Goal: Task Accomplishment & Management: Manage account settings

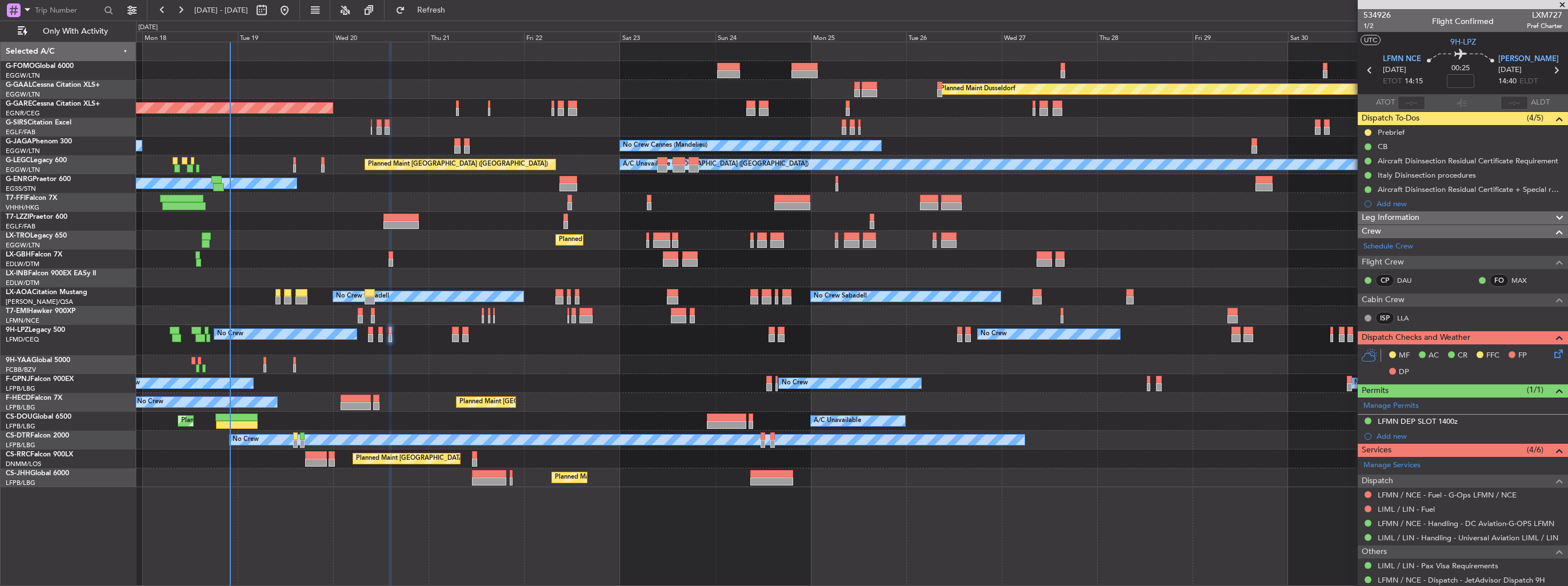
click at [443, 281] on div "Planned Maint Windsor Locks ([PERSON_NAME] Intl) Planned [GEOGRAPHIC_DATA] Plan…" at bounding box center [851, 264] width 1431 height 445
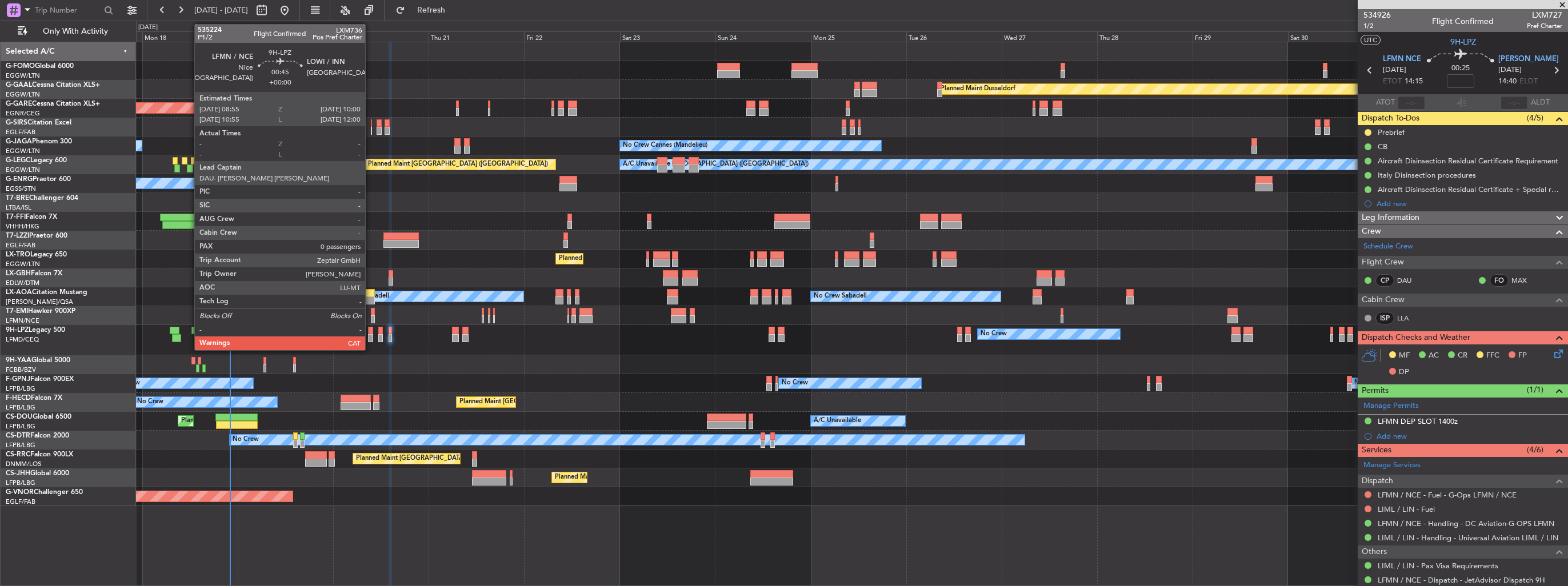
click at [369, 337] on div at bounding box center [370, 338] width 5 height 8
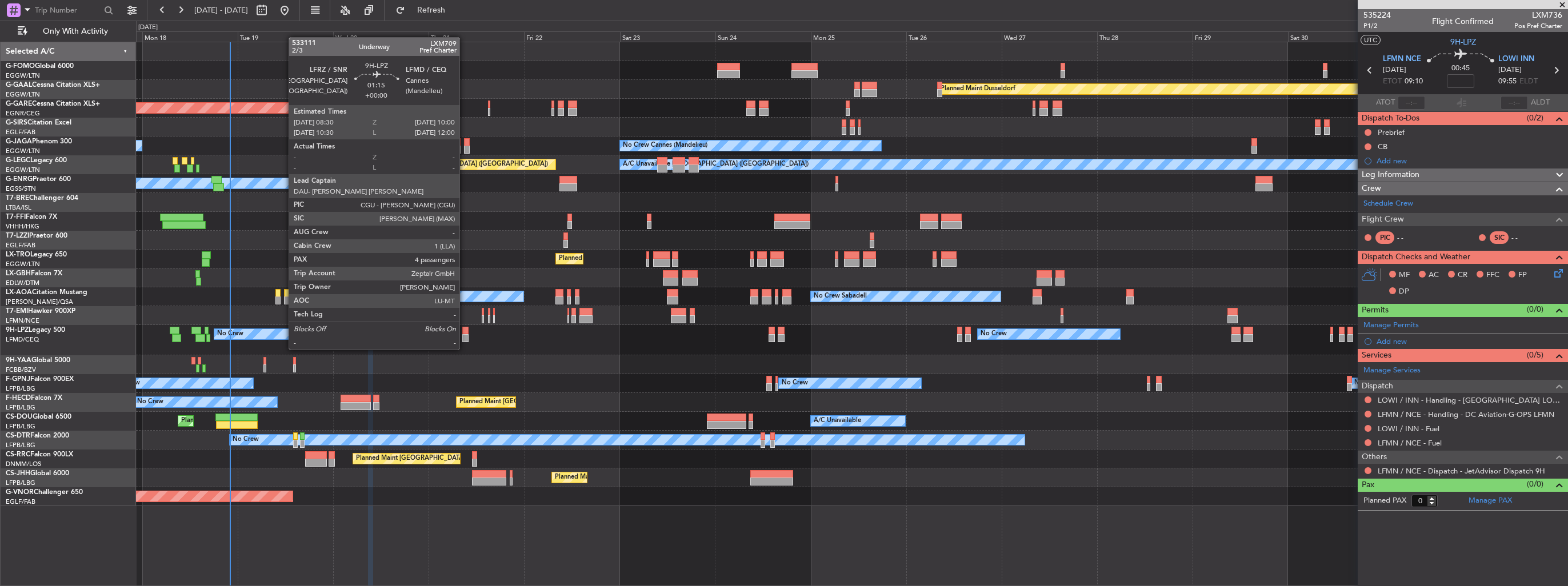
click at [464, 338] on div at bounding box center [465, 338] width 7 height 8
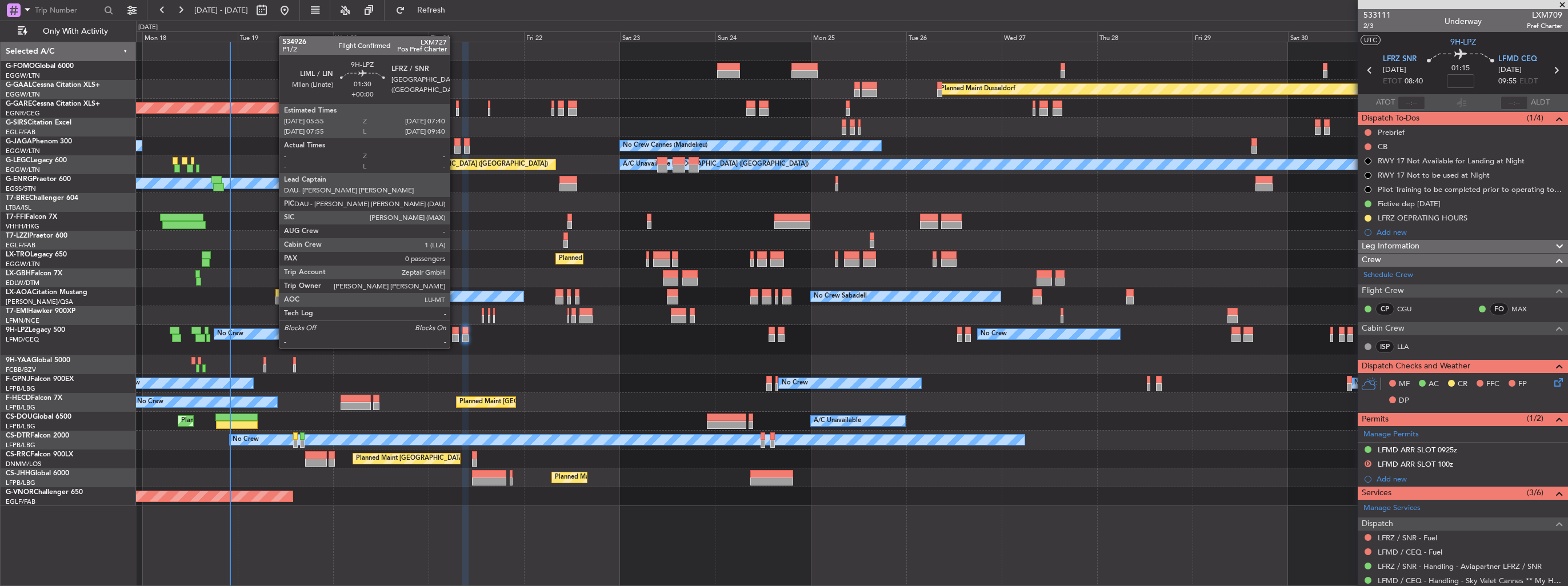
click at [455, 337] on div at bounding box center [456, 338] width 7 height 8
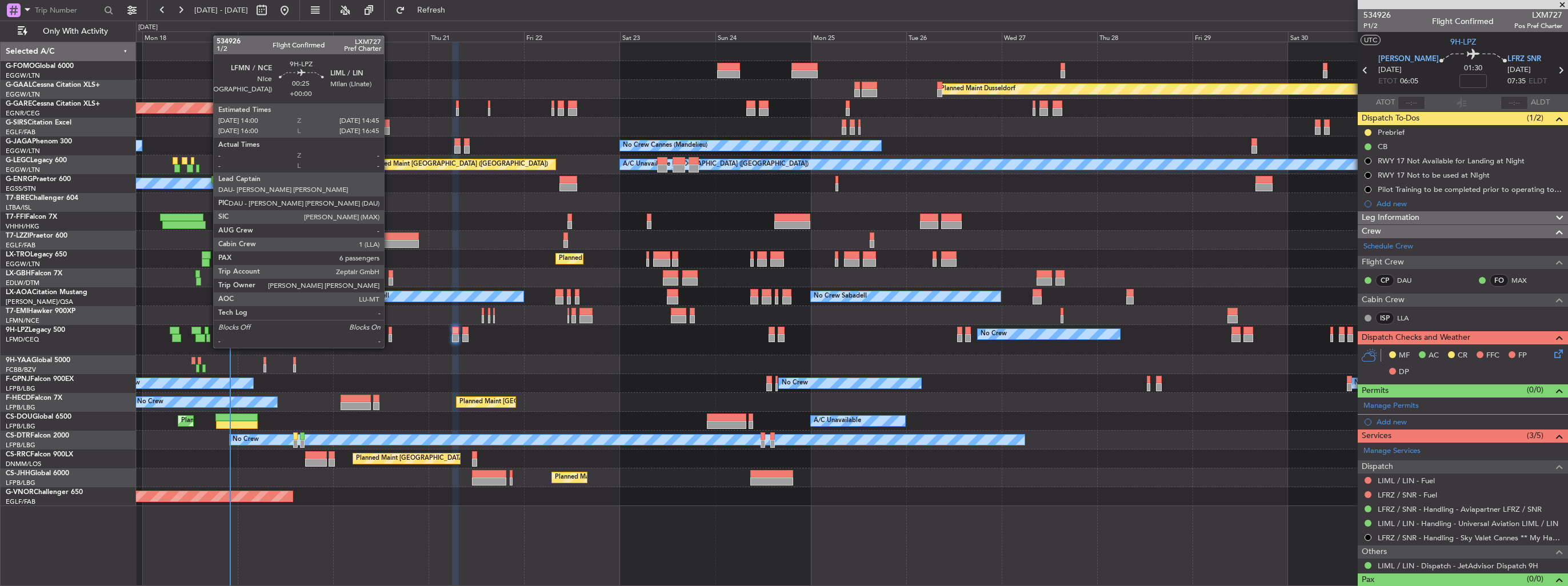
click at [389, 336] on div at bounding box center [391, 338] width 4 height 8
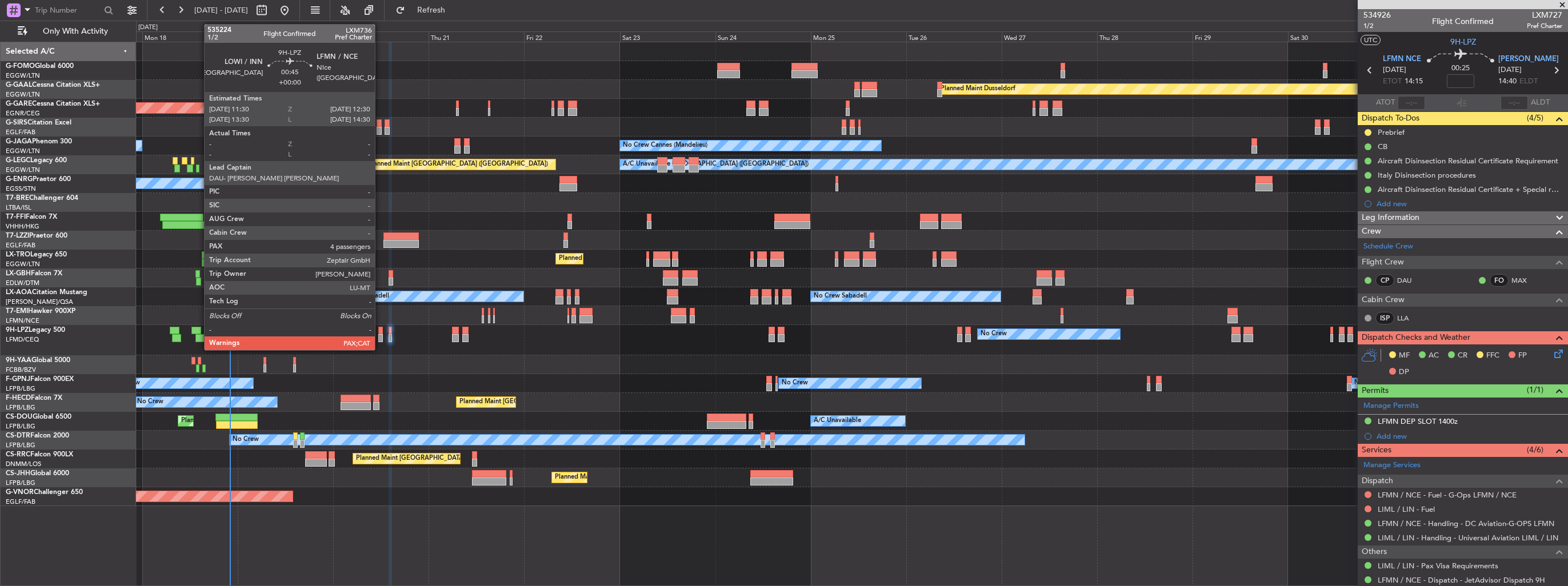
click at [380, 337] on div at bounding box center [380, 338] width 4 height 8
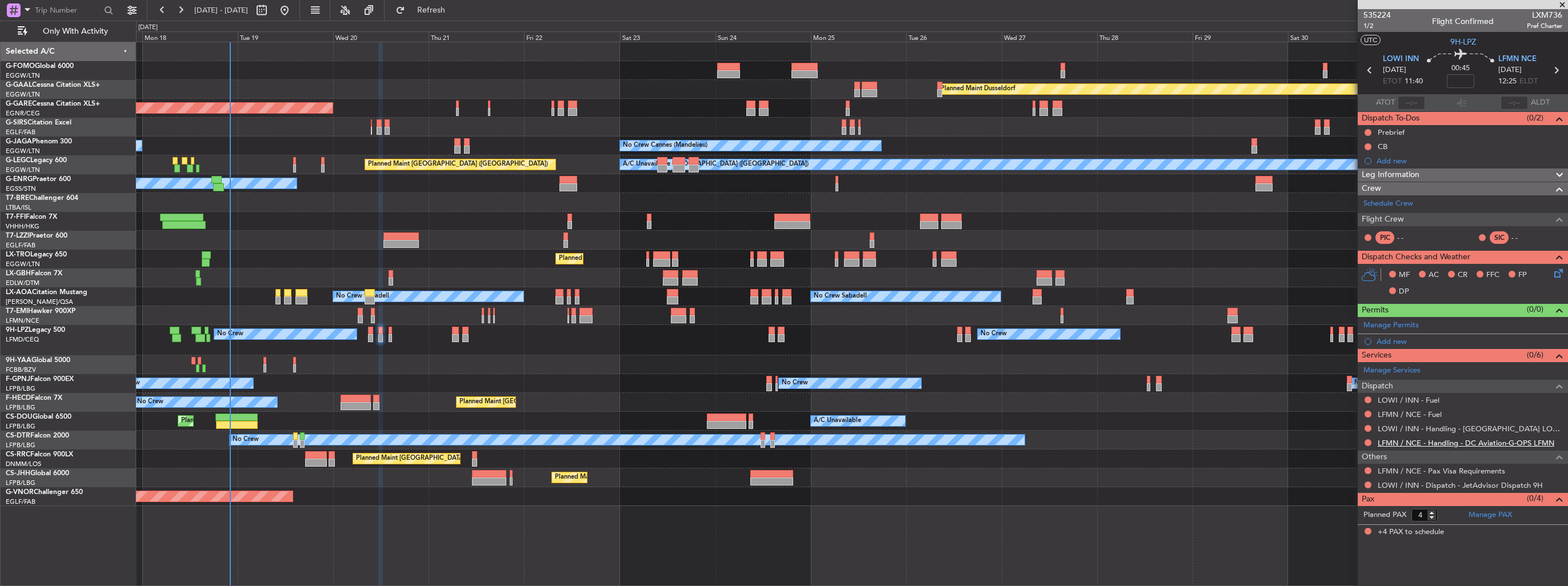
click at [726, 339] on link "LFMN / NCE - Handling - DC Aviation-G-OPS LFMN" at bounding box center [1465, 443] width 177 height 9
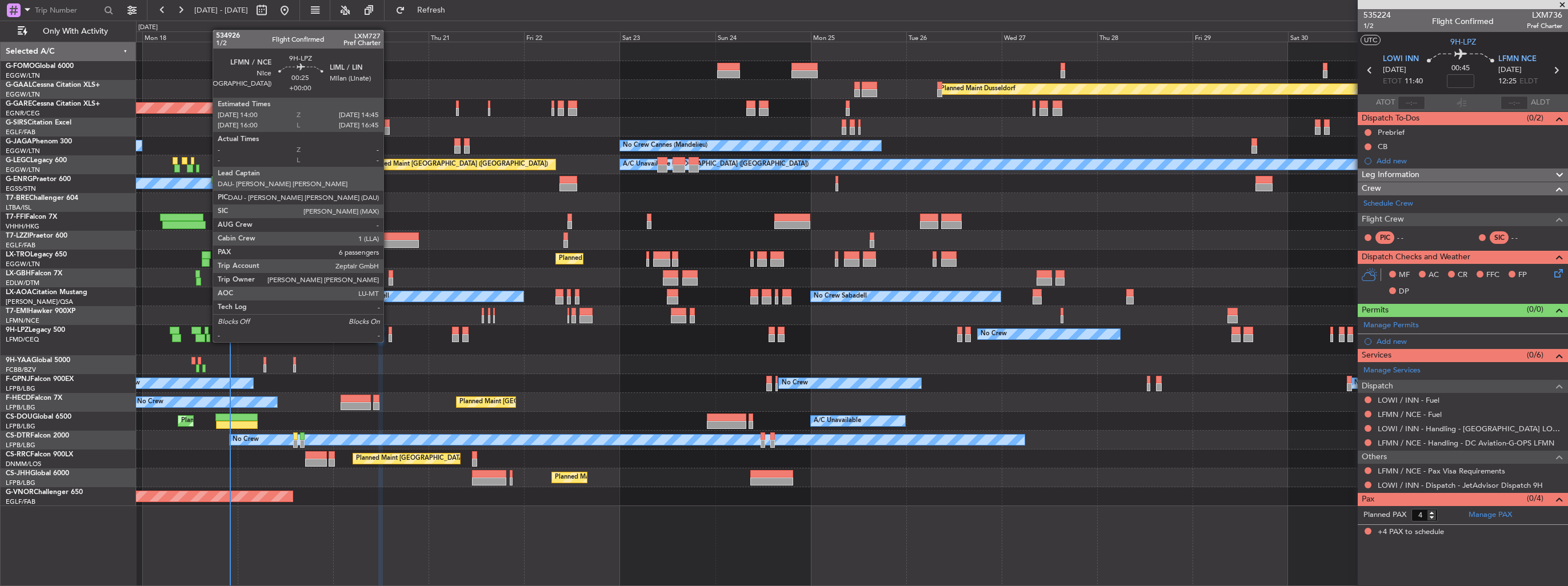
click at [389, 331] on div at bounding box center [391, 331] width 4 height 8
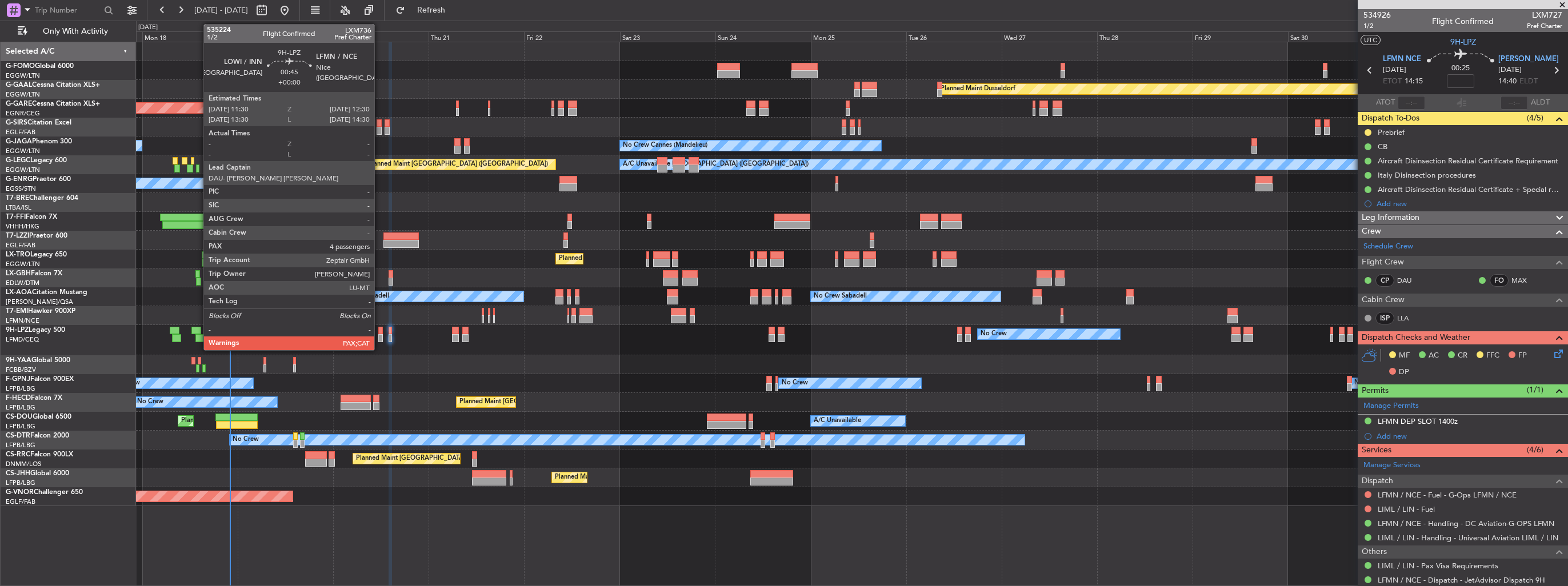
click at [379, 336] on div at bounding box center [380, 338] width 4 height 8
type input "4"
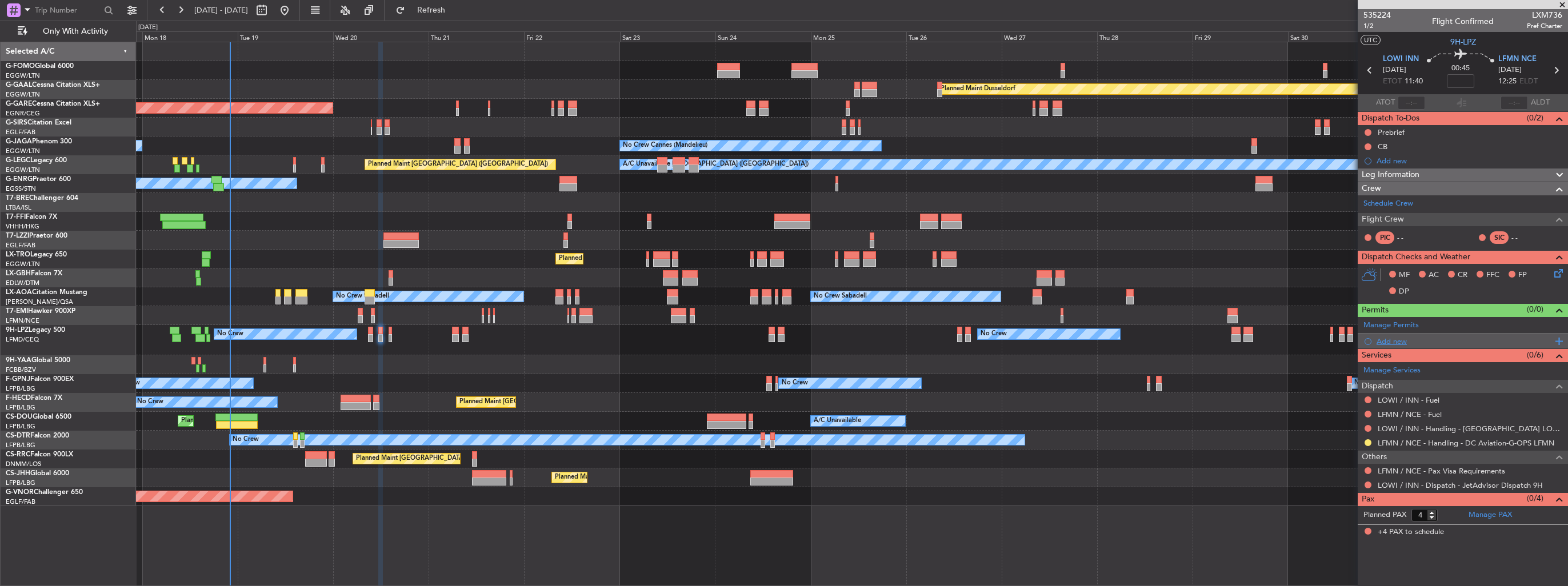
click at [726, 339] on div "Add new" at bounding box center [1464, 341] width 176 height 9
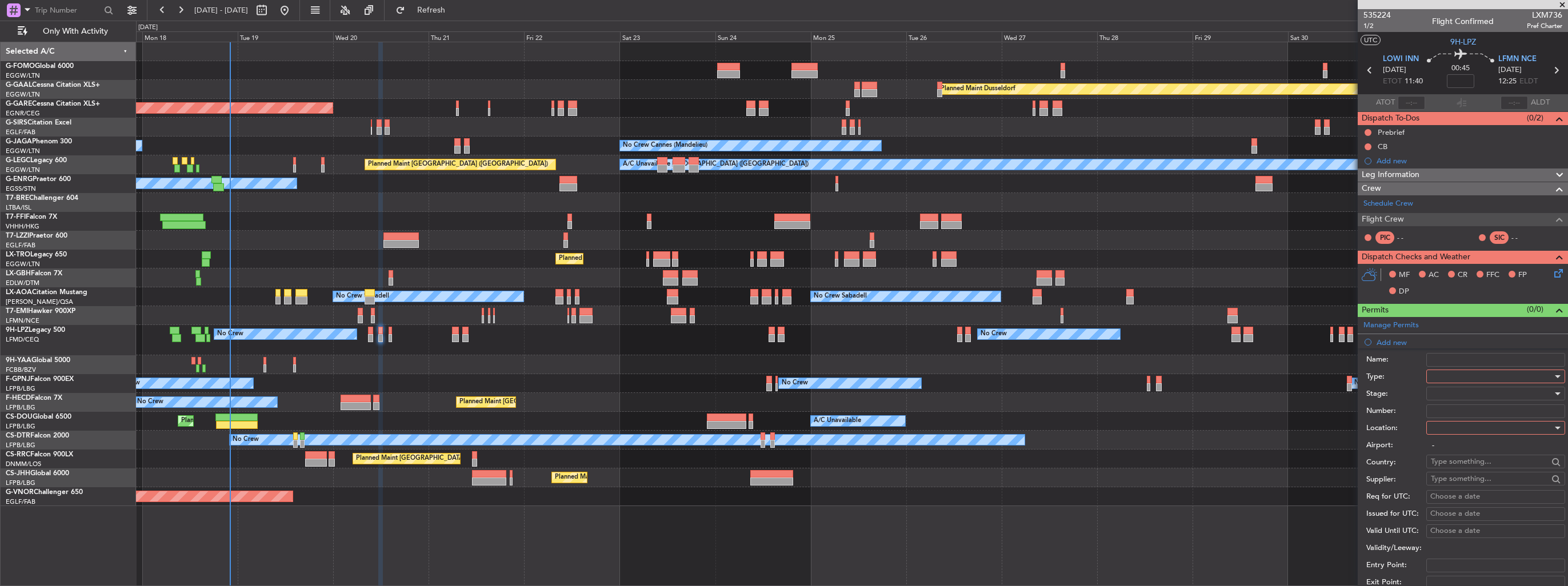
click at [726, 339] on div at bounding box center [1491, 377] width 121 height 17
click at [726, 339] on span "Slot" at bounding box center [1490, 484] width 120 height 17
click at [726, 339] on div at bounding box center [1491, 428] width 121 height 17
click at [726, 339] on span "Arrival" at bounding box center [1490, 484] width 120 height 17
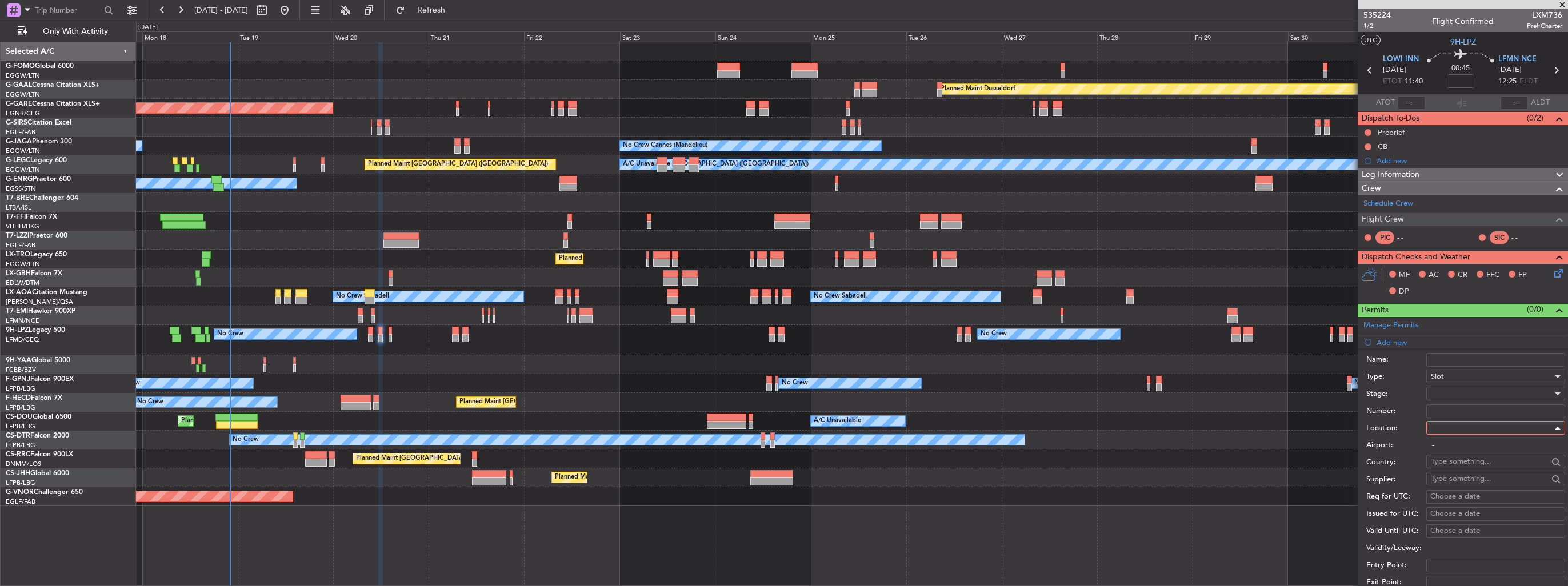
type input "LFMN / NCE"
click at [726, 339] on div at bounding box center [1491, 393] width 121 height 17
click at [726, 339] on span "Requested" at bounding box center [1490, 467] width 120 height 17
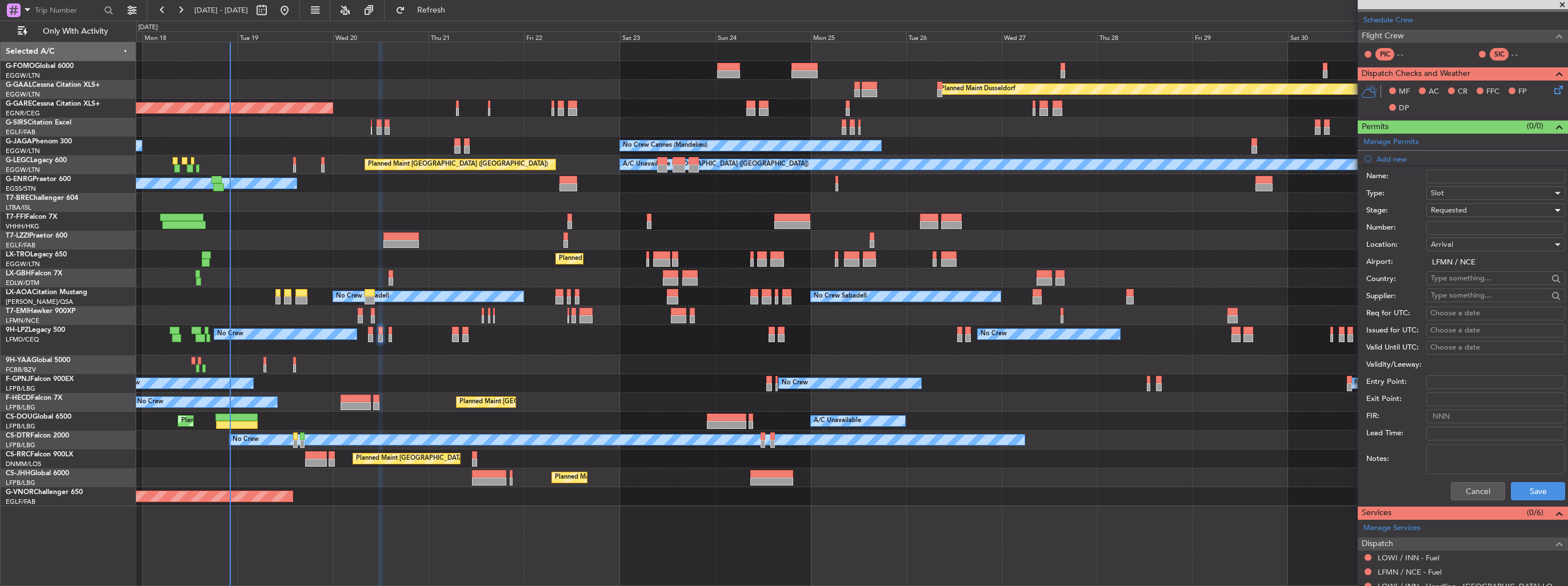
scroll to position [286, 0]
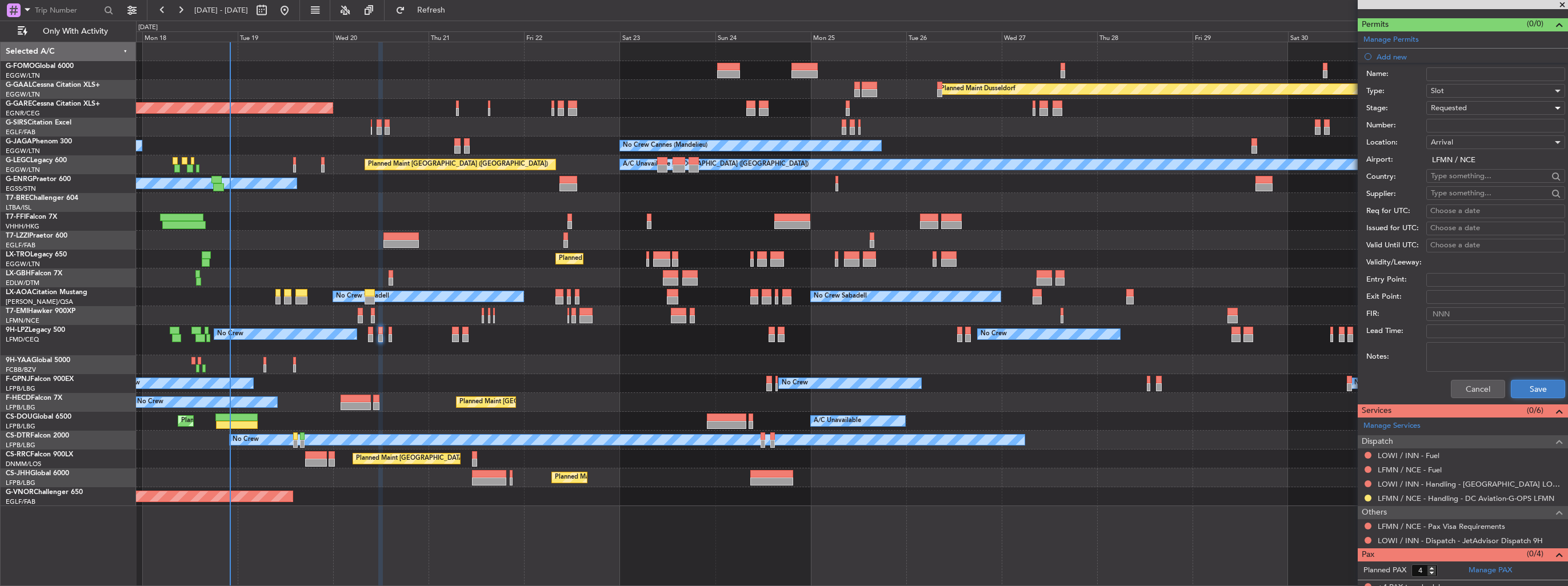
click at [726, 339] on button "Save" at bounding box center [1537, 390] width 54 height 19
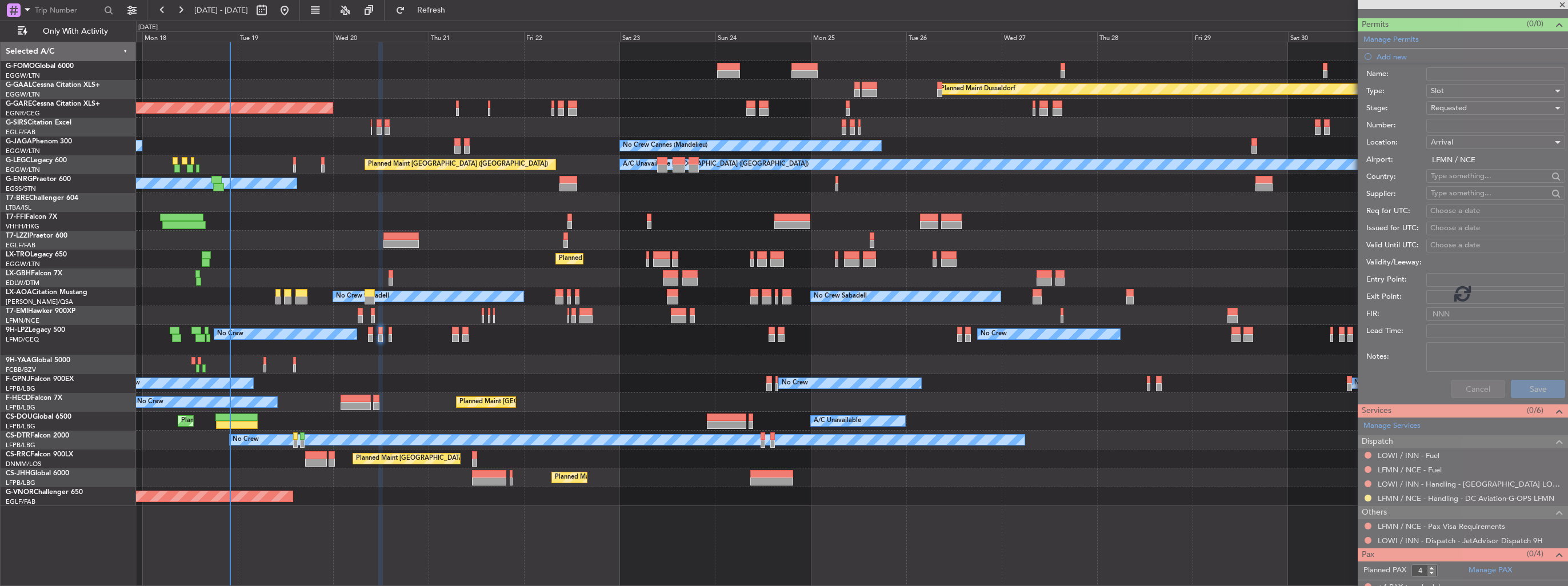
scroll to position [0, 0]
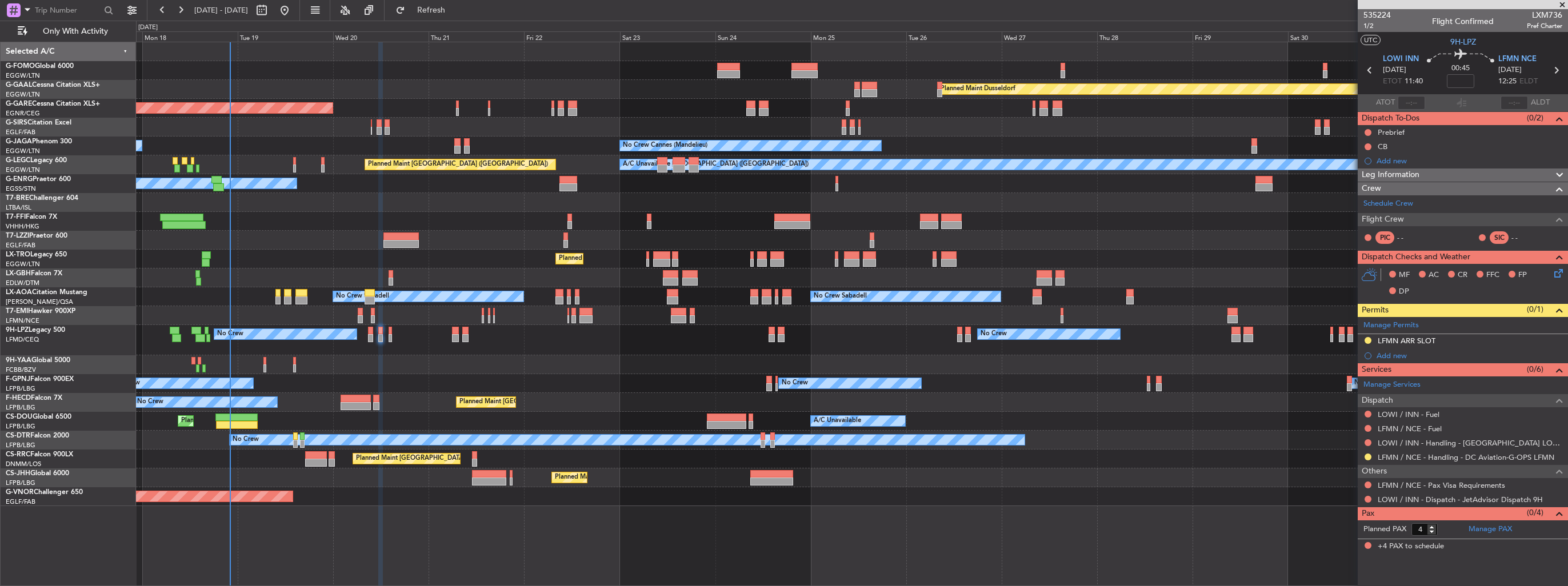
click at [0, 0] on img at bounding box center [0, 0] width 0 height 0
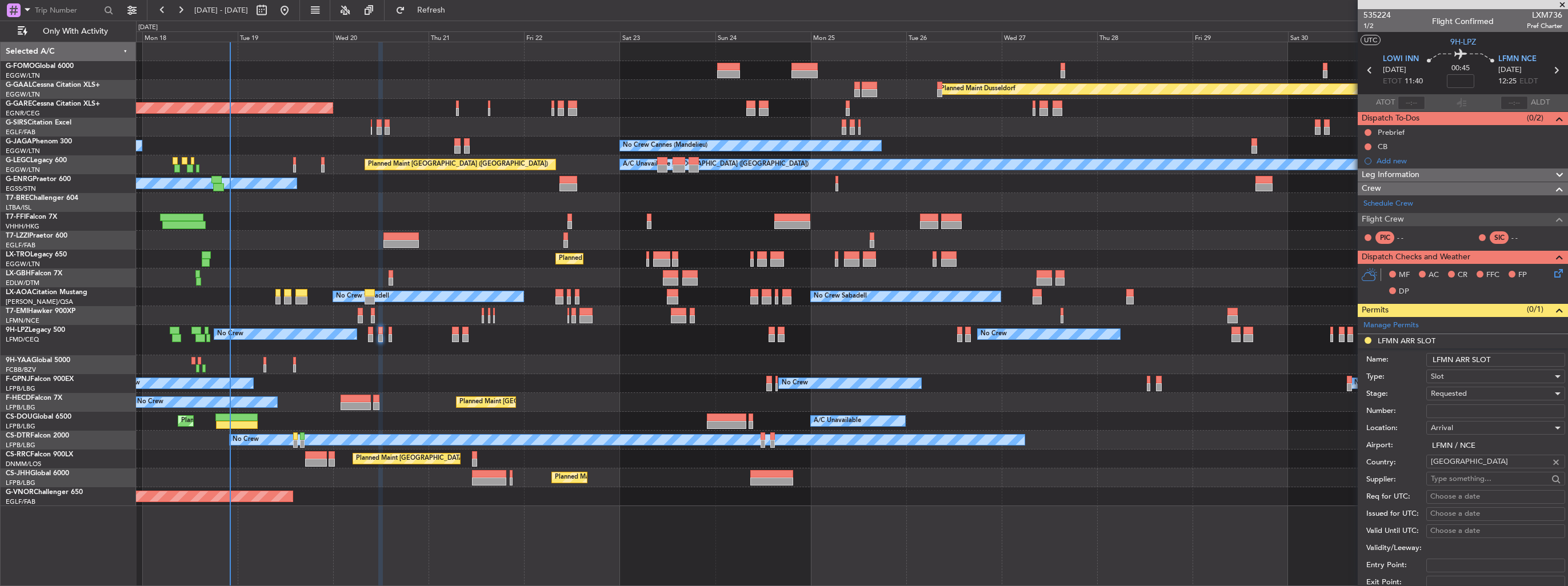
click at [726, 339] on input "LFMN ARR SLOT" at bounding box center [1495, 360] width 139 height 14
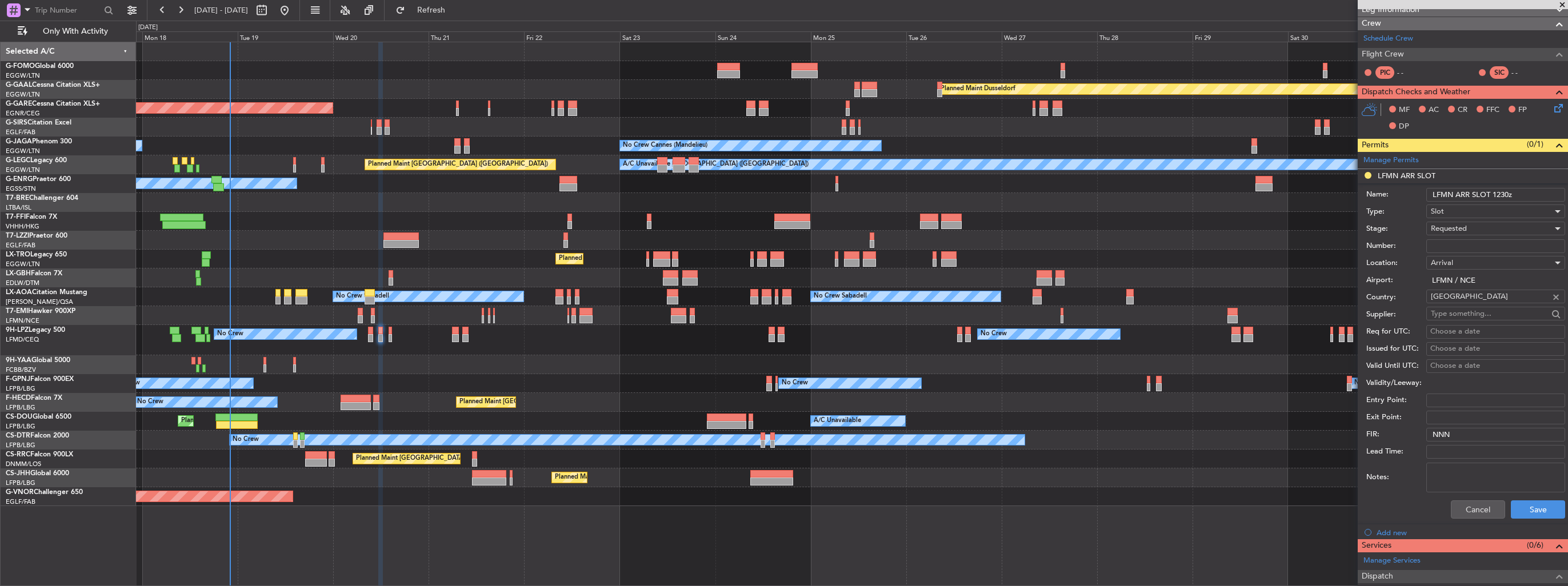
scroll to position [229, 0]
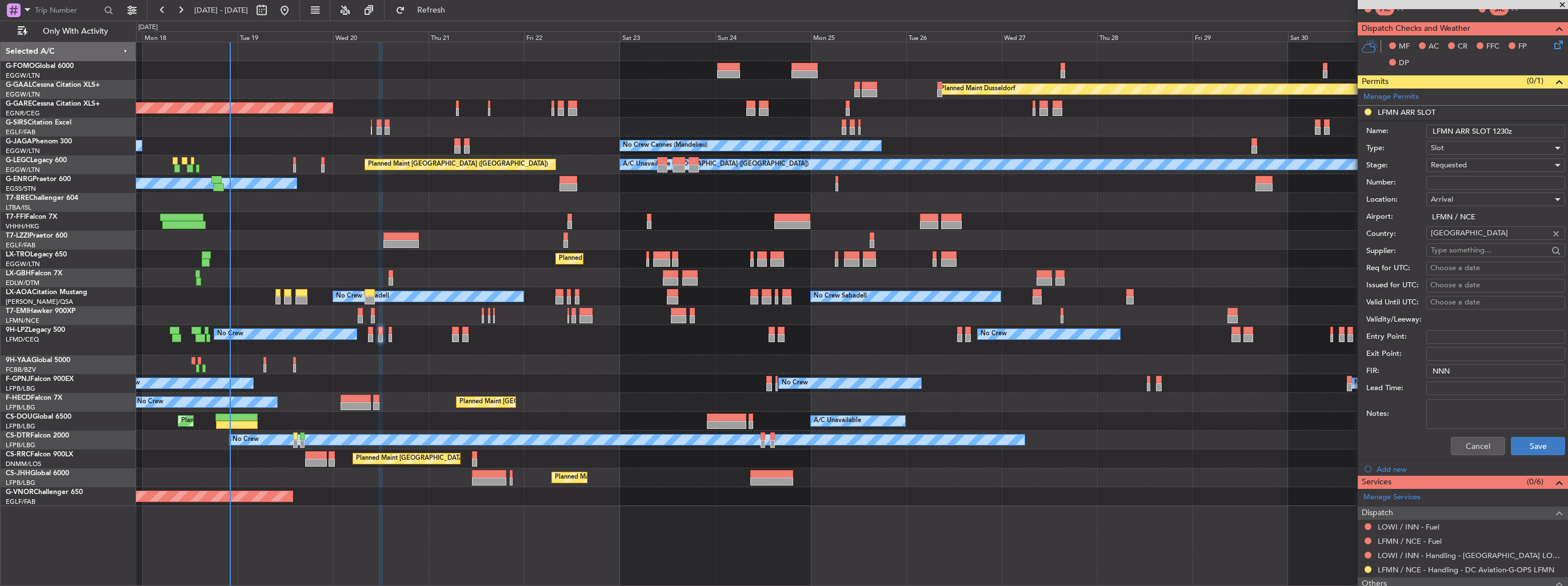
type input "LFMN ARR SLOT 1230z"
click at [726, 339] on button "Save" at bounding box center [1537, 447] width 54 height 19
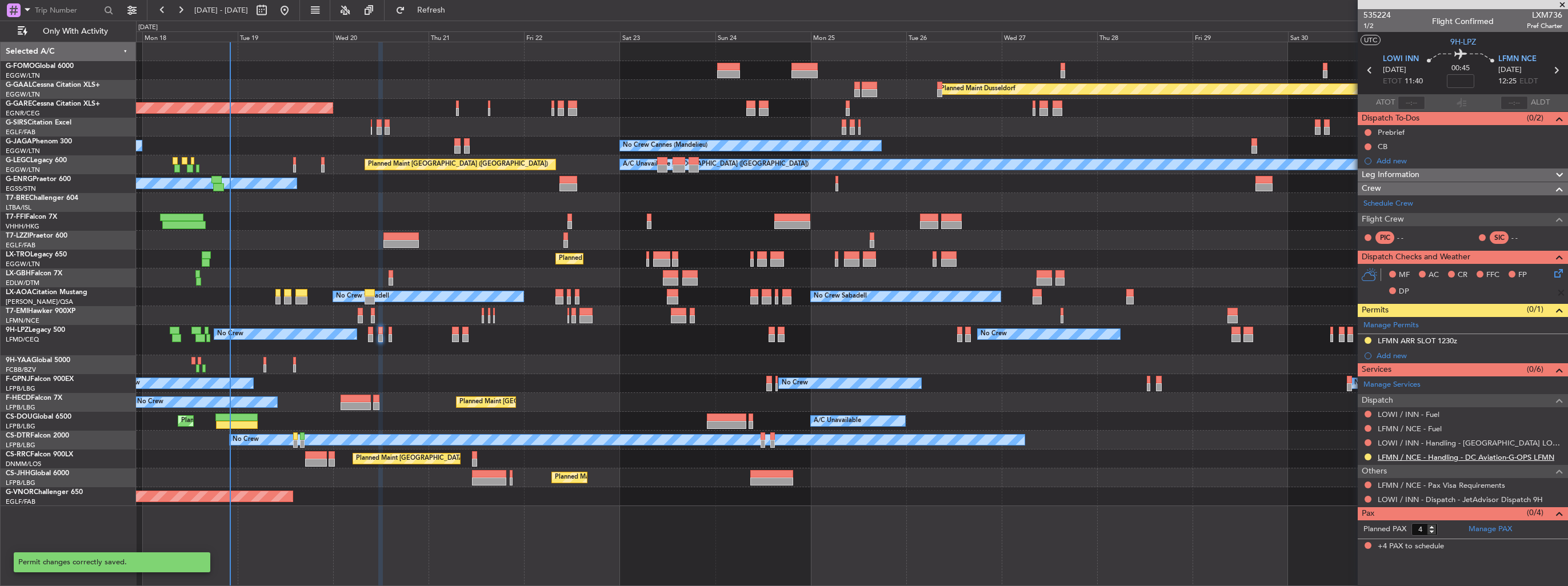
scroll to position [0, 0]
click at [726, 339] on div "LFMN / NCE - Fuel" at bounding box center [1409, 440] width 0 height 0
click at [726, 339] on link "LOWI / INN - Handling - [GEOGRAPHIC_DATA] LOWI / INN" at bounding box center [1469, 443] width 184 height 9
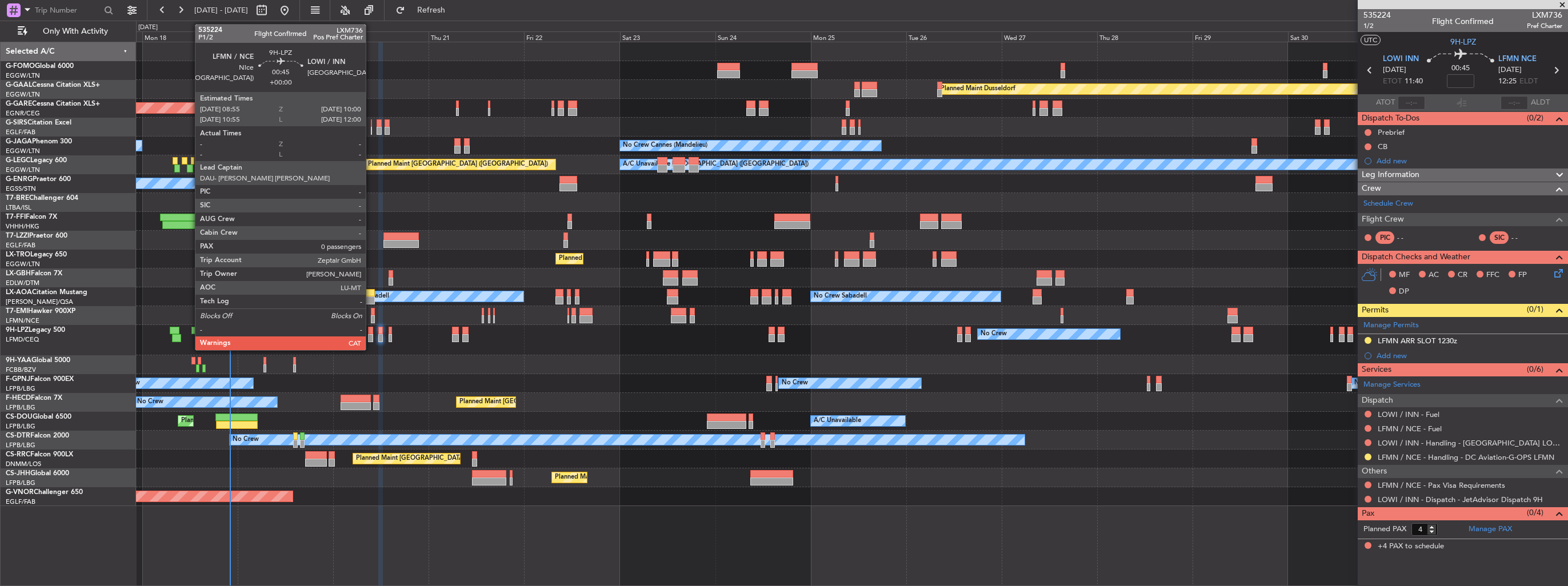
click at [371, 331] on div at bounding box center [370, 331] width 5 height 8
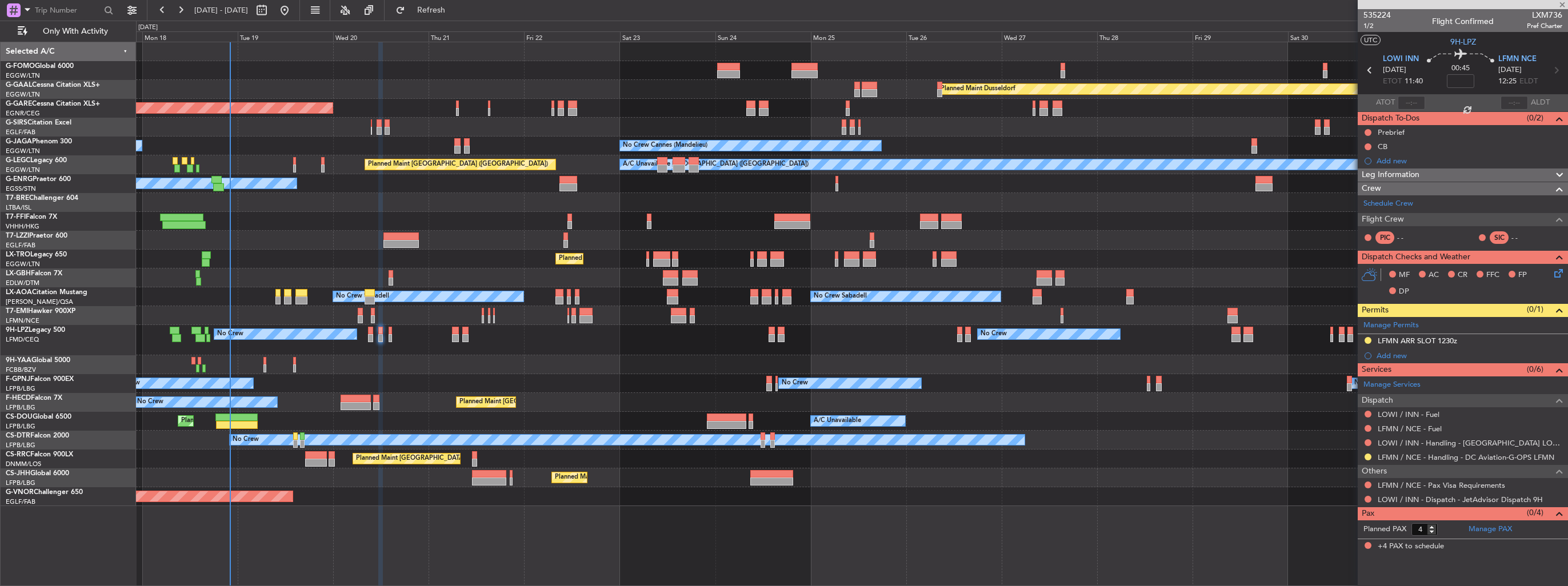
type input "0"
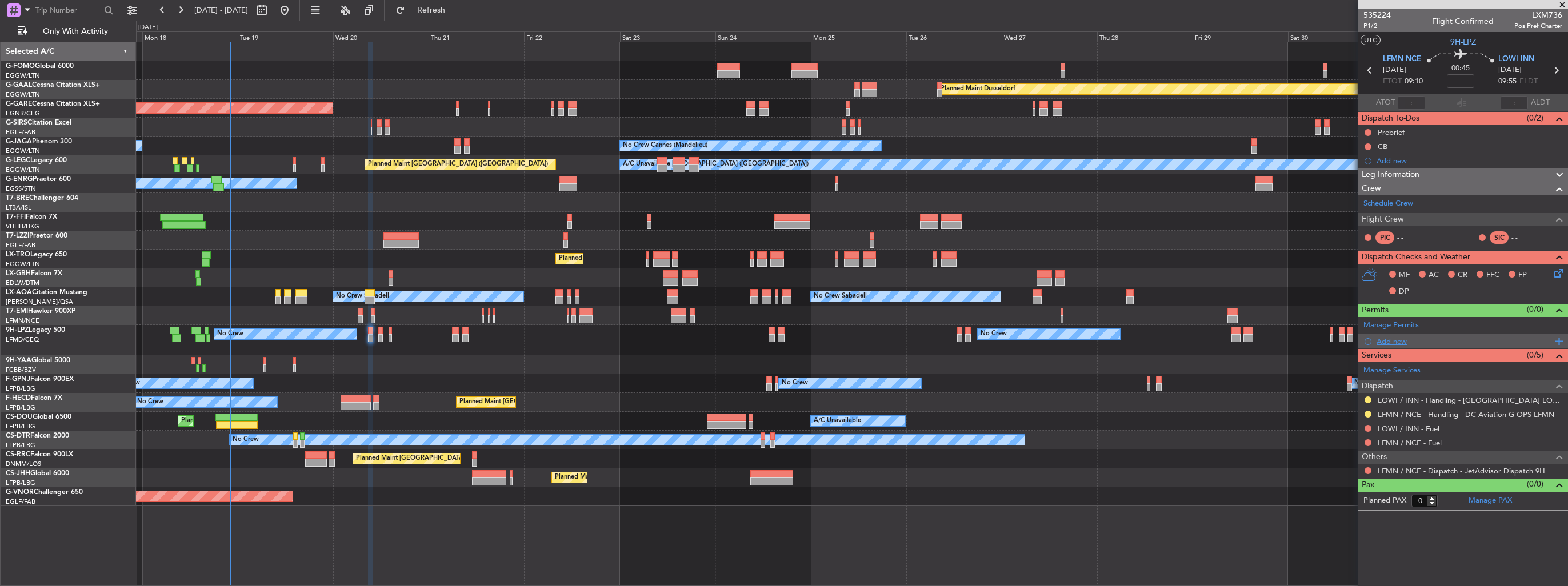
click at [726, 339] on div "Add new" at bounding box center [1464, 341] width 176 height 9
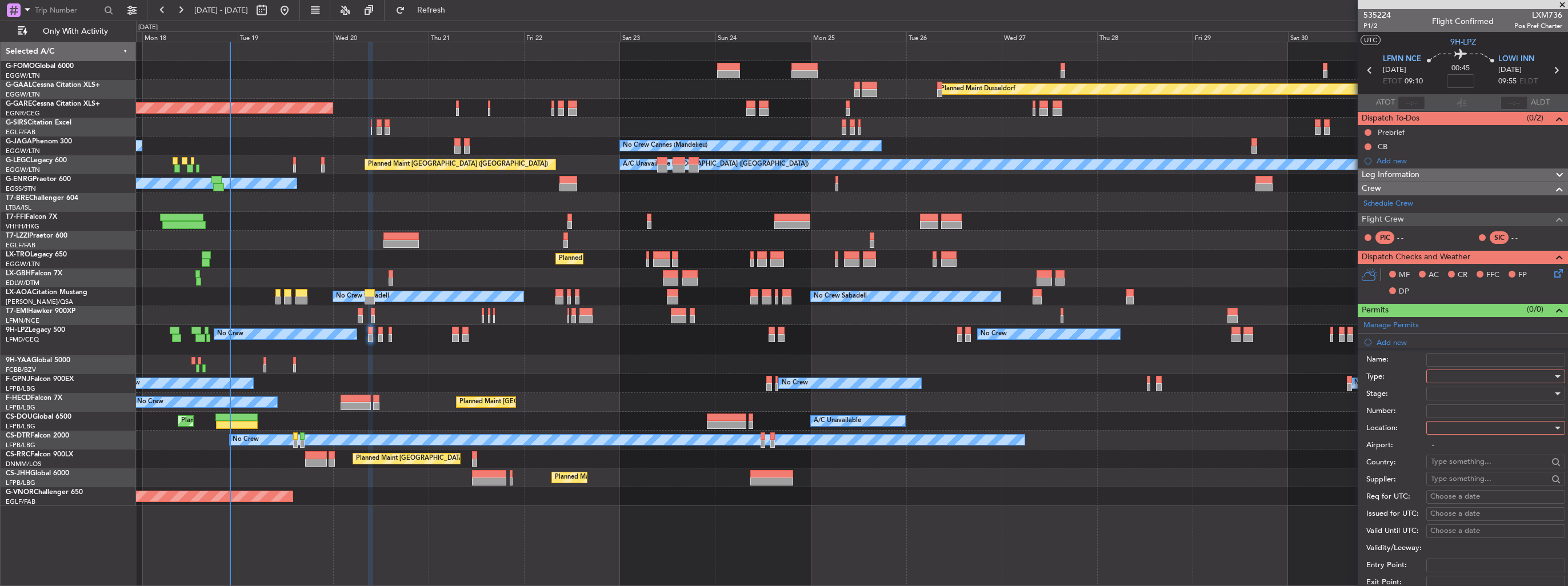
click at [726, 339] on div at bounding box center [1491, 377] width 121 height 17
click at [726, 339] on span "Slot" at bounding box center [1490, 484] width 120 height 17
click at [726, 339] on div at bounding box center [1491, 428] width 121 height 17
click at [726, 339] on span "Departure" at bounding box center [1490, 450] width 120 height 17
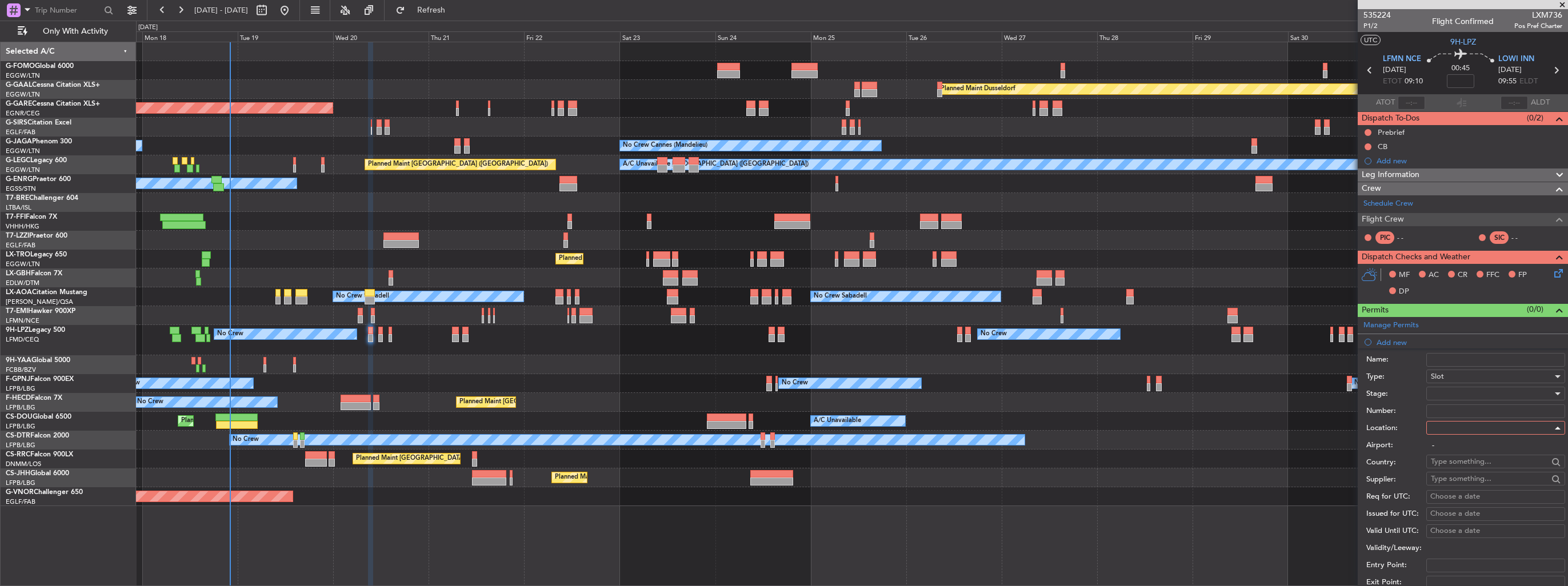
type input "LFMN / NCE"
click at [726, 339] on div at bounding box center [1491, 393] width 121 height 17
click at [726, 339] on span "Requested" at bounding box center [1490, 467] width 120 height 17
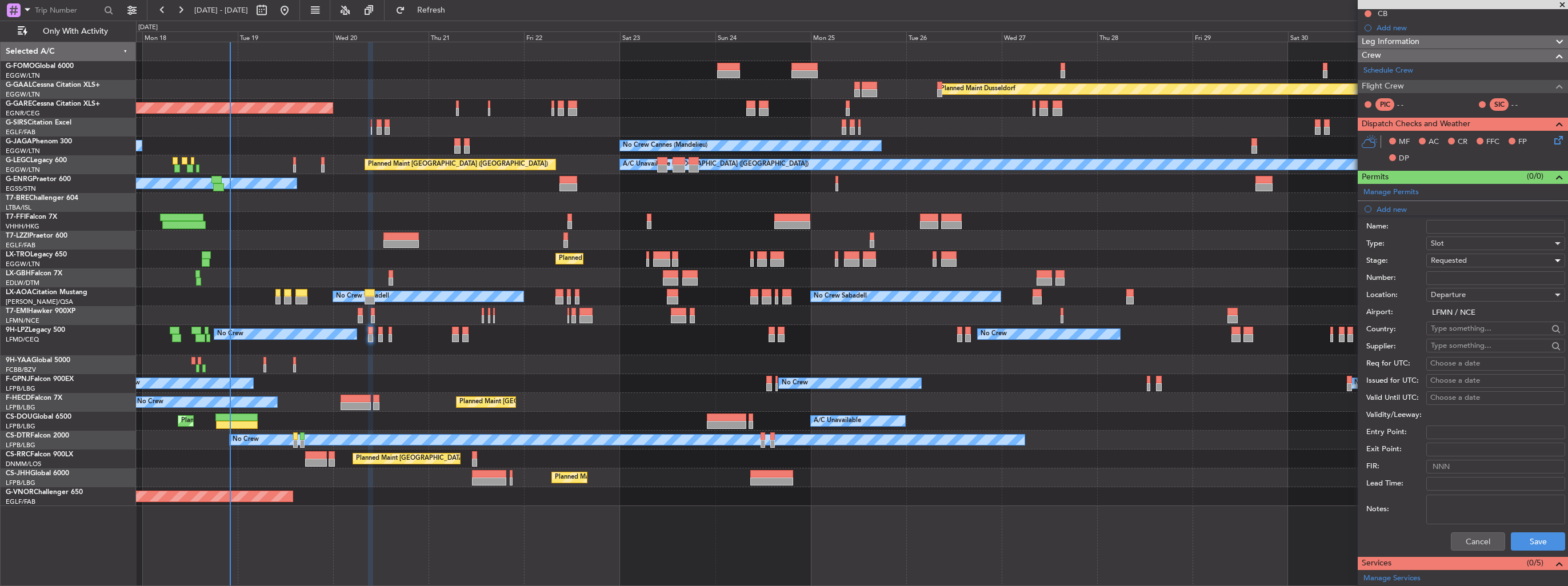
scroll to position [171, 0]
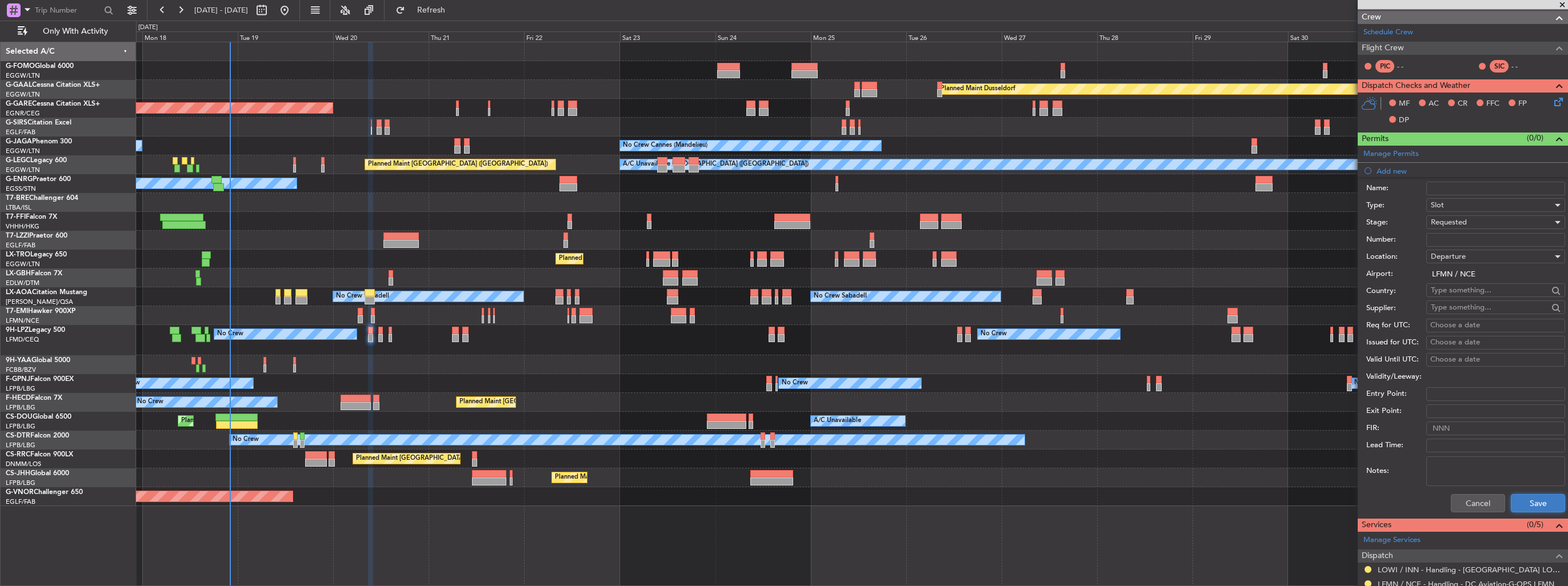
click at [726, 339] on button "Save" at bounding box center [1537, 504] width 54 height 19
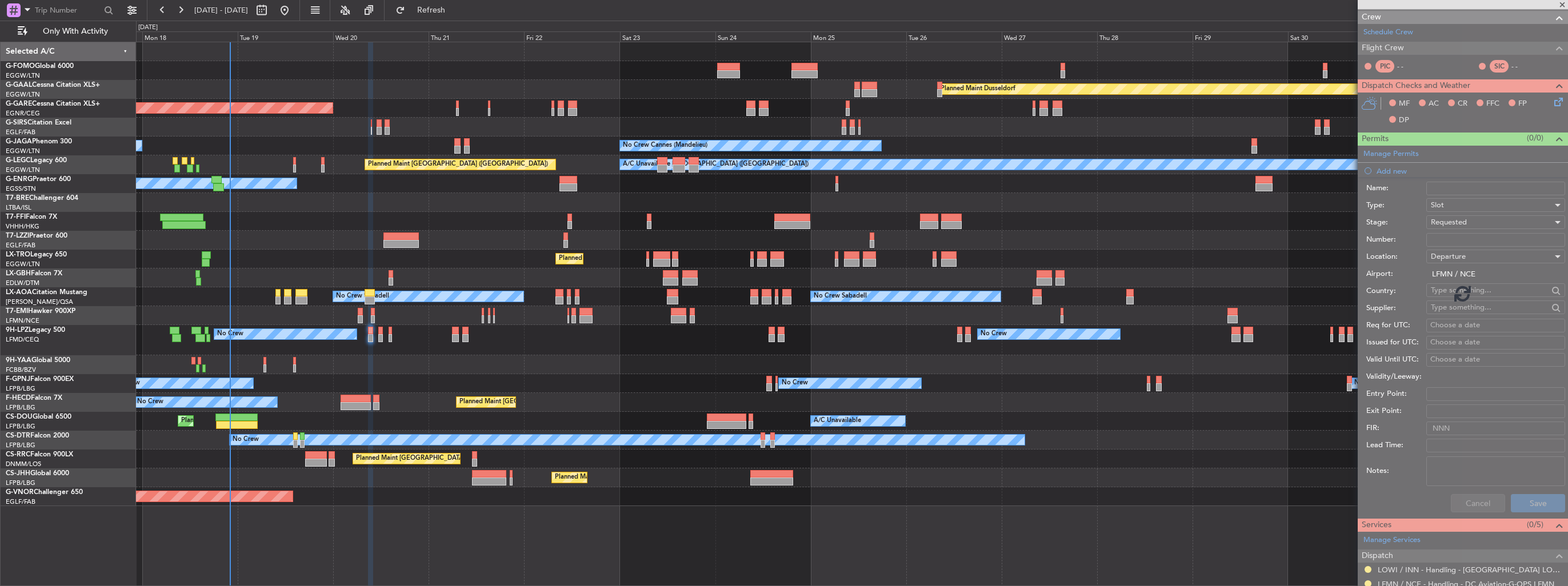
scroll to position [0, 0]
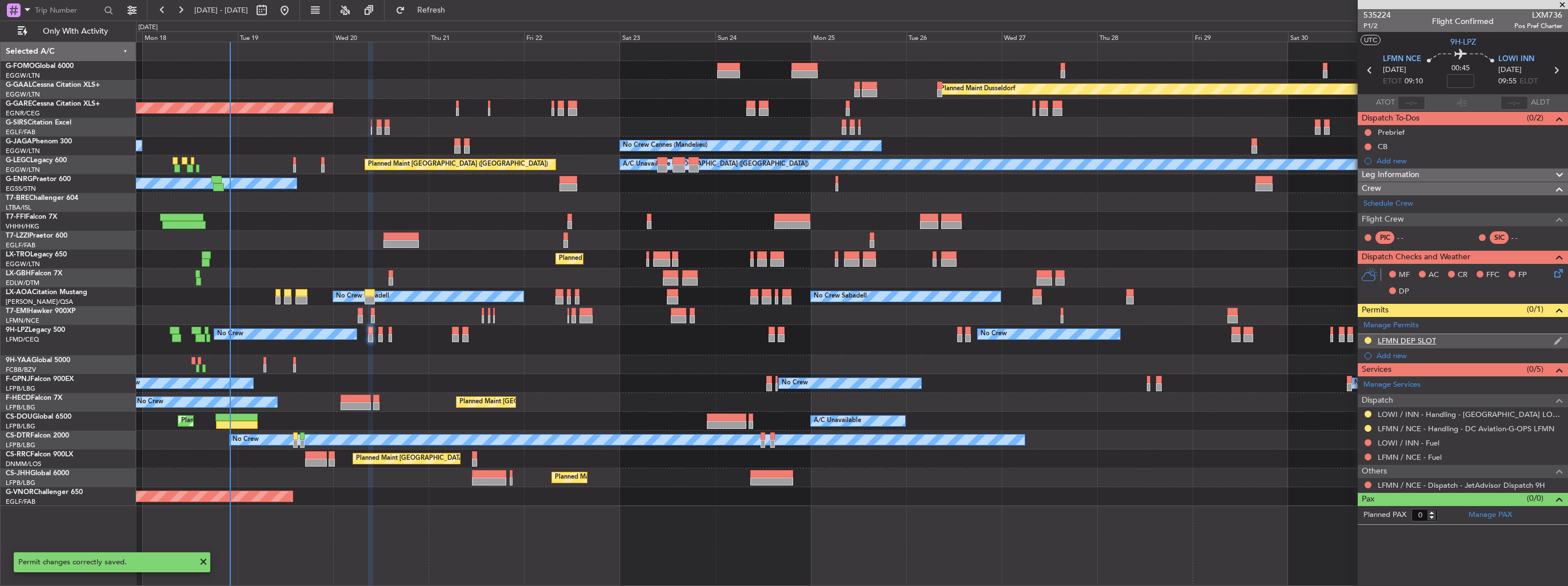
click at [726, 339] on img at bounding box center [1557, 340] width 8 height 10
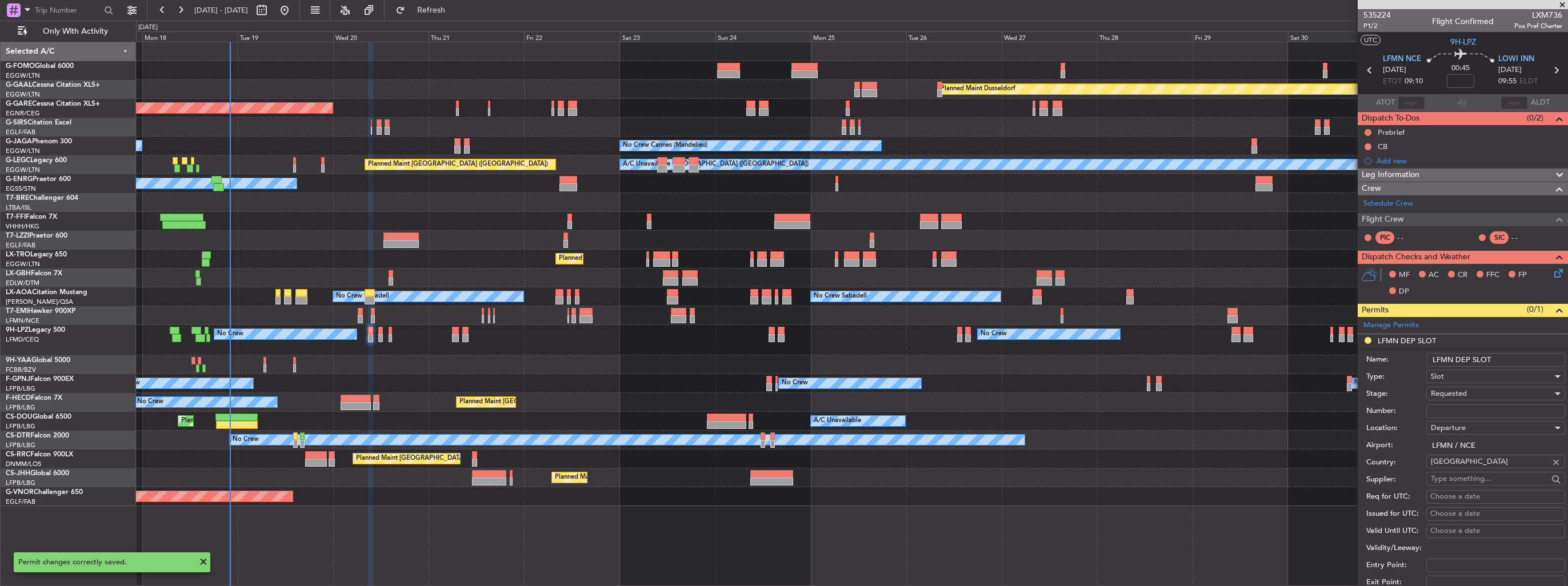
click at [726, 339] on input "LFMN DEP SLOT" at bounding box center [1495, 360] width 139 height 14
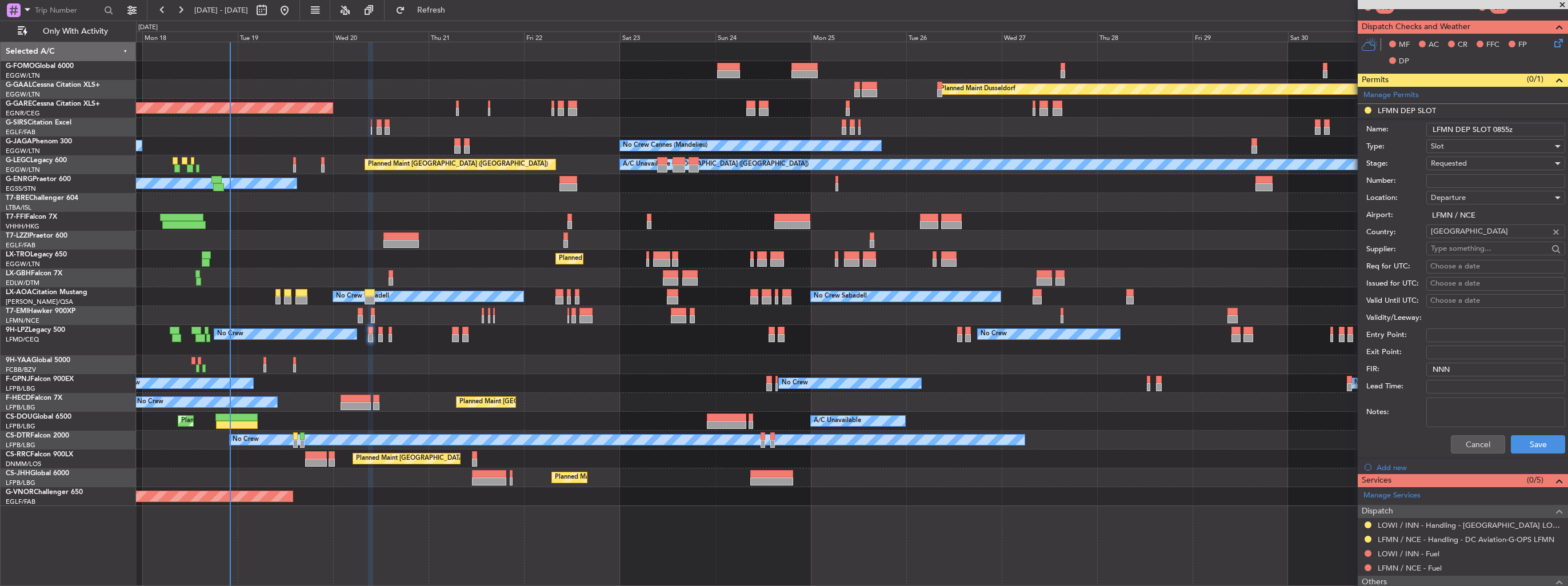
scroll to position [278, 0]
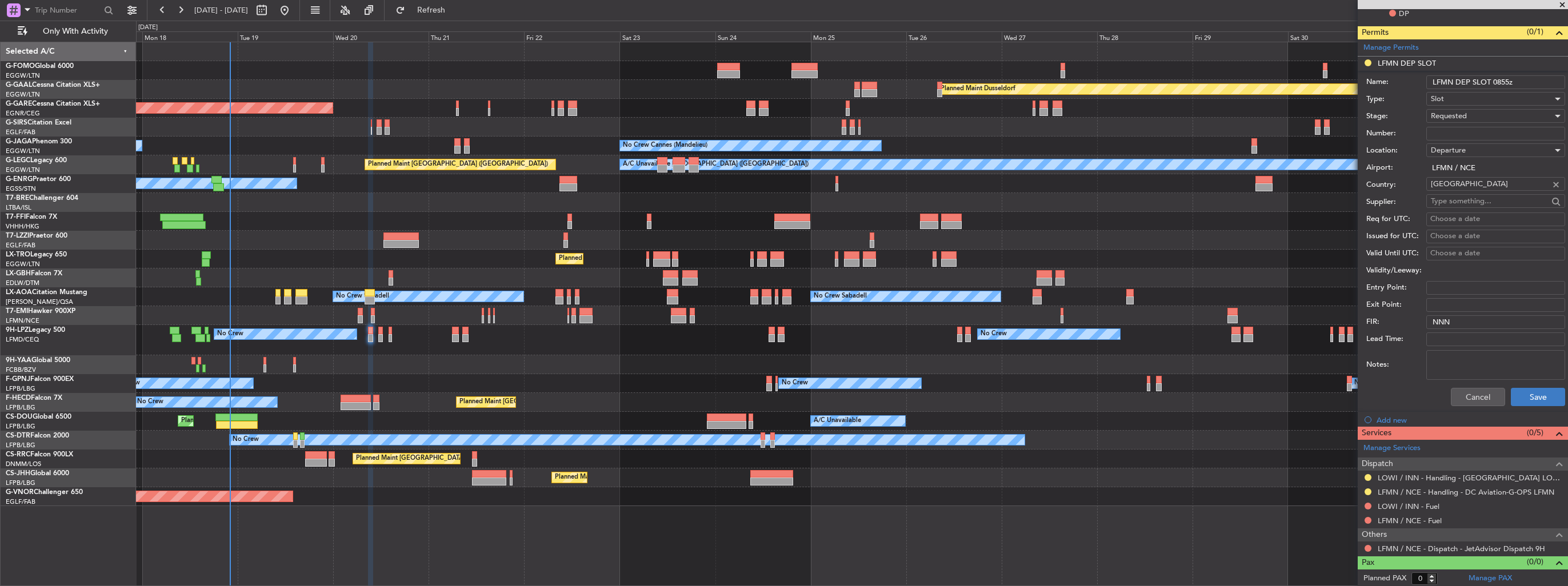
type input "LFMN DEP SLOT 0855z"
click at [726, 339] on button "Save" at bounding box center [1537, 397] width 54 height 19
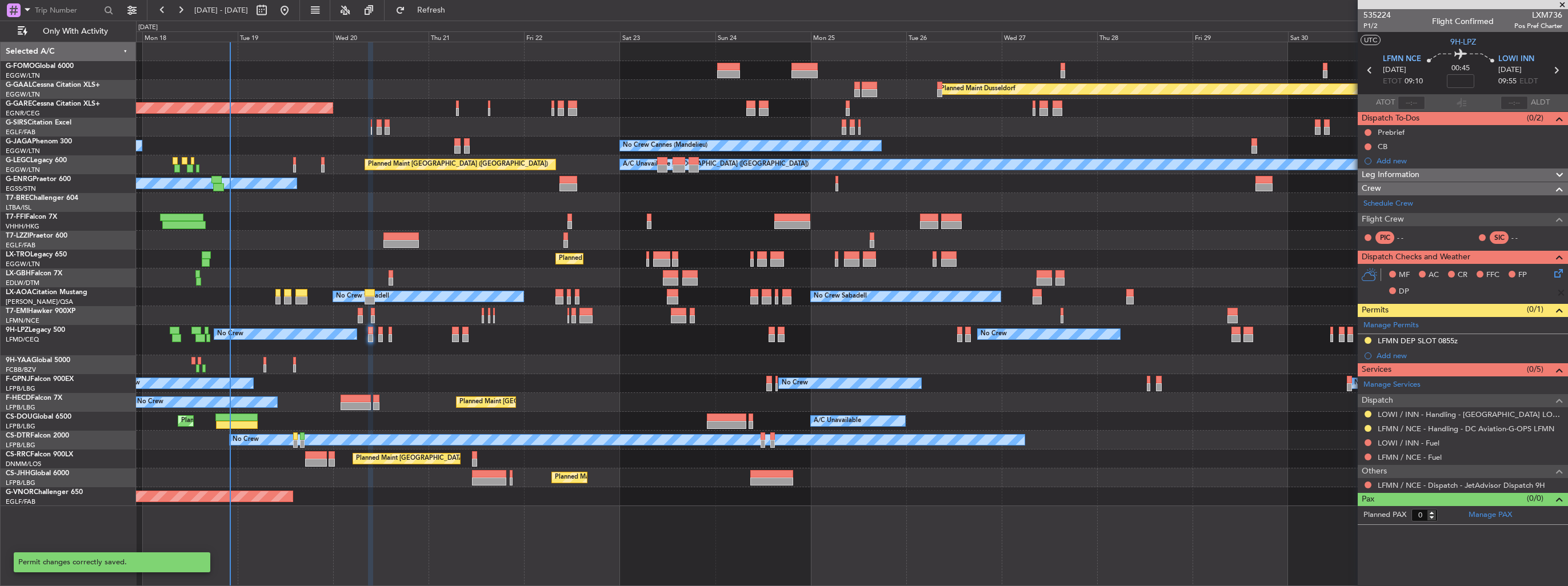
scroll to position [0, 0]
click at [726, 203] on link "Schedule Crew" at bounding box center [1388, 204] width 50 height 11
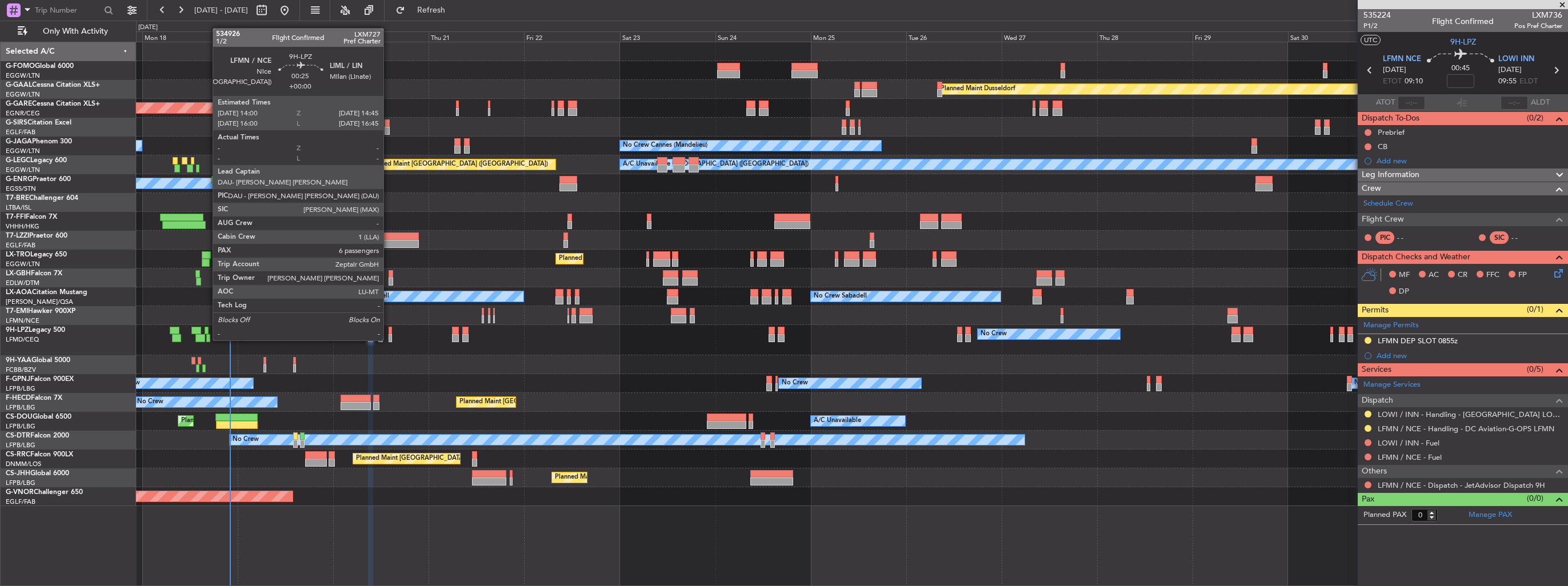
click at [389, 329] on div at bounding box center [391, 331] width 4 height 8
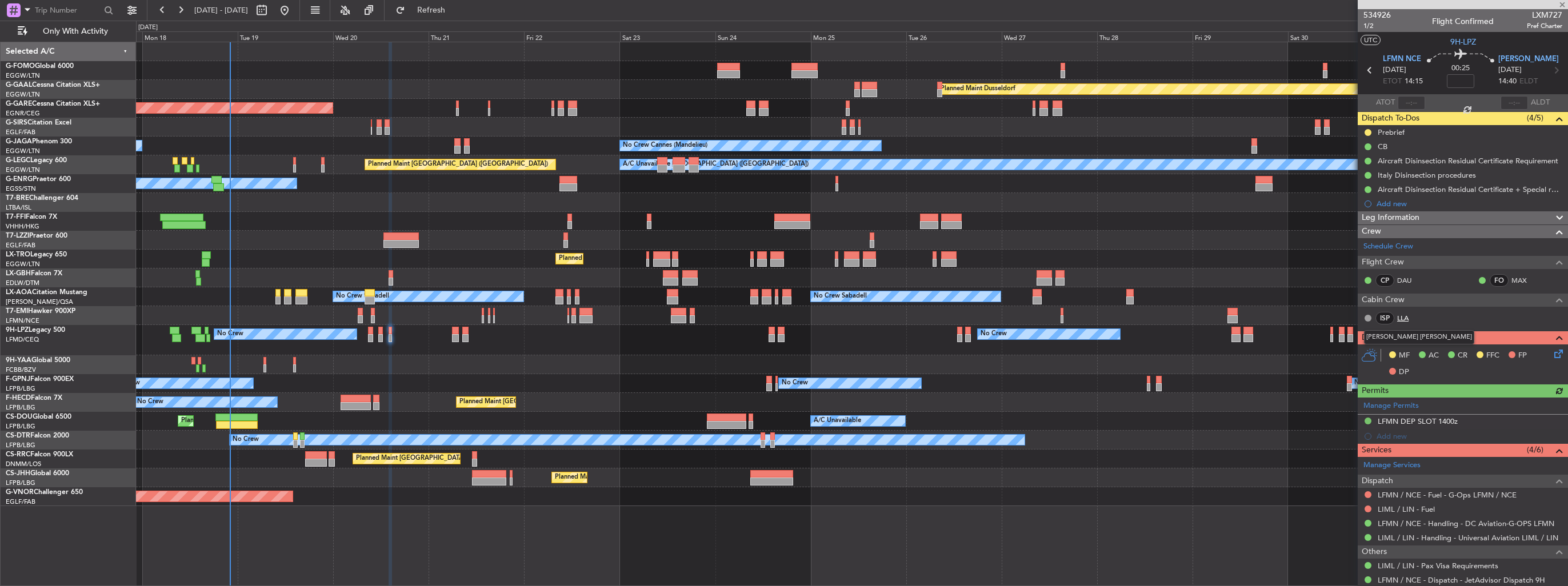
click at [726, 319] on link "LLA" at bounding box center [1410, 318] width 26 height 10
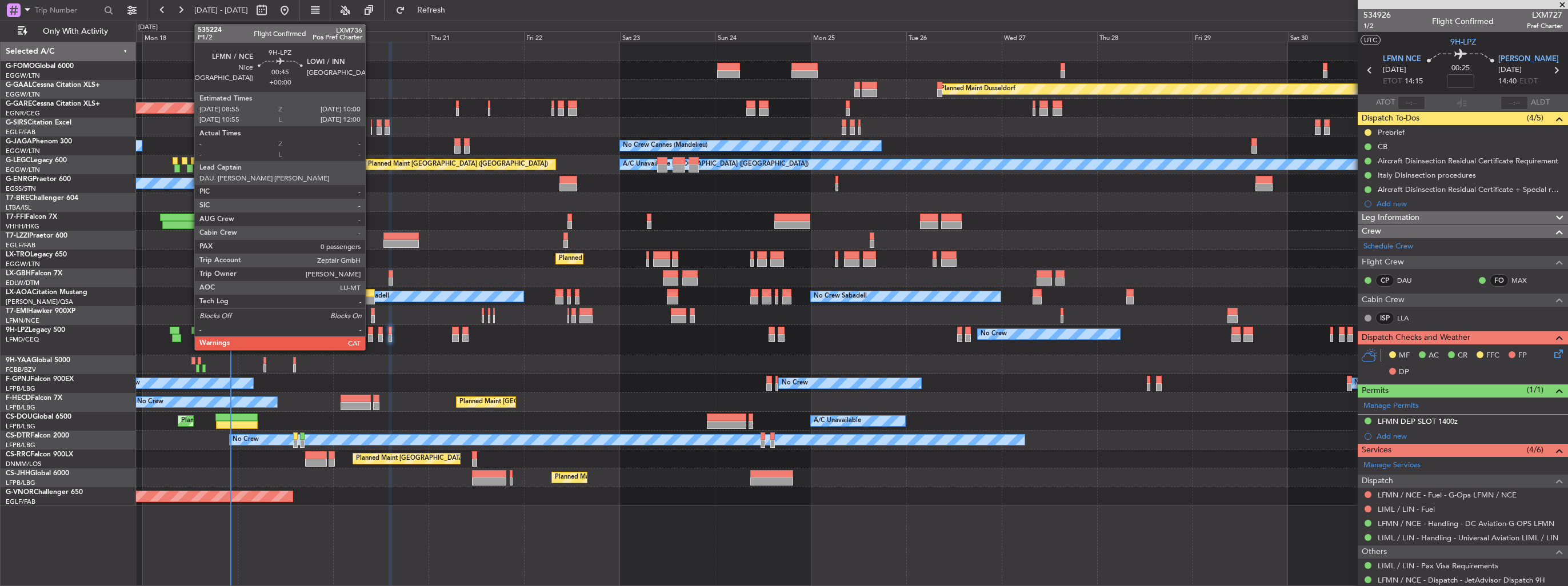
click at [370, 336] on div at bounding box center [370, 338] width 5 height 8
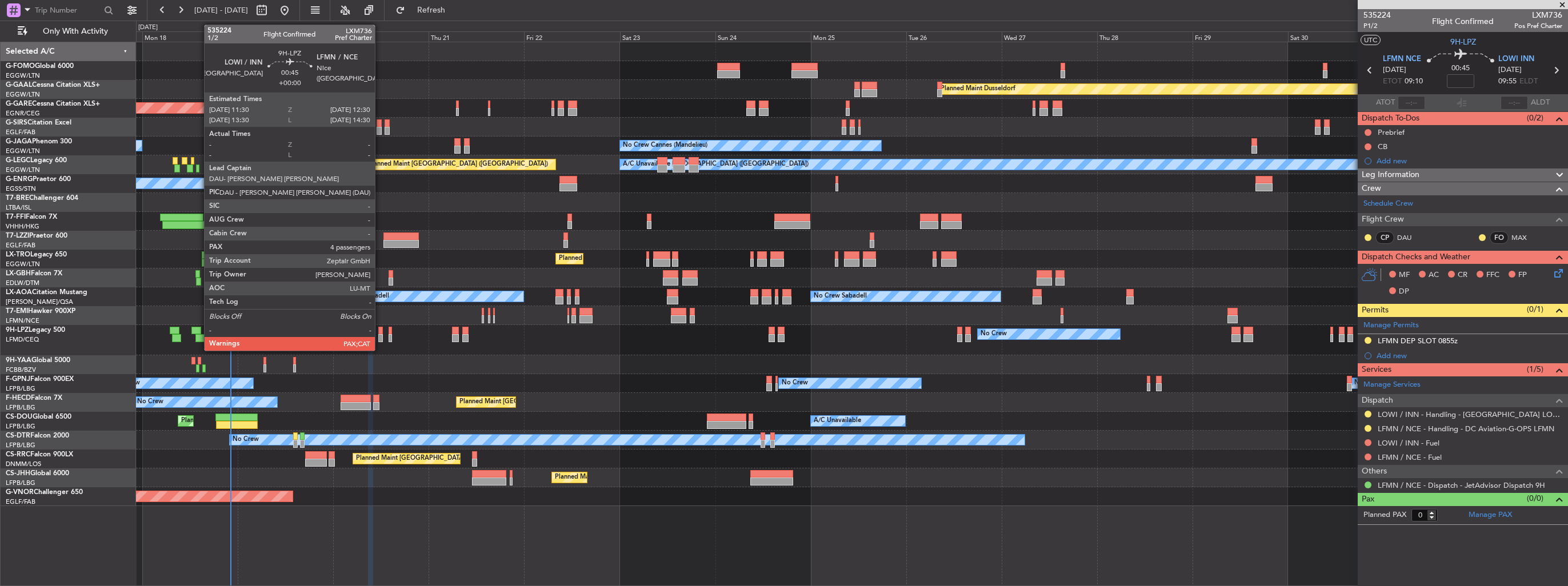
click at [380, 339] on div at bounding box center [380, 338] width 4 height 8
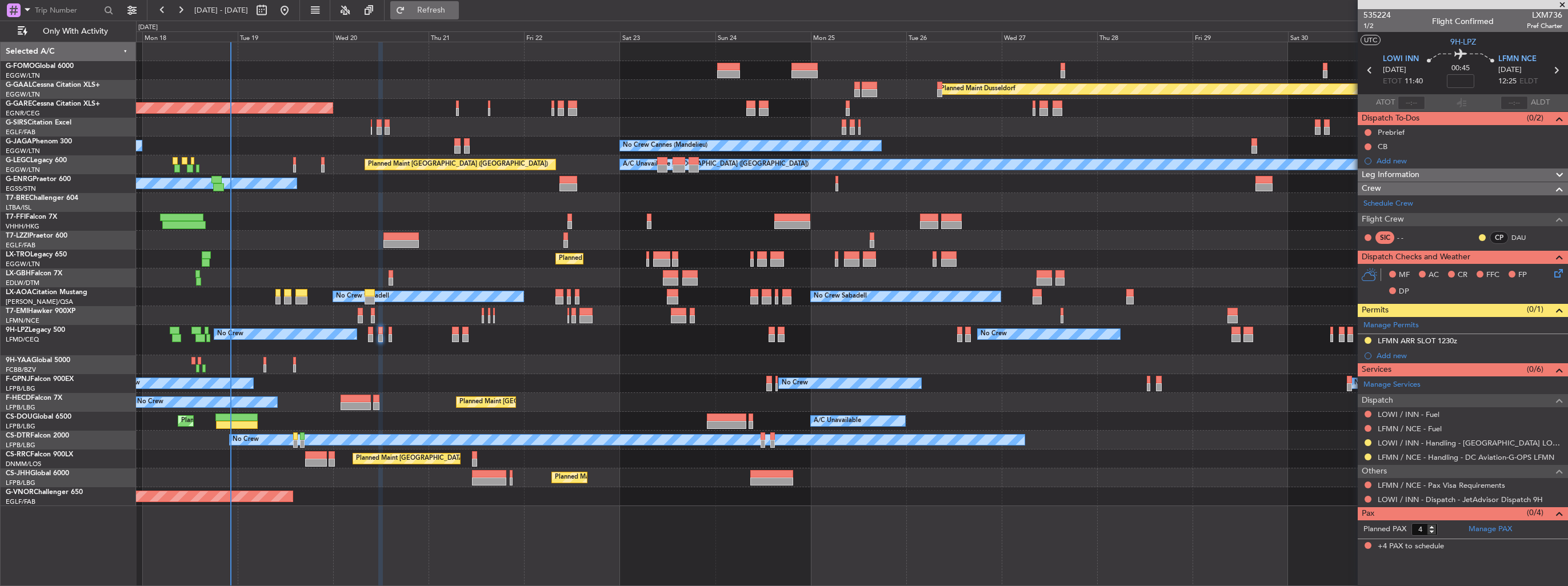
click at [455, 7] on span "Refresh" at bounding box center [431, 10] width 48 height 8
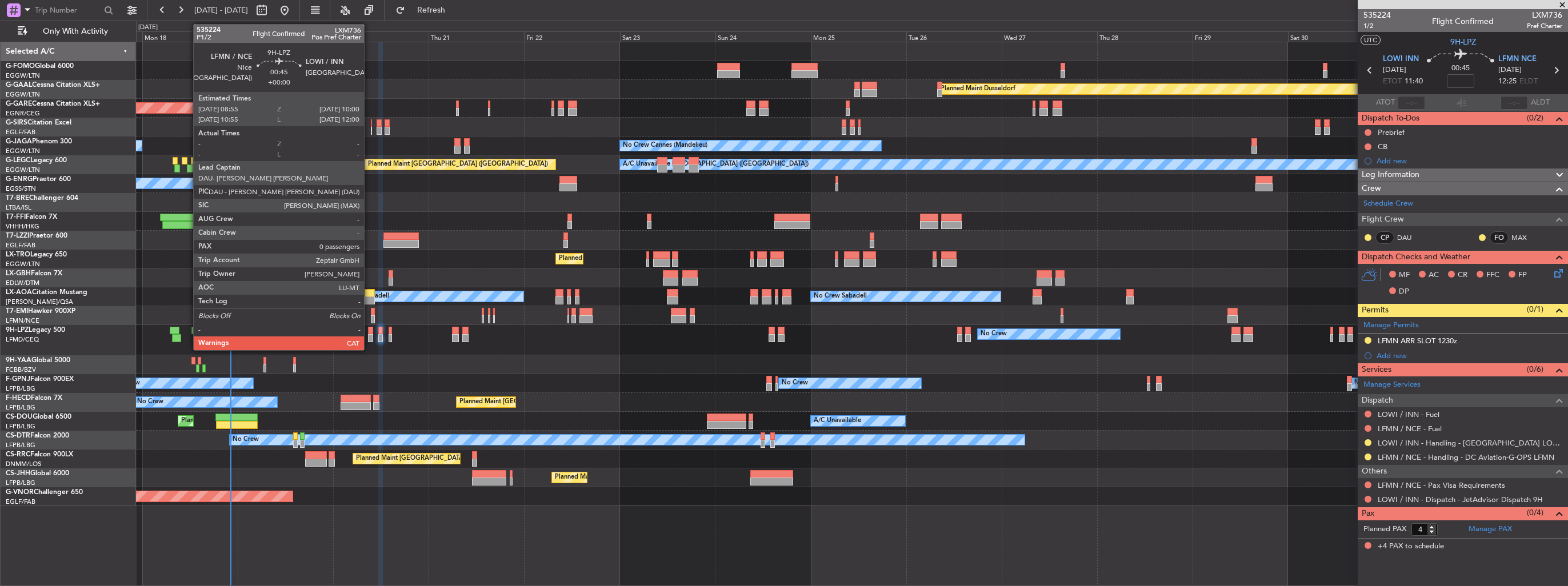
click at [369, 338] on div at bounding box center [370, 338] width 5 height 8
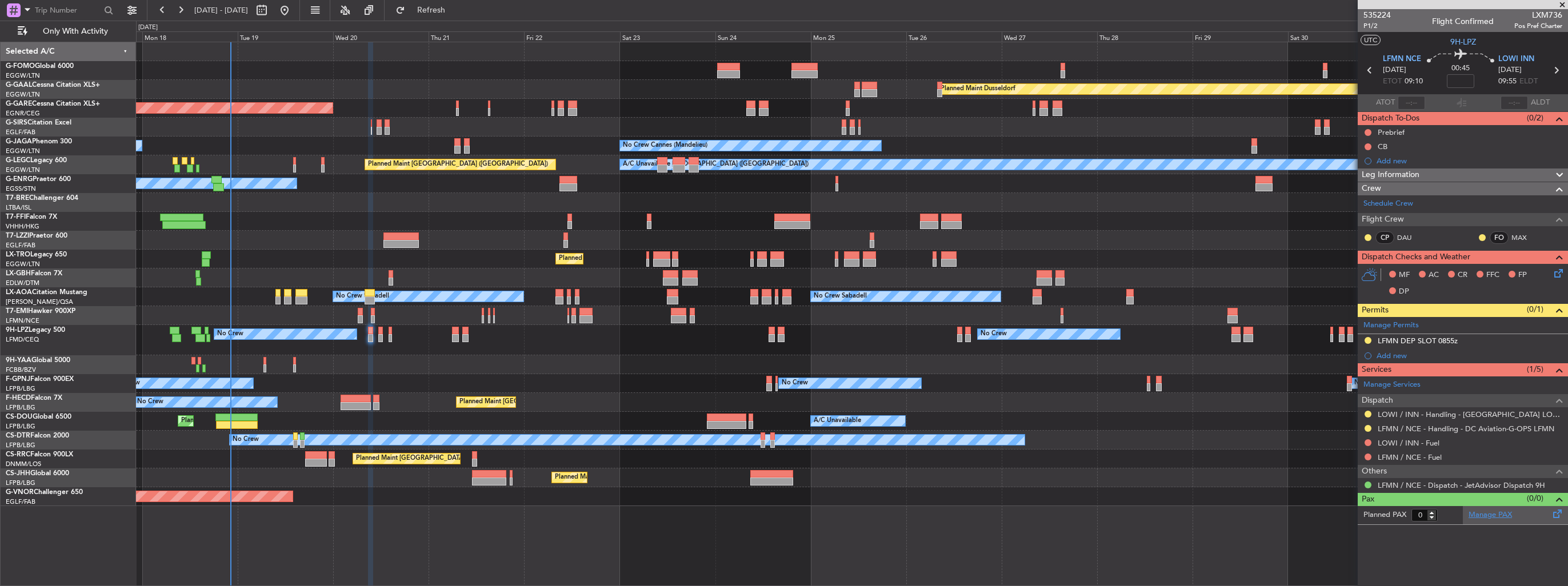
click at [726, 339] on link "Manage PAX" at bounding box center [1490, 515] width 43 height 11
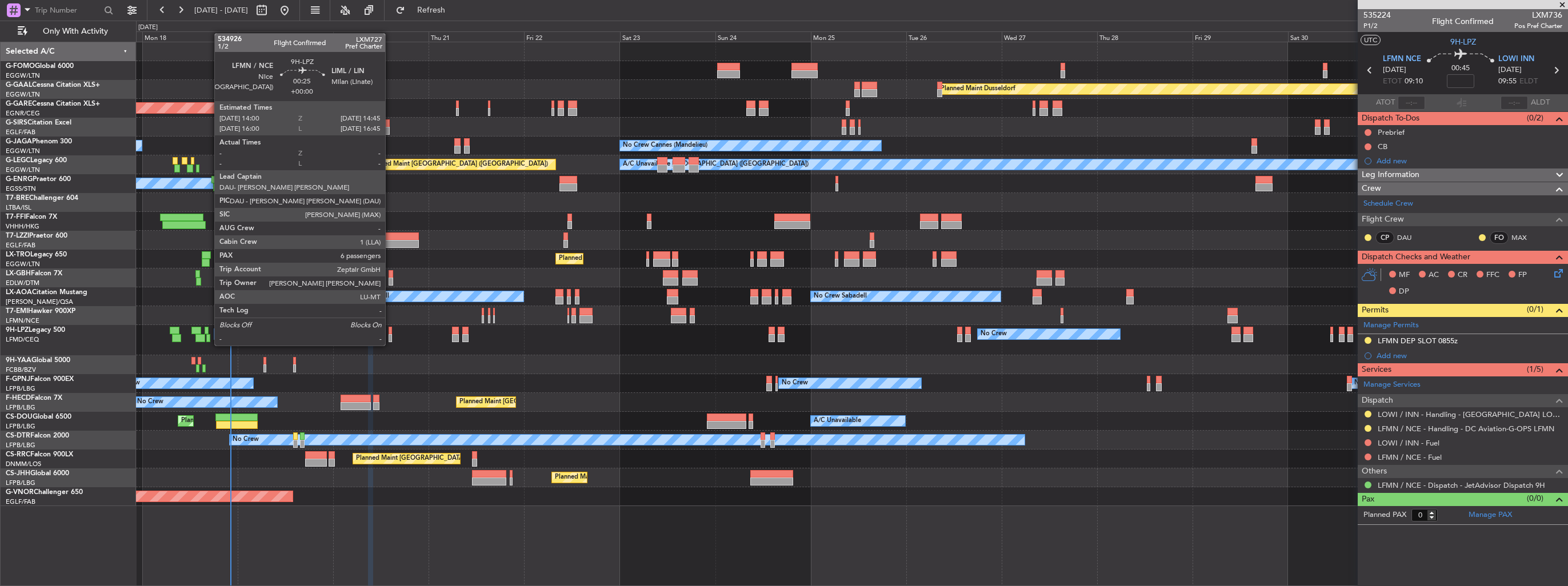
click at [391, 335] on div at bounding box center [391, 338] width 4 height 8
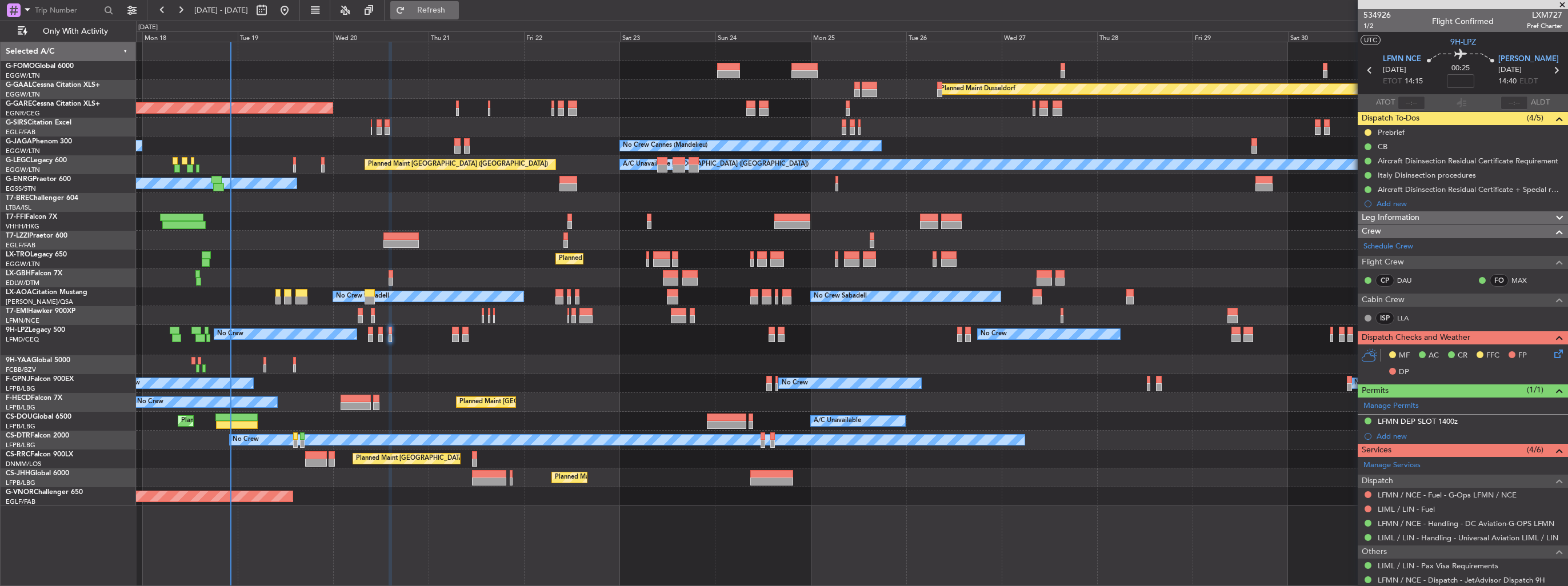
click at [455, 13] on span "Refresh" at bounding box center [431, 10] width 48 height 8
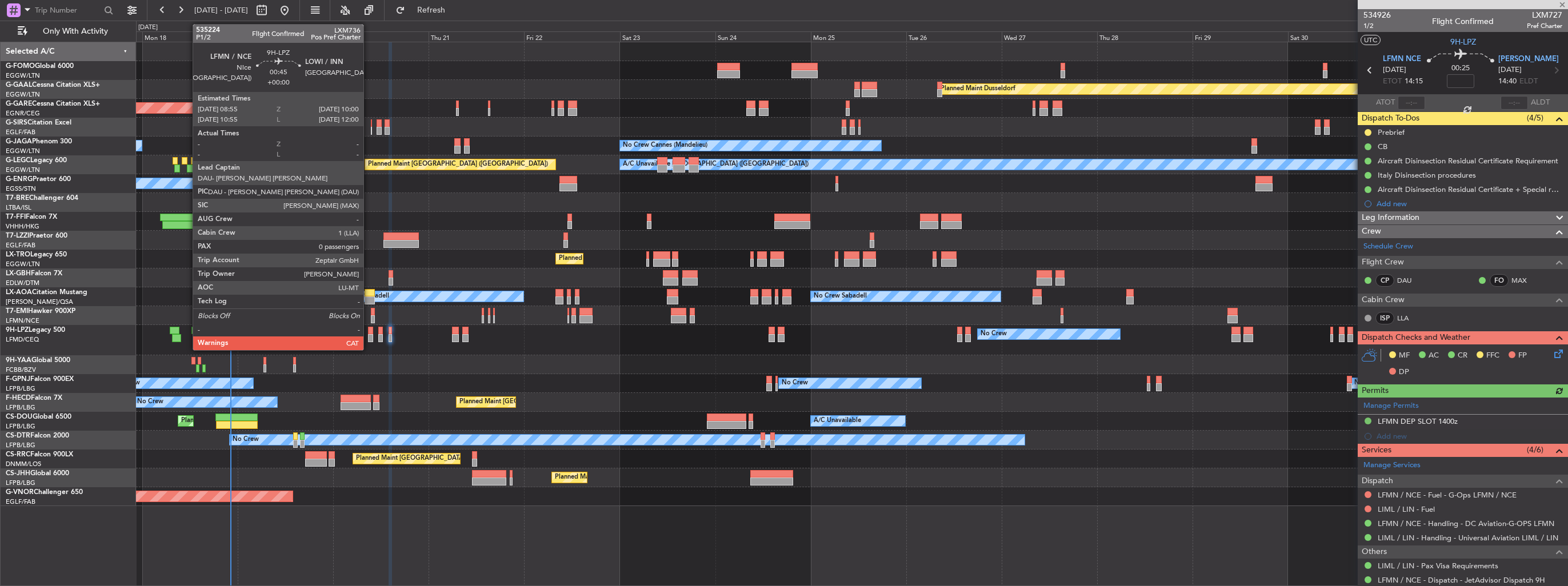
click at [368, 333] on div at bounding box center [370, 331] width 5 height 8
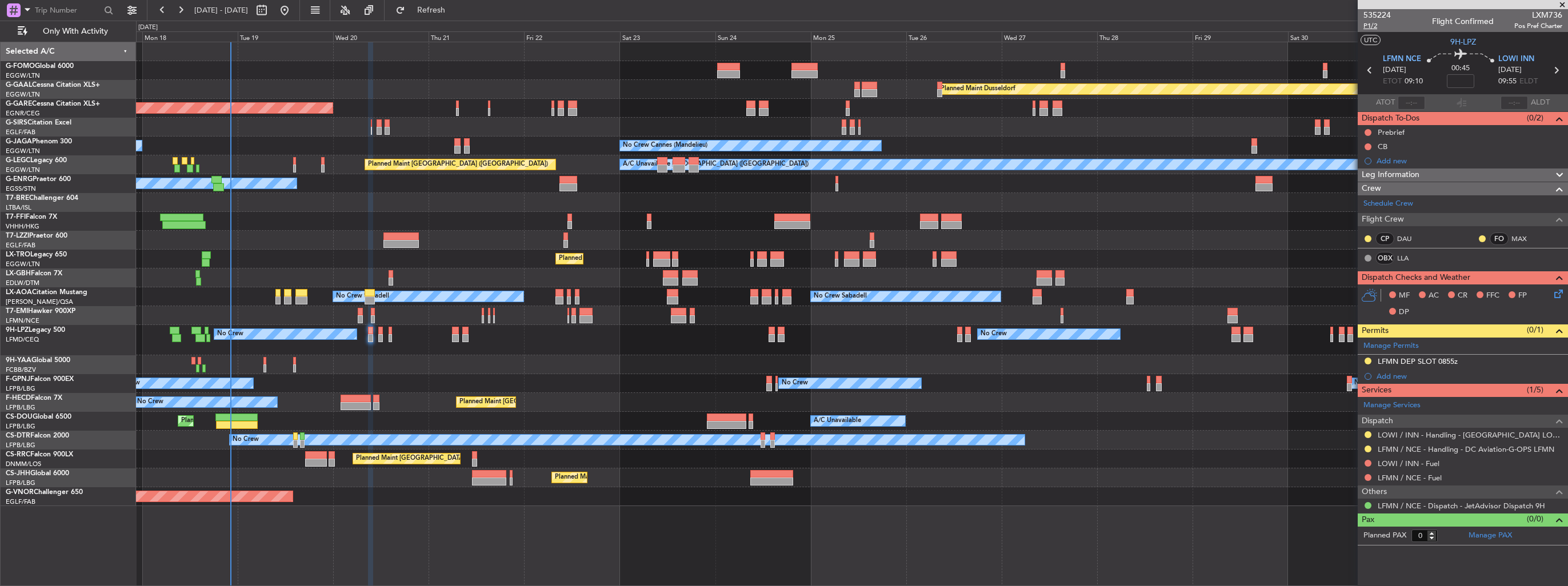
click at [726, 21] on span "P1/2" at bounding box center [1376, 26] width 27 height 9
click at [452, 9] on span "Refresh" at bounding box center [431, 10] width 48 height 8
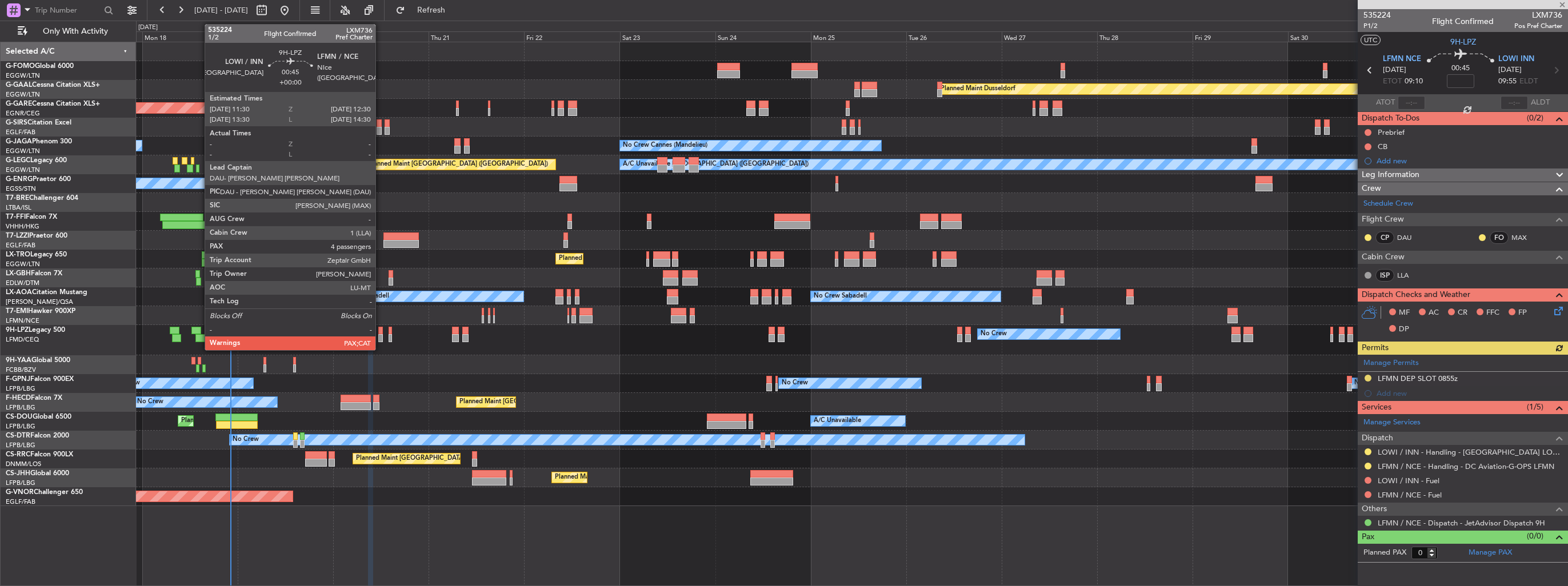
click at [380, 336] on div at bounding box center [380, 338] width 4 height 8
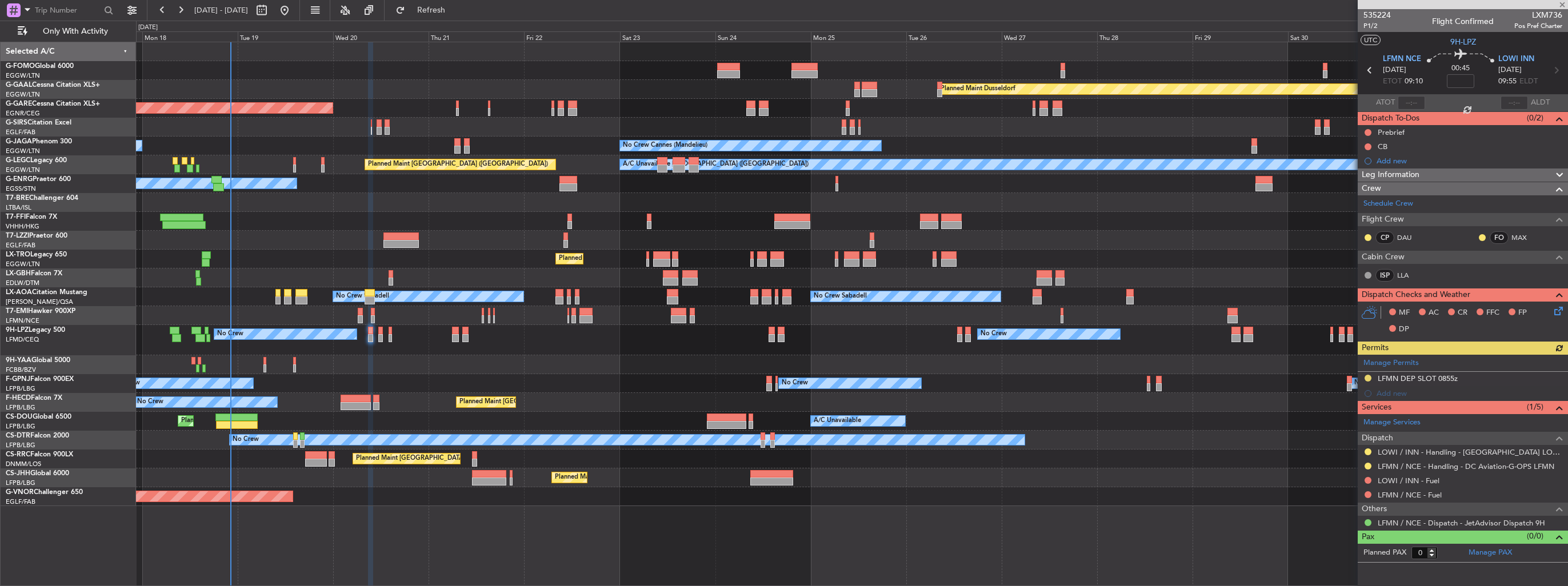
type input "4"
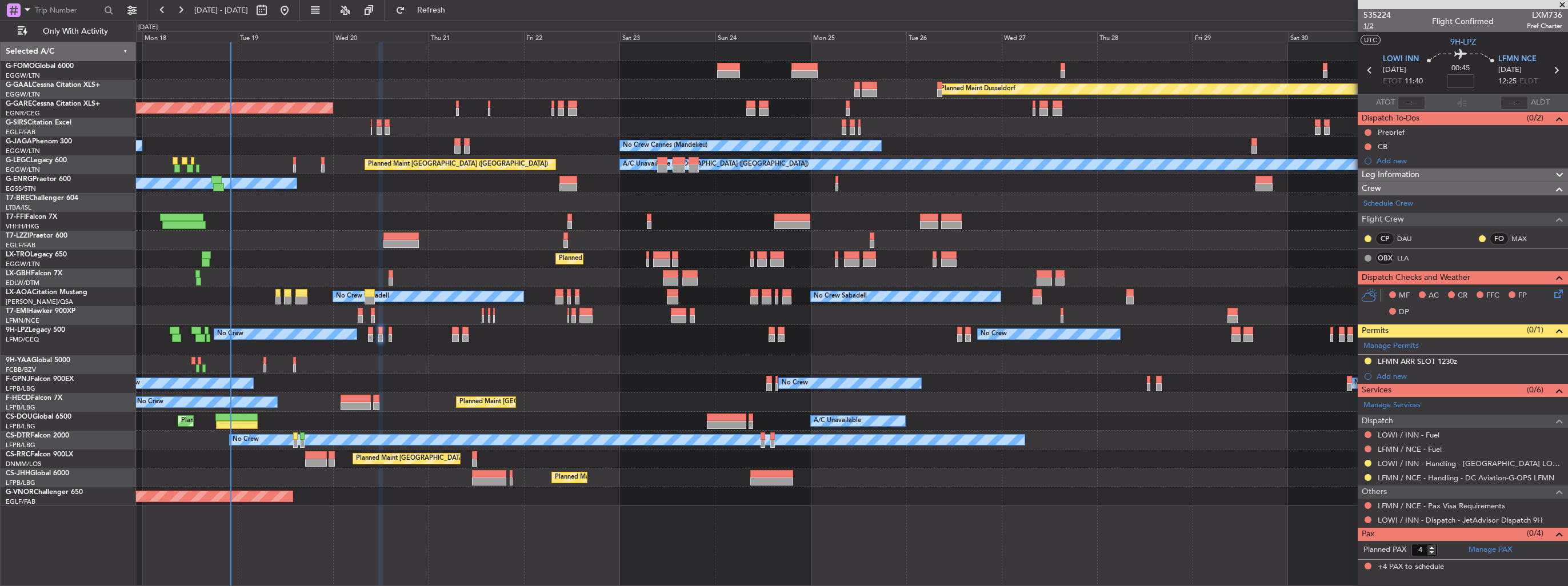
click at [726, 24] on span "1/2" at bounding box center [1376, 26] width 27 height 9
click at [448, 12] on span "Refresh" at bounding box center [431, 10] width 48 height 8
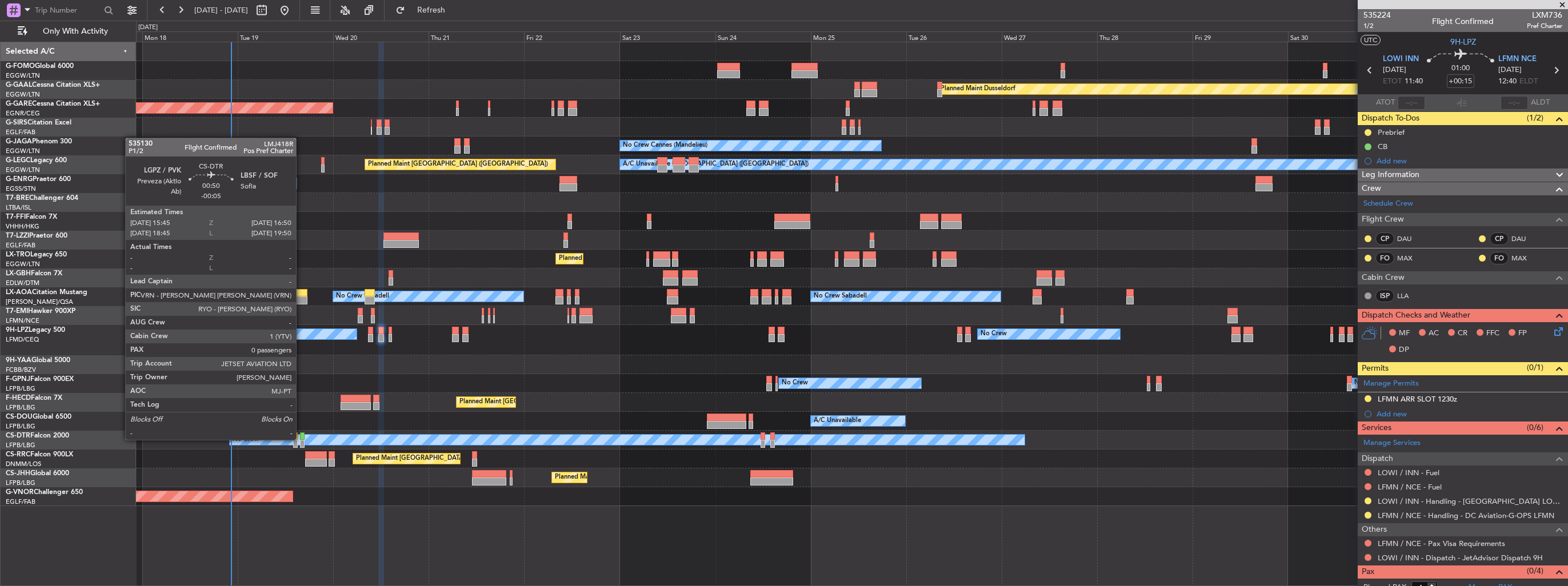
click at [301, 339] on div at bounding box center [302, 436] width 5 height 8
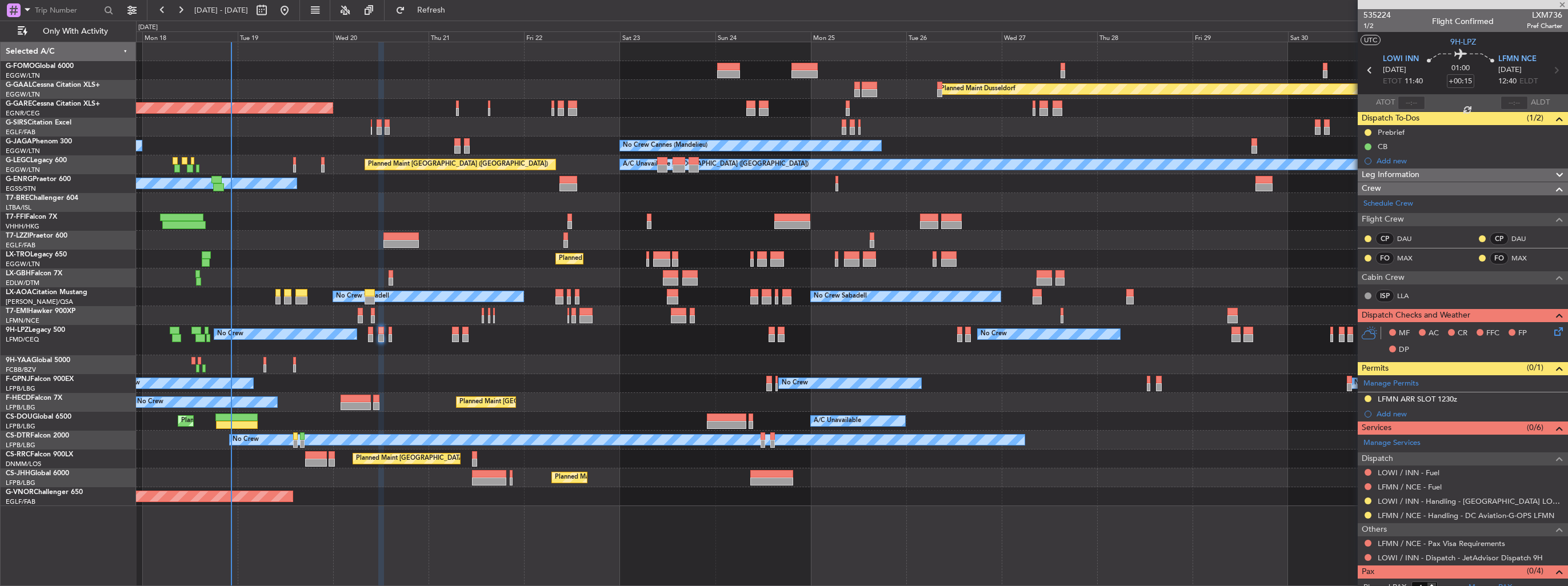
type input "-00:05"
type input "0"
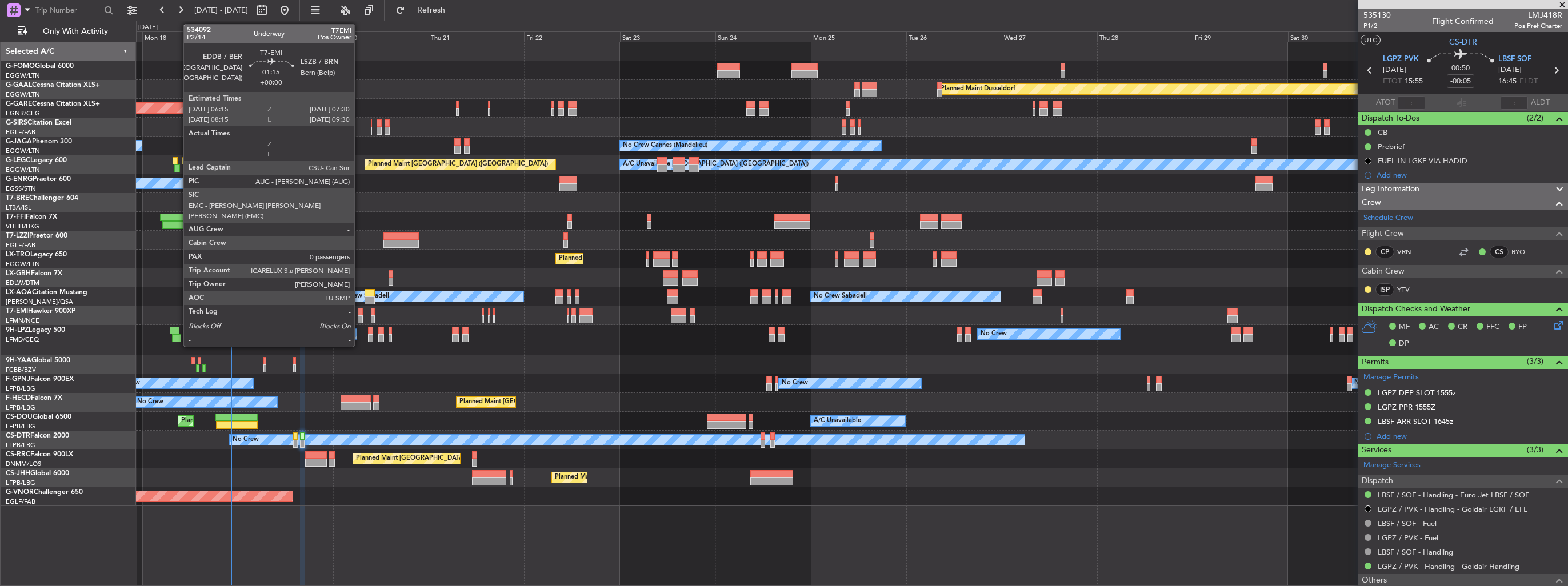
click at [360, 317] on div at bounding box center [361, 319] width 6 height 8
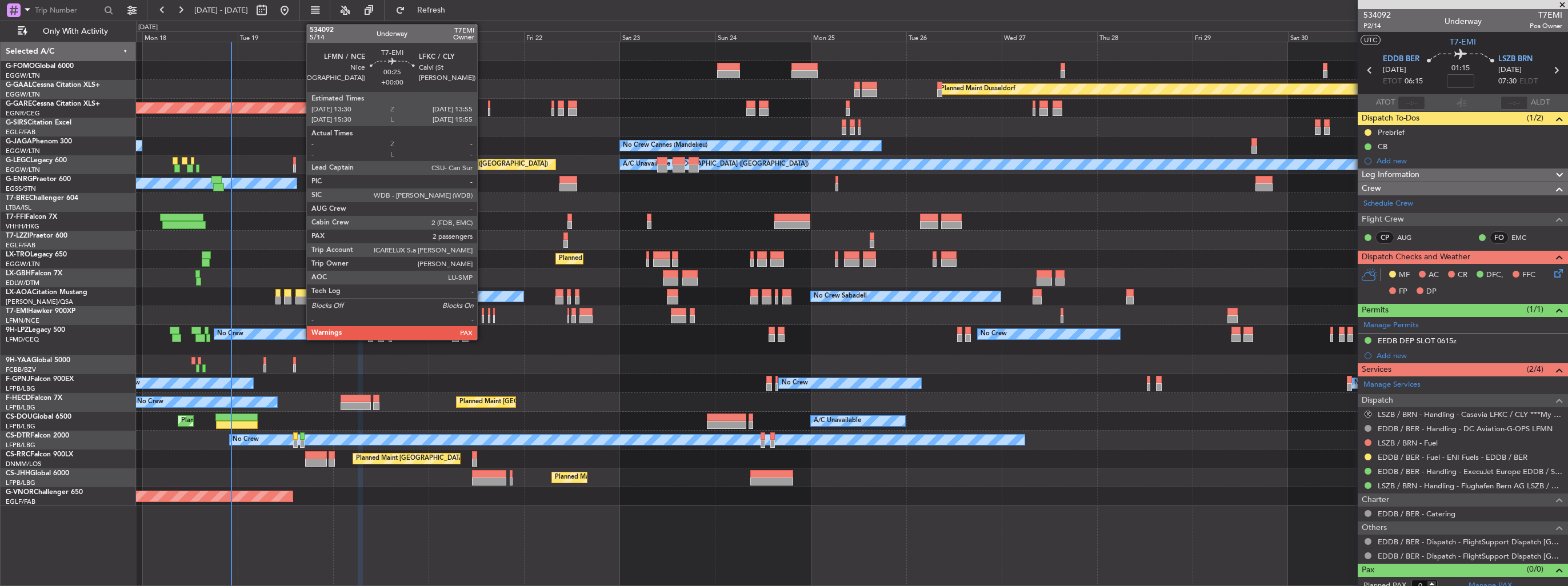
click at [482, 317] on div at bounding box center [482, 319] width 2 height 8
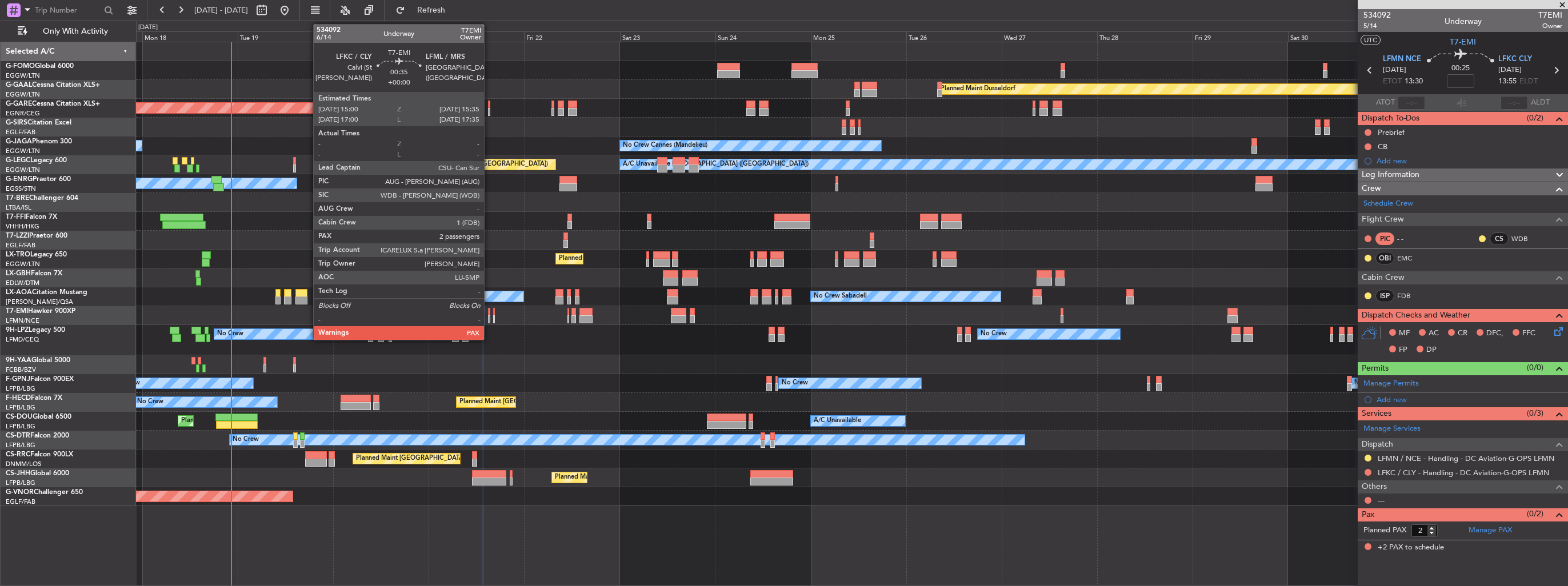
click at [489, 315] on div at bounding box center [489, 319] width 3 height 8
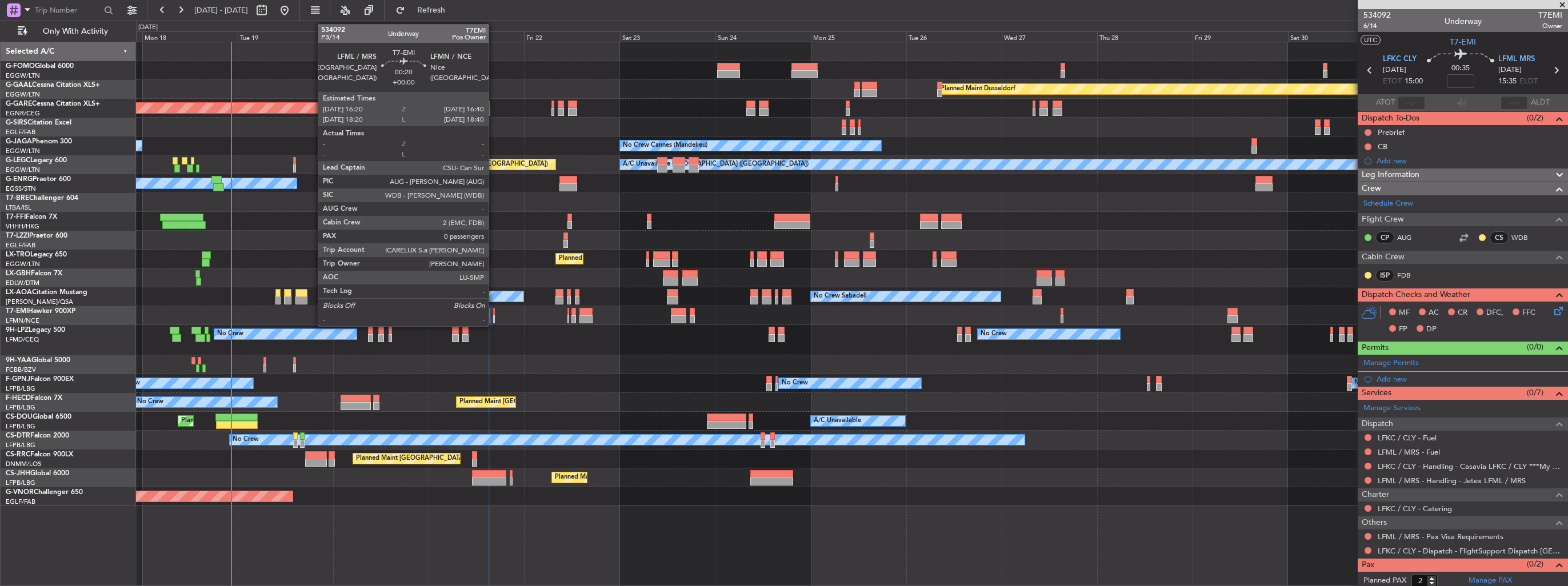
click at [493, 319] on div at bounding box center [494, 319] width 2 height 8
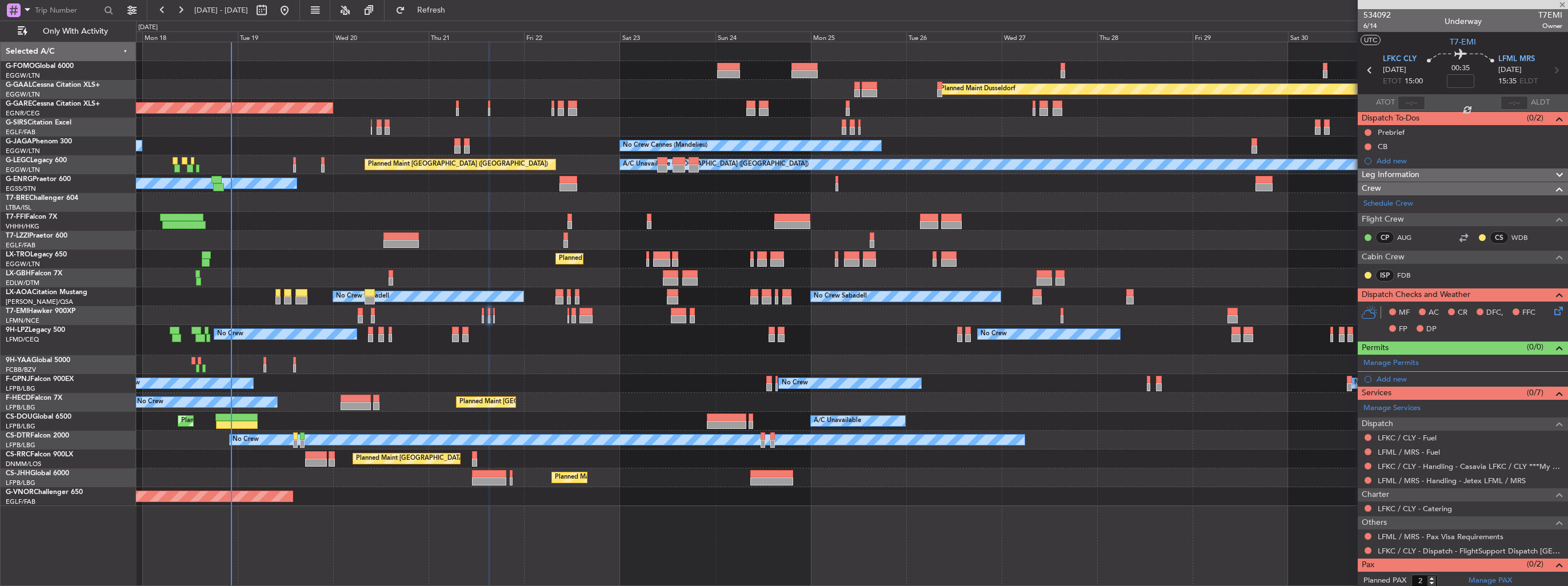
type input "0"
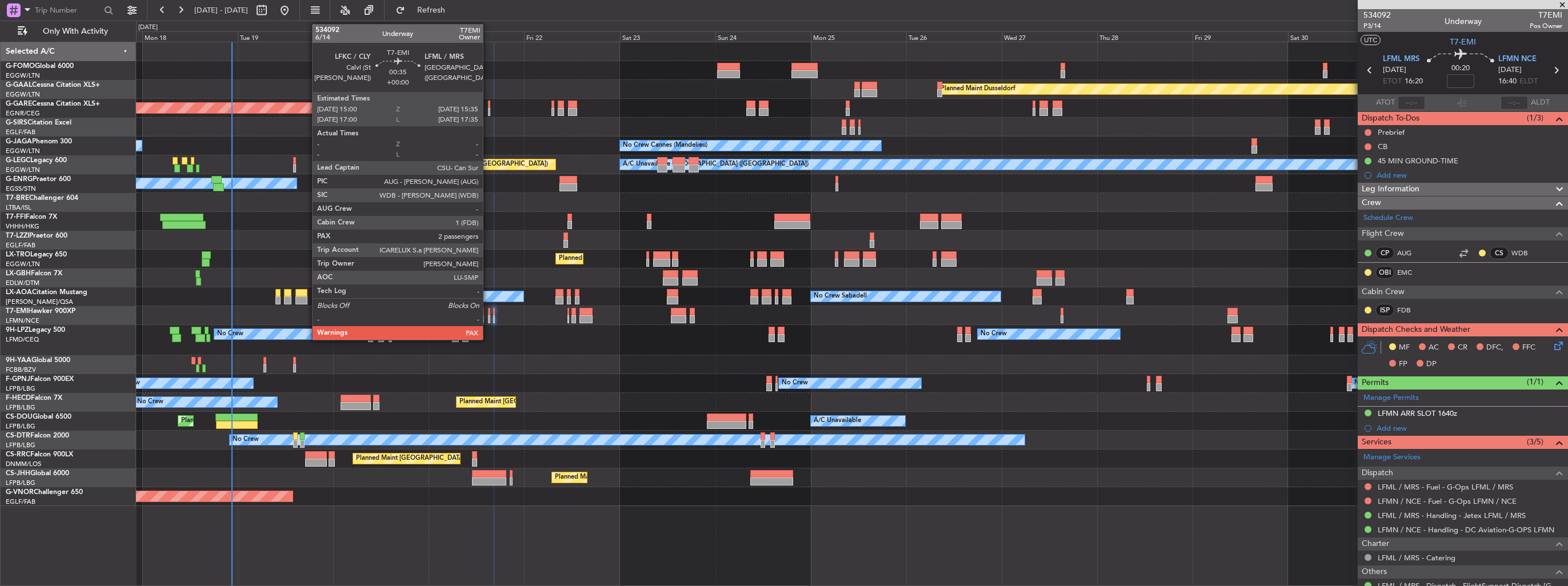
click at [488, 319] on div at bounding box center [489, 319] width 3 height 8
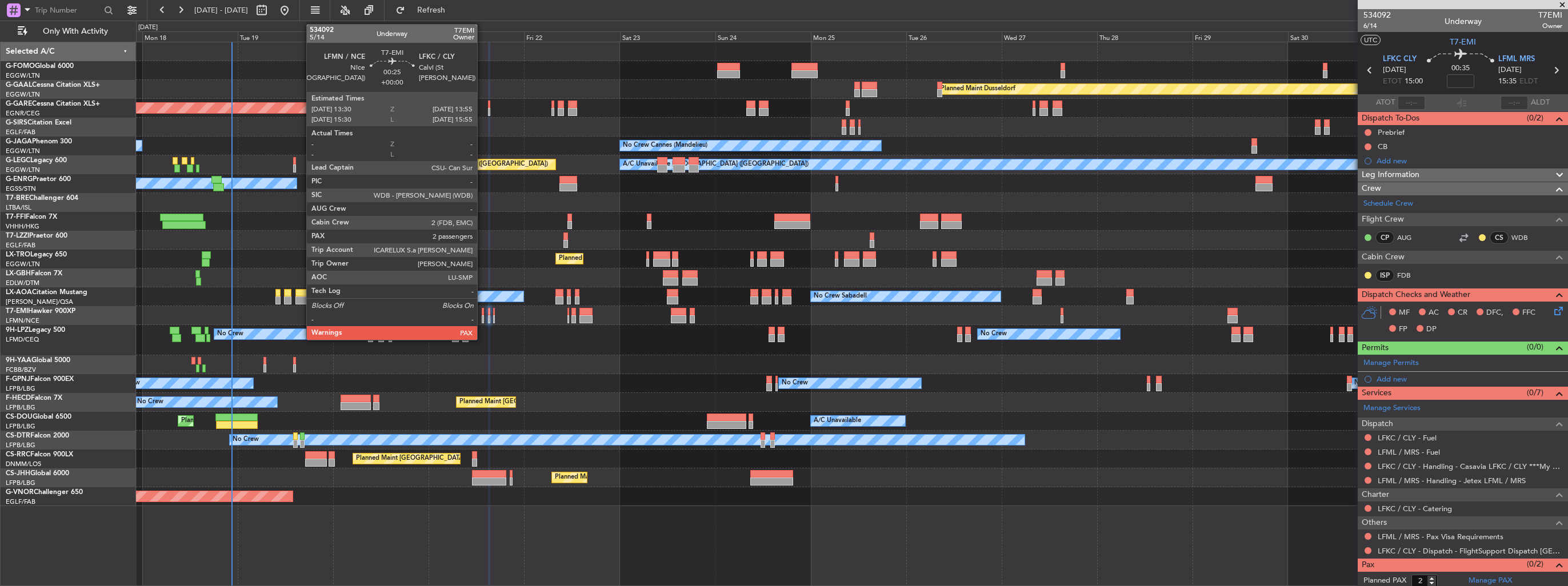
click at [482, 321] on div at bounding box center [482, 319] width 2 height 8
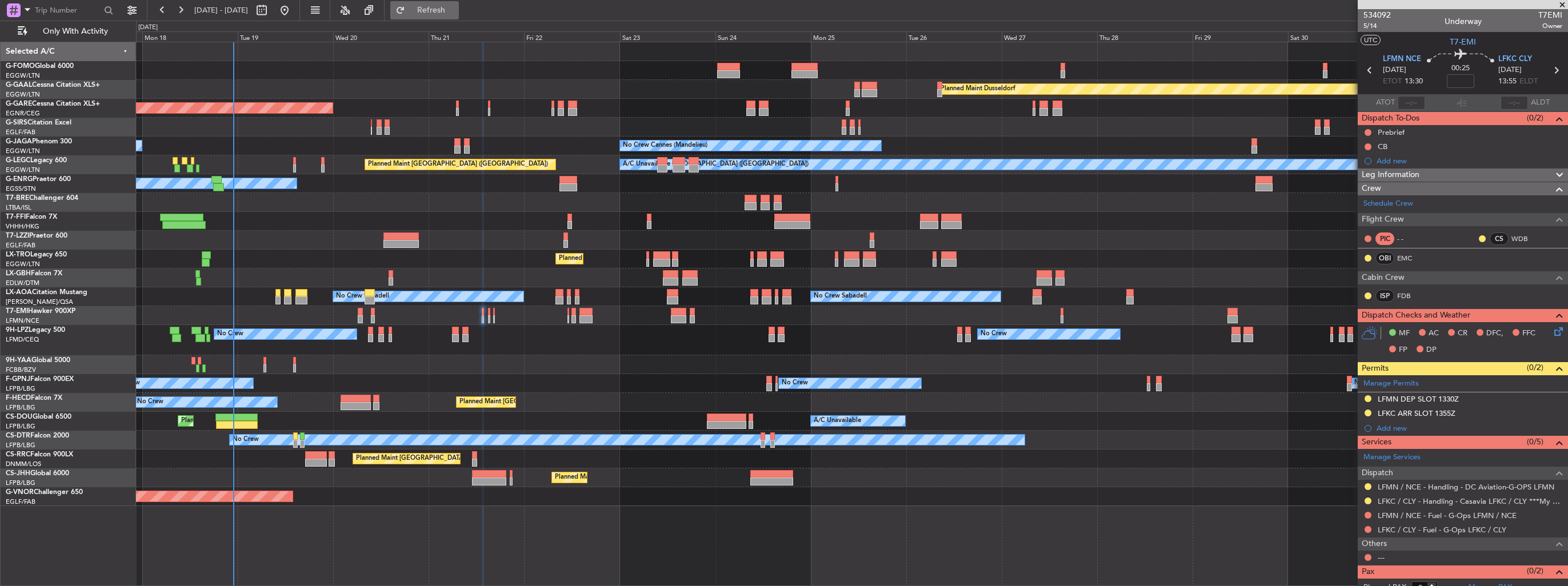
click at [455, 12] on span "Refresh" at bounding box center [431, 10] width 48 height 8
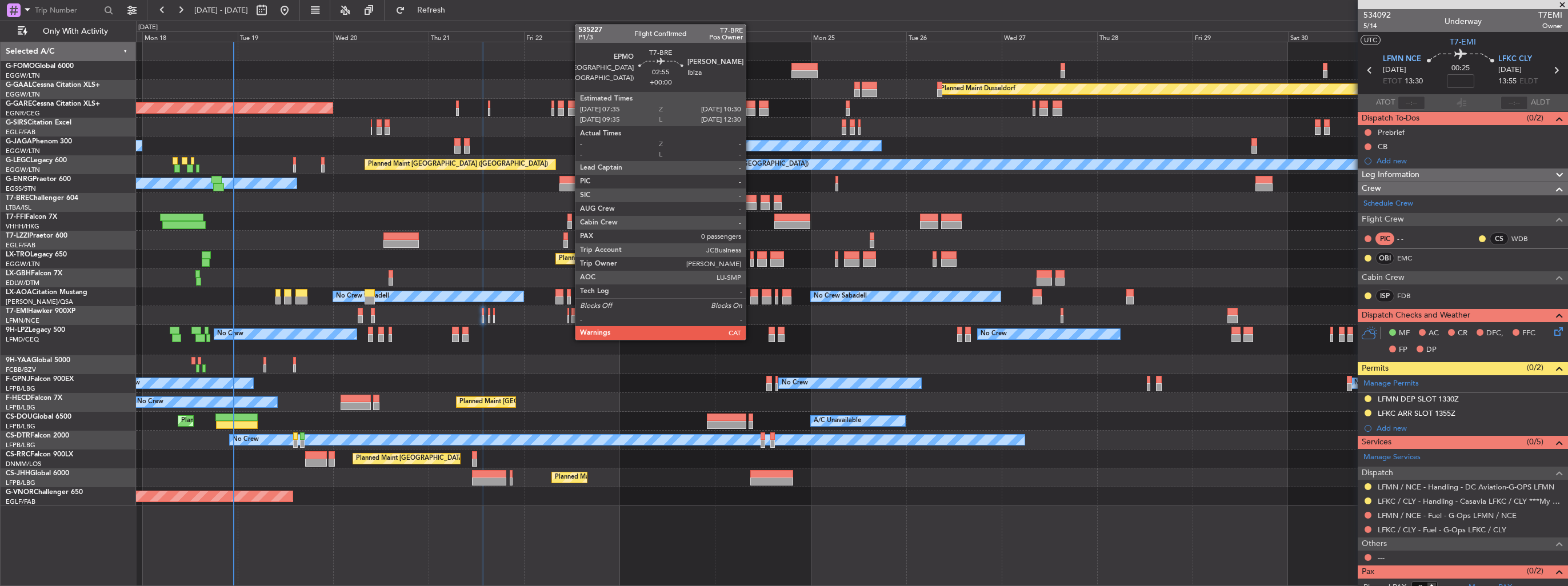
click at [750, 201] on div at bounding box center [750, 198] width 12 height 8
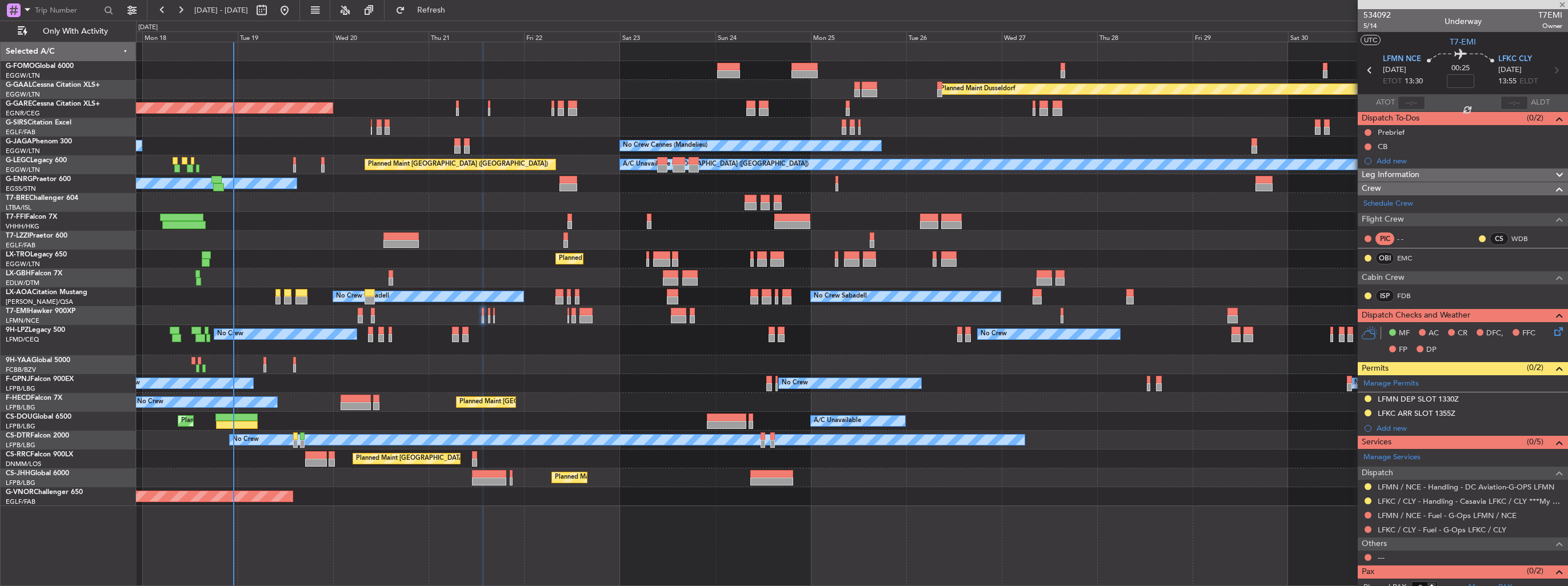
type input "0"
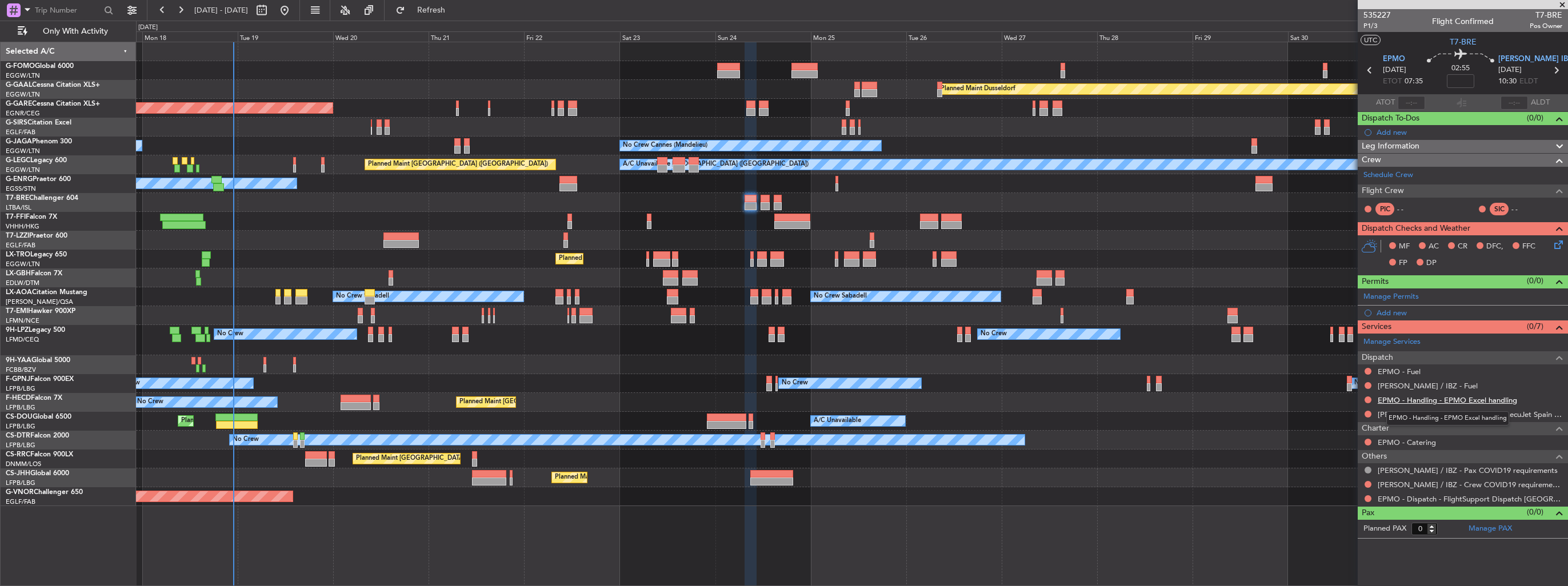
click at [1463, 397] on link "EPMO - Handling - EPMO Excel handling" at bounding box center [1447, 400] width 139 height 9
click at [1435, 415] on link "LEIB / IBZ - Handling - ExecuJet Spain LEIB / IBZ" at bounding box center [1469, 414] width 184 height 9
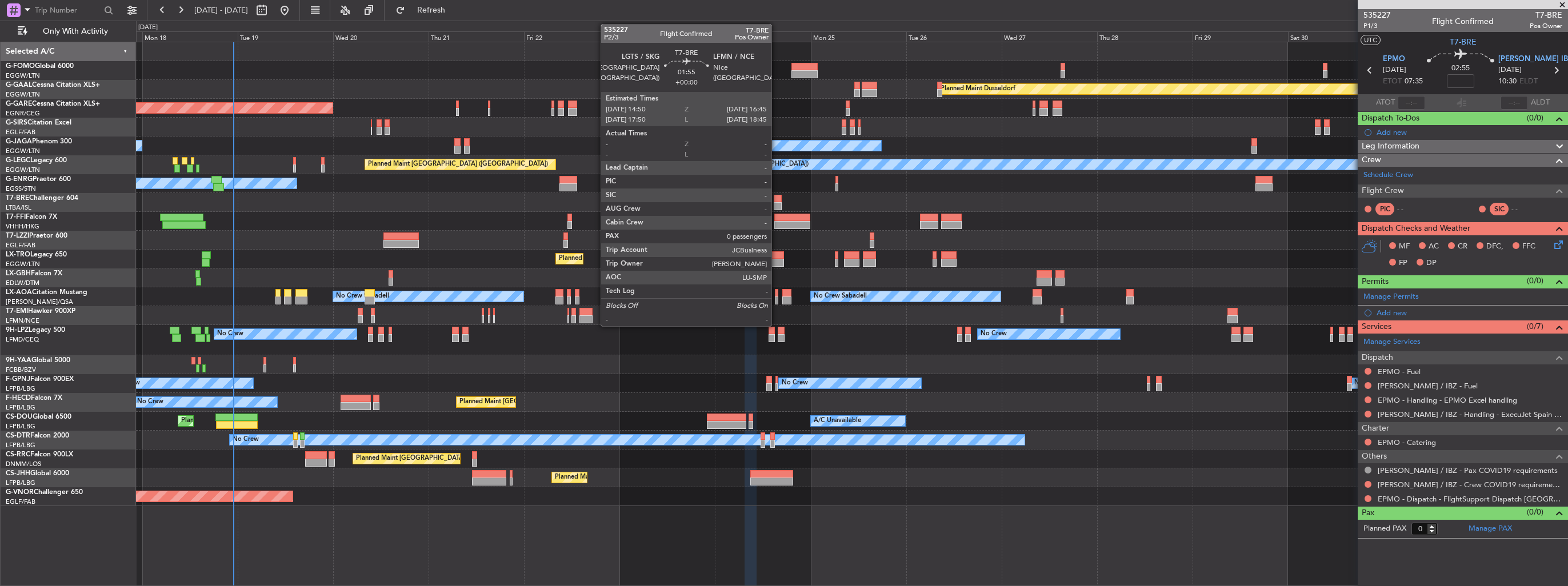
click at [777, 206] on div at bounding box center [777, 206] width 8 height 8
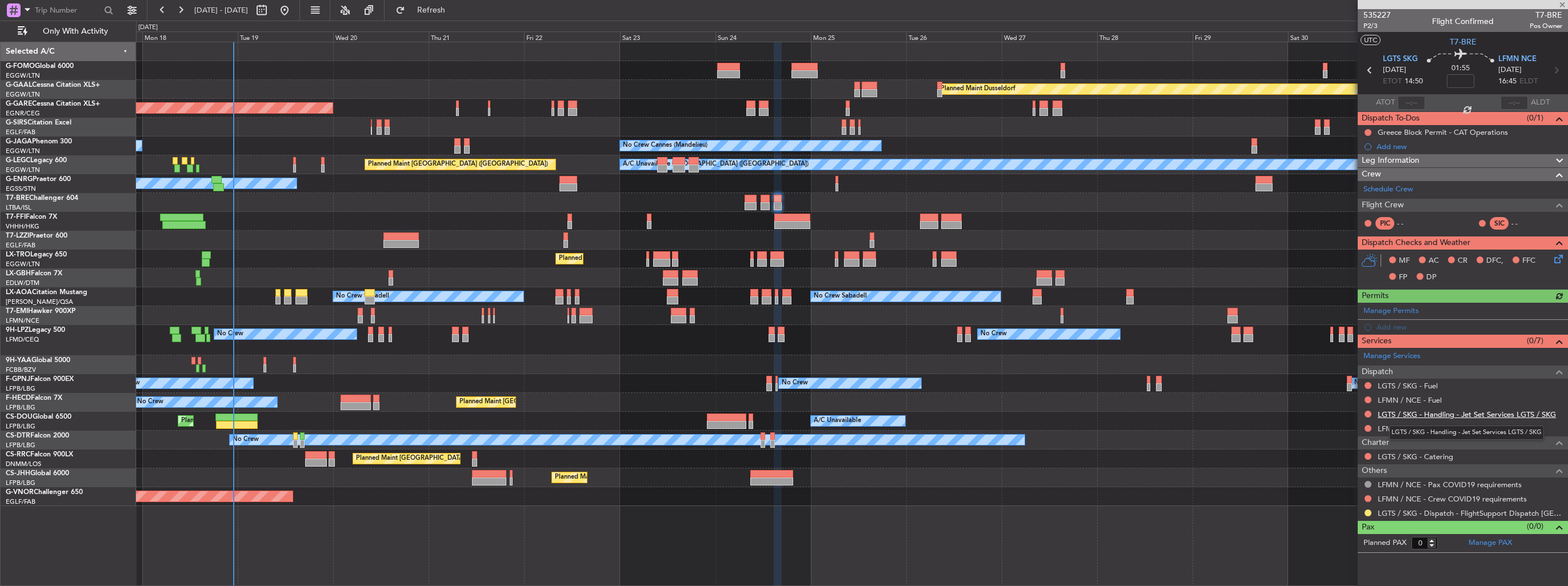
click at [1427, 413] on link "LGTS / SKG - Handling - Jet Set Services LGTS / SKG" at bounding box center [1466, 414] width 178 height 9
click at [1401, 430] on link "LFMN / NCE - Handling - G.ops LFMN / NCE" at bounding box center [1454, 429] width 153 height 9
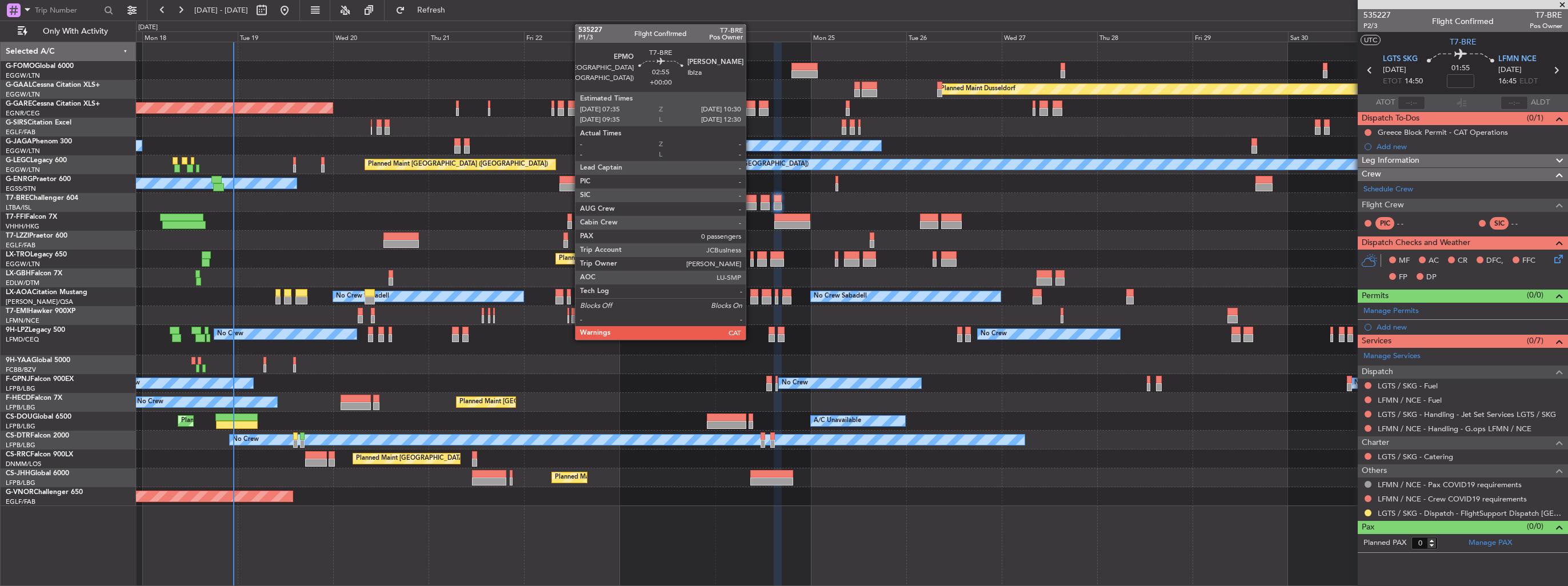
click at [750, 203] on div at bounding box center [750, 206] width 12 height 8
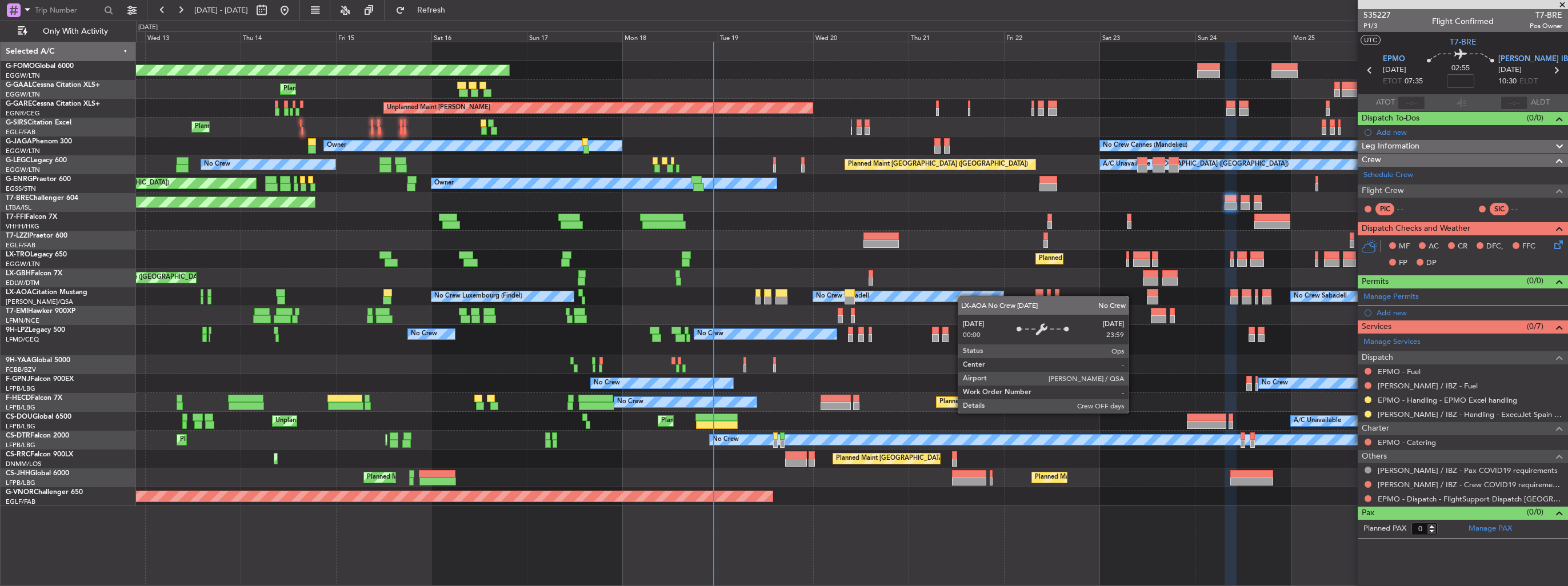
click at [963, 296] on div "Planned Maint Windsor Locks (Bradley Intl) Planned Maint Dusseldorf Planned Mai…" at bounding box center [851, 274] width 1431 height 464
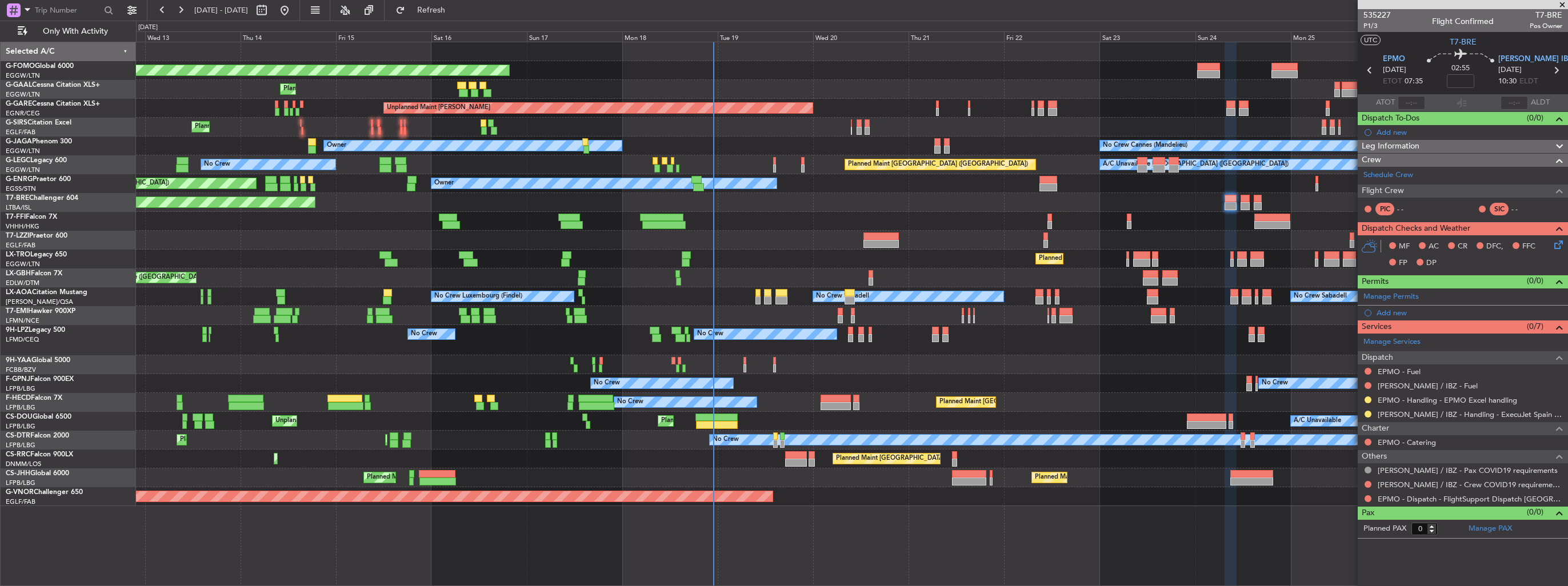
click at [856, 284] on div "Planned Maint Windsor Locks (Bradley Intl) Planned Maint Dusseldorf Planned Mai…" at bounding box center [851, 274] width 1431 height 464
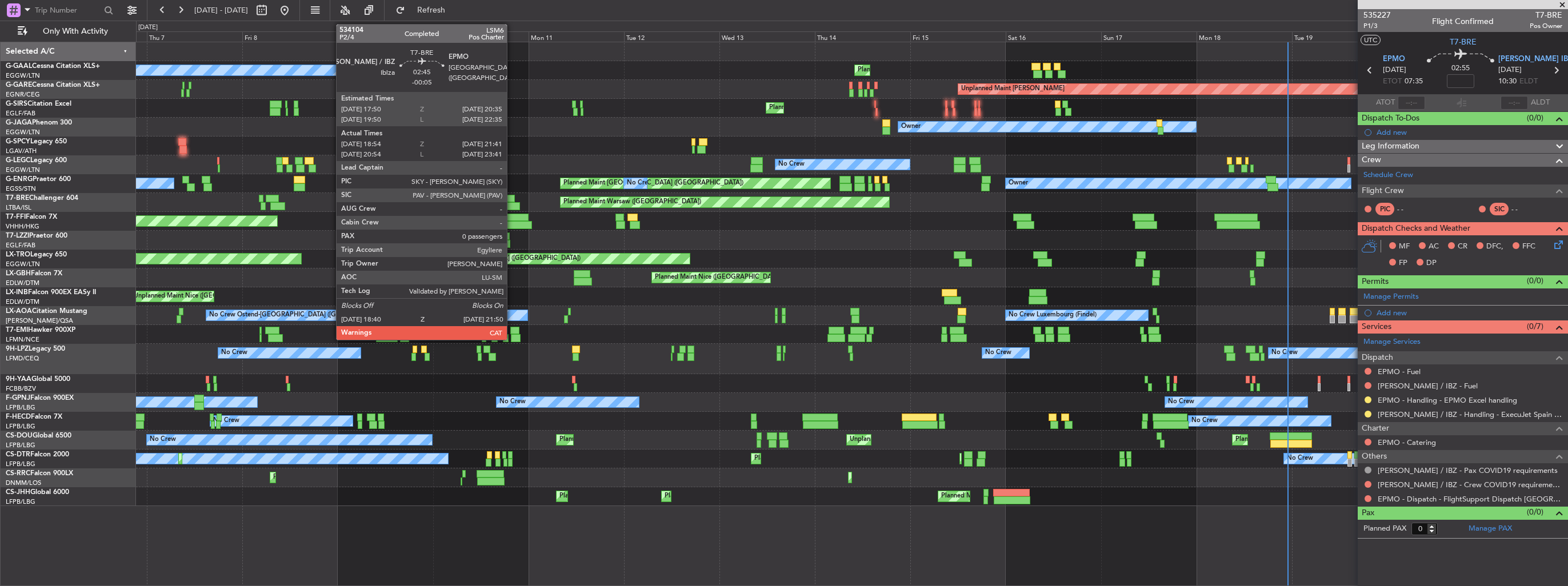
click at [512, 204] on div at bounding box center [513, 206] width 13 height 8
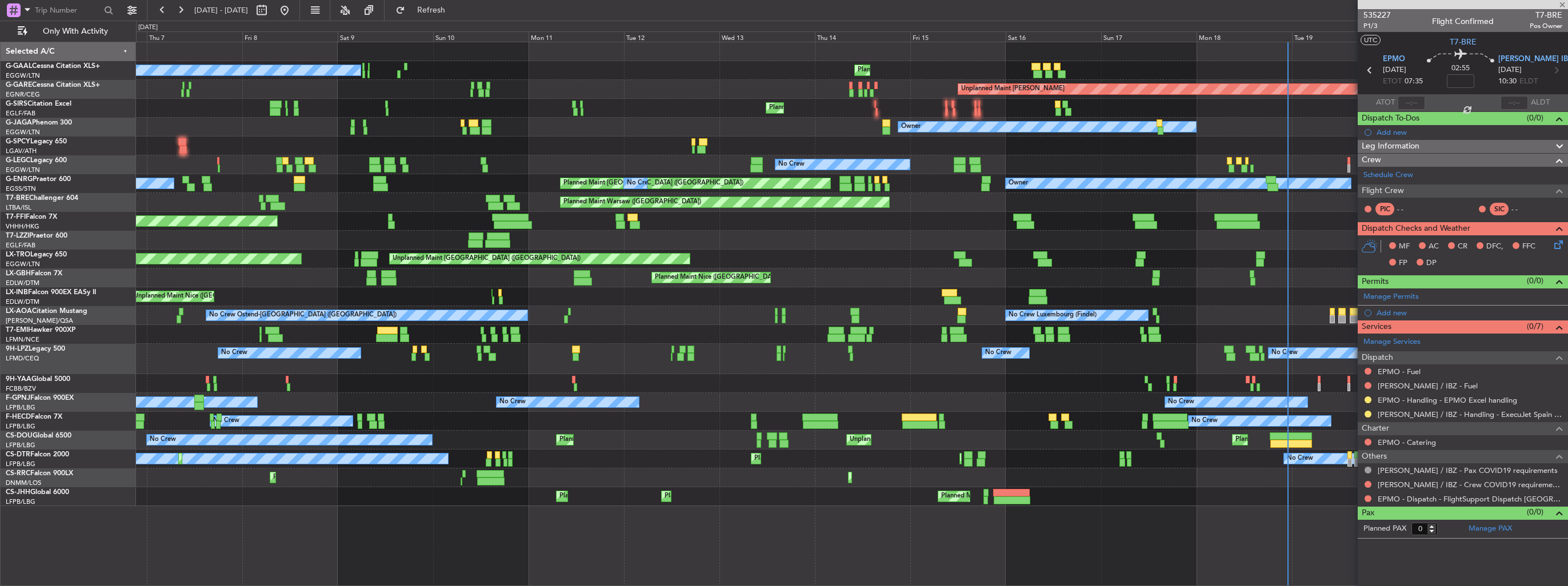
type input "-00:05"
type input "18:54"
type input "21:41"
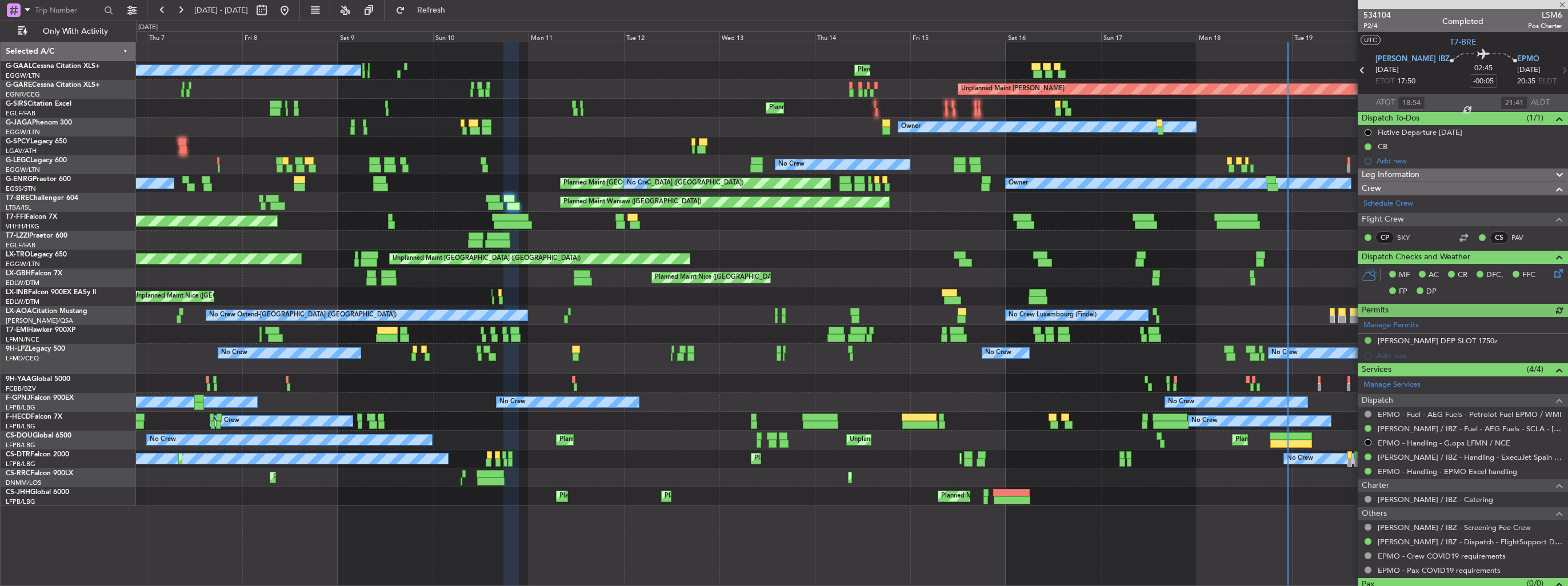
click at [255, 368] on div "No Crew No Crew No Crew Planned Maint Nice (Côte d'Azur Airport) No Crew" at bounding box center [851, 359] width 1431 height 30
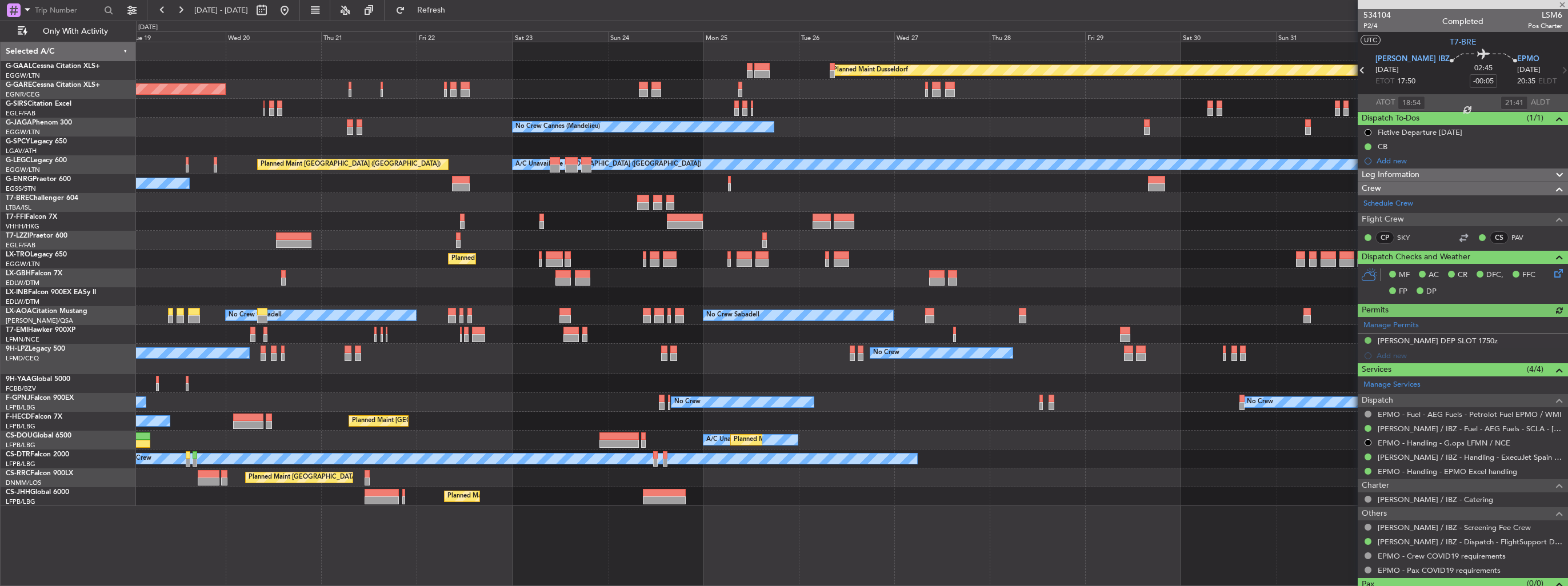
click at [384, 322] on div "No Crew Sabadell No Crew Sabadell No Crew Luxembourg (Findel) No Crew" at bounding box center [851, 316] width 1431 height 19
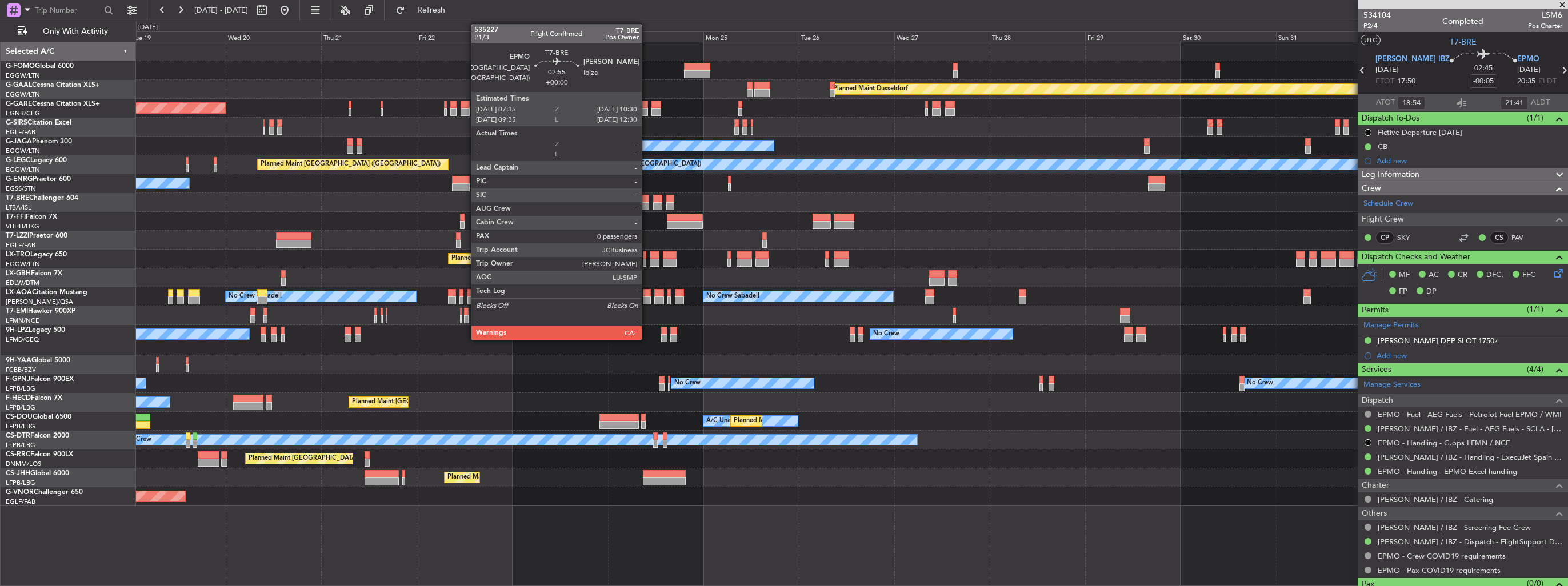
click at [647, 209] on div at bounding box center [643, 206] width 12 height 8
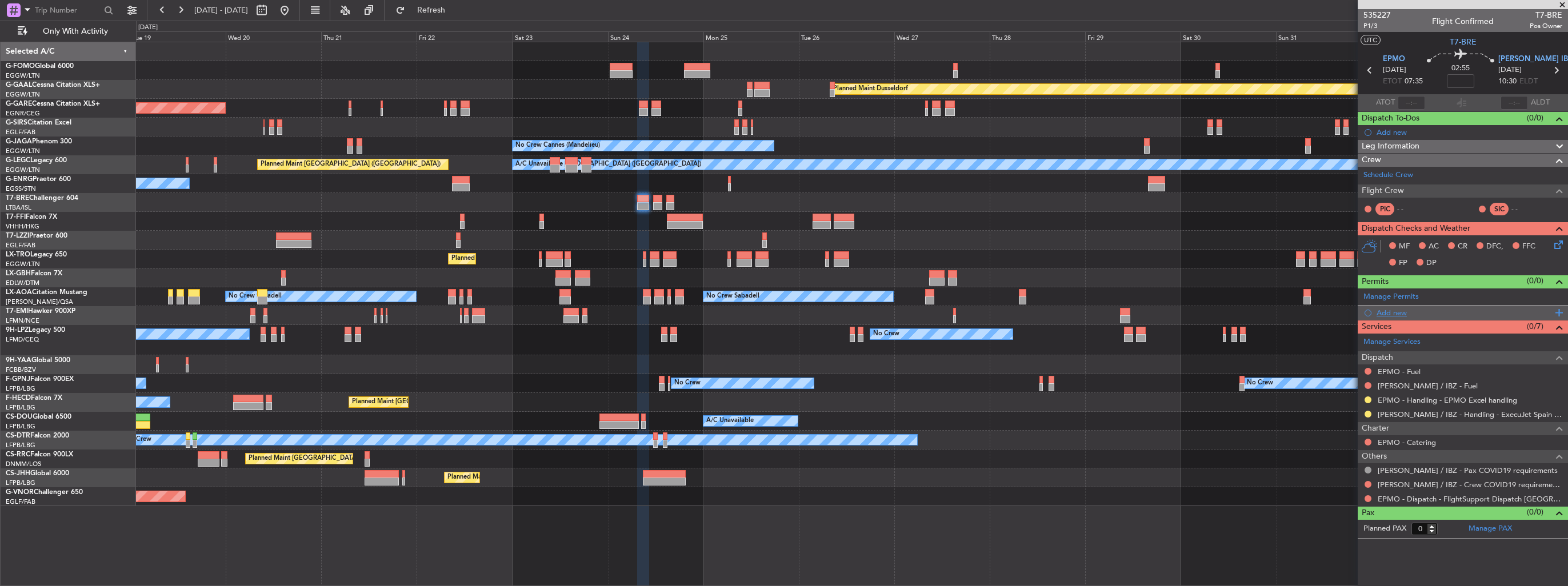
click at [1376, 311] on div "Add new" at bounding box center [1464, 313] width 176 height 9
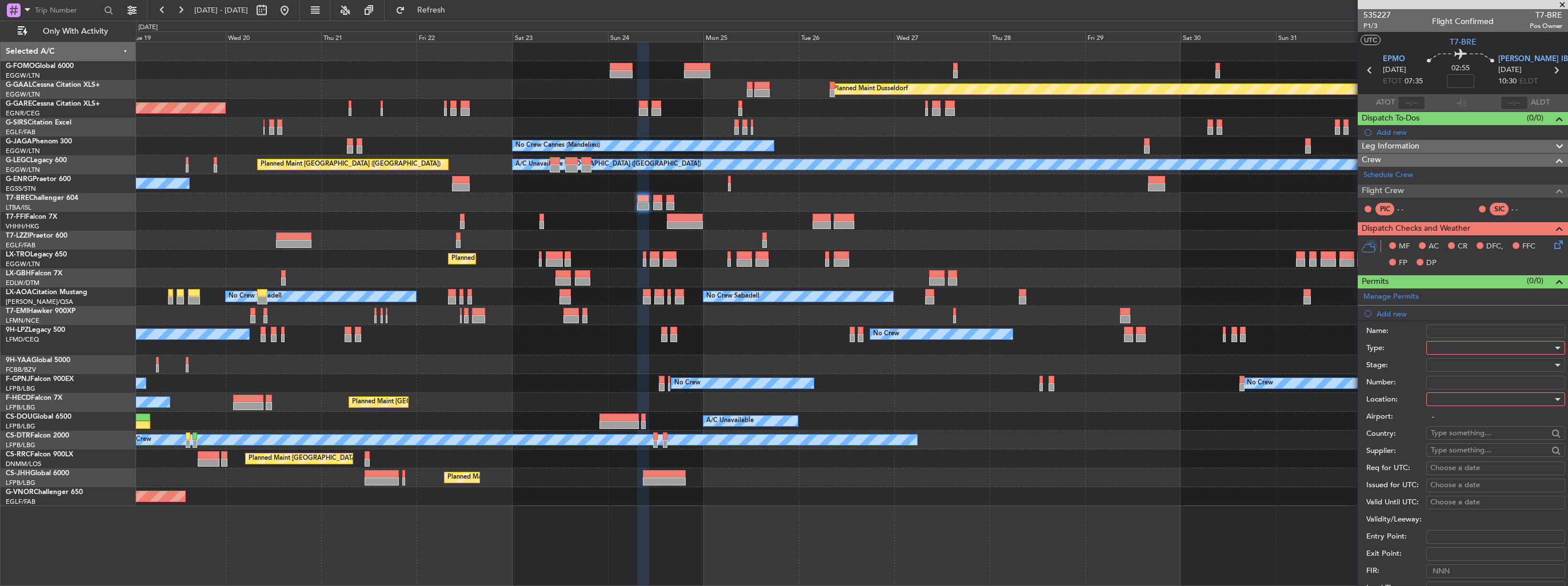
click at [1446, 349] on div at bounding box center [1491, 348] width 121 height 17
click at [1475, 461] on span "Slot" at bounding box center [1490, 455] width 120 height 17
click at [1468, 399] on div at bounding box center [1491, 399] width 121 height 17
click at [1461, 450] on span "Arrival" at bounding box center [1490, 456] width 120 height 17
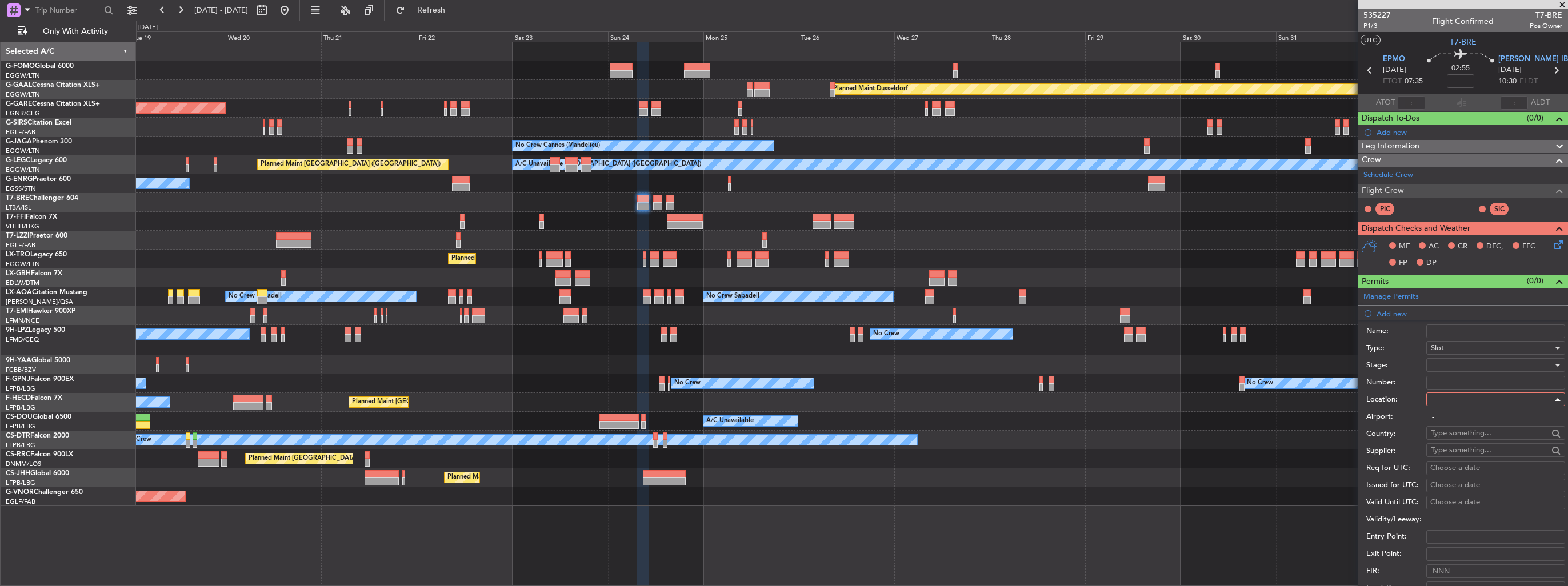
type input "[PERSON_NAME] / IBZ"
click at [1463, 366] on div at bounding box center [1491, 364] width 121 height 17
click at [1471, 447] on span "Requested" at bounding box center [1490, 438] width 120 height 17
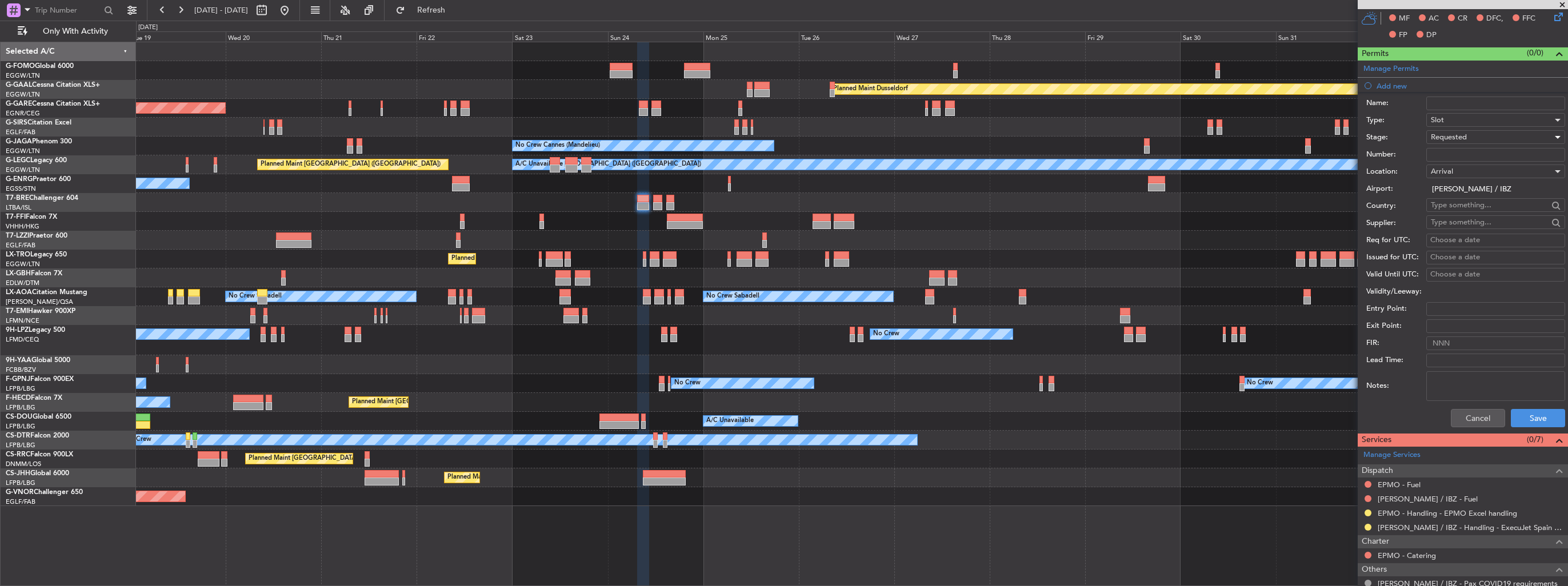
scroll to position [229, 0]
click at [1532, 409] on button "Save" at bounding box center [1537, 418] width 54 height 19
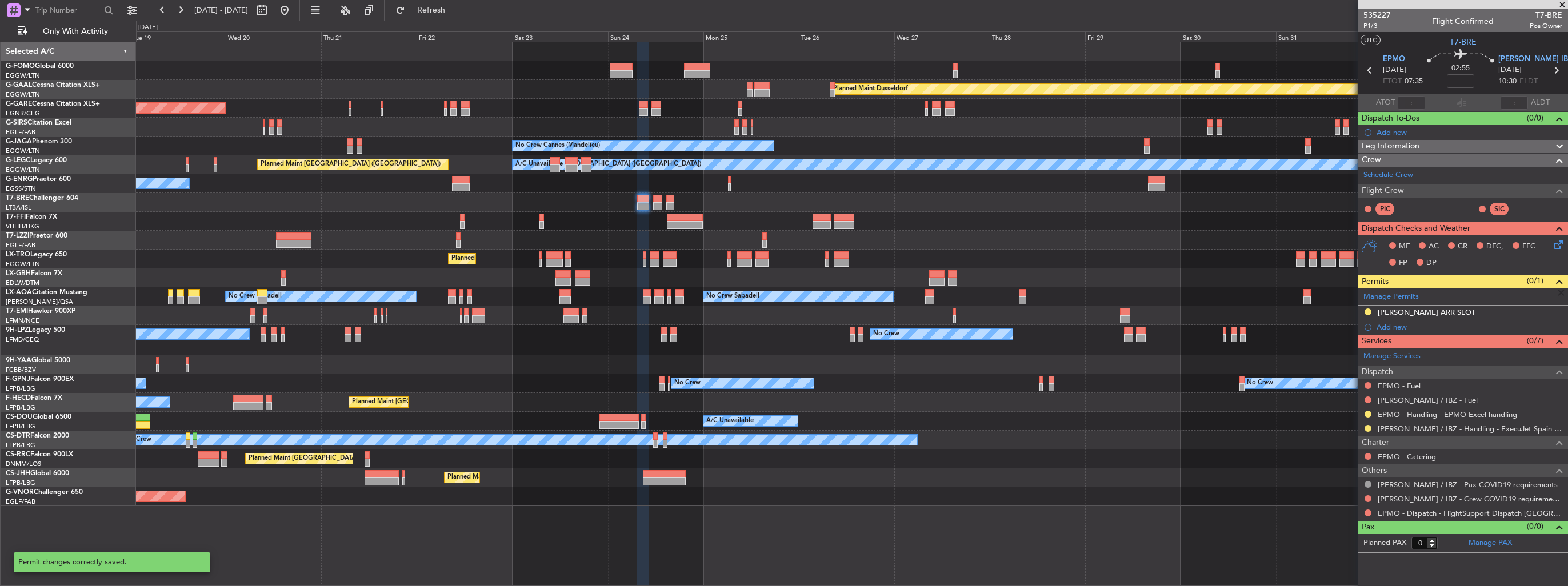
scroll to position [0, 0]
click at [0, 0] on img at bounding box center [0, 0] width 0 height 0
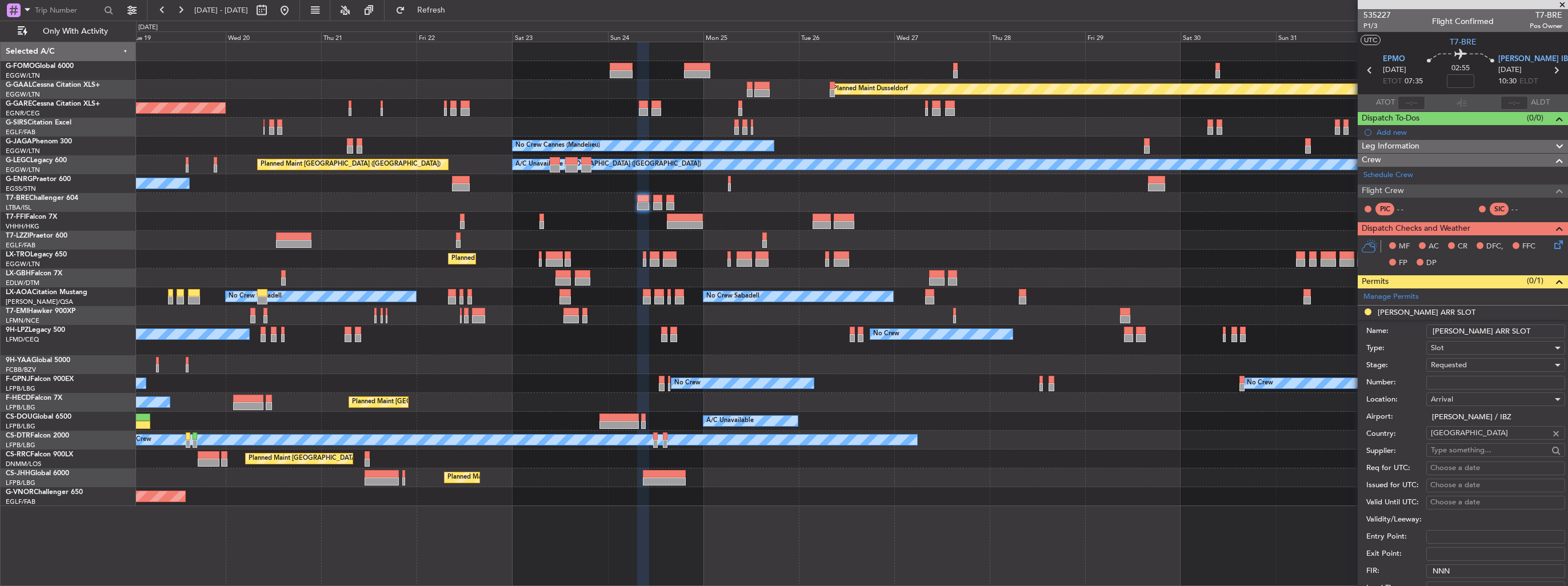
click at [1540, 330] on input "LEIB ARR SLOT" at bounding box center [1495, 331] width 139 height 14
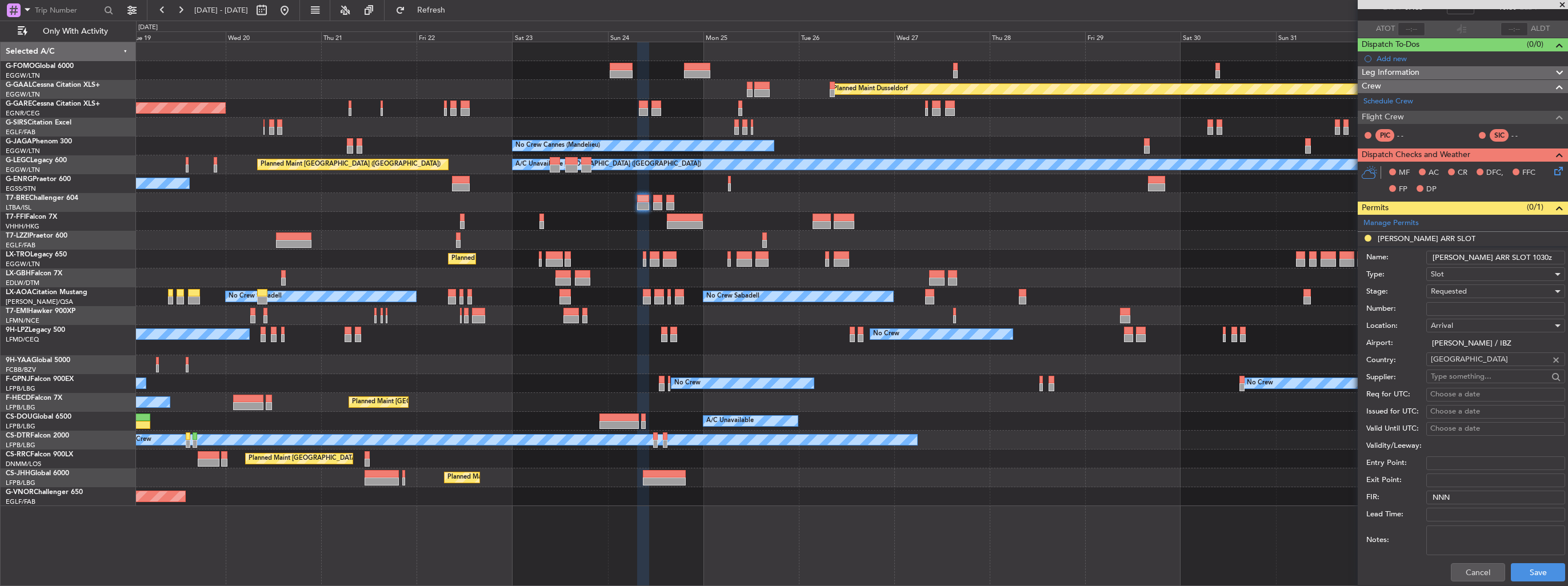
scroll to position [171, 0]
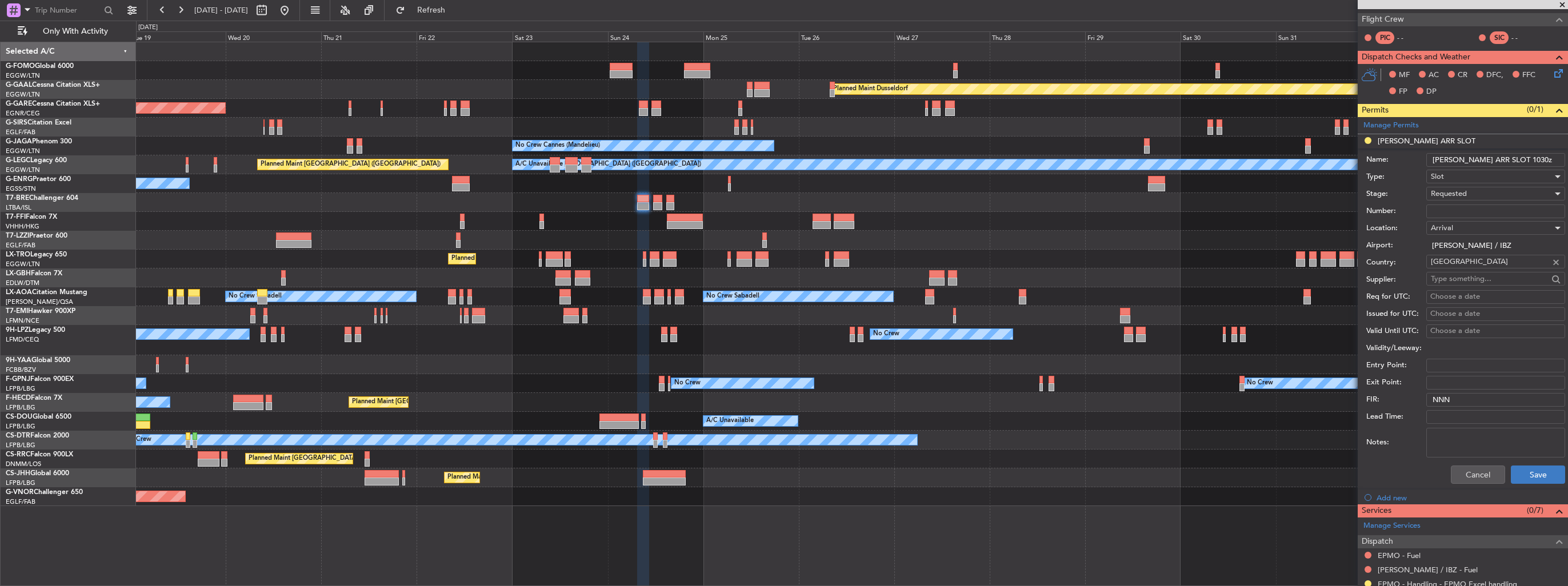
type input "LEIB ARR SLOT 1030z"
click at [1533, 471] on button "Save" at bounding box center [1537, 475] width 54 height 19
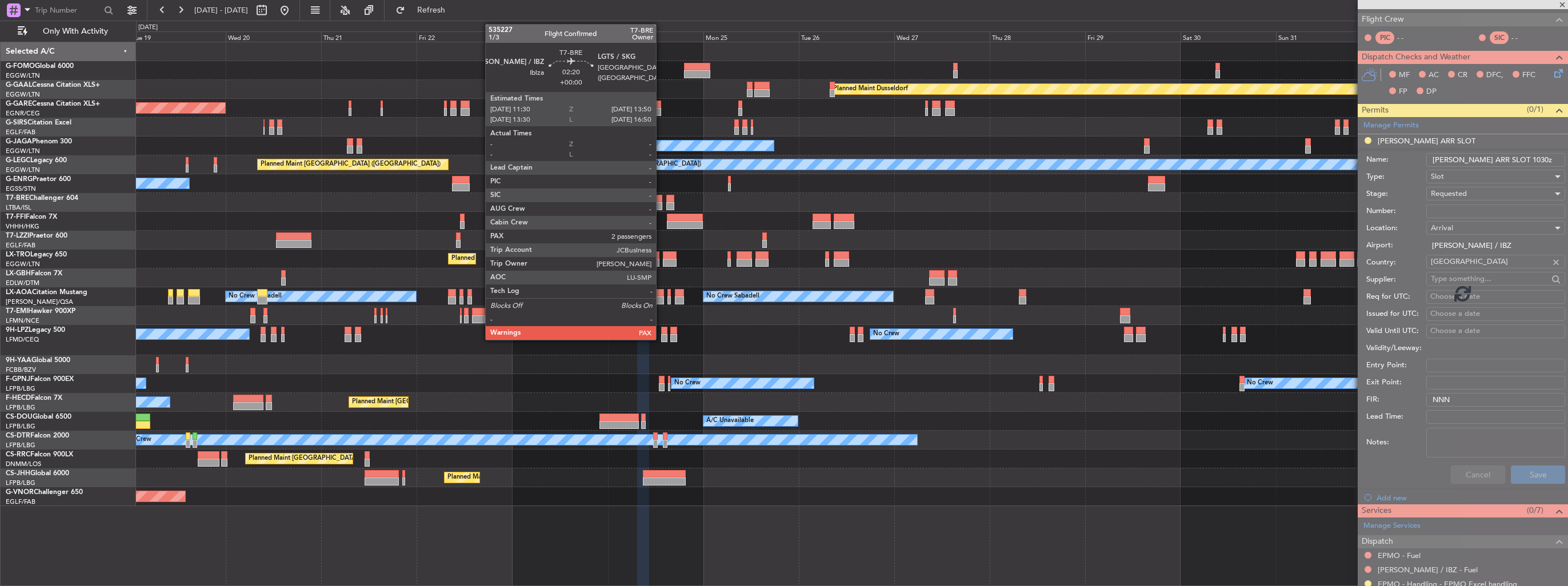
scroll to position [0, 0]
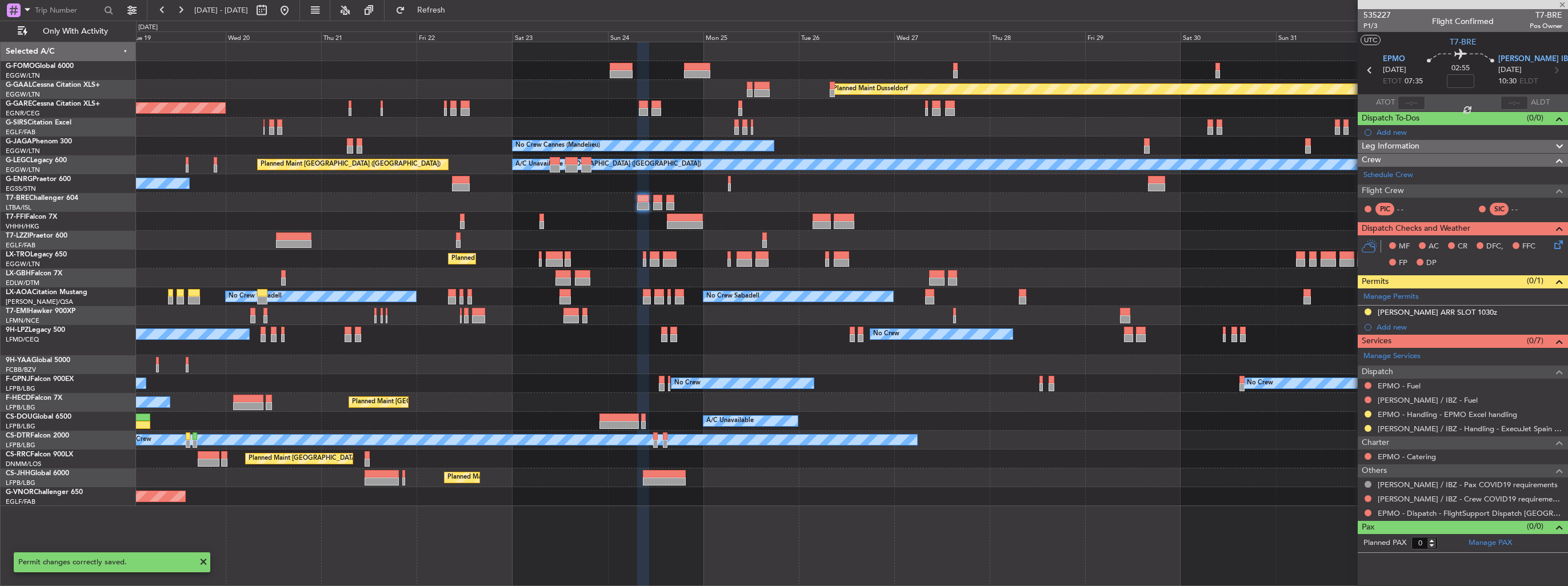
type input "2"
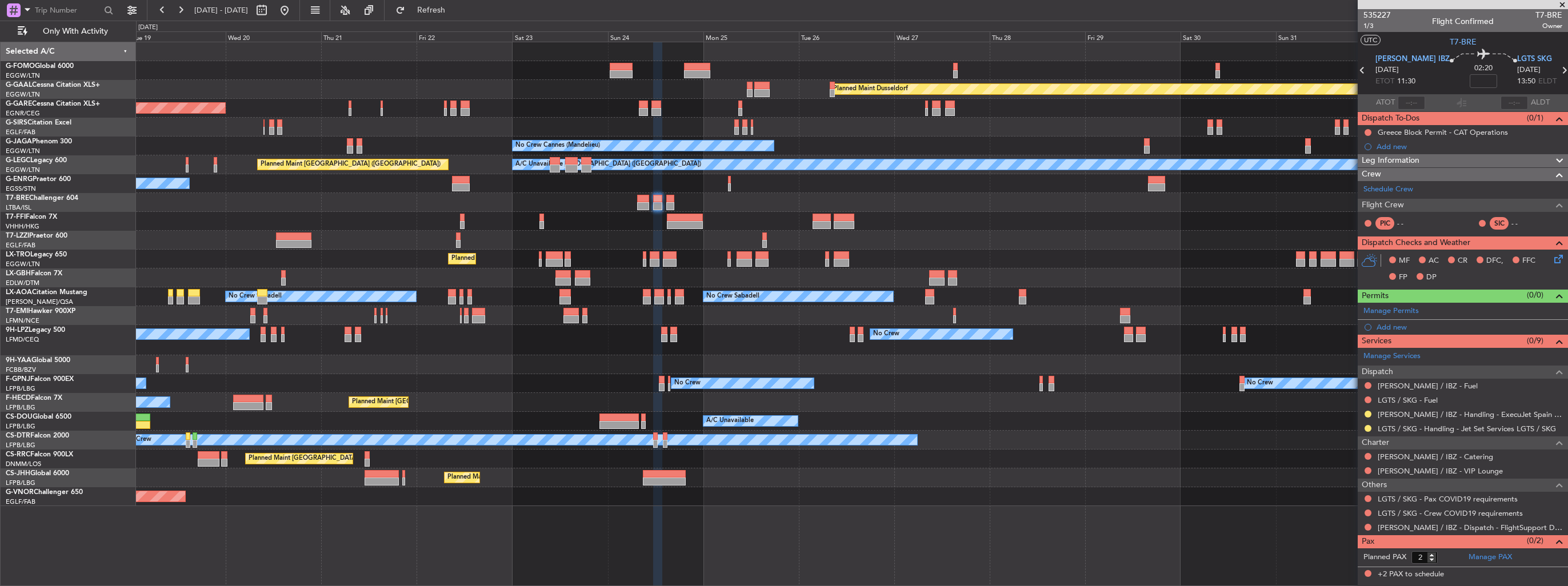
click at [1391, 326] on div "Add new" at bounding box center [1469, 327] width 186 height 9
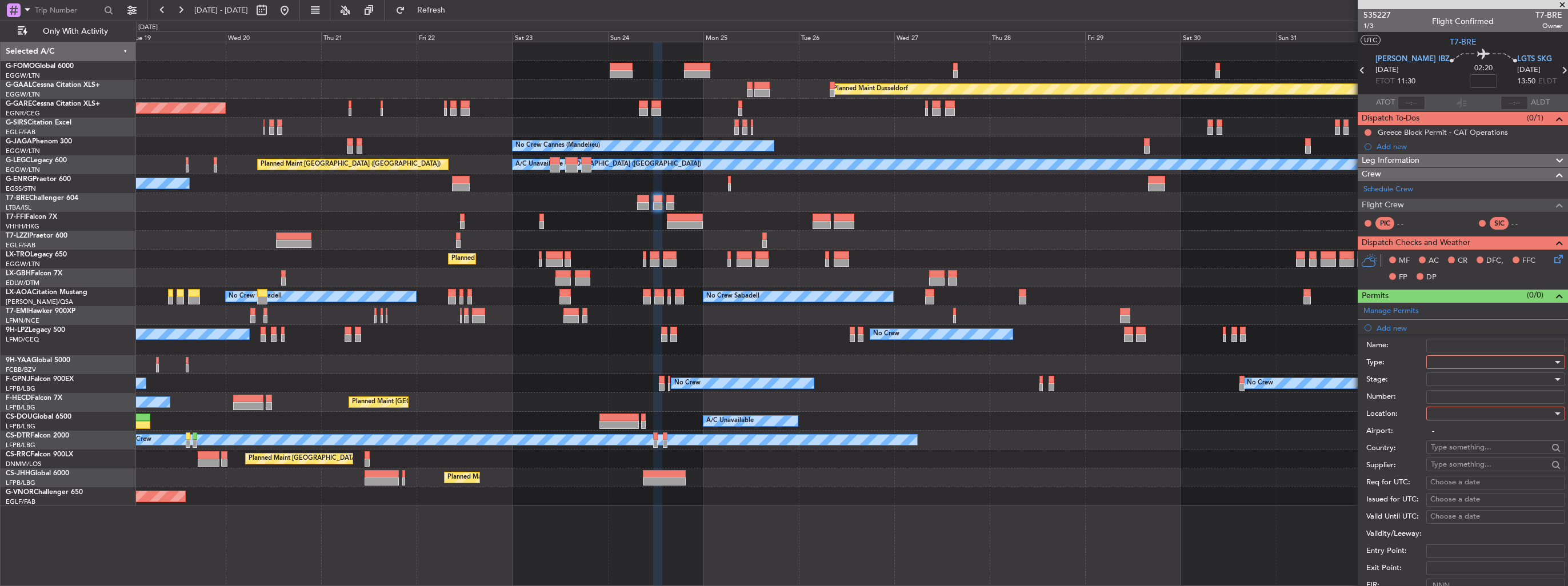
click at [1438, 361] on div at bounding box center [1491, 362] width 121 height 17
click at [1467, 476] on span "Slot" at bounding box center [1490, 469] width 120 height 17
click at [1460, 411] on div at bounding box center [1491, 413] width 121 height 17
click at [1461, 431] on span "Departure" at bounding box center [1490, 436] width 120 height 17
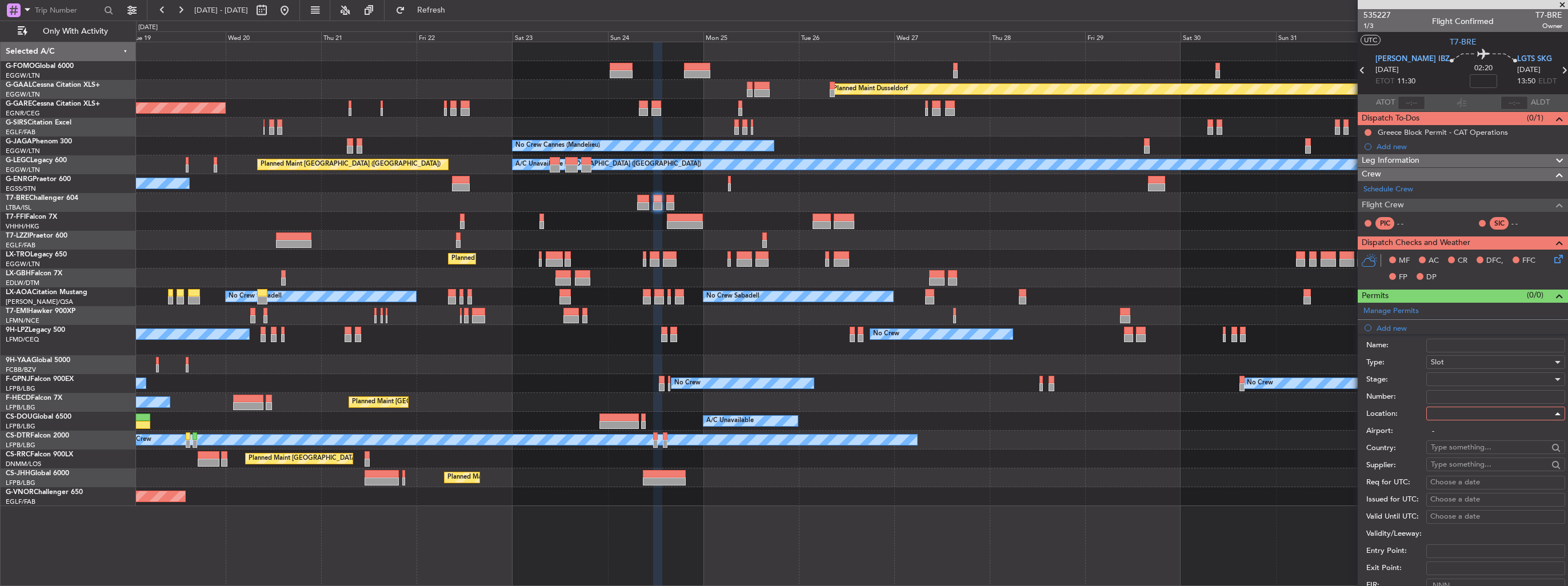
type input "[PERSON_NAME] / IBZ"
click at [1461, 376] on div at bounding box center [1491, 379] width 121 height 17
click at [1475, 450] on span "Requested" at bounding box center [1490, 453] width 120 height 17
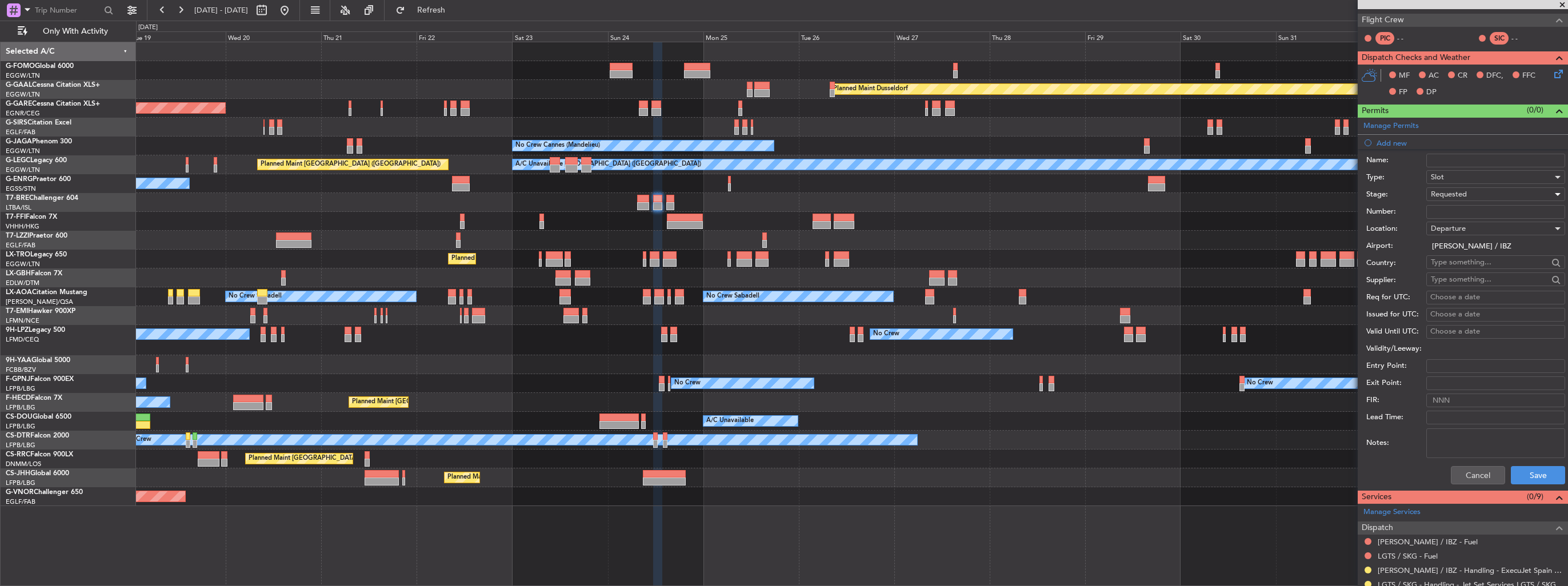
scroll to position [286, 0]
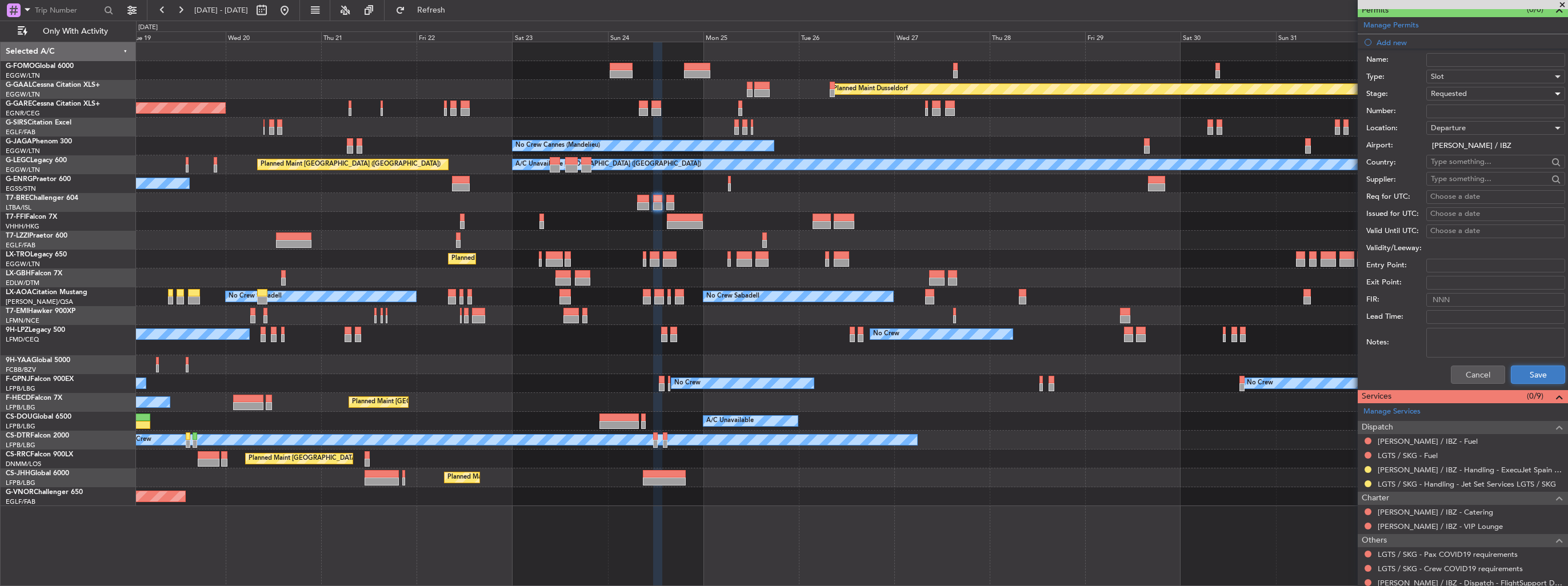
click at [1528, 380] on button "Save" at bounding box center [1537, 375] width 54 height 19
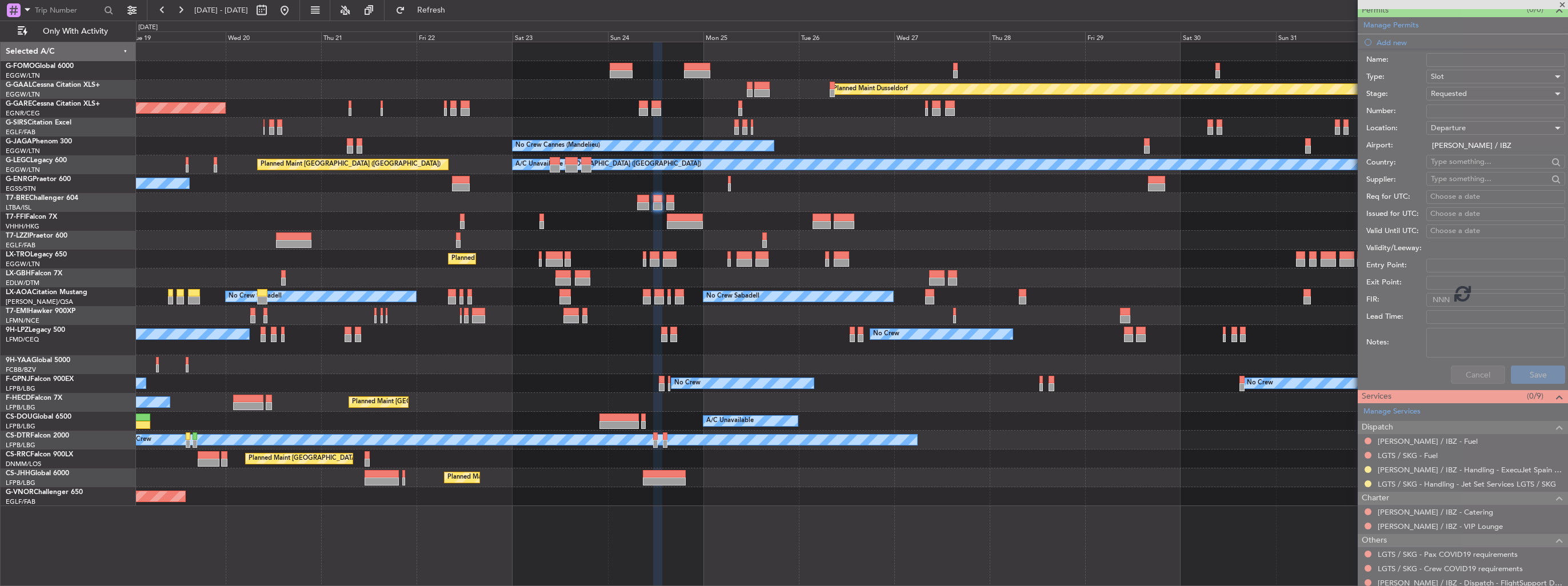
scroll to position [7, 0]
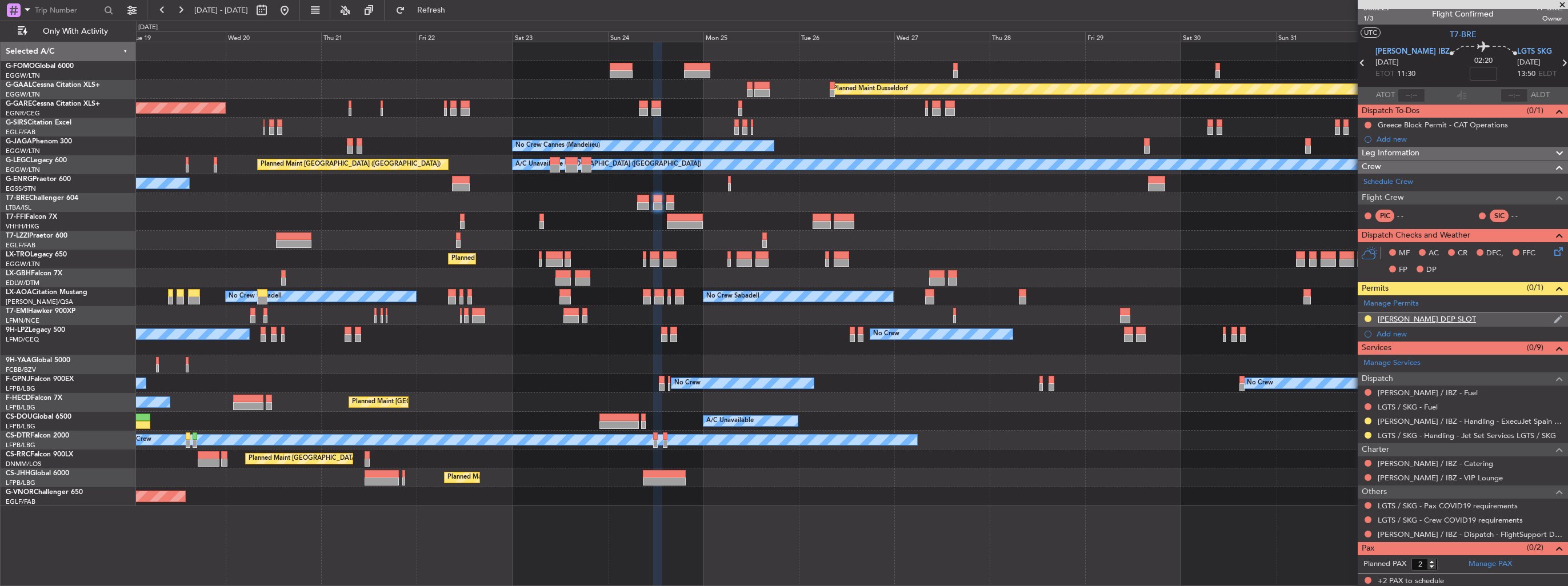
click at [1543, 318] on div "LEIB DEP SLOT" at bounding box center [1462, 319] width 210 height 14
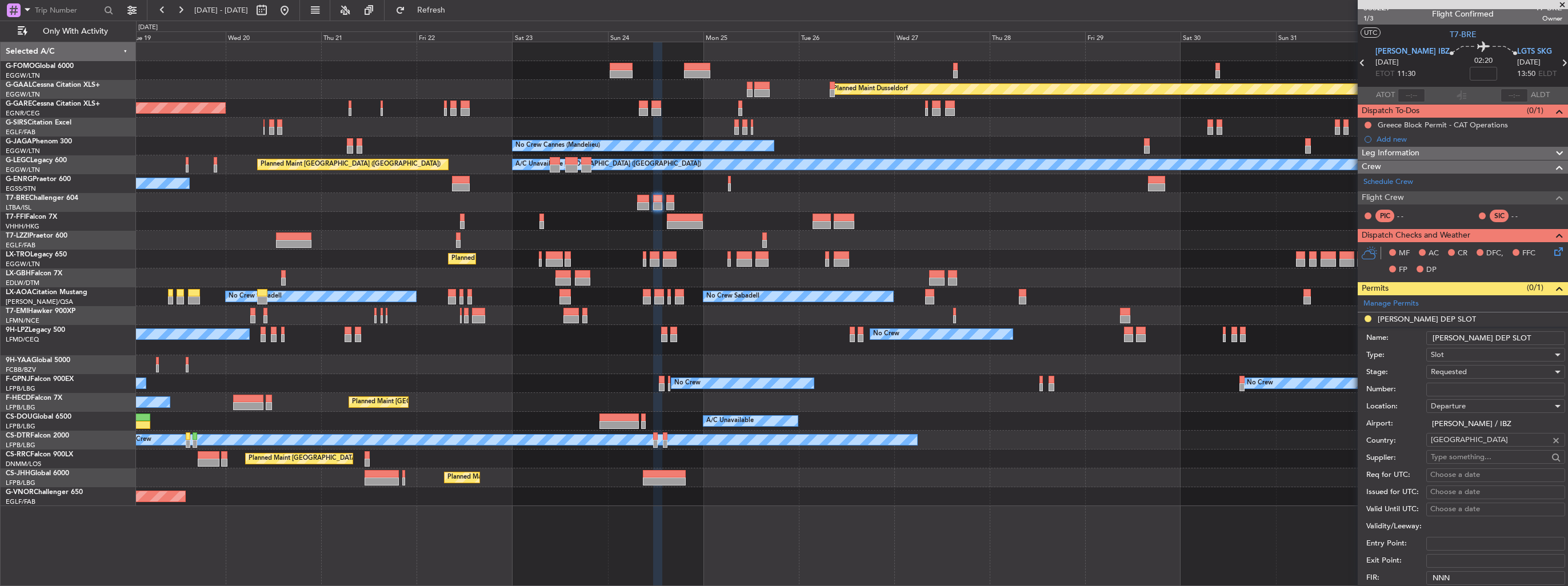
scroll to position [286, 0]
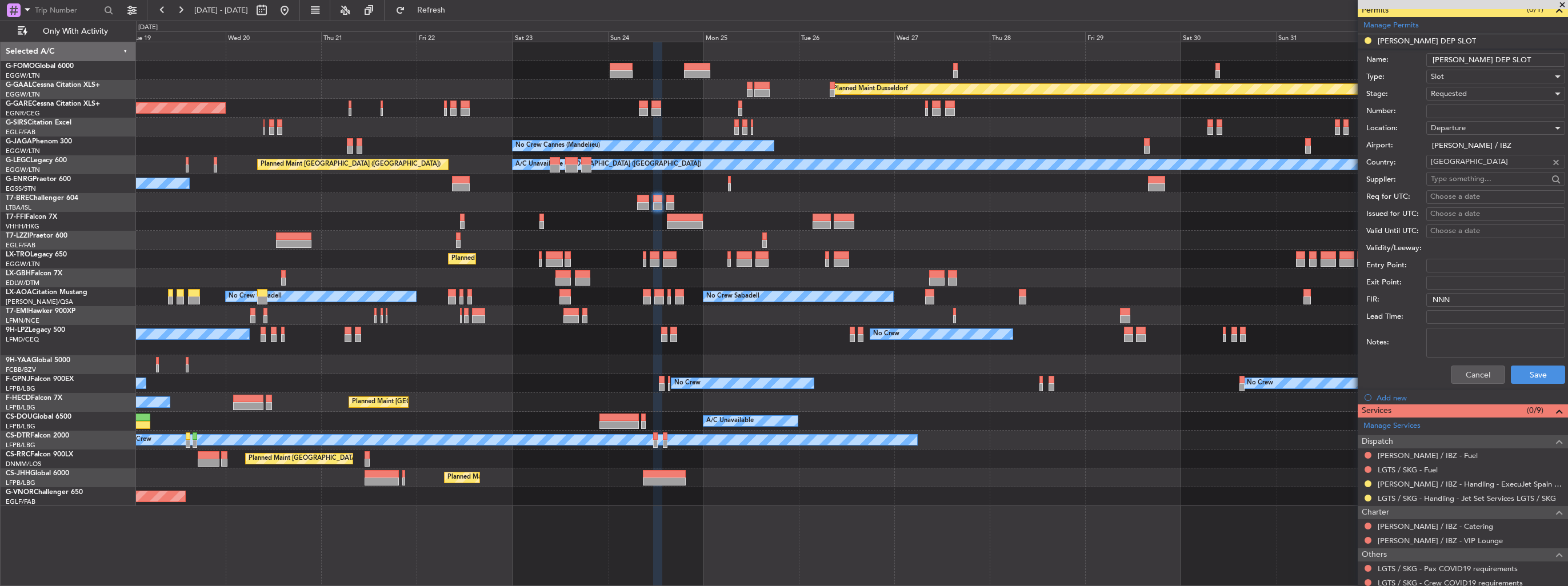
click at [1507, 61] on input "LEIB DEP SLOT" at bounding box center [1495, 60] width 139 height 14
type input "LEIB DEP SLOT 1130z"
click at [1536, 377] on button "Save" at bounding box center [1537, 375] width 54 height 19
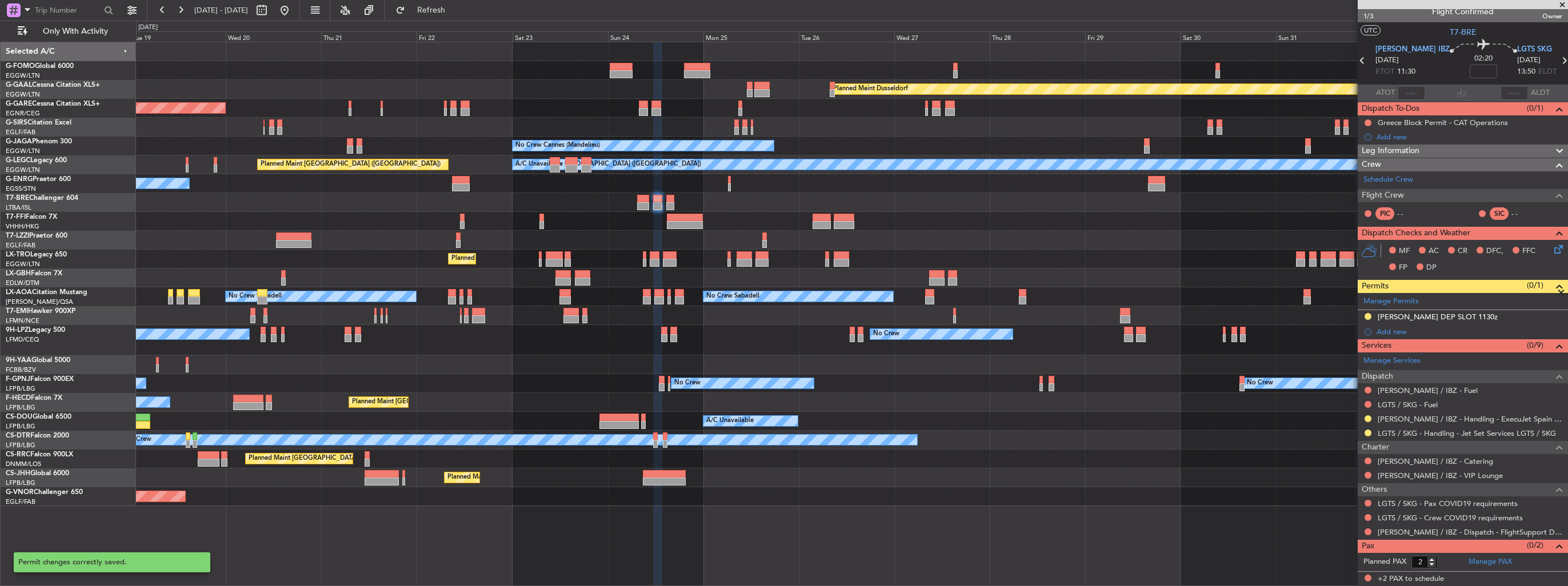
scroll to position [7, 0]
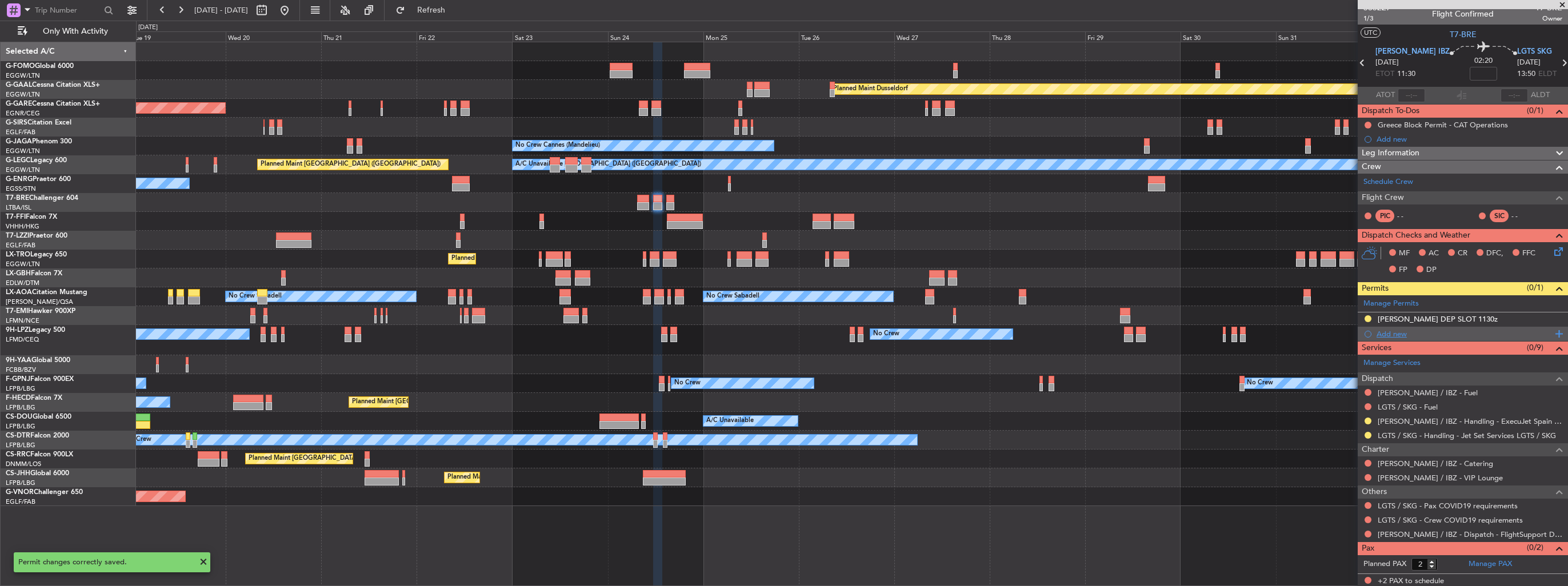
click at [1386, 329] on div "Add new" at bounding box center [1464, 334] width 176 height 9
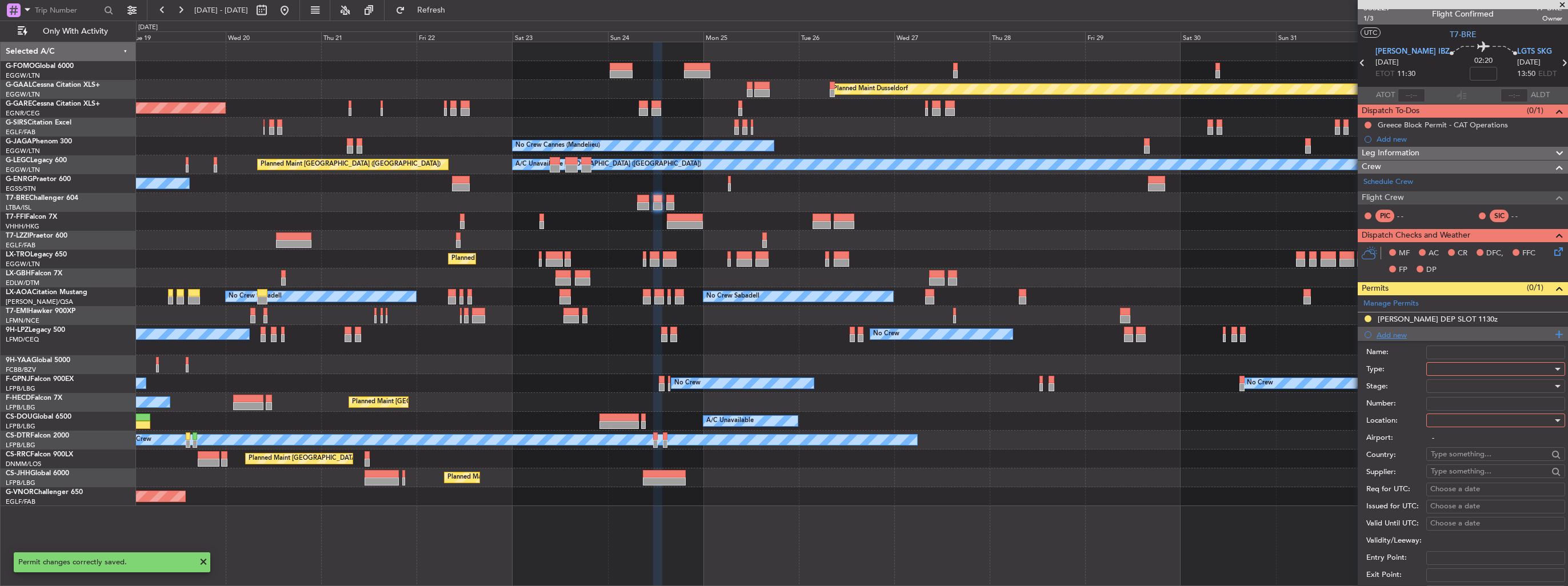
scroll to position [286, 0]
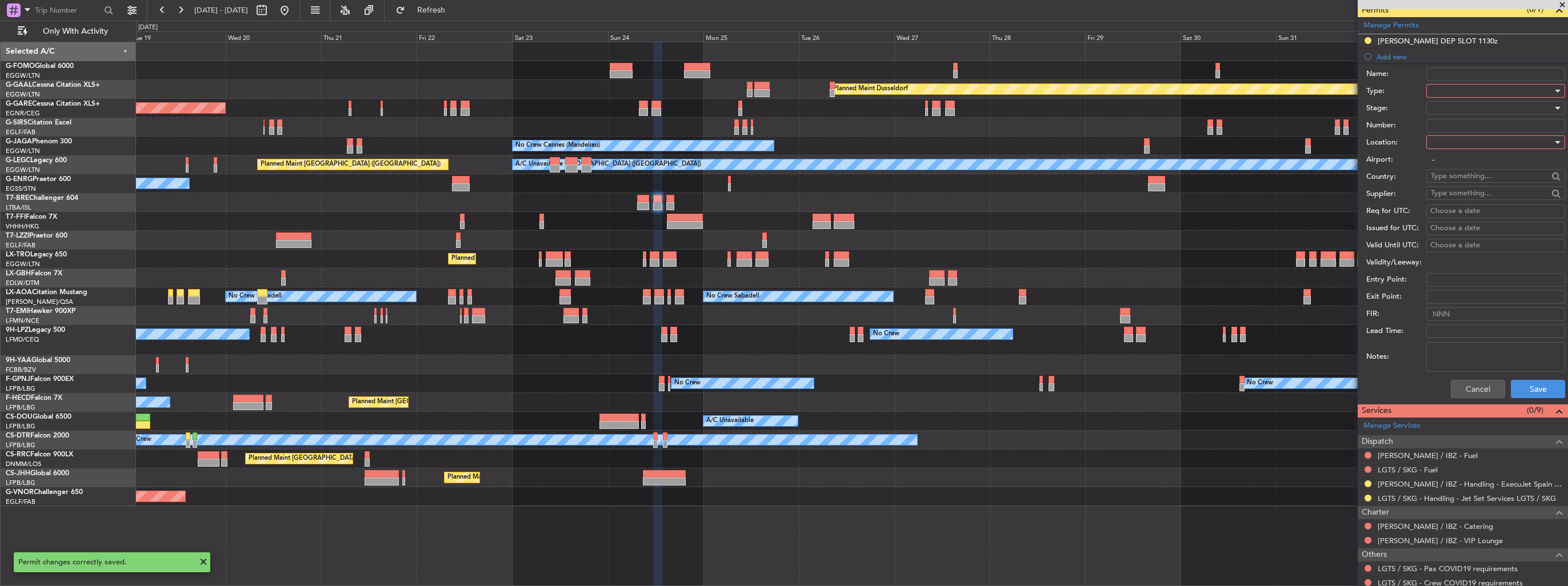
click at [1461, 82] on div at bounding box center [1491, 91] width 121 height 17
click at [1494, 196] on span "Slot" at bounding box center [1490, 198] width 120 height 17
click at [1481, 134] on div at bounding box center [1491, 142] width 121 height 17
click at [1467, 194] on span "Arrival" at bounding box center [1490, 199] width 120 height 17
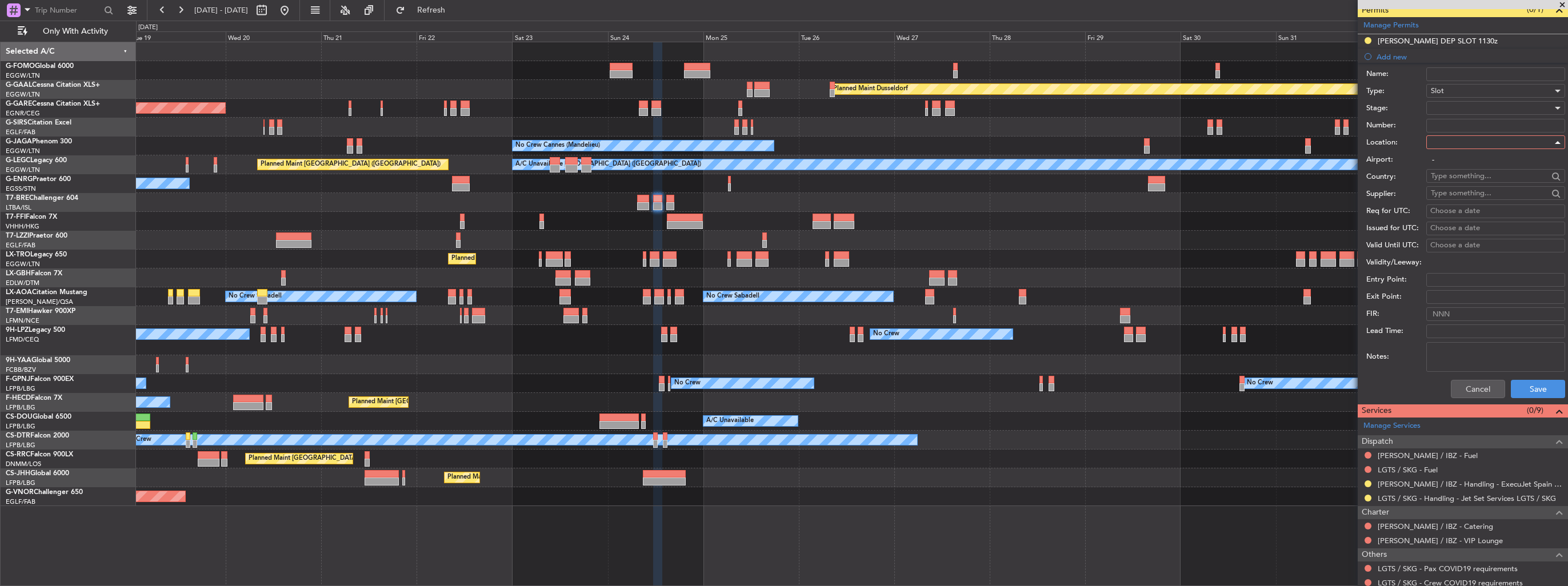
type input "LGTS / SKG"
click at [1472, 106] on div at bounding box center [1491, 107] width 121 height 17
click at [1484, 180] on span "Requested" at bounding box center [1490, 181] width 120 height 17
click at [1535, 384] on button "Save" at bounding box center [1537, 390] width 54 height 19
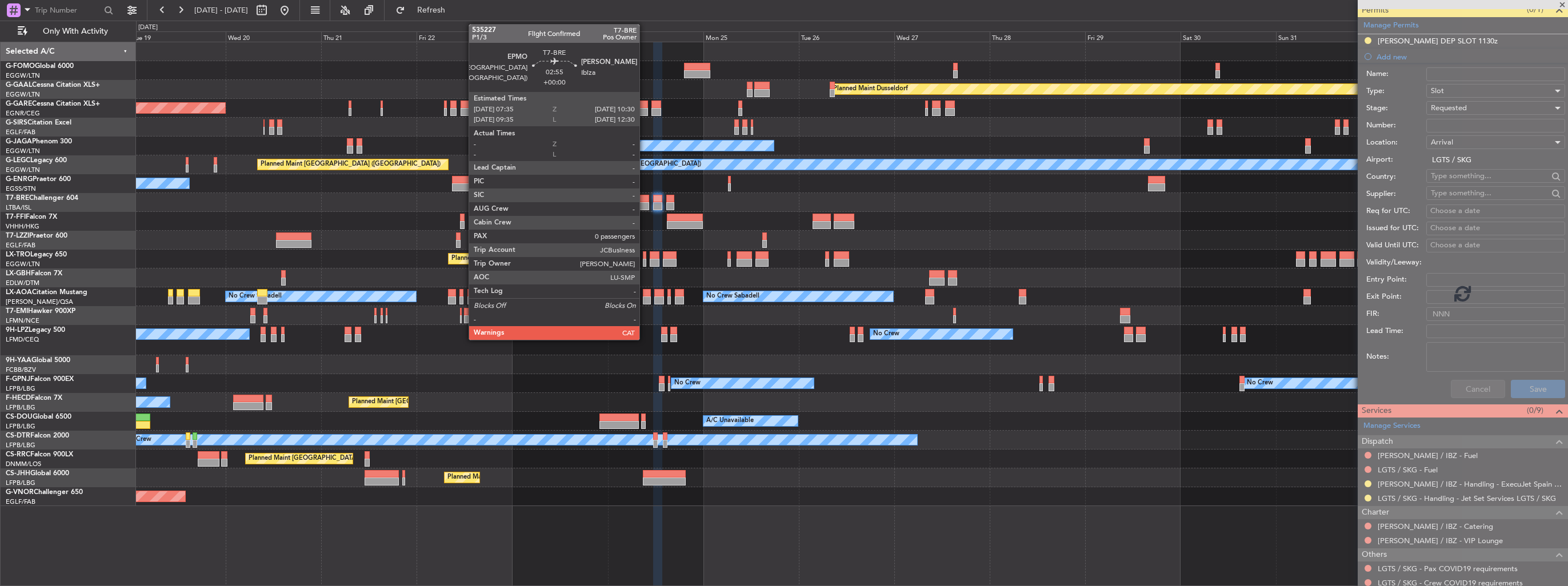
scroll to position [21, 0]
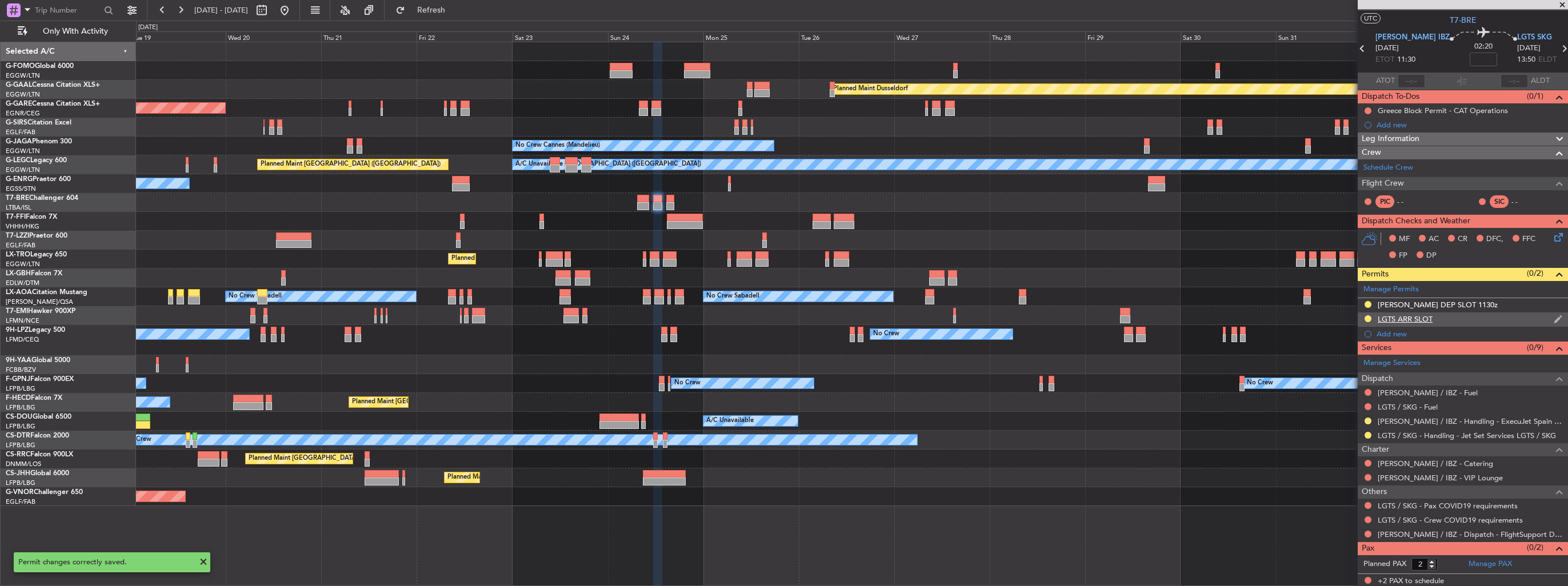
click at [1553, 319] on img at bounding box center [1557, 319] width 8 height 10
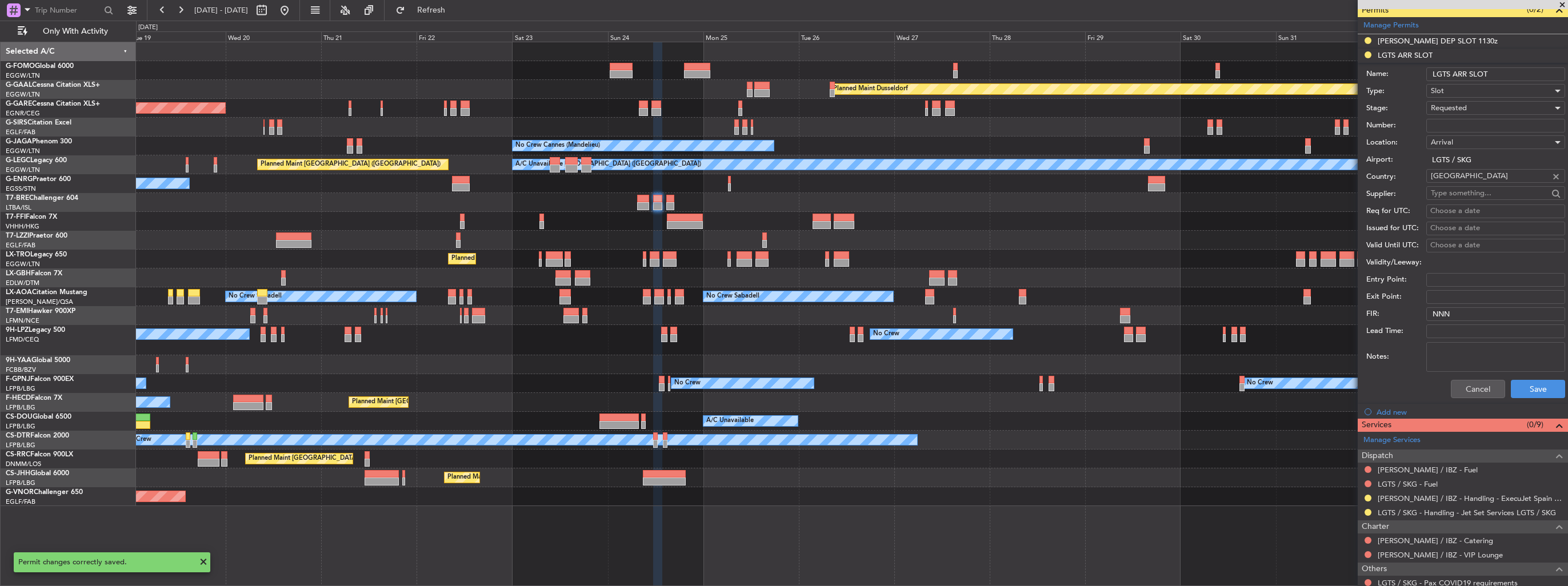
click at [1509, 72] on input "LGTS ARR SLOT" at bounding box center [1495, 74] width 139 height 14
type input "LGTS ARR SLOT 1350z"
click at [1527, 383] on button "Save" at bounding box center [1537, 390] width 54 height 19
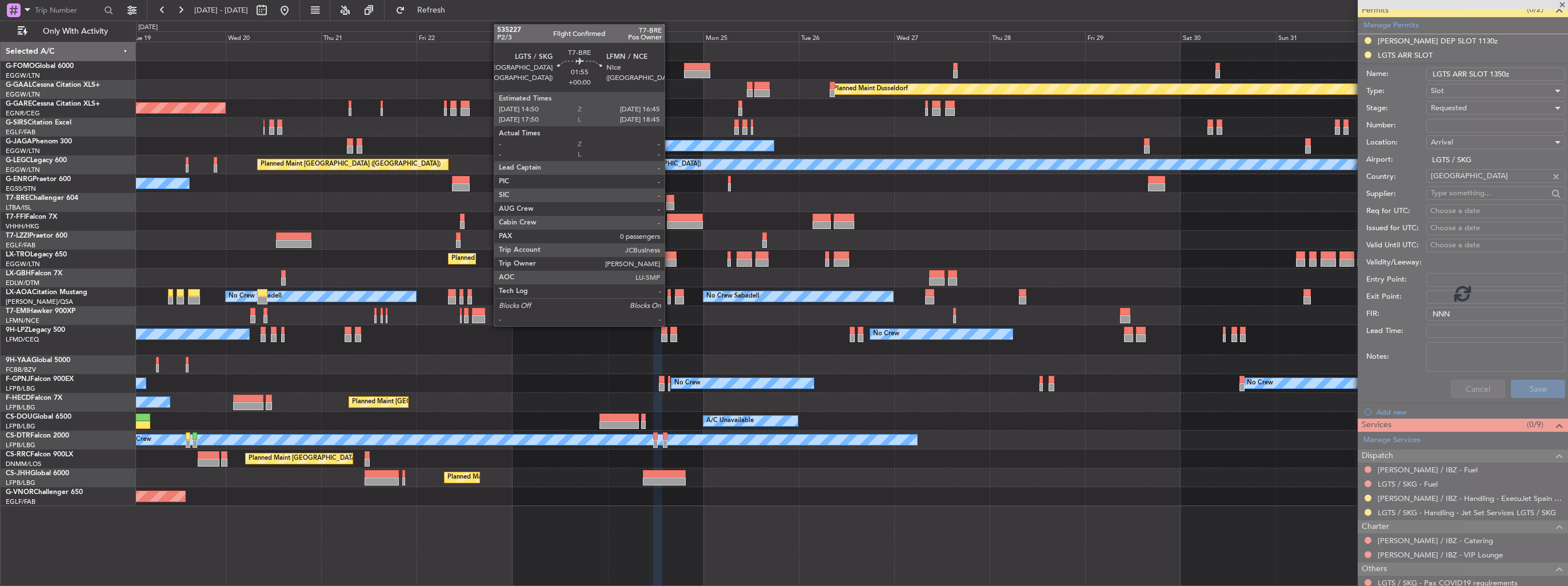
scroll to position [21, 0]
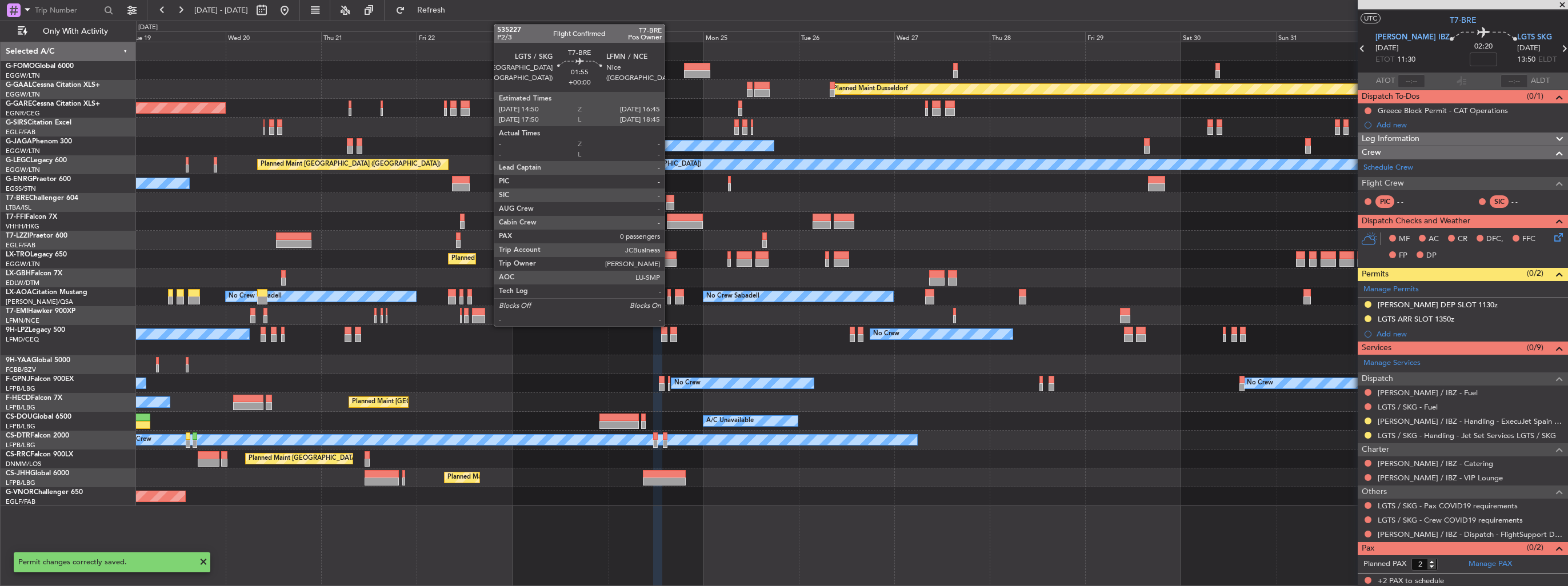
click at [669, 200] on div at bounding box center [670, 198] width 8 height 8
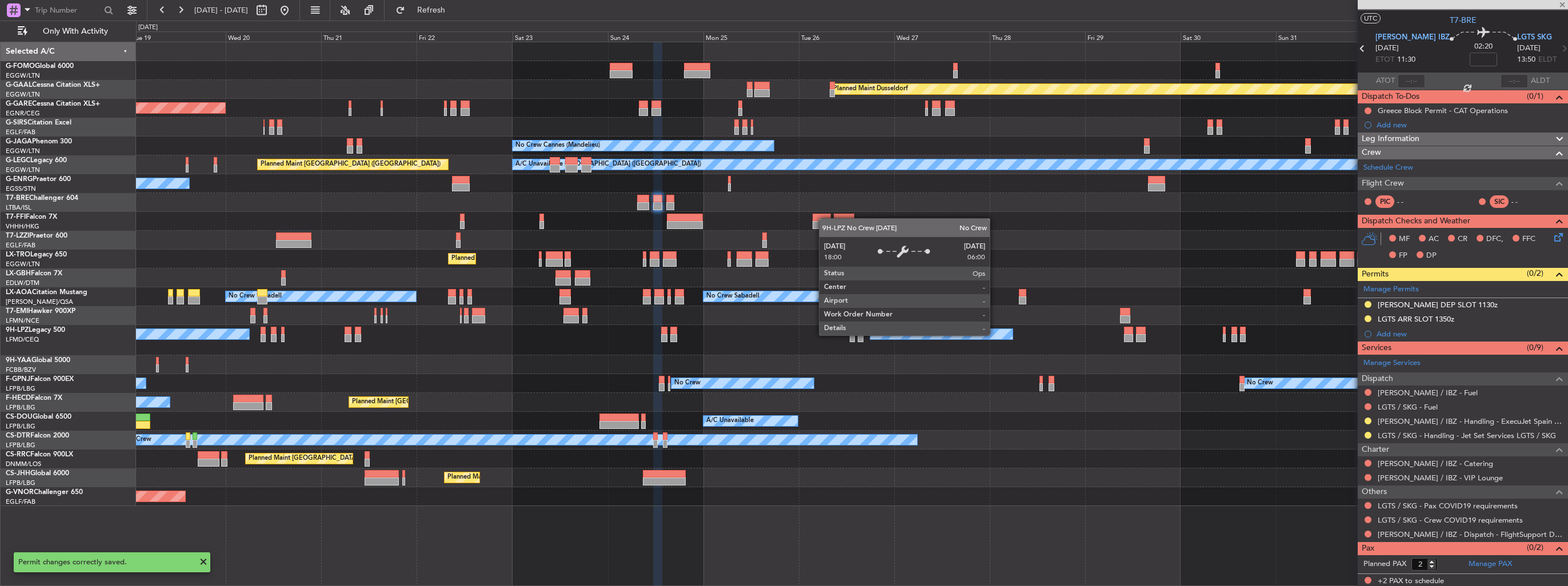
type input "0"
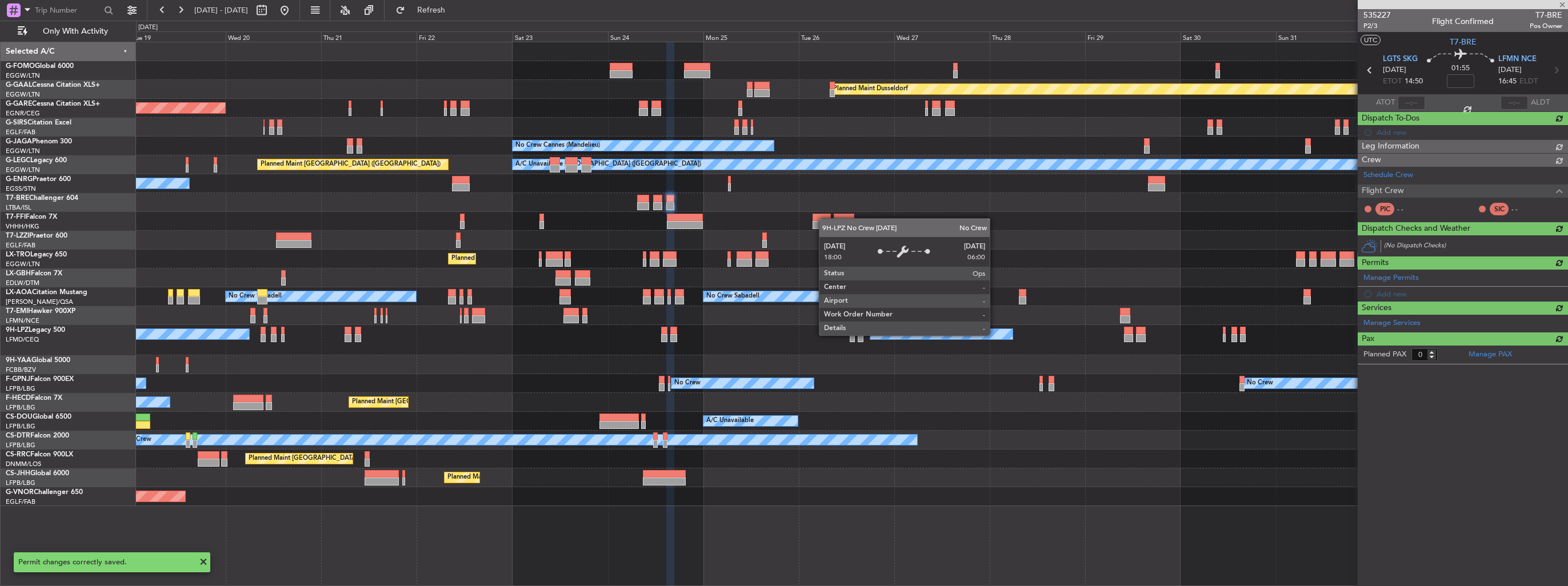
scroll to position [0, 0]
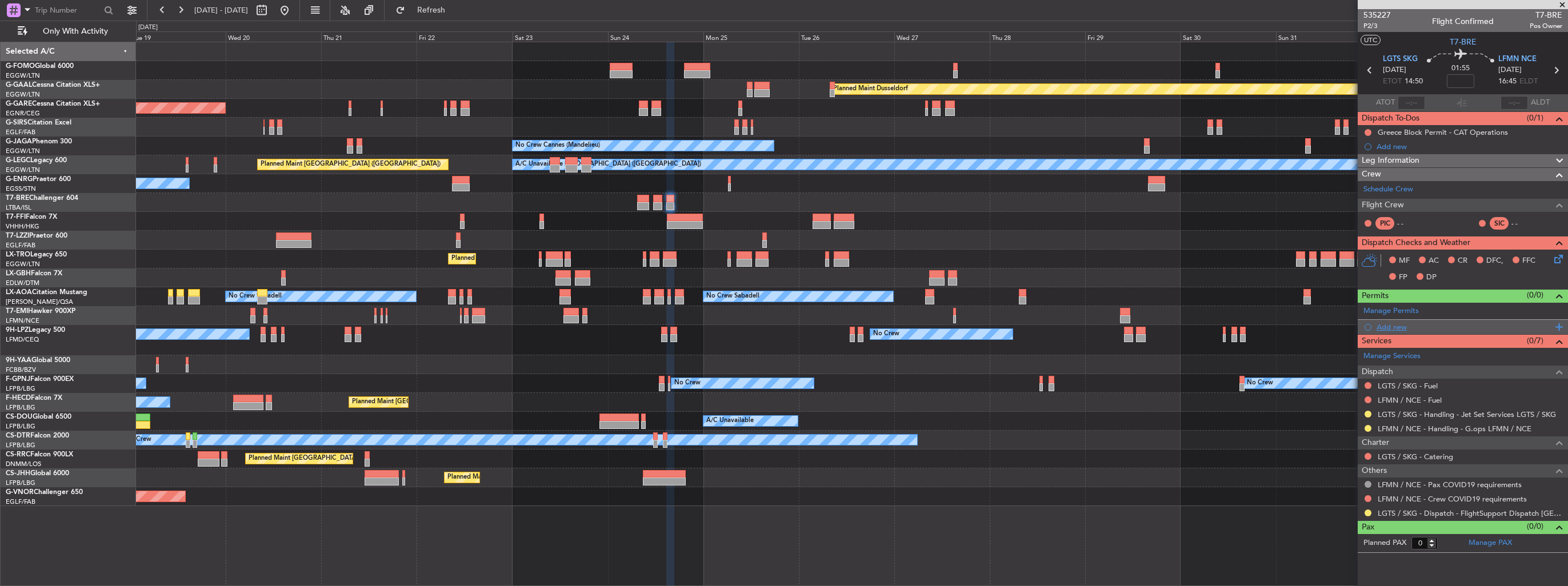
click at [1392, 328] on div "Add new" at bounding box center [1464, 327] width 176 height 9
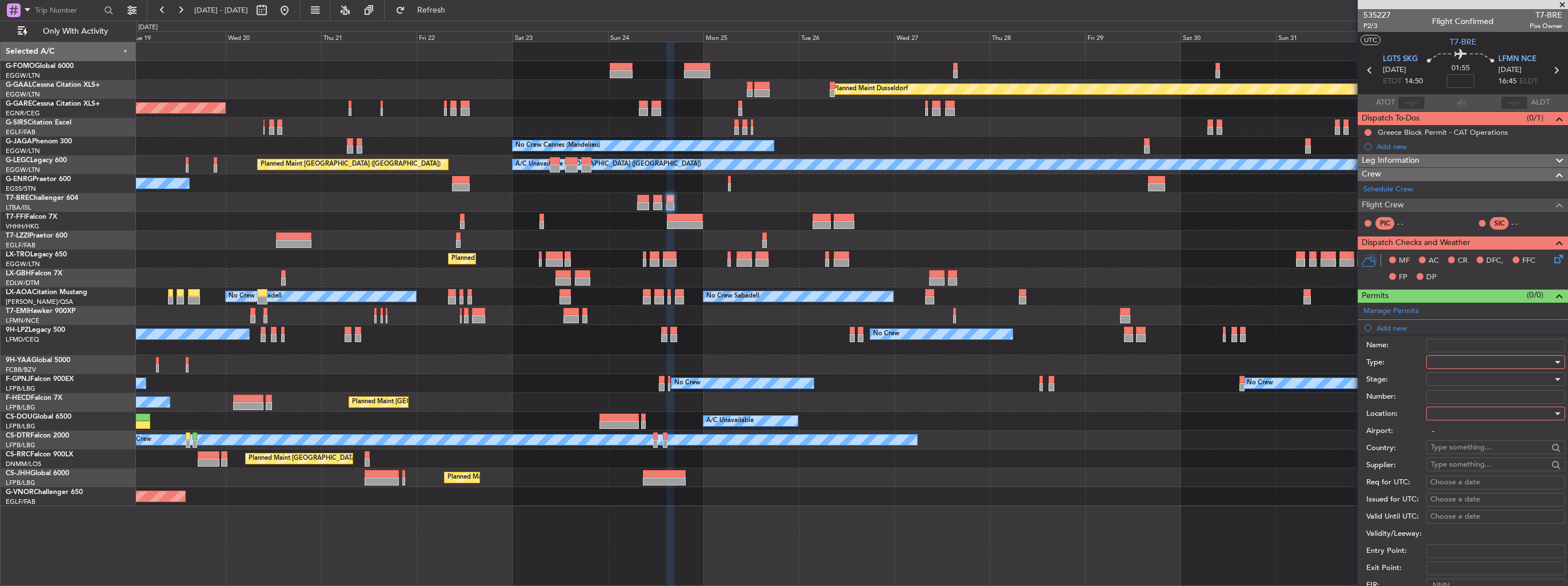
click at [1464, 358] on div at bounding box center [1491, 362] width 121 height 17
click at [1484, 467] on span "Slot" at bounding box center [1490, 469] width 120 height 17
click at [1479, 407] on div at bounding box center [1491, 413] width 121 height 17
click at [1479, 433] on span "Departure" at bounding box center [1490, 436] width 120 height 17
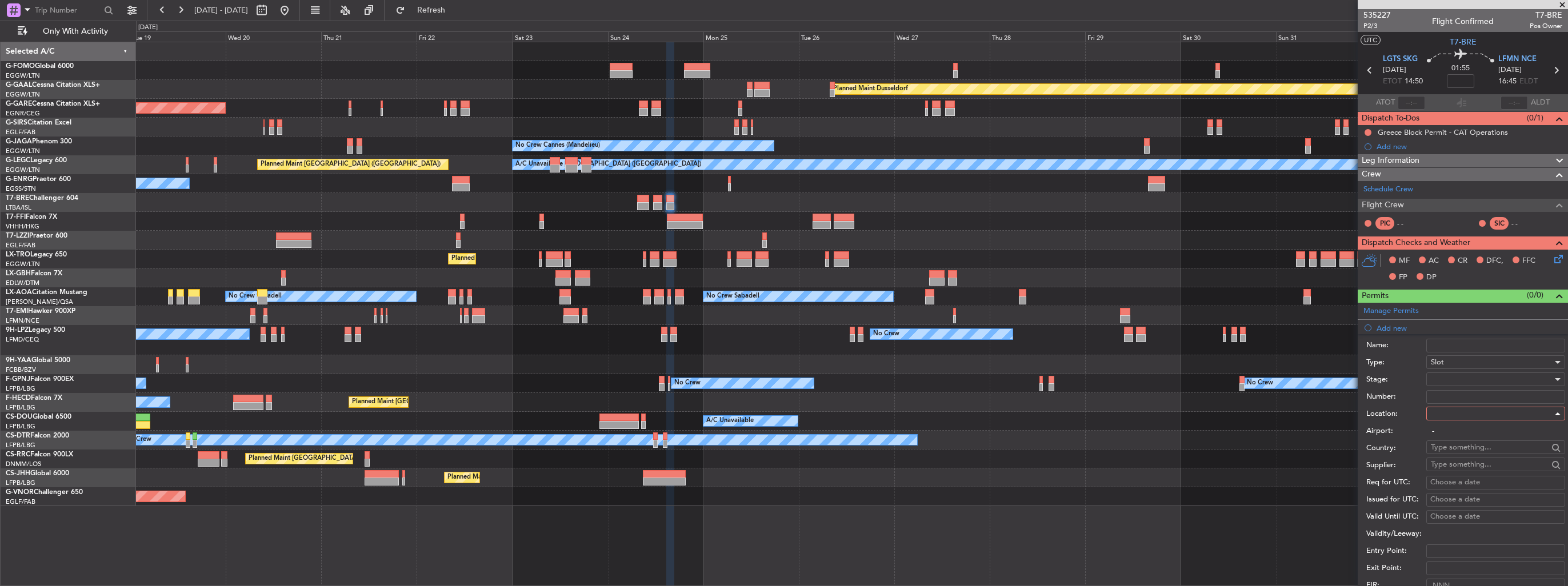
type input "LGTS / SKG"
click at [1482, 378] on div at bounding box center [1491, 379] width 121 height 17
click at [1483, 456] on span "Requested" at bounding box center [1490, 453] width 120 height 17
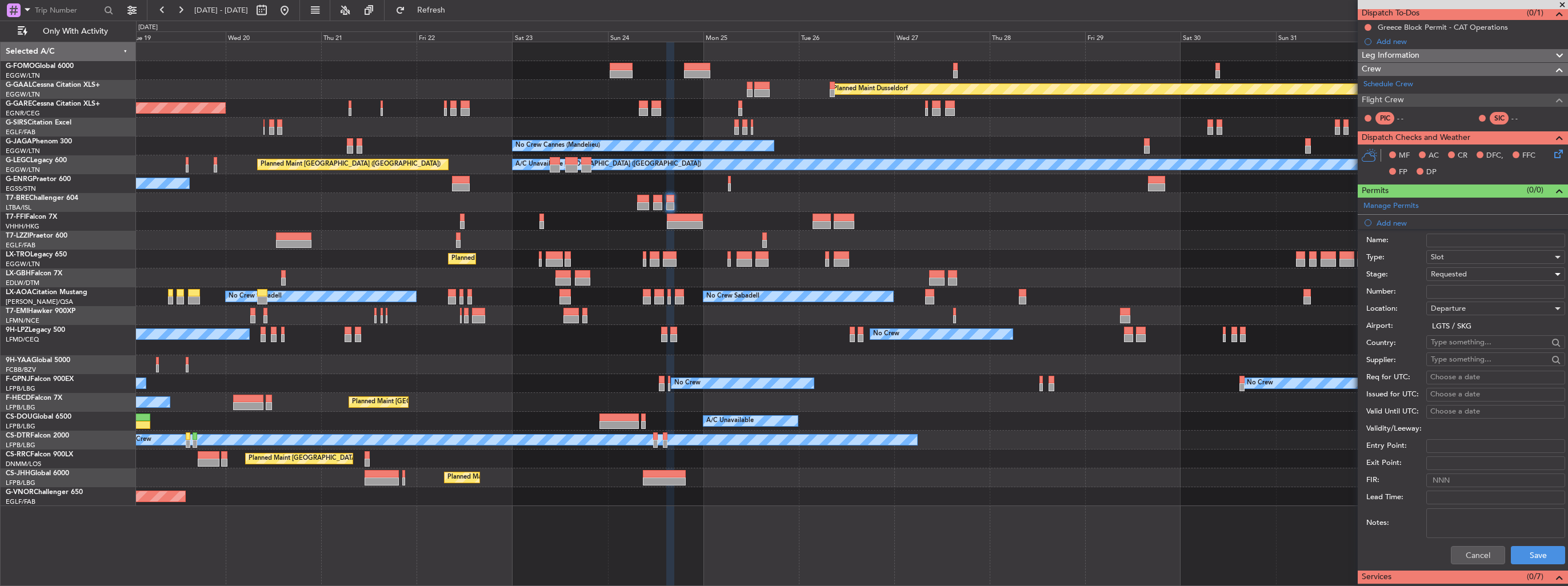
scroll to position [171, 0]
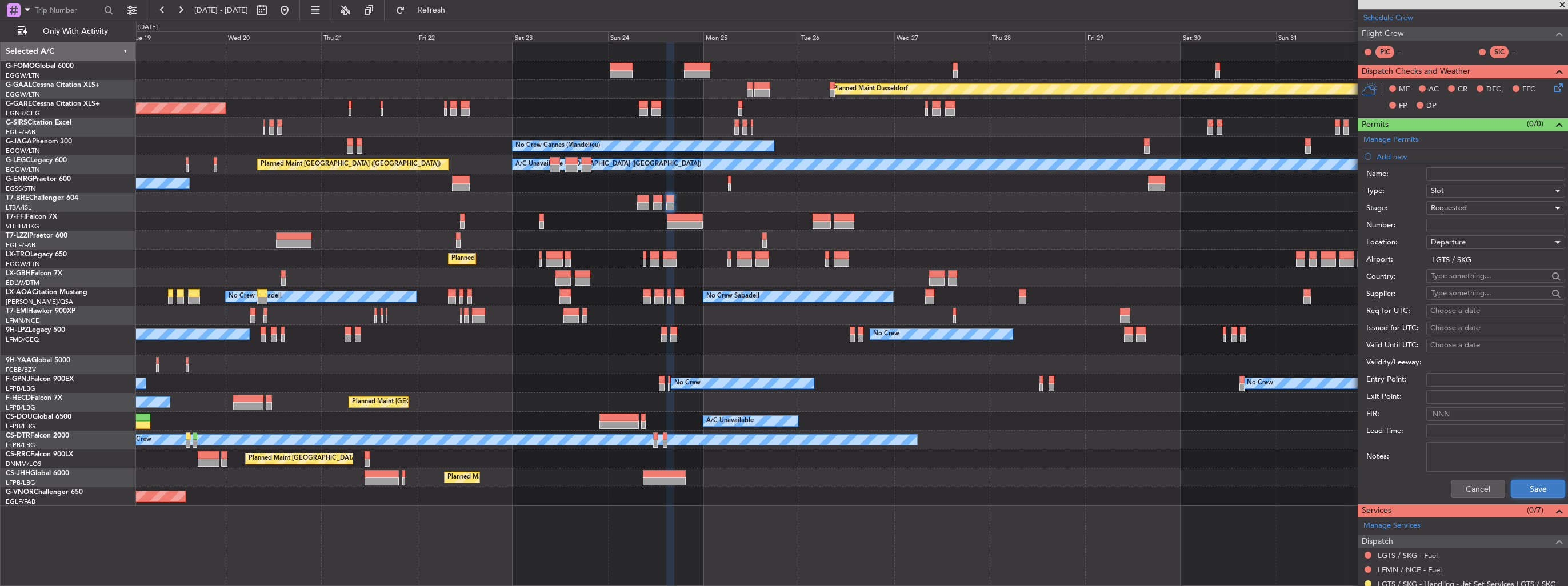
click at [1527, 481] on button "Save" at bounding box center [1537, 490] width 54 height 19
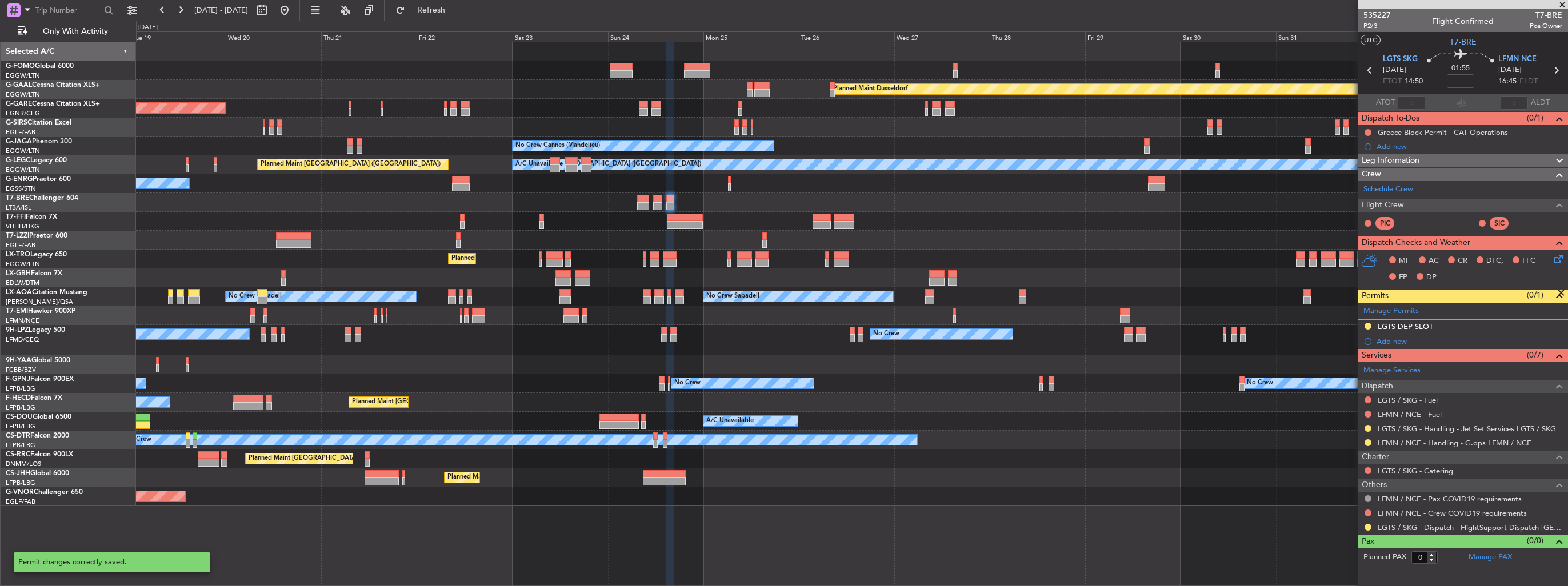
scroll to position [0, 0]
drag, startPoint x: 1557, startPoint y: 324, endPoint x: 1551, endPoint y: 327, distance: 6.7
click at [0, 0] on img at bounding box center [0, 0] width 0 height 0
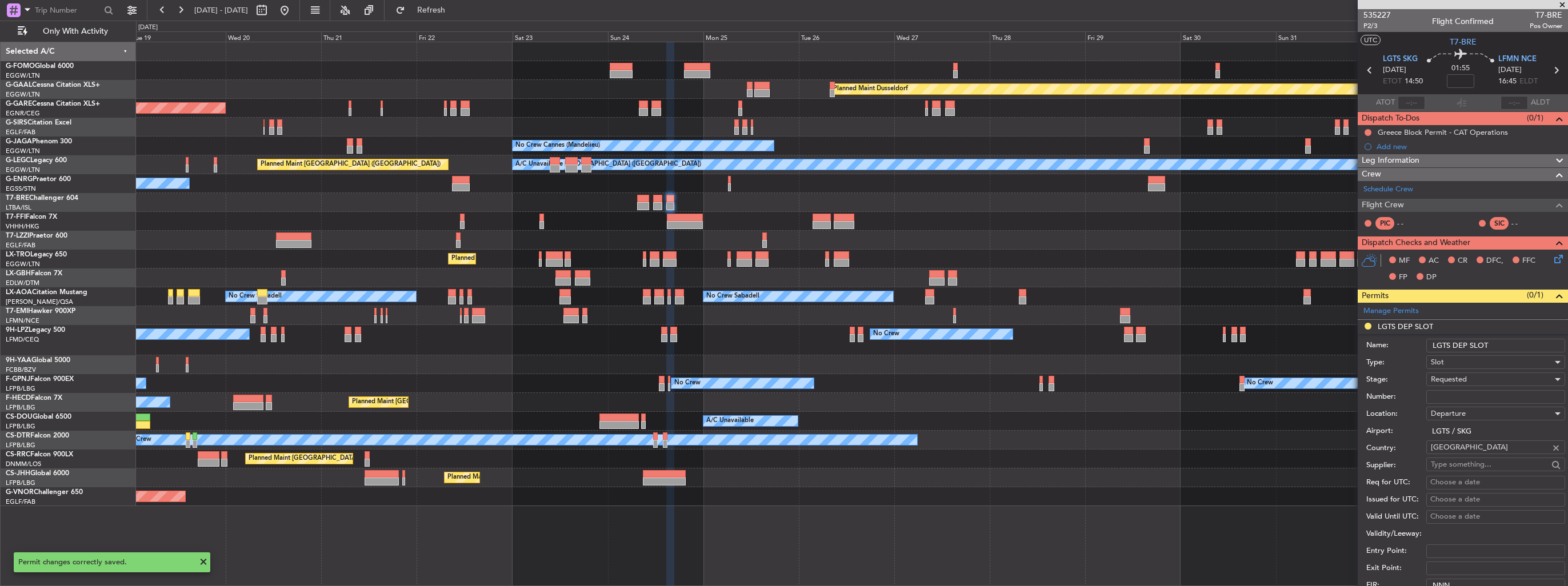
click at [1520, 339] on input "LGTS DEP SLOT" at bounding box center [1495, 346] width 139 height 14
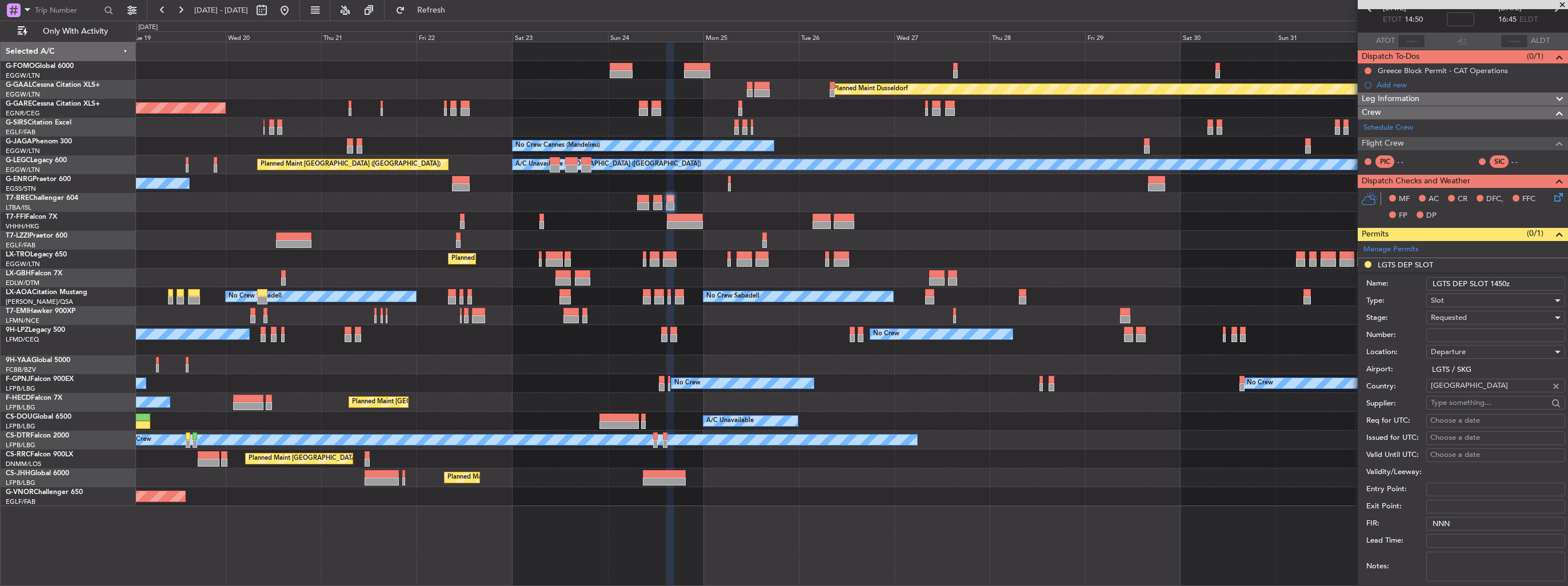
scroll to position [171, 0]
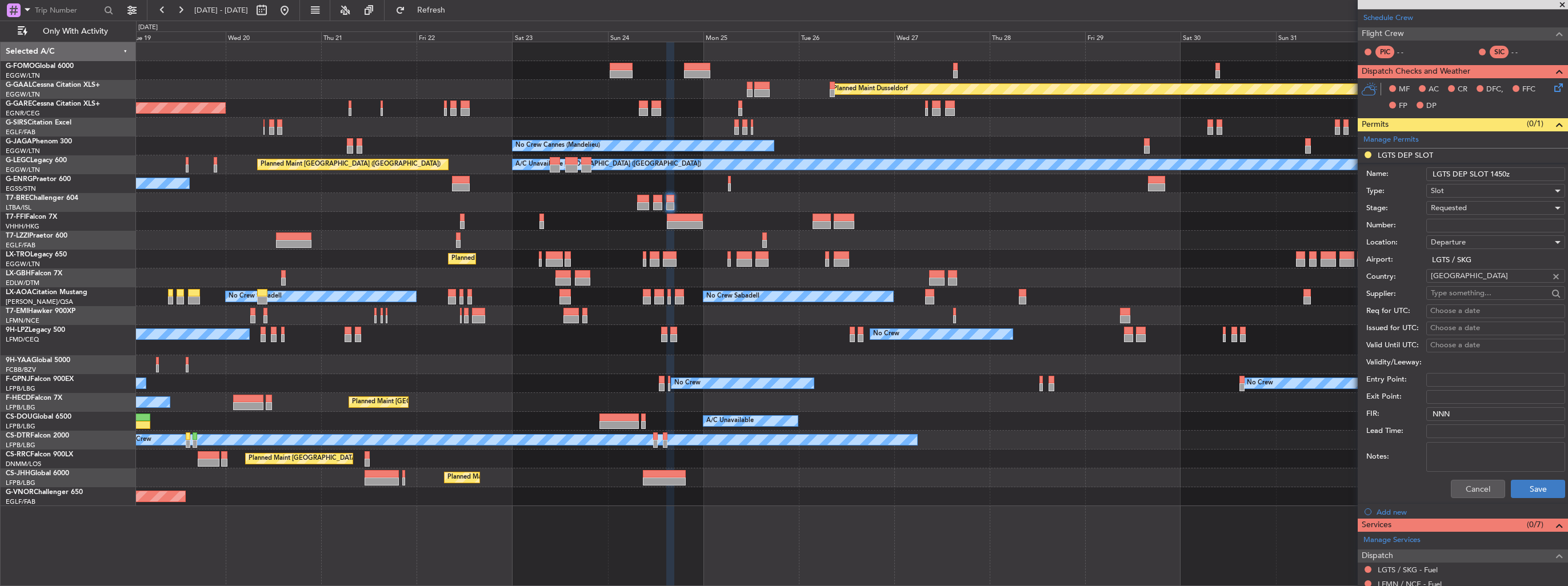
type input "LGTS DEP SLOT 1450z"
click at [1540, 491] on button "Save" at bounding box center [1537, 490] width 54 height 19
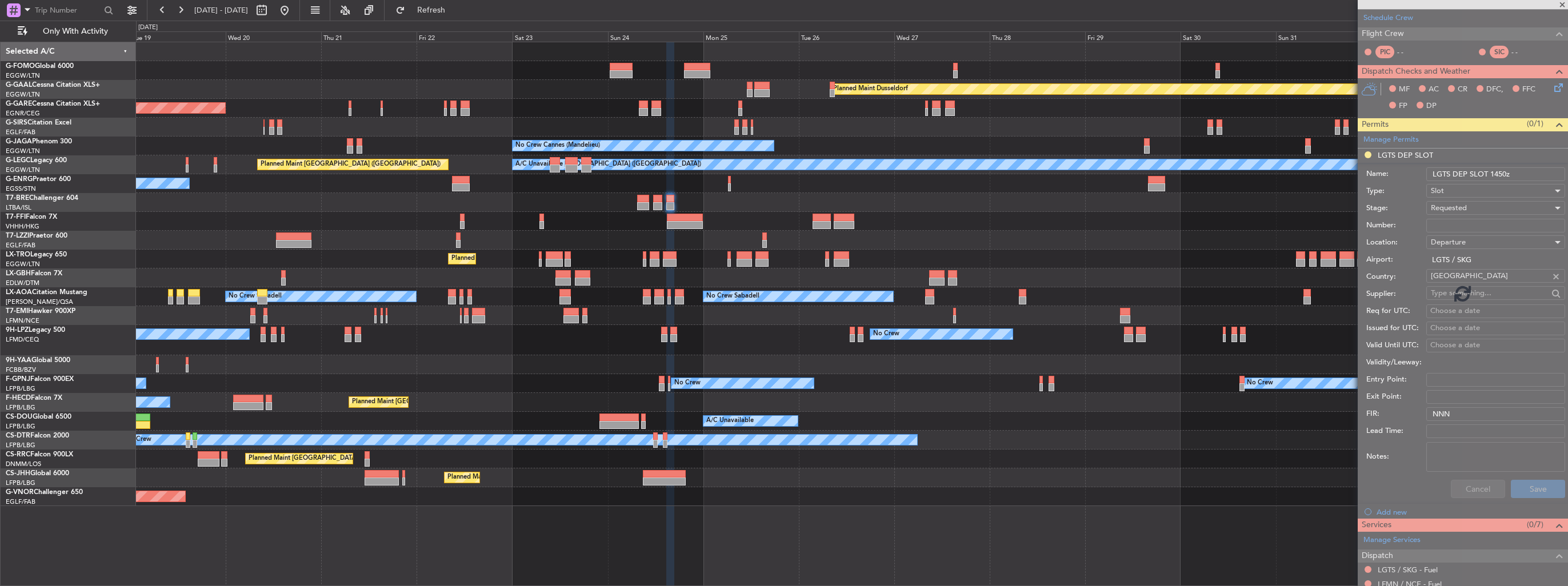
scroll to position [0, 0]
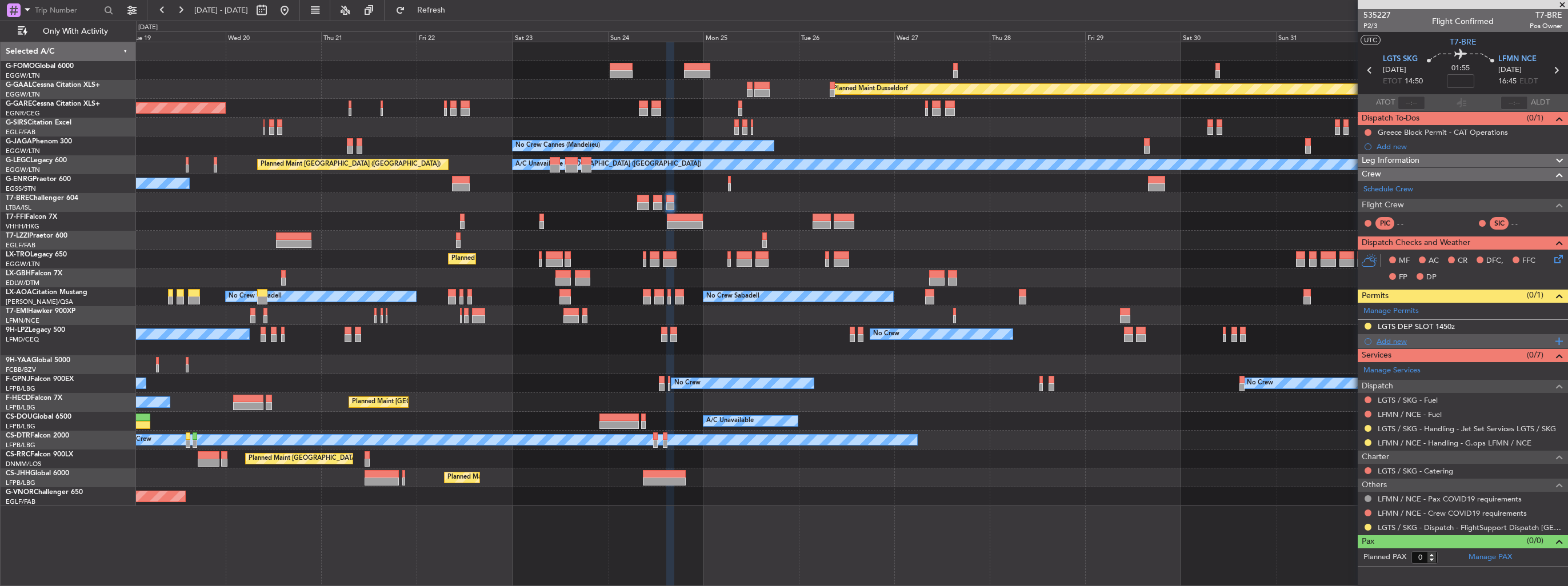
click at [1387, 343] on div "Add new" at bounding box center [1464, 341] width 176 height 9
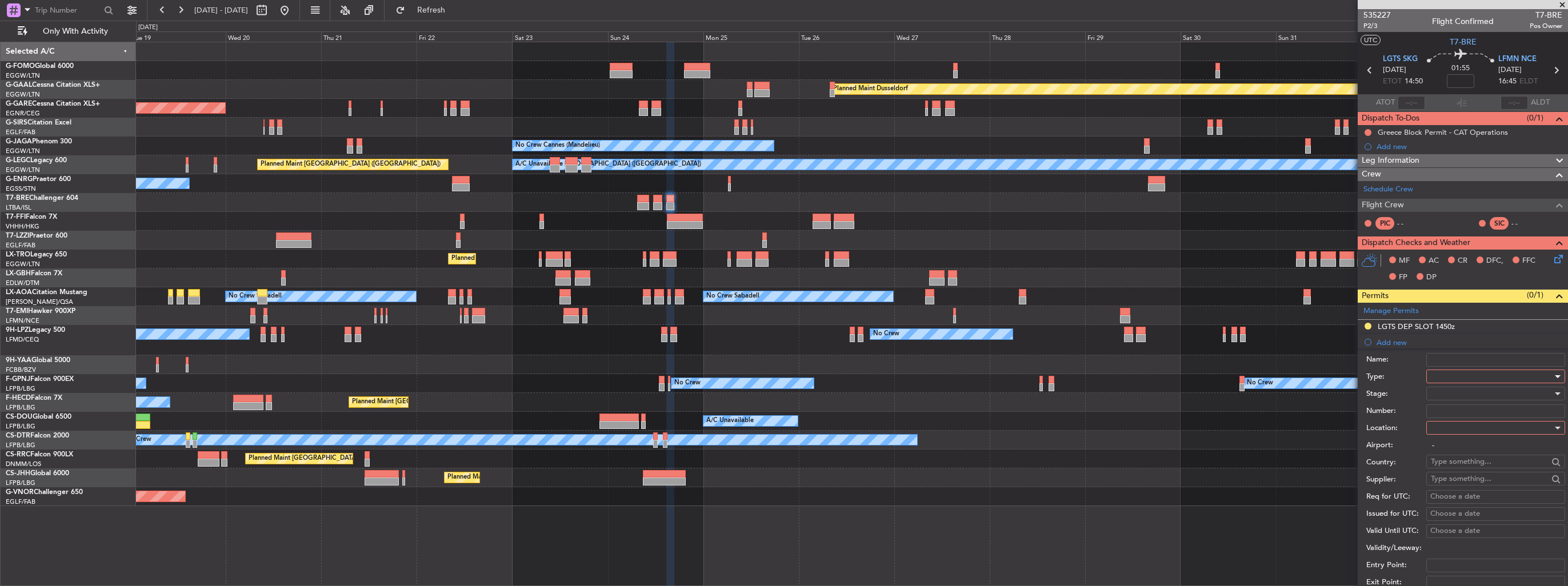
click at [1459, 376] on div at bounding box center [1491, 377] width 121 height 17
click at [1481, 487] on span "Slot" at bounding box center [1490, 484] width 120 height 17
click at [1483, 429] on div at bounding box center [1491, 428] width 121 height 17
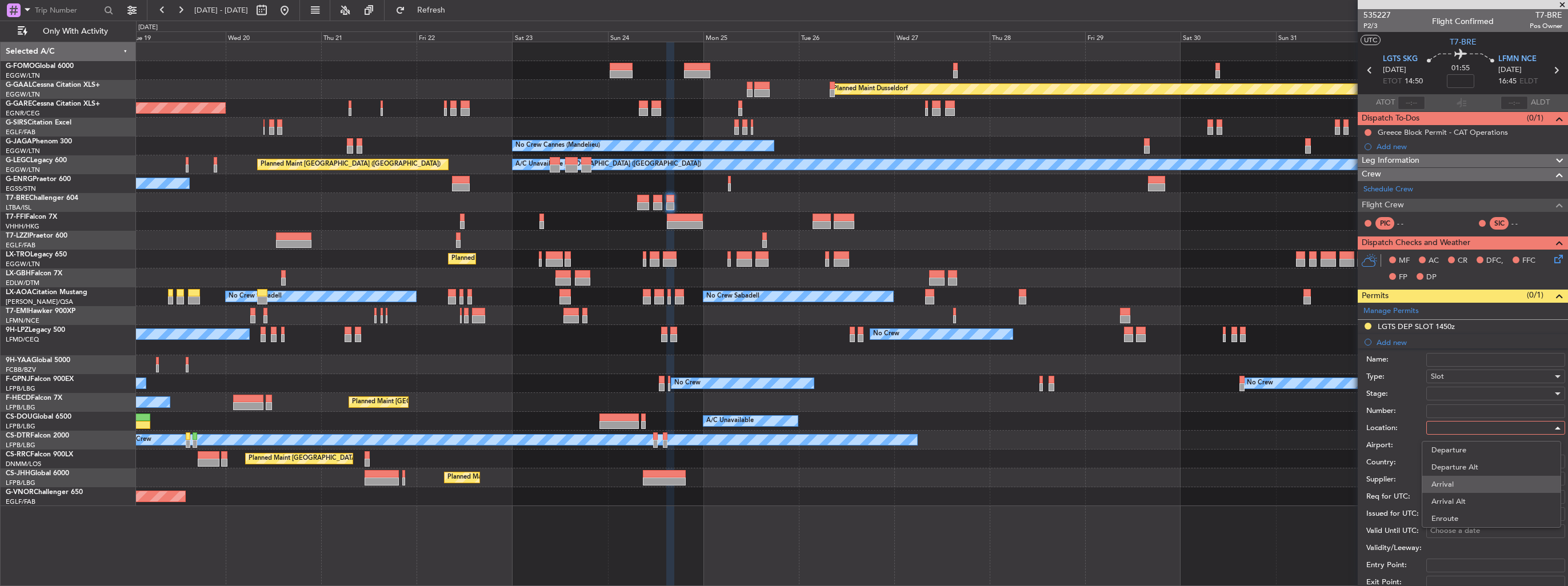
click at [1458, 483] on span "Arrival" at bounding box center [1490, 484] width 120 height 17
type input "LFMN / NCE"
click at [1474, 394] on div at bounding box center [1491, 393] width 121 height 17
click at [1467, 465] on span "Requested" at bounding box center [1490, 467] width 120 height 17
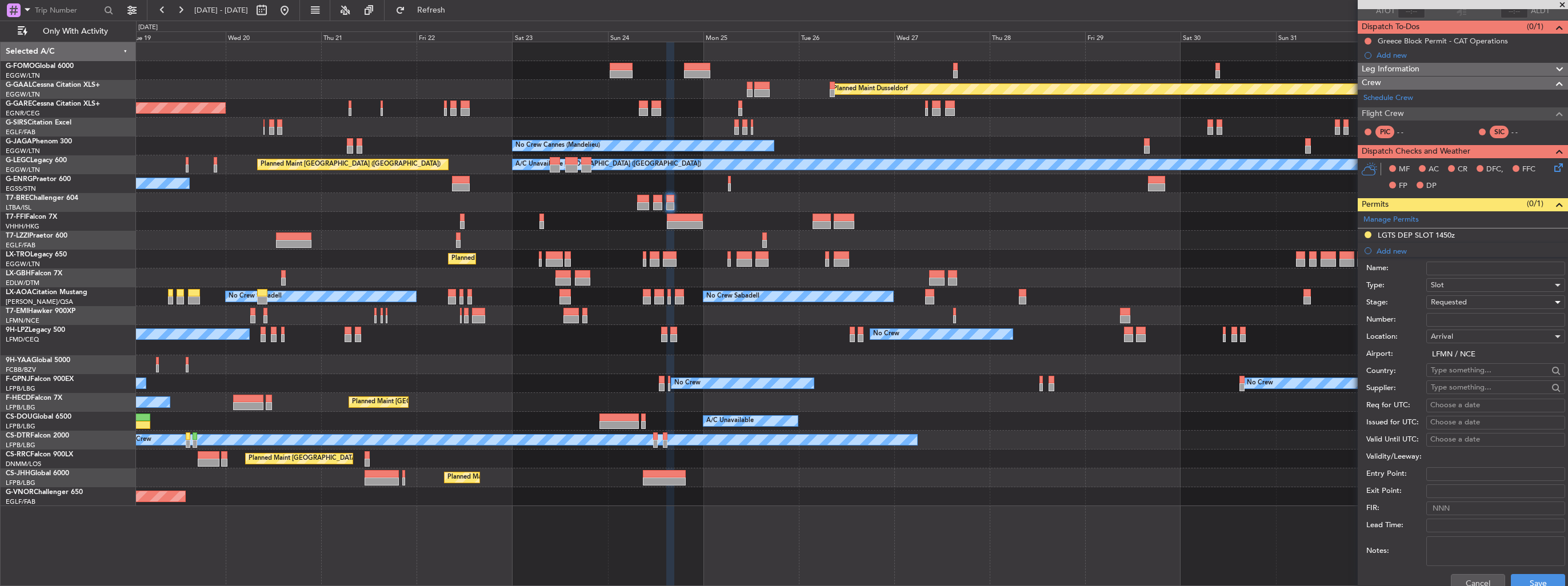
scroll to position [171, 0]
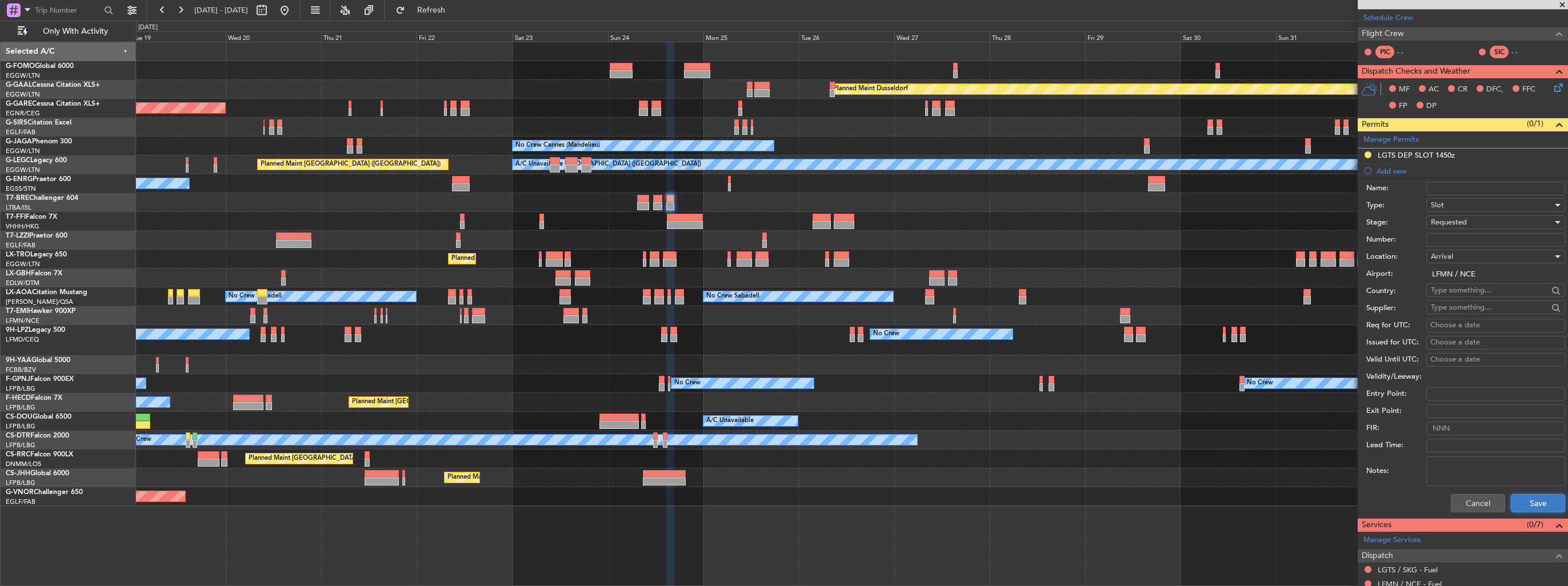
click at [1527, 499] on button "Save" at bounding box center [1537, 504] width 54 height 19
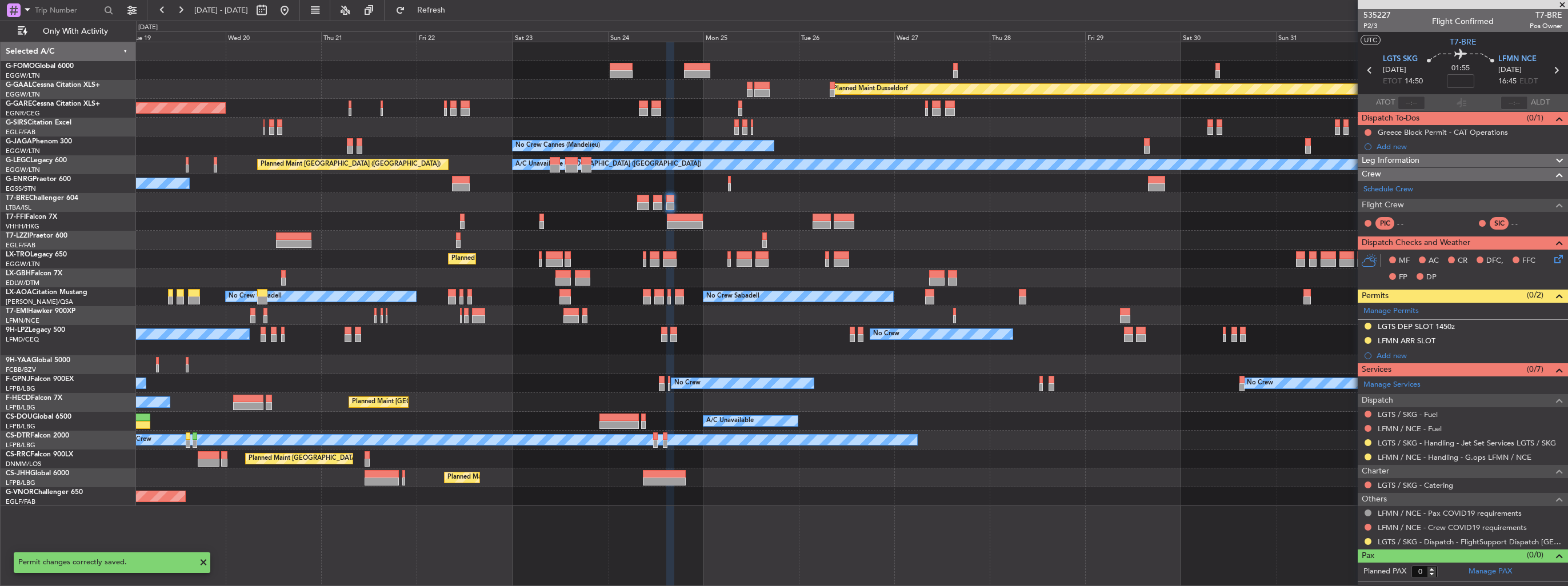
scroll to position [0, 0]
click at [1561, 342] on div "LFMN ARR SLOT" at bounding box center [1462, 341] width 210 height 14
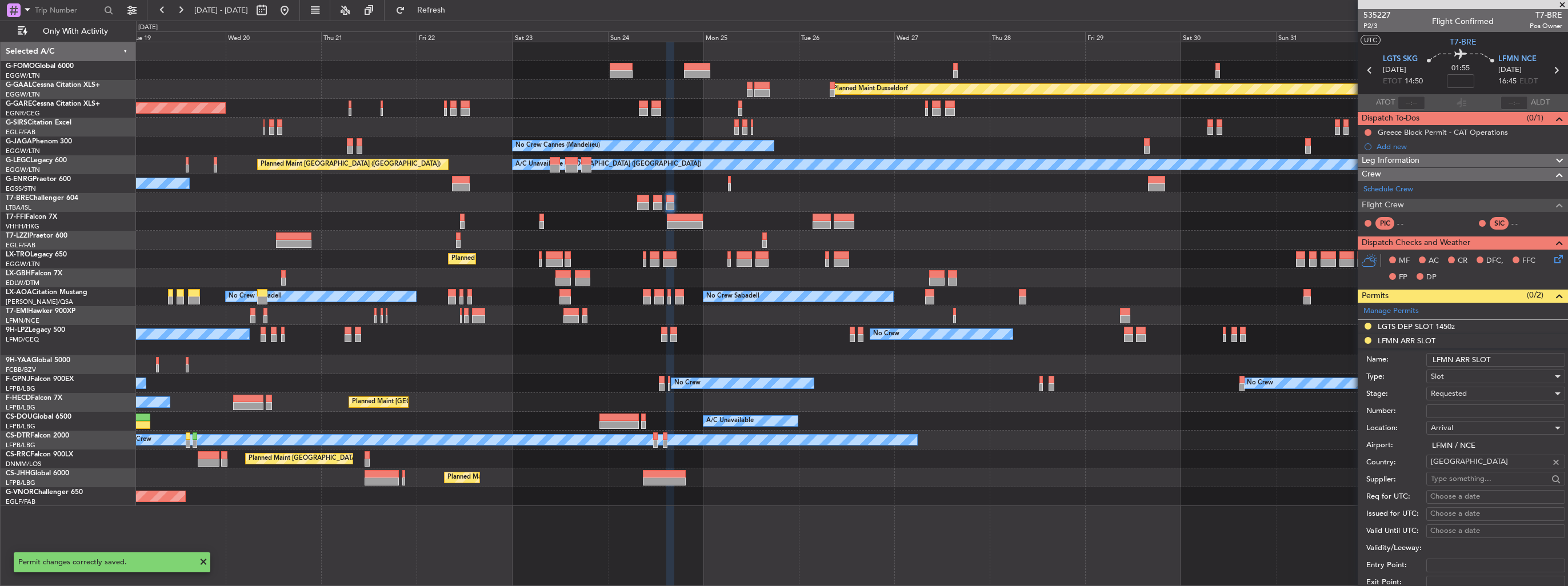
click at [1531, 361] on input "LFMN ARR SLOT" at bounding box center [1495, 360] width 139 height 14
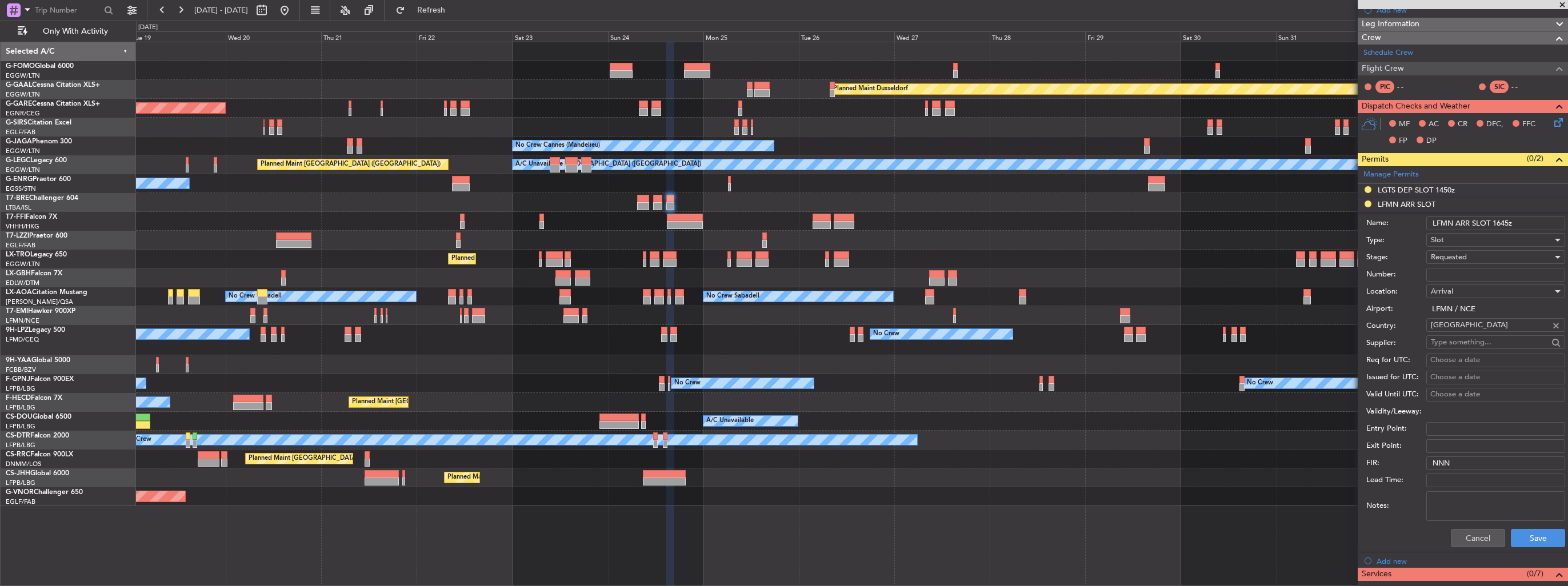
scroll to position [171, 0]
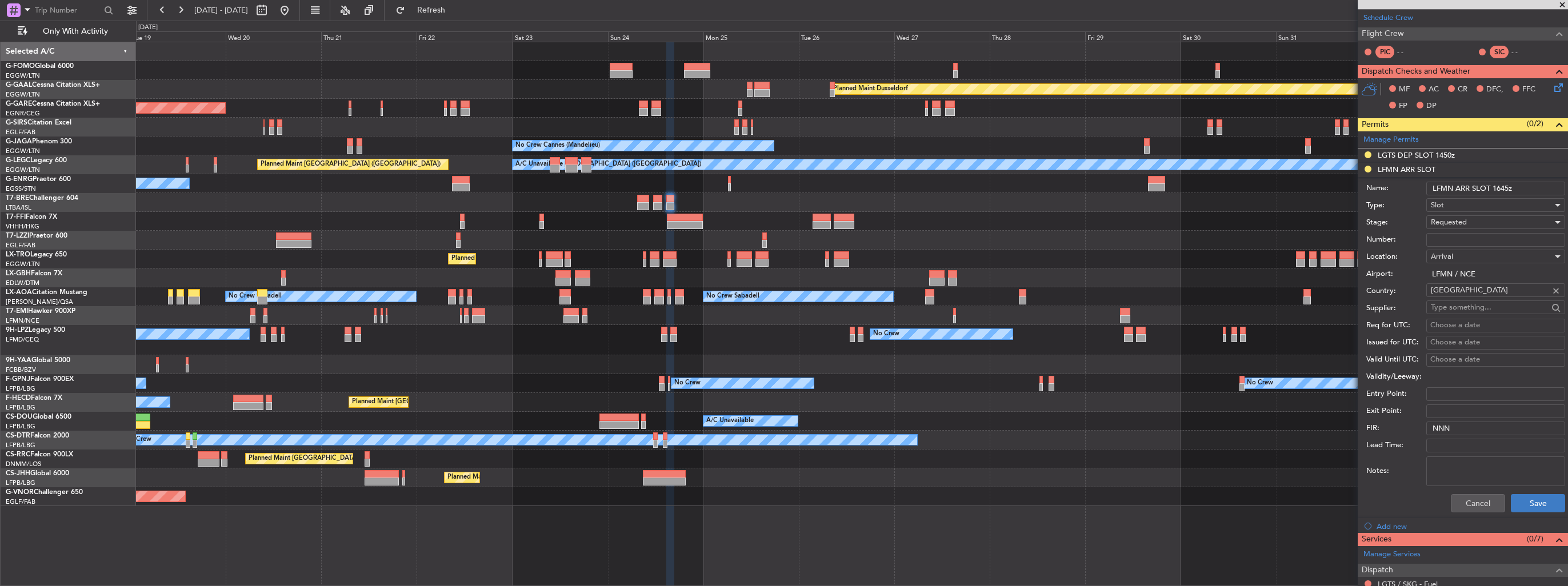
type input "LFMN ARR SLOT 1645z"
click at [1528, 501] on button "Save" at bounding box center [1537, 504] width 54 height 19
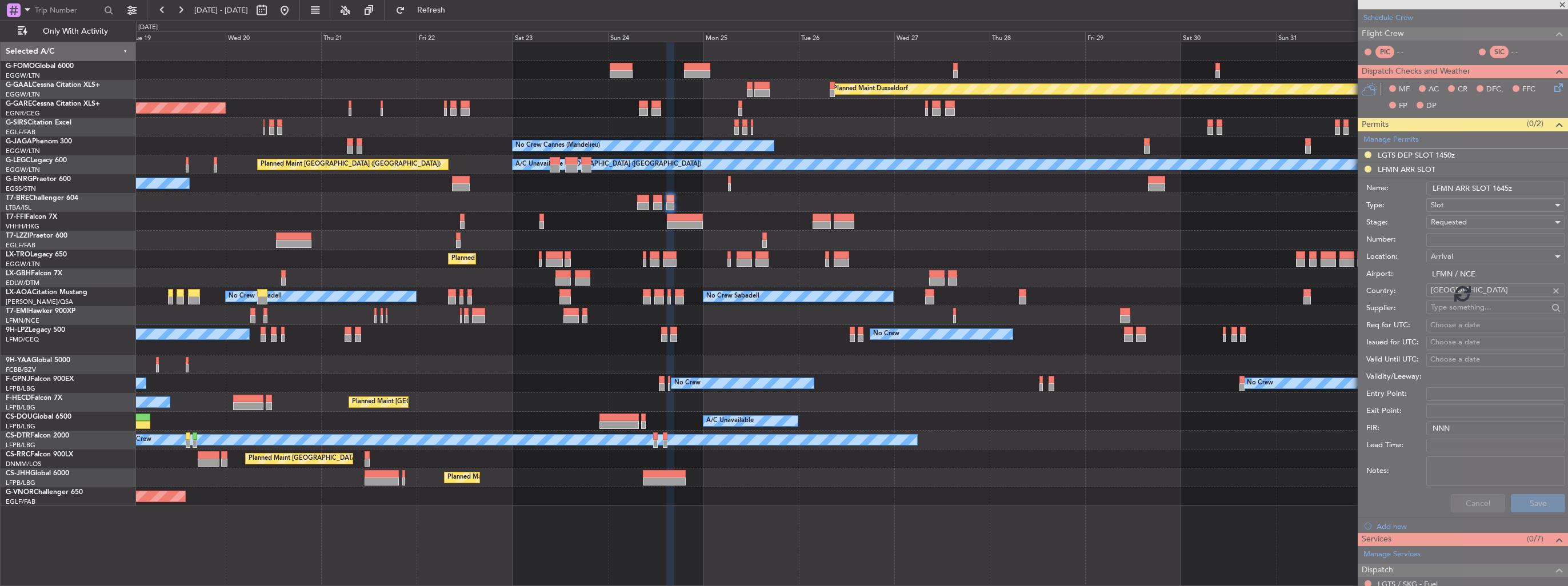
scroll to position [0, 0]
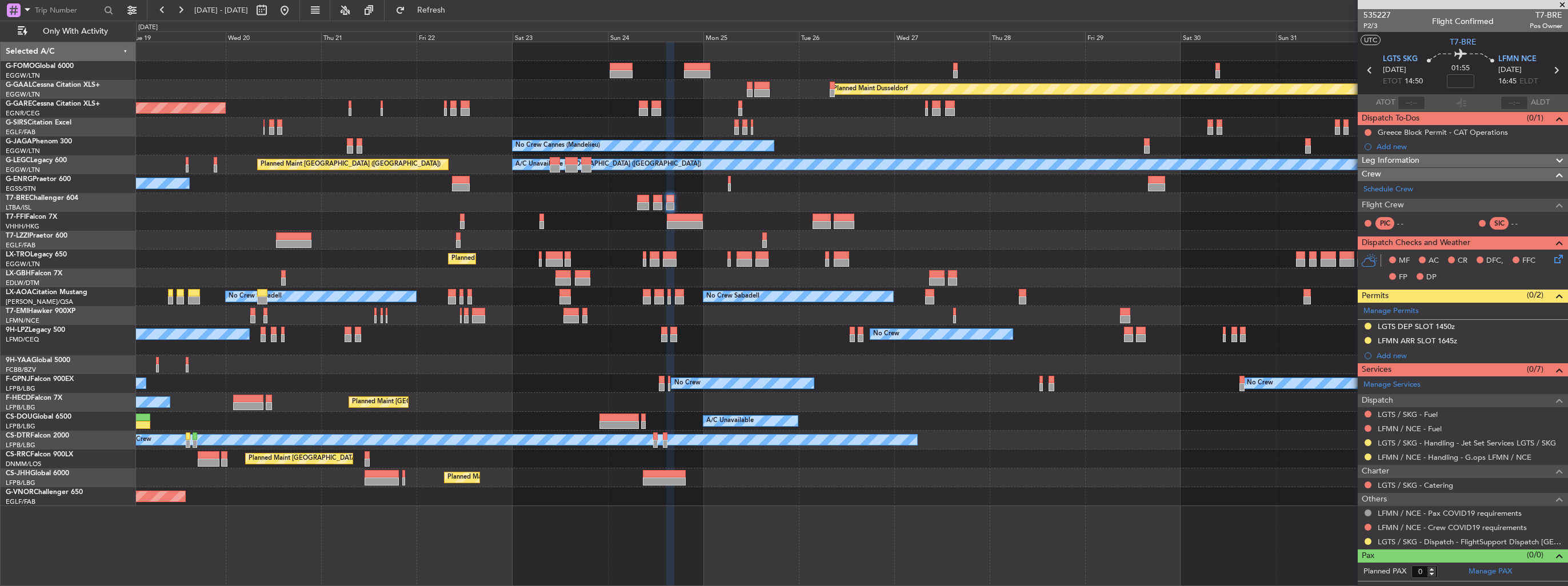
click at [671, 284] on div "Planned Maint Windsor Locks (Bradley Intl) Planned Maint Dusseldorf Unplanned M…" at bounding box center [851, 274] width 1431 height 464
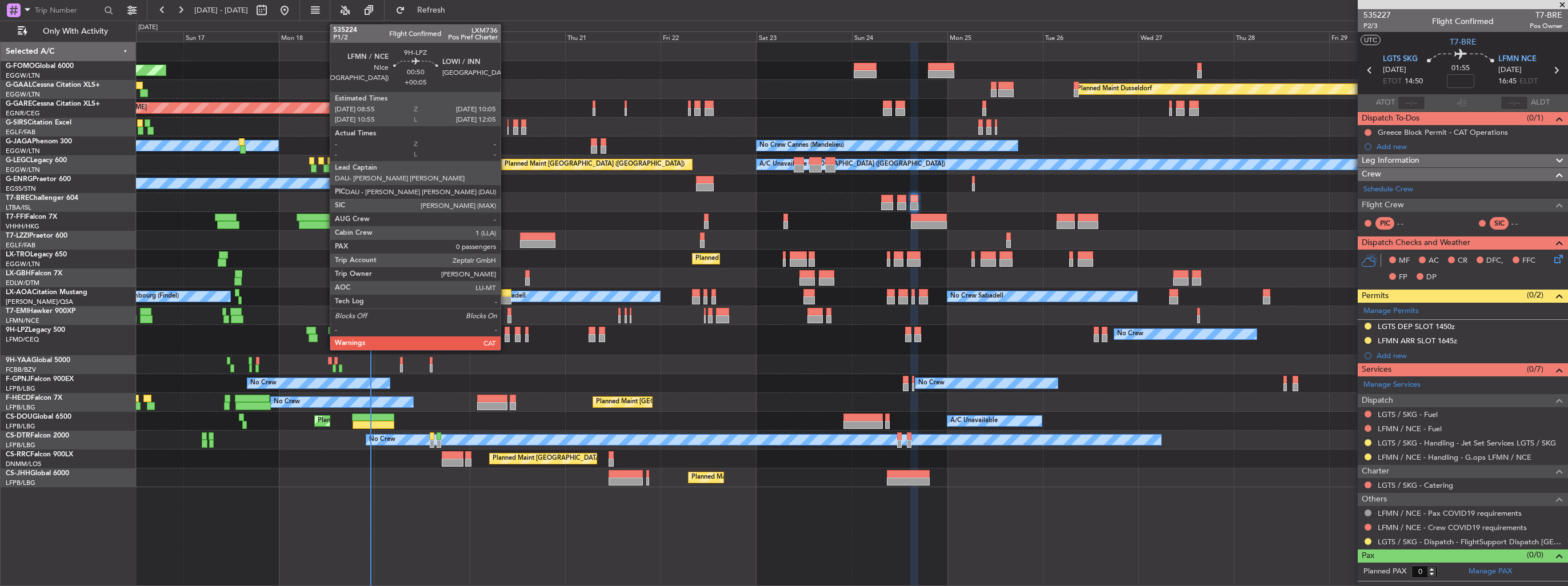
click at [506, 336] on div at bounding box center [507, 338] width 6 height 8
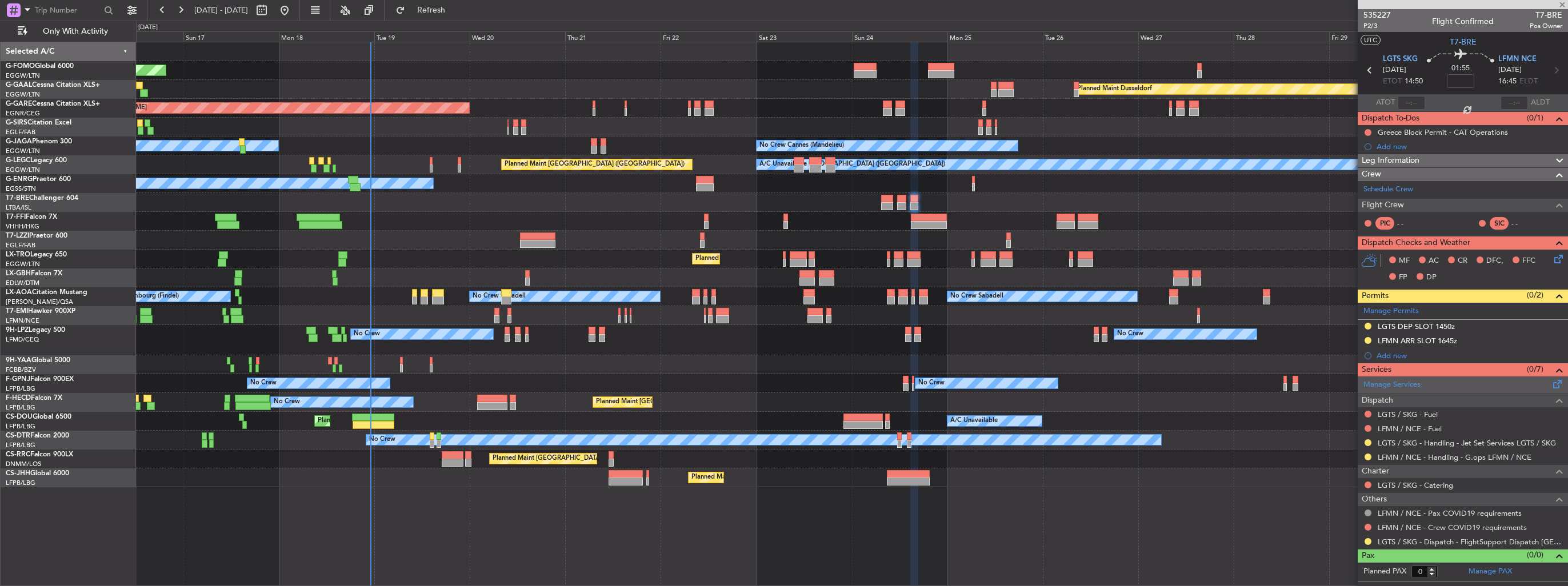
type input "+00:05"
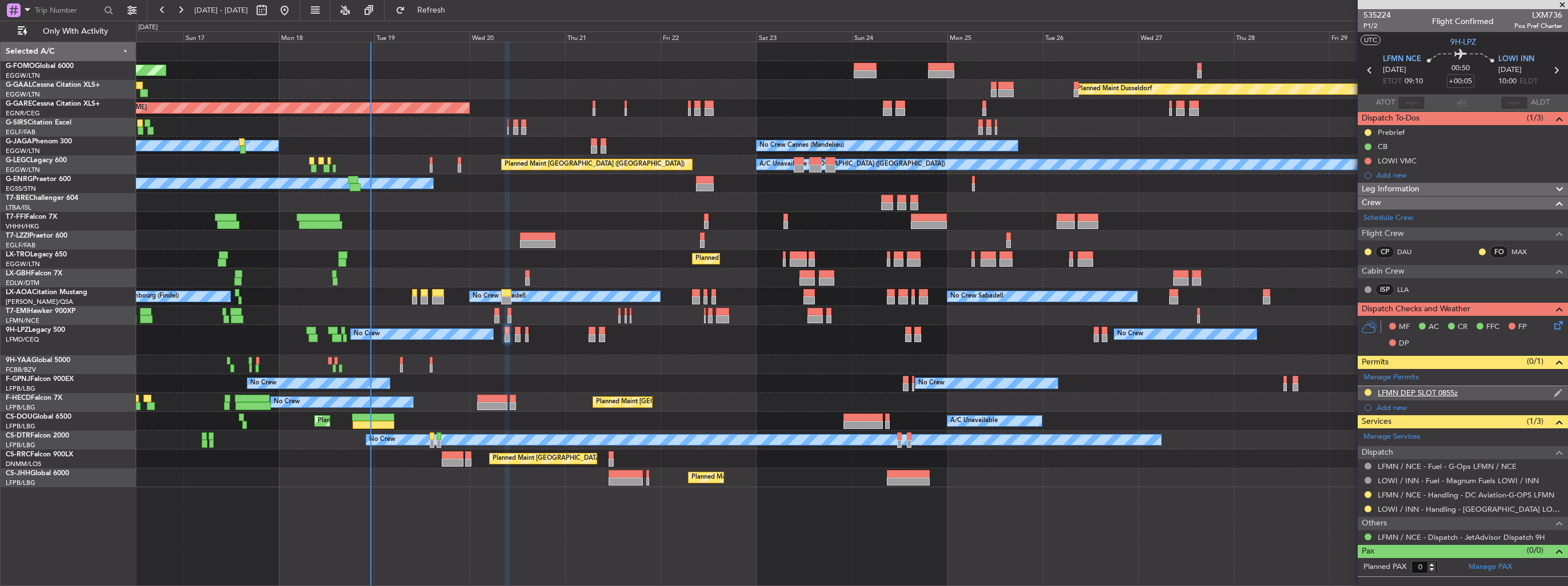
click at [1554, 393] on img at bounding box center [1557, 393] width 8 height 10
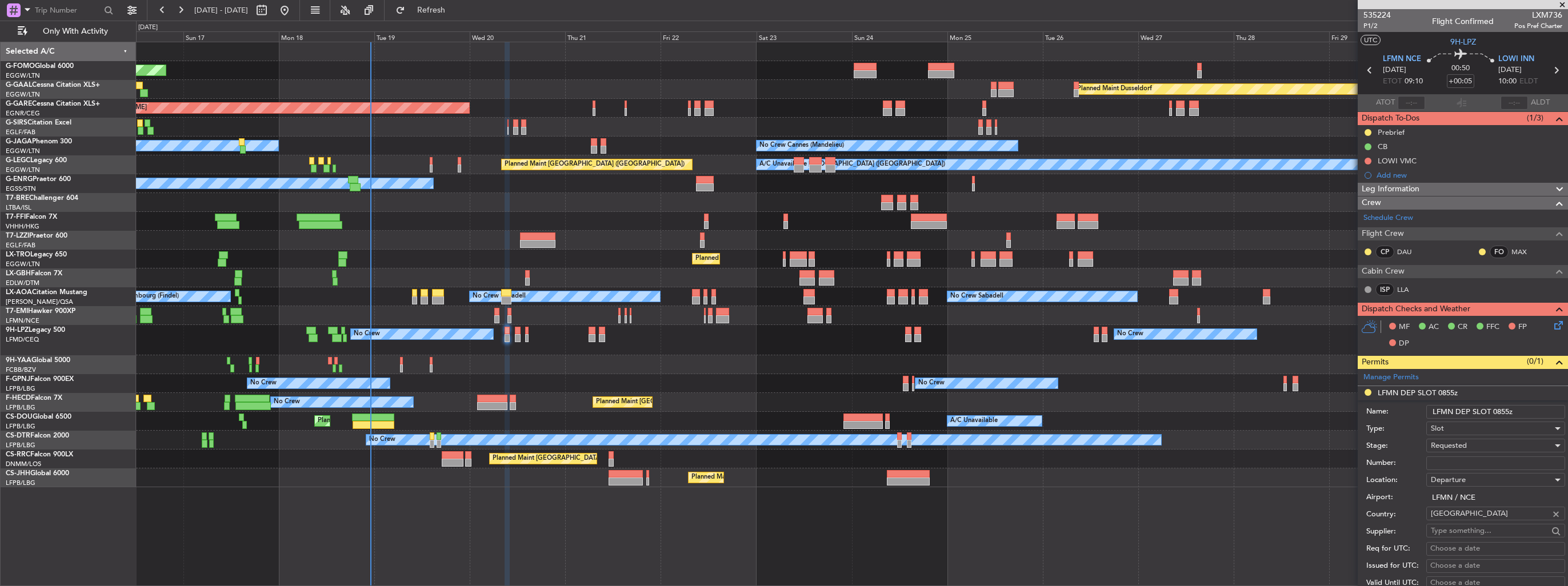
click at [1506, 456] on input "Number:" at bounding box center [1495, 463] width 139 height 14
paste input "LFMND000075840"
type input "LFMND000075840"
click at [1492, 442] on div "Requested" at bounding box center [1491, 446] width 121 height 17
drag, startPoint x: 1461, startPoint y: 543, endPoint x: 1472, endPoint y: 524, distance: 22.0
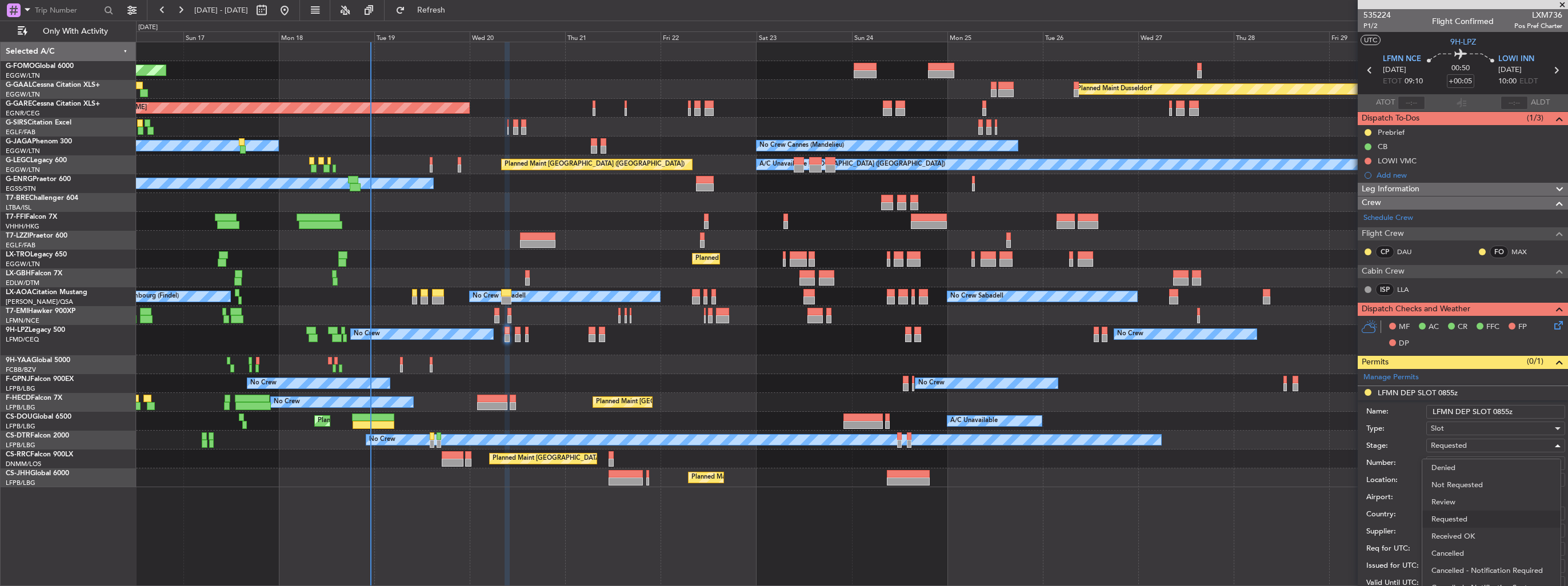
click at [1461, 543] on span "Received OK" at bounding box center [1490, 536] width 120 height 17
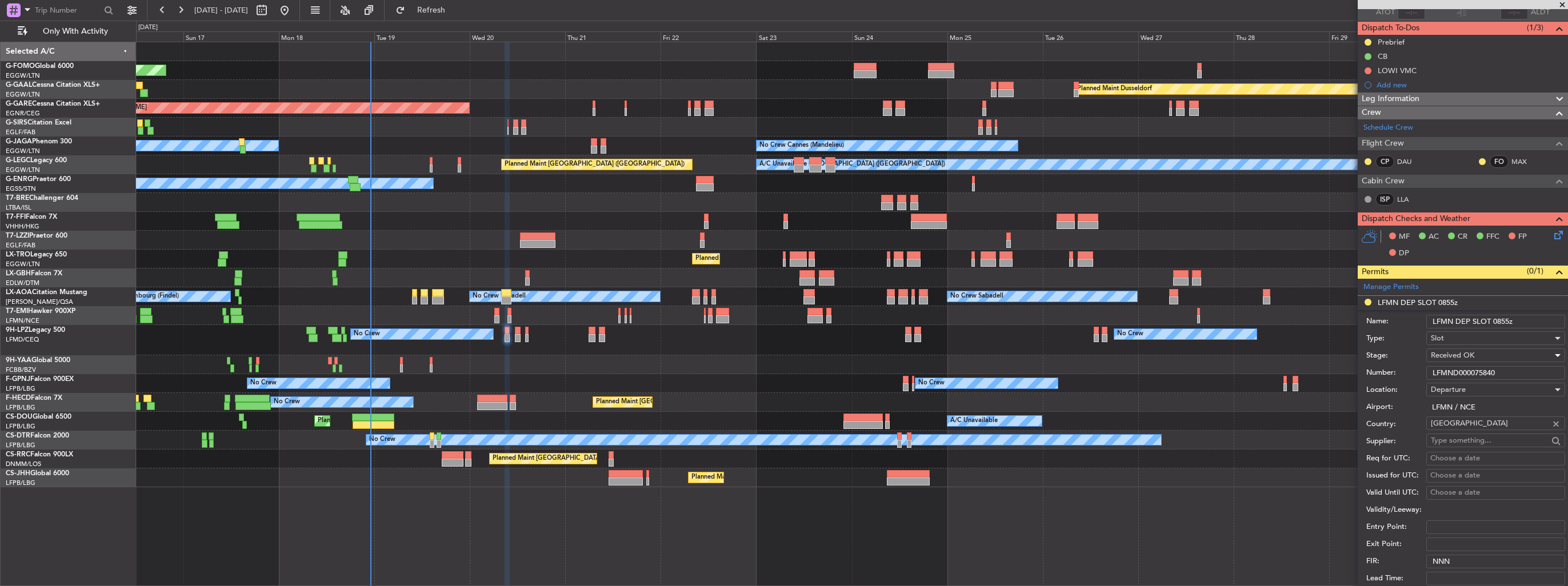
scroll to position [171, 0]
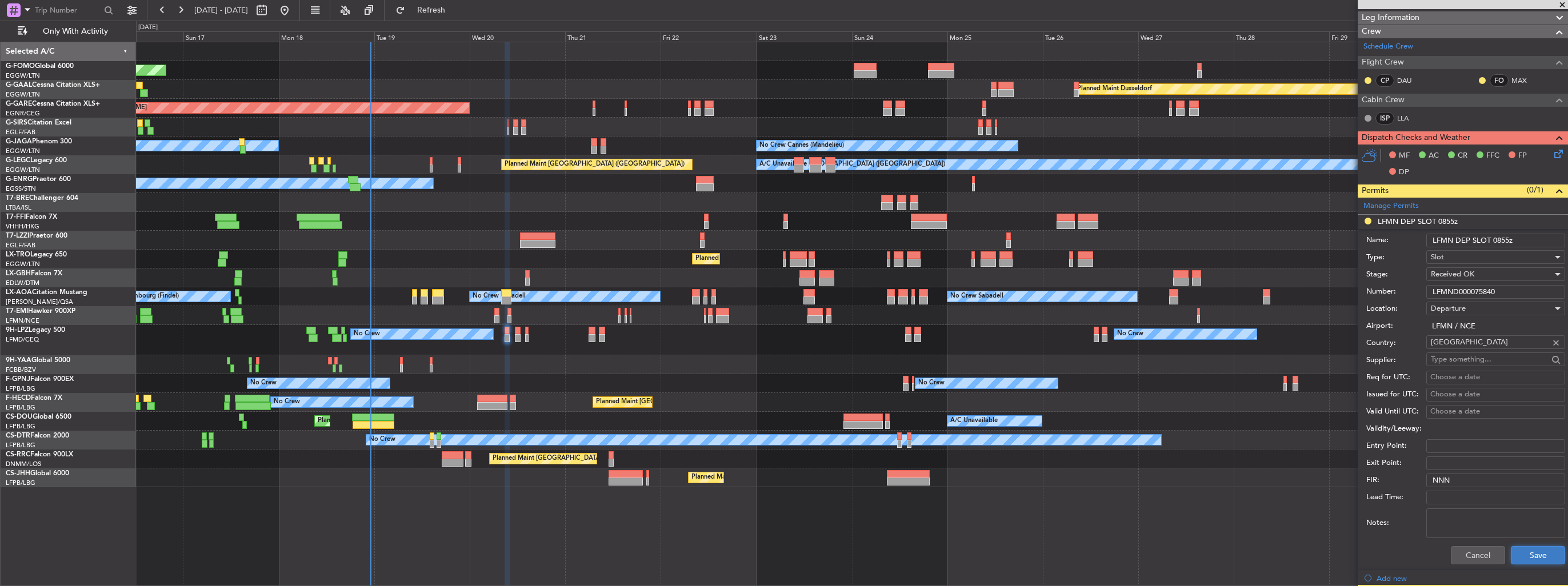
click at [1519, 550] on button "Save" at bounding box center [1537, 555] width 54 height 19
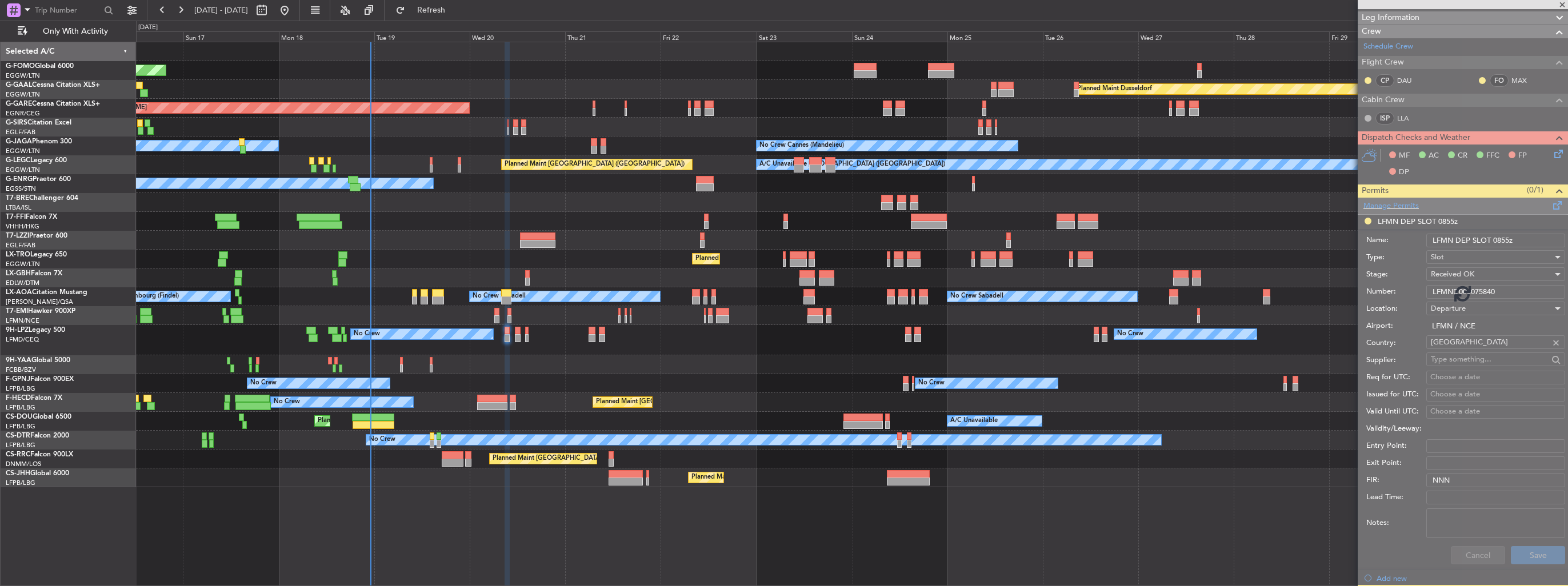
scroll to position [0, 0]
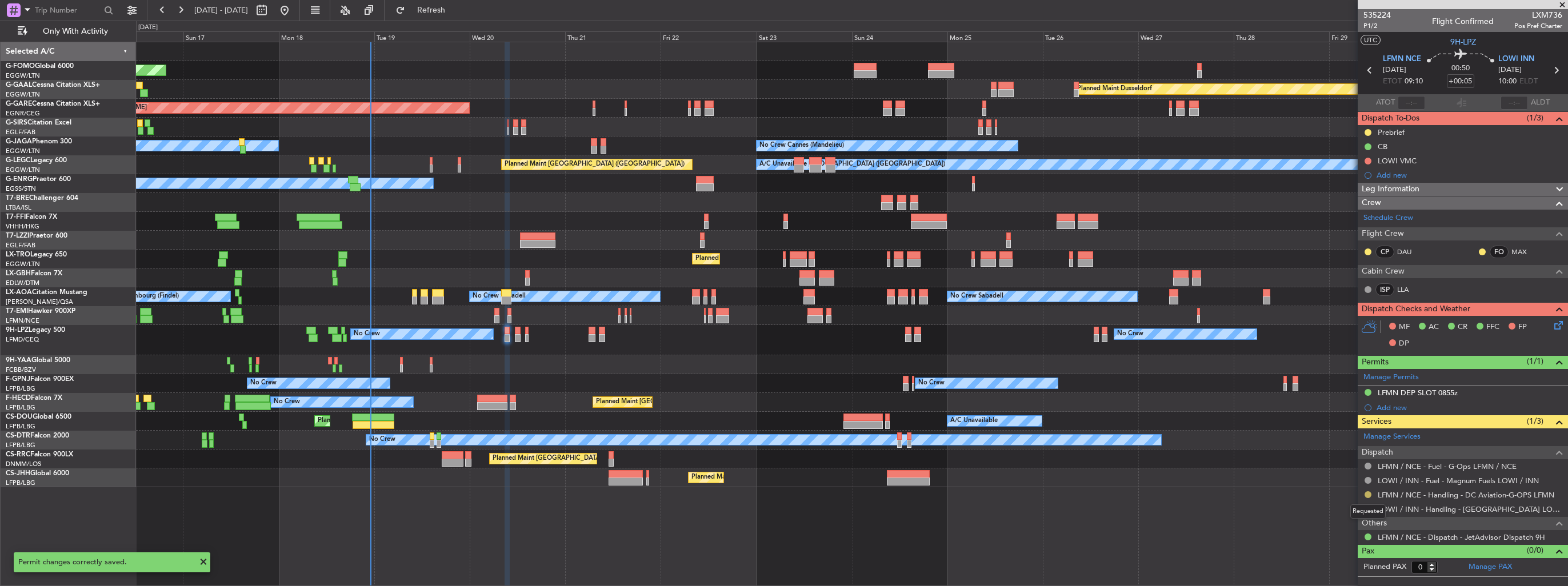
click at [1368, 494] on button at bounding box center [1367, 494] width 7 height 7
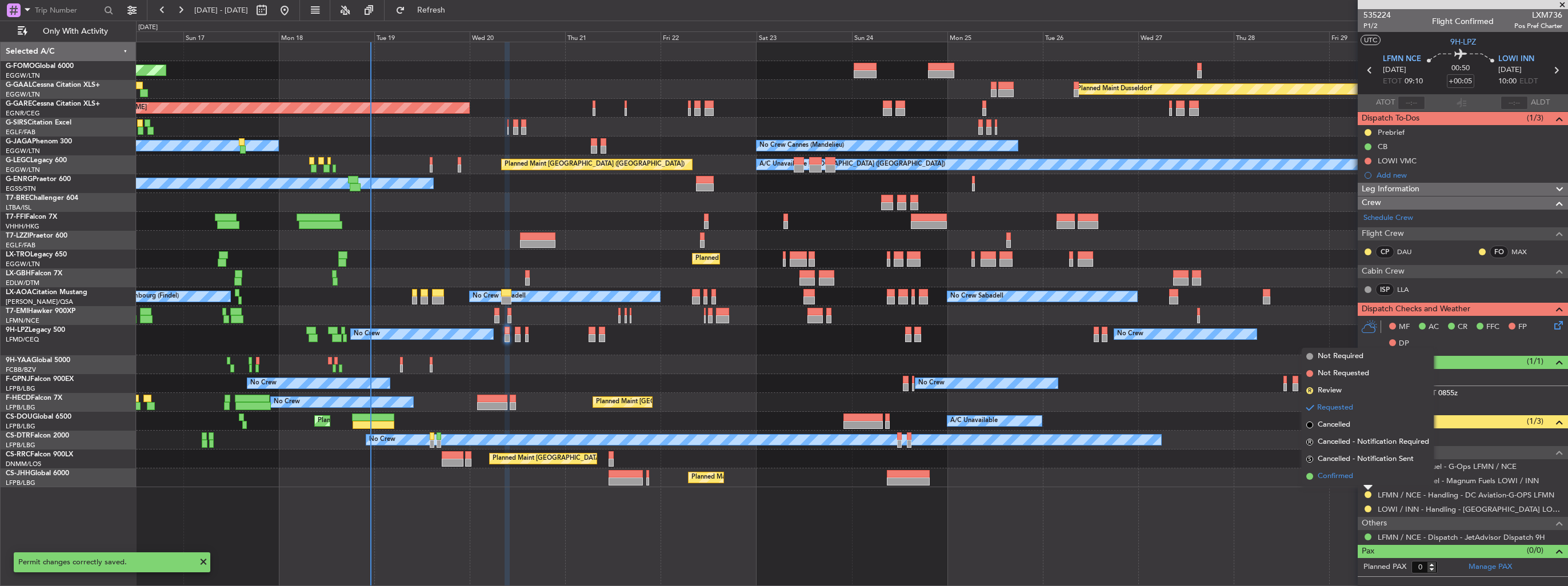
click at [1344, 472] on span "Confirmed" at bounding box center [1335, 477] width 36 height 11
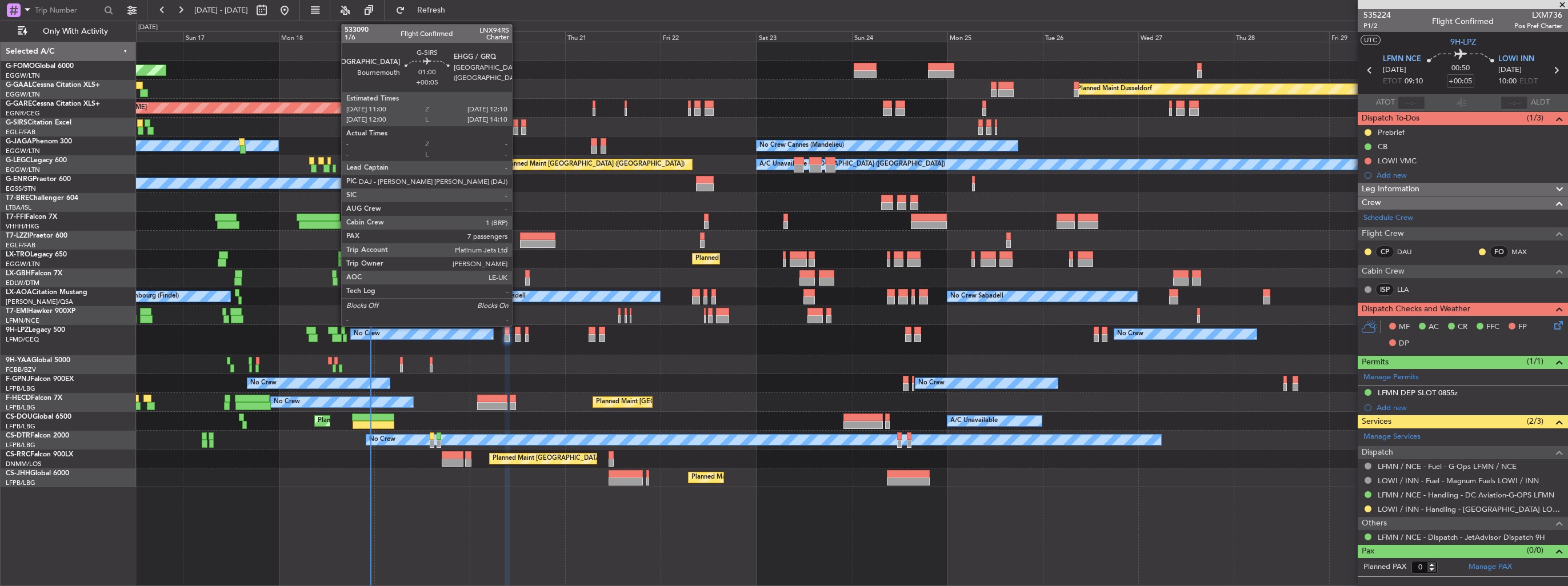
click at [517, 129] on div at bounding box center [516, 131] width 6 height 8
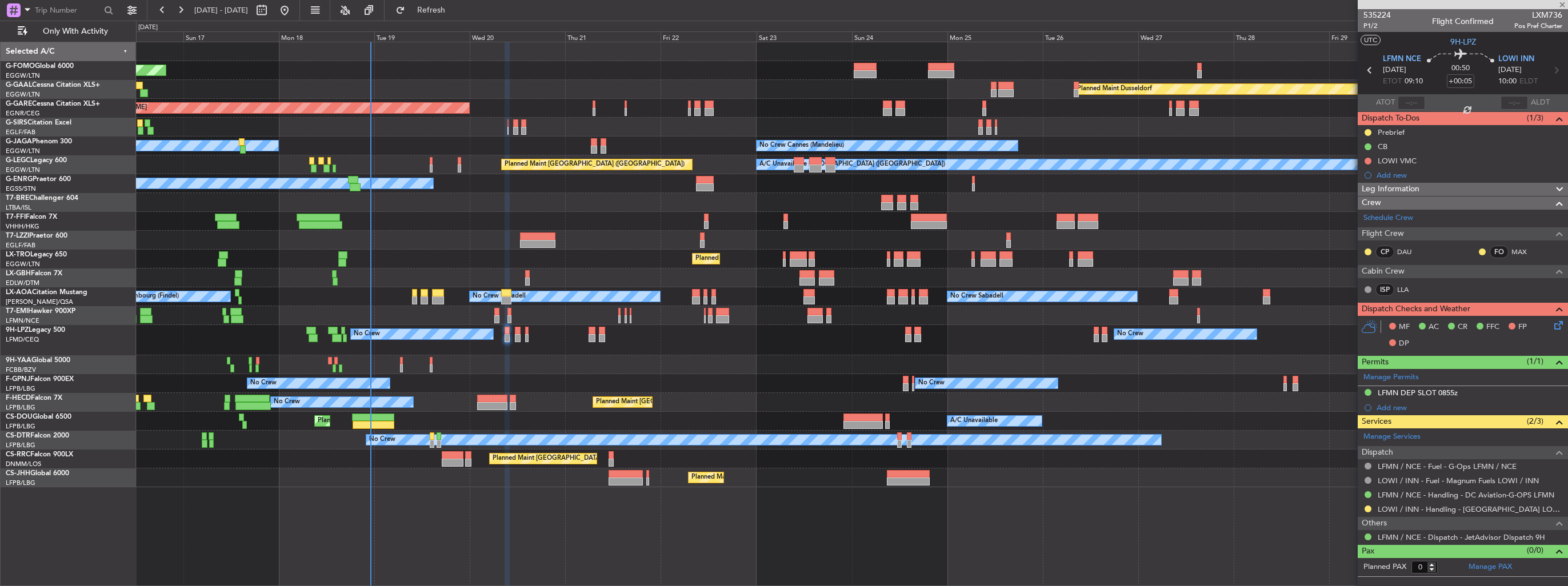
type input "7"
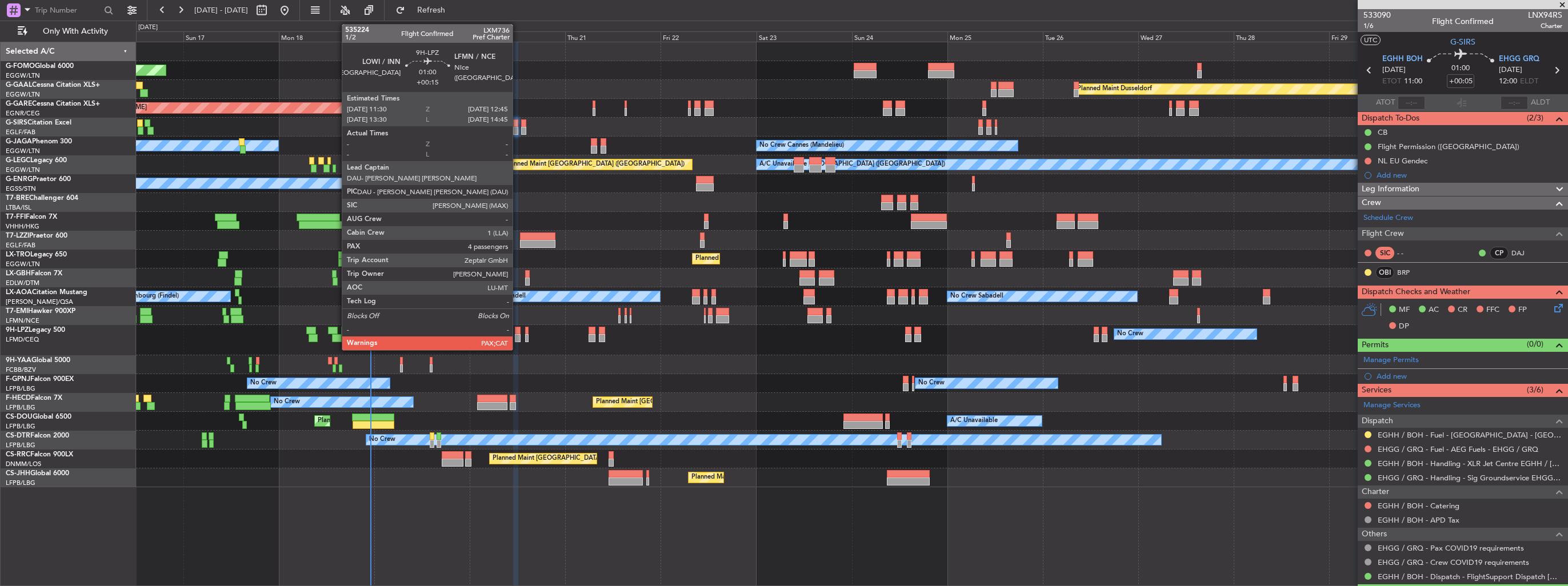
click at [518, 335] on div at bounding box center [518, 338] width 6 height 8
type input "+00:15"
type input "4"
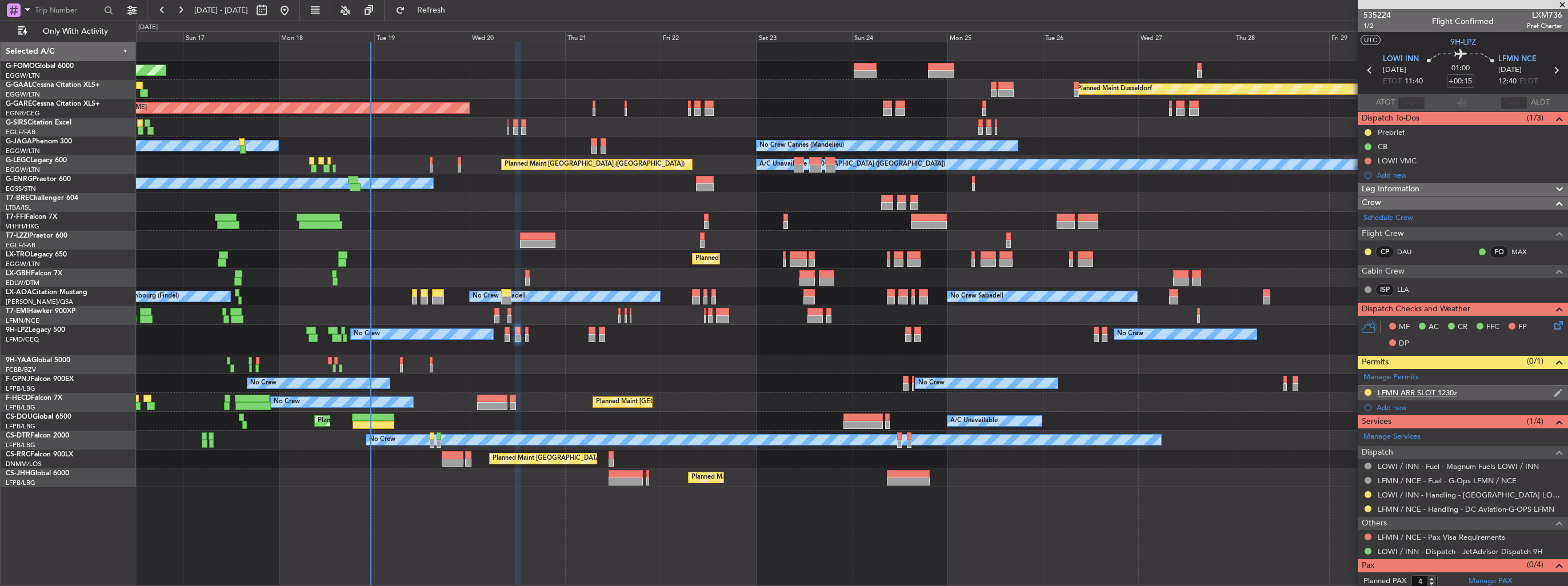
click at [1553, 390] on img at bounding box center [1557, 393] width 8 height 10
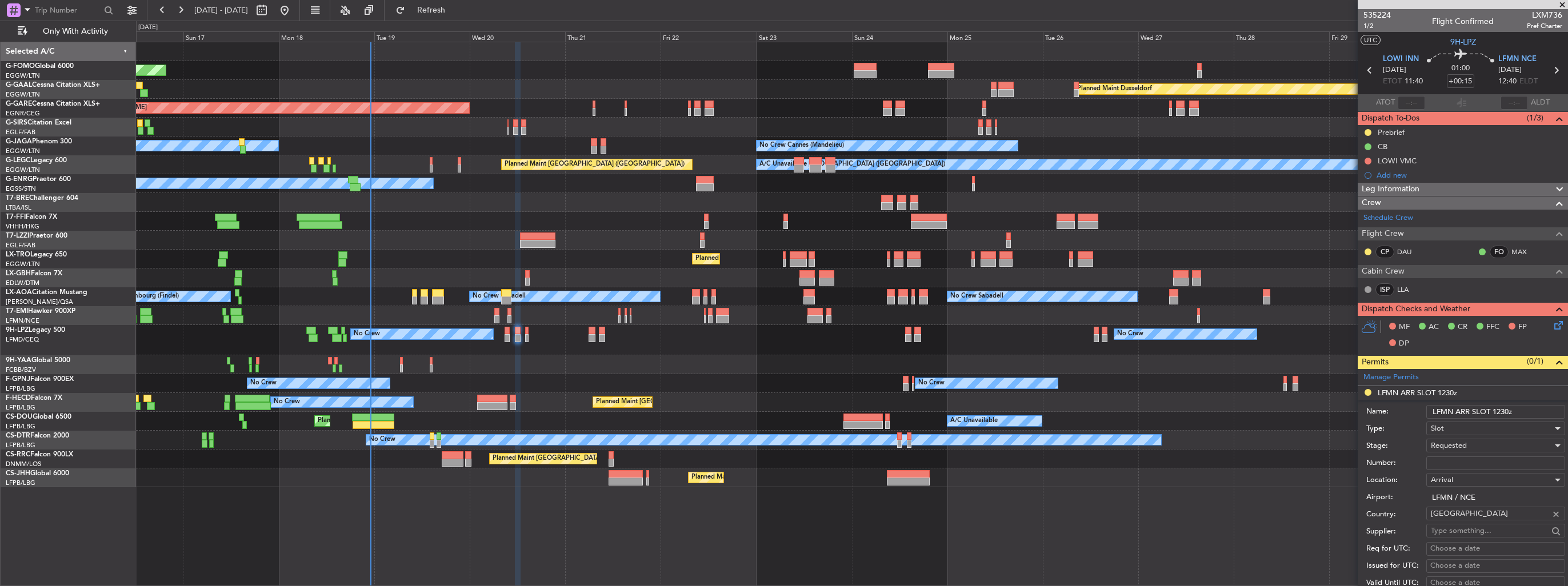
click at [1472, 463] on input "Number:" at bounding box center [1495, 463] width 139 height 14
paste input "LFMNA000077704"
type input "LFMNA000077704"
click at [1477, 445] on div "Requested" at bounding box center [1491, 446] width 121 height 17
click at [1470, 540] on span "Received OK" at bounding box center [1490, 536] width 120 height 17
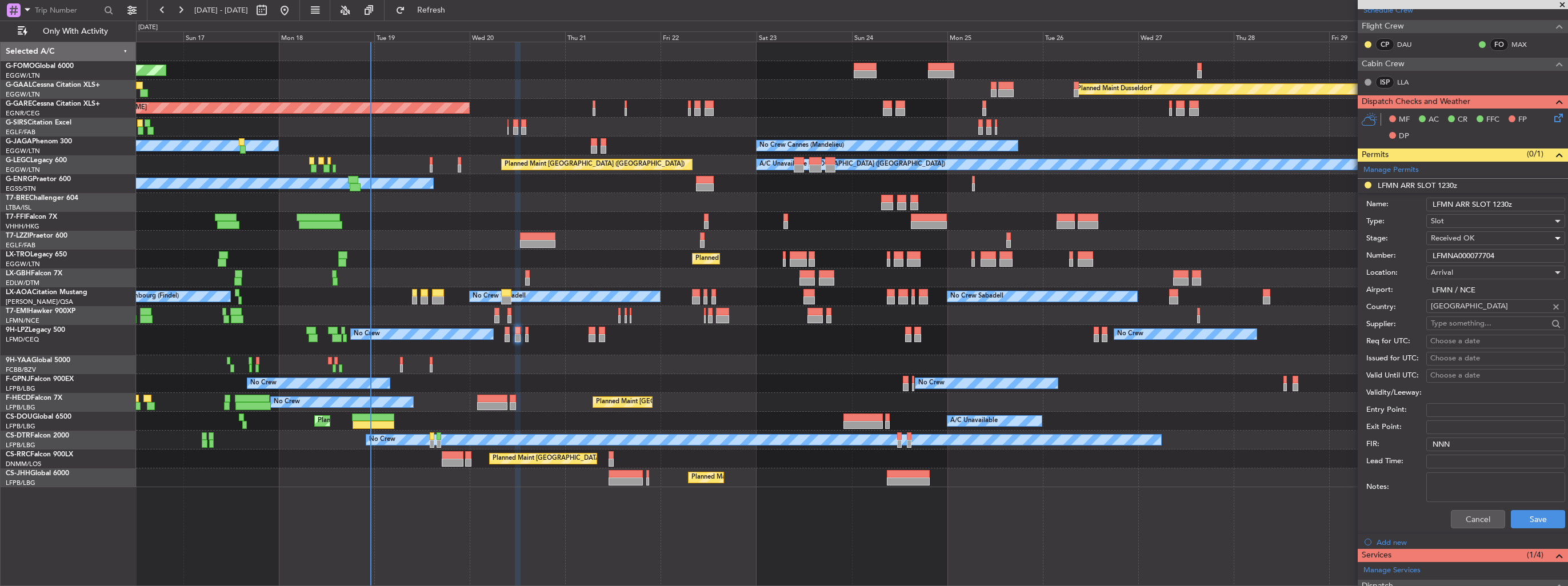
scroll to position [343, 0]
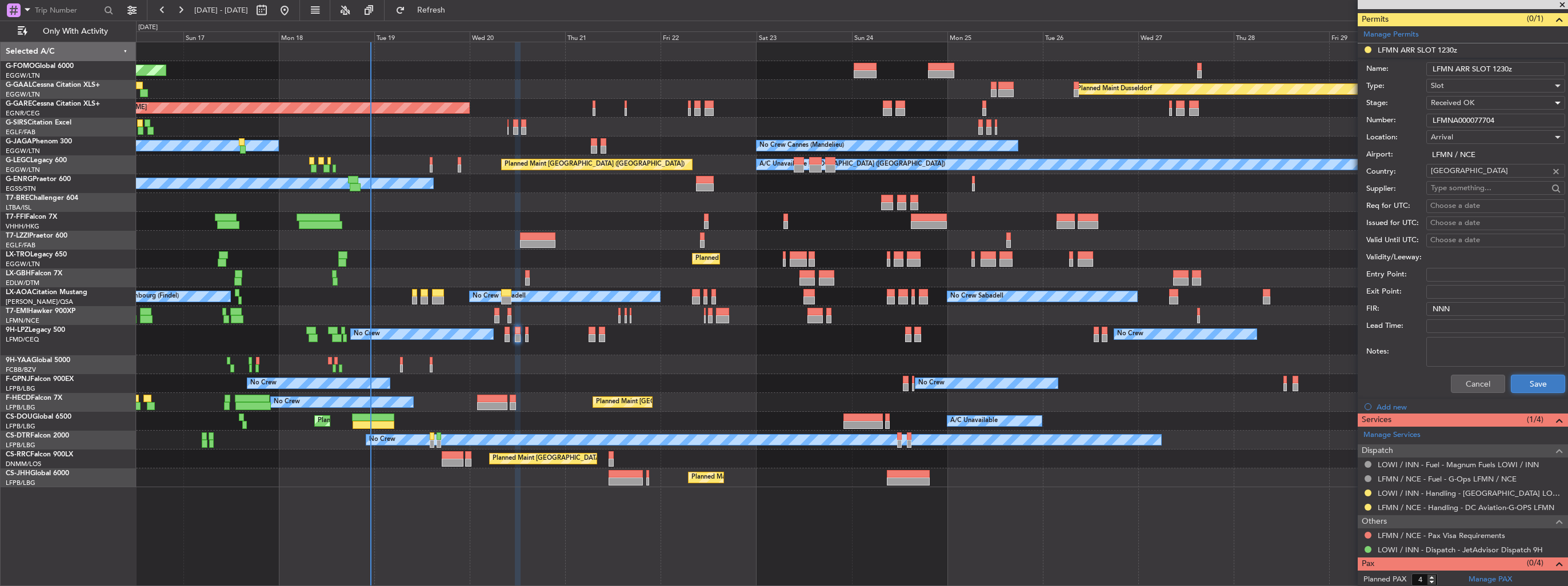
click at [1524, 383] on button "Save" at bounding box center [1537, 384] width 54 height 19
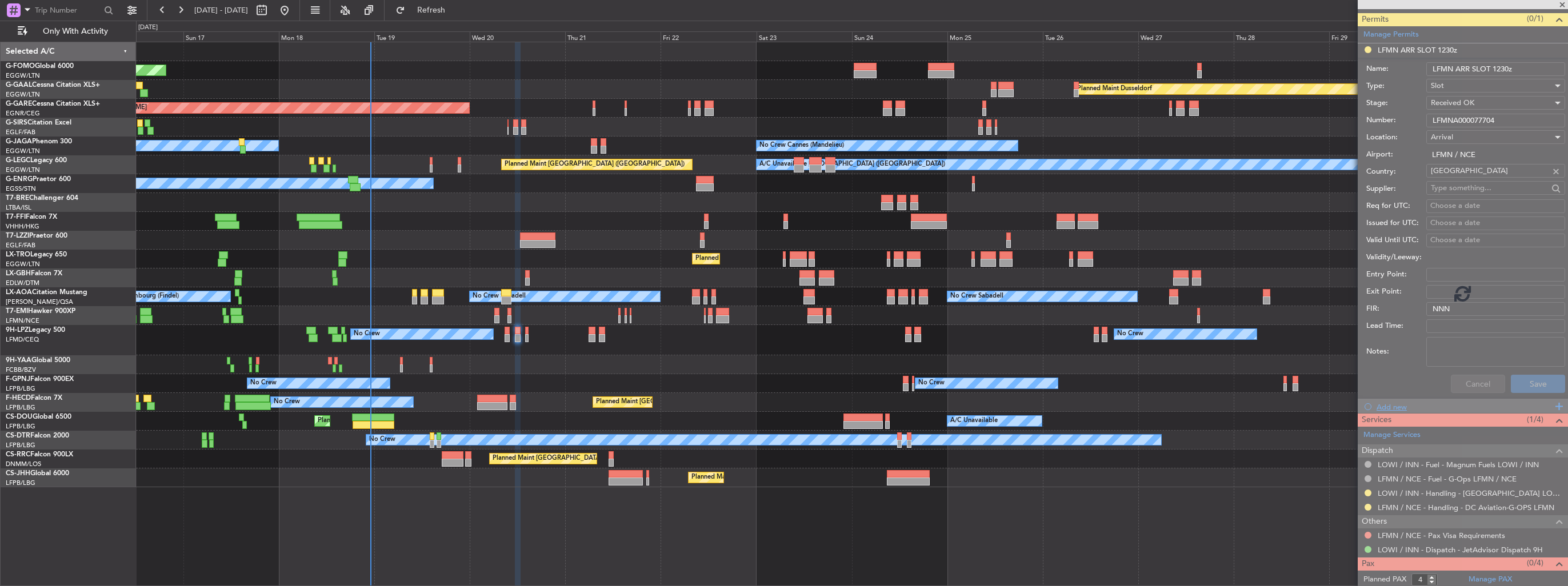
scroll to position [17, 0]
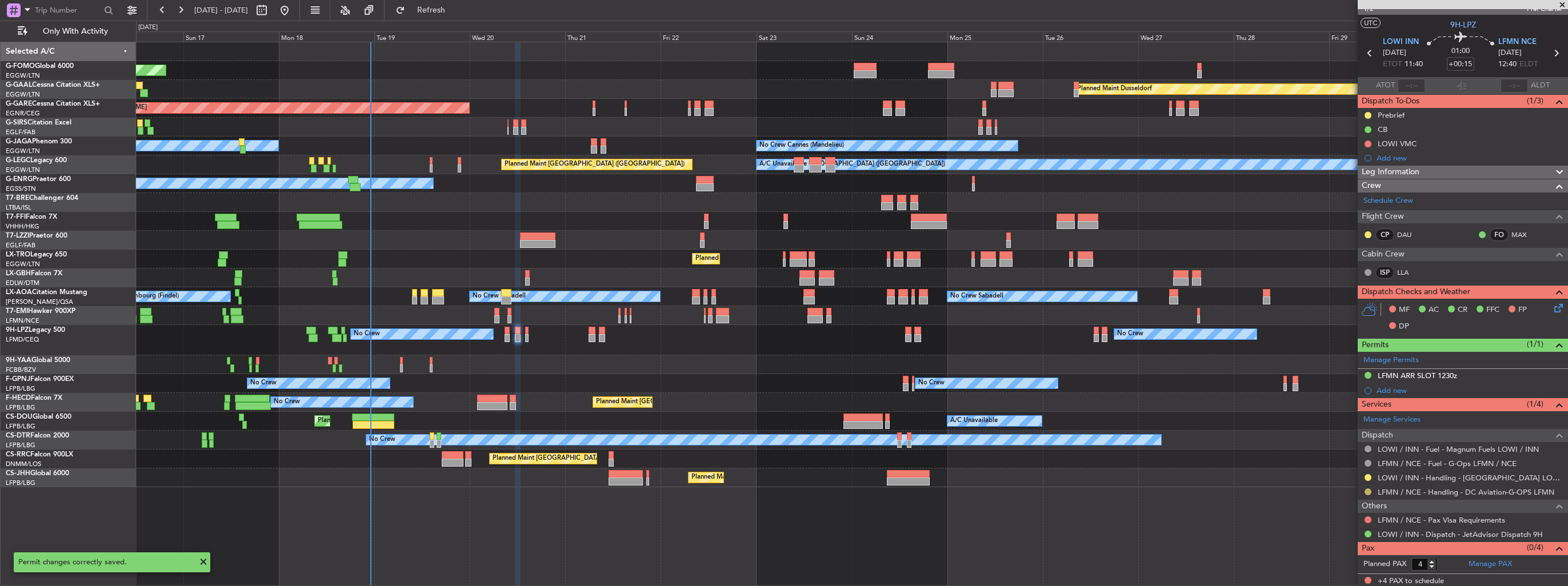
click at [1368, 489] on button at bounding box center [1367, 492] width 7 height 7
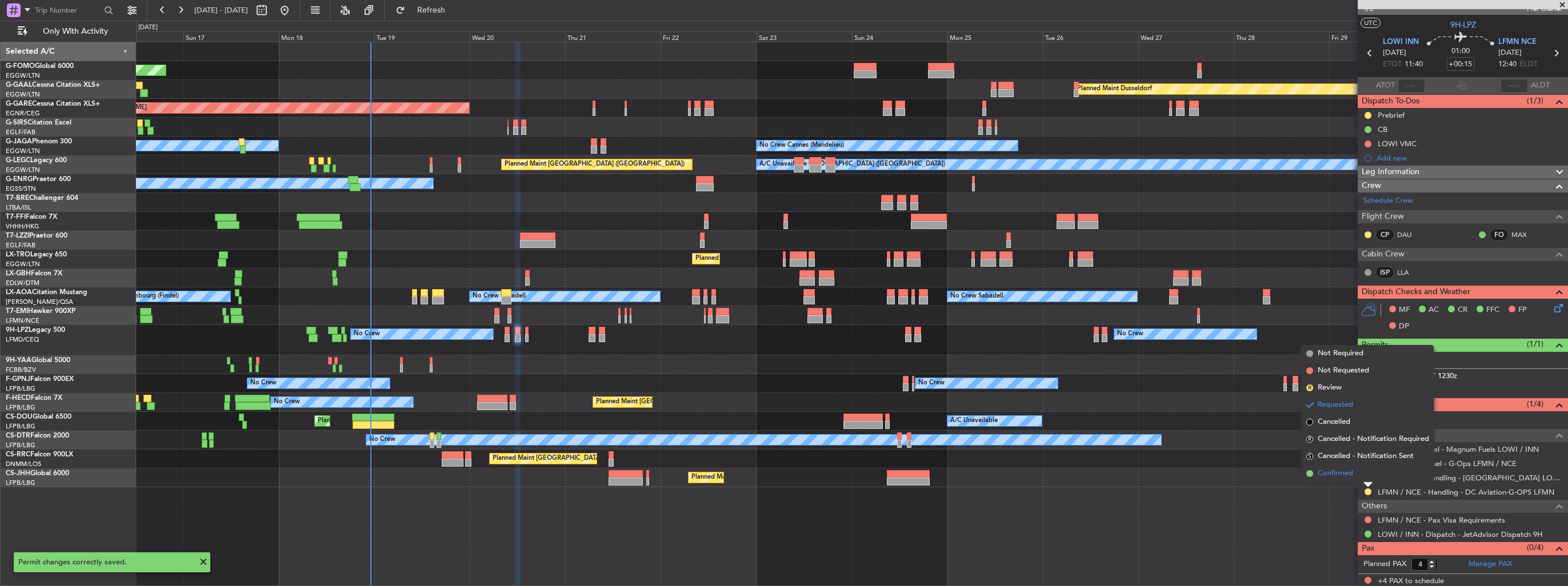
click at [1350, 472] on span "Confirmed" at bounding box center [1335, 474] width 36 height 11
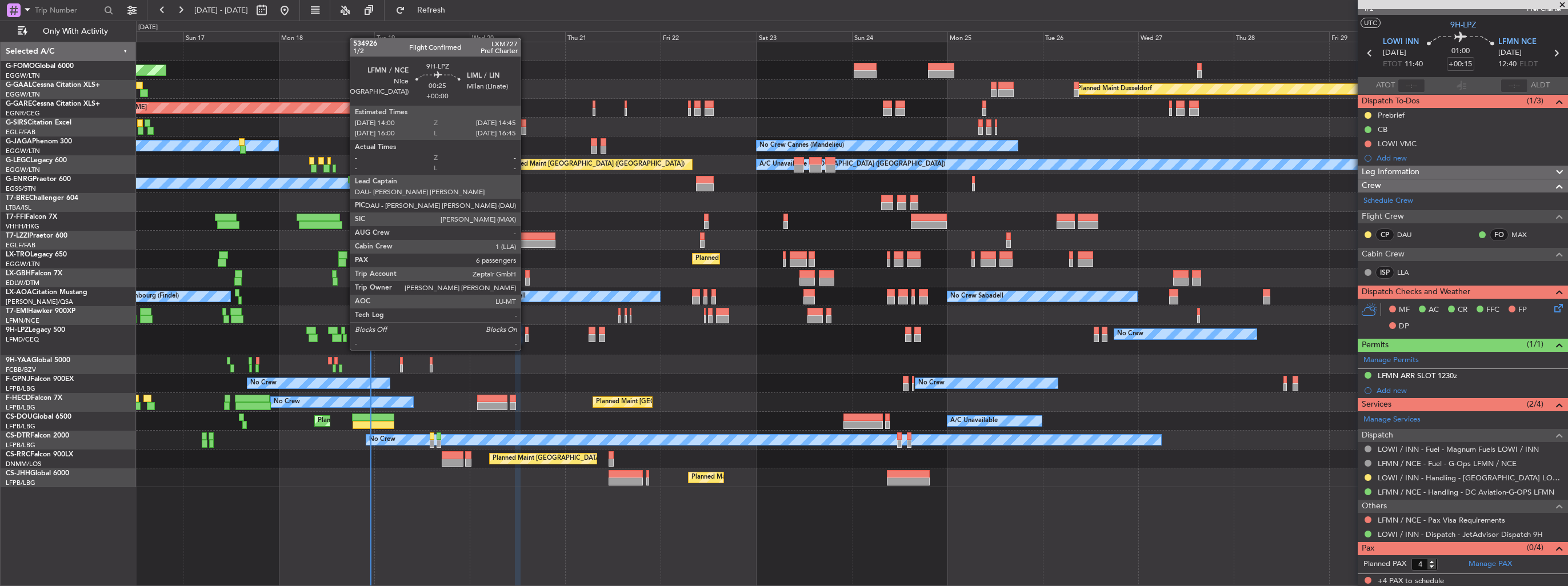
click at [525, 339] on div at bounding box center [527, 338] width 4 height 8
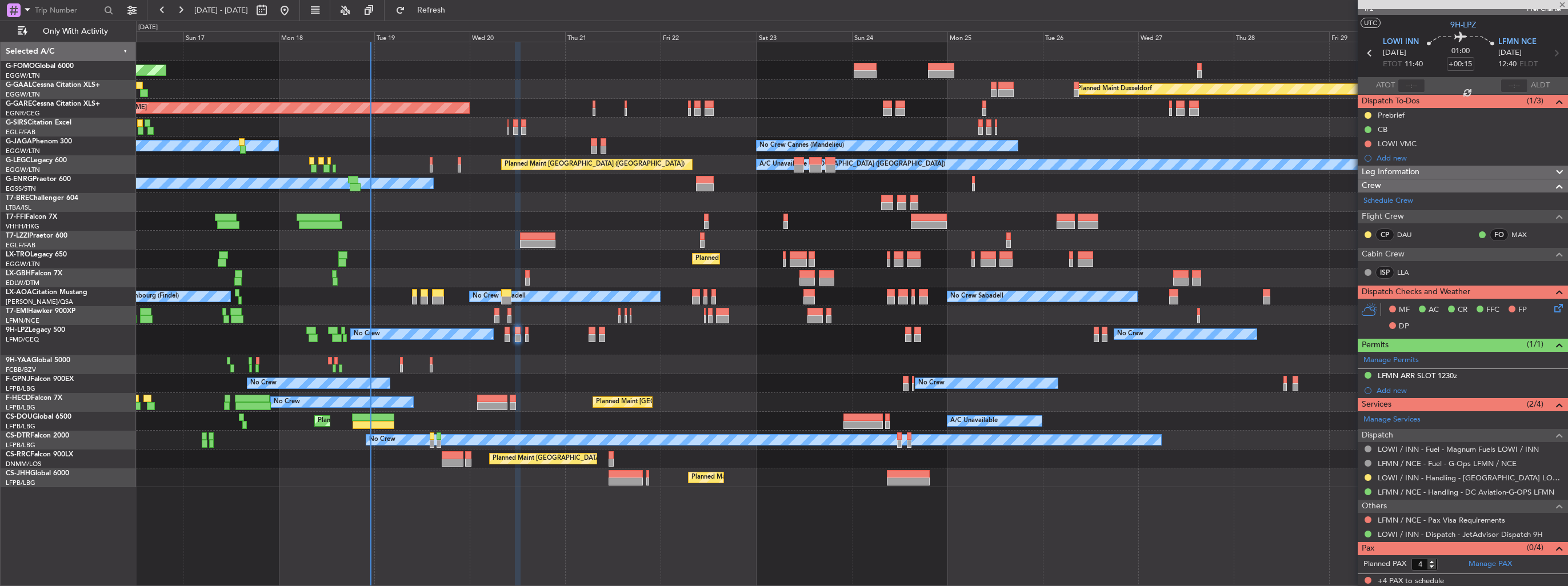
type input "6"
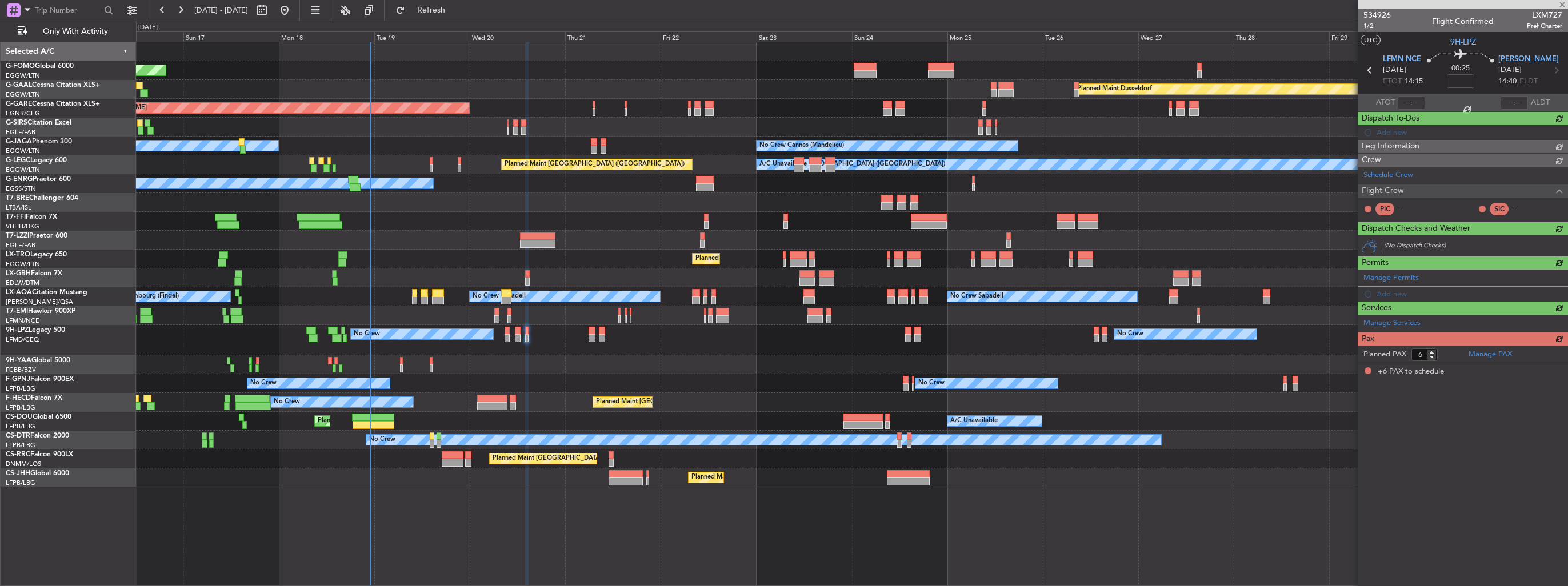
scroll to position [0, 0]
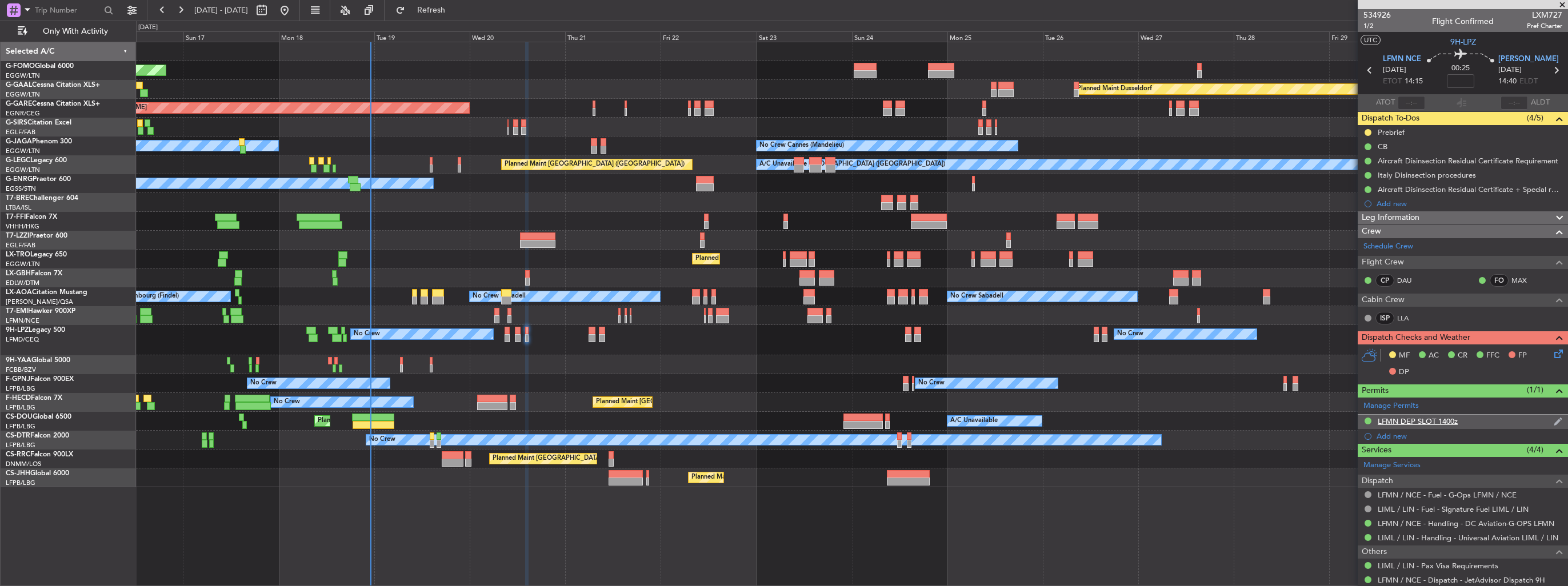
click at [1553, 420] on img at bounding box center [1557, 422] width 8 height 10
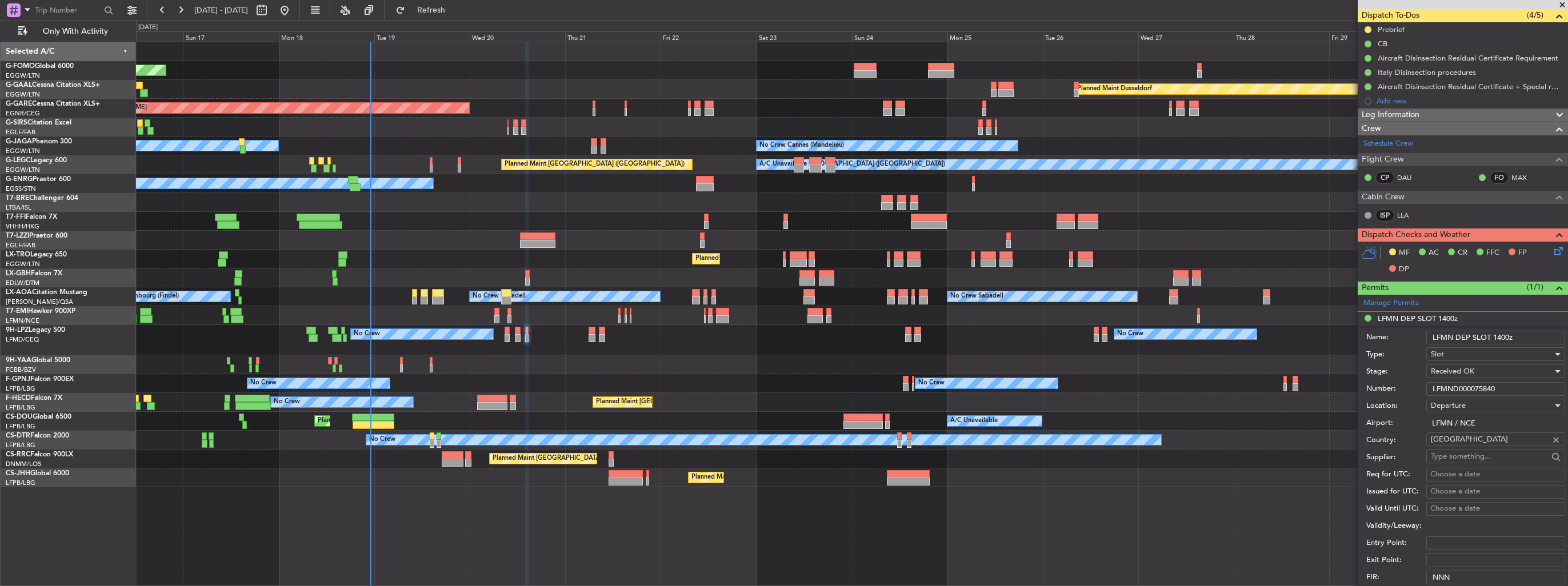
scroll to position [114, 0]
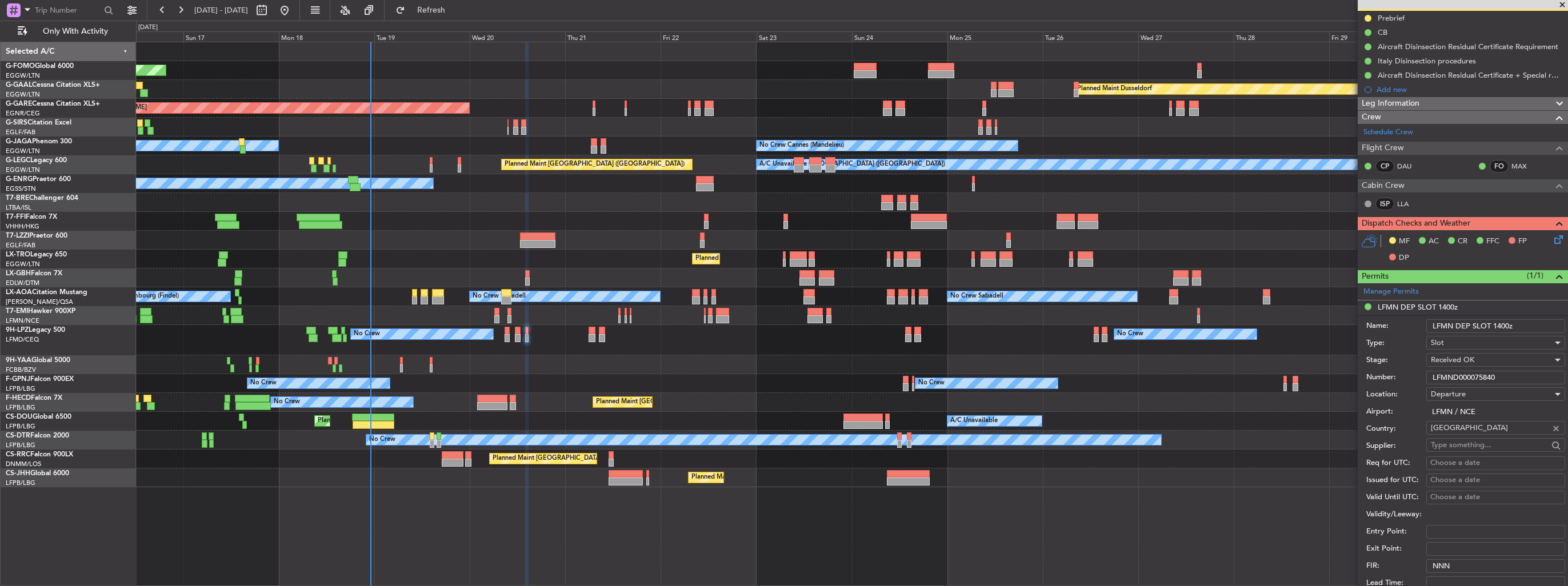
drag, startPoint x: 1511, startPoint y: 371, endPoint x: 1378, endPoint y: 383, distance: 133.5
click at [1378, 383] on div "Number: LFMND000075840" at bounding box center [1465, 378] width 199 height 17
paste input "7705"
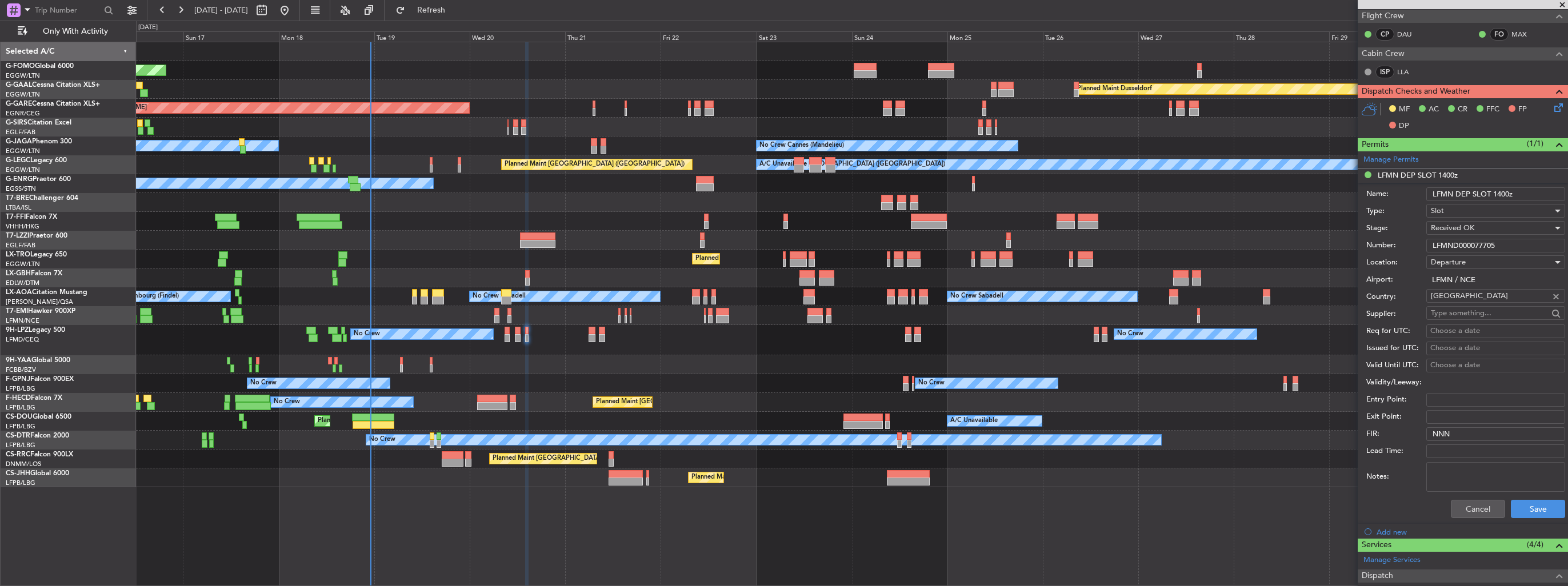
scroll to position [286, 0]
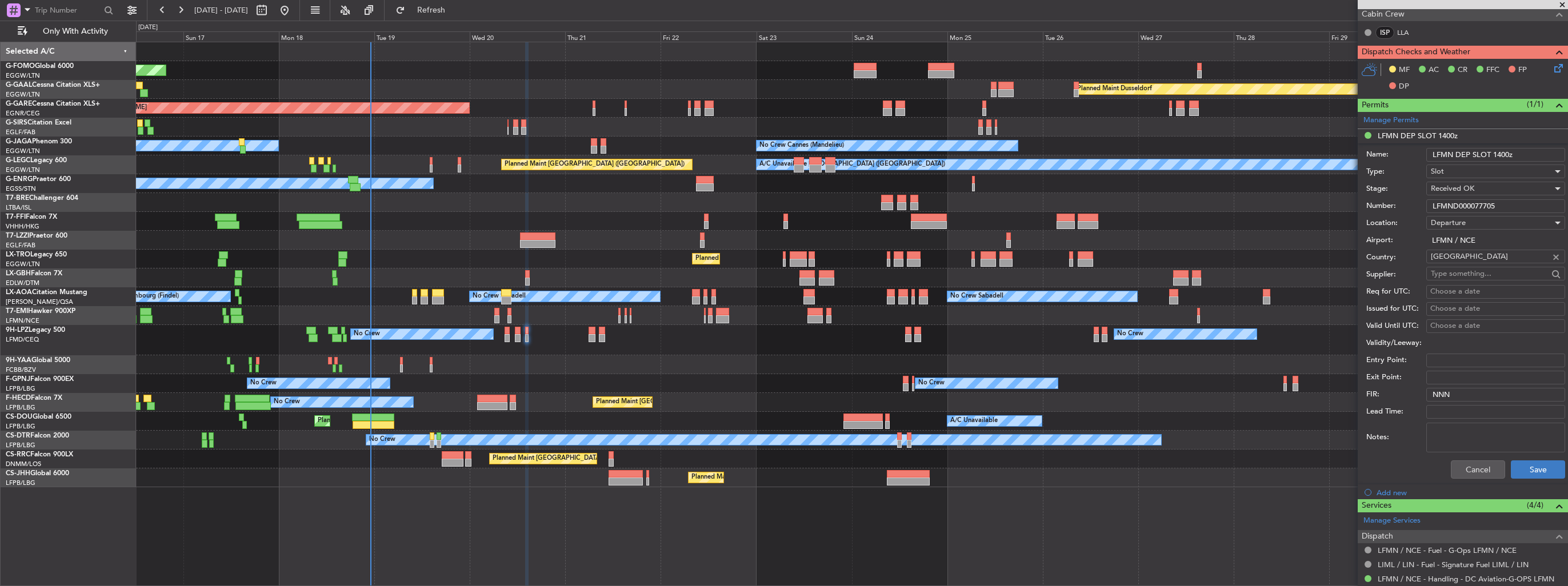
type input "LFMND000077705"
click at [1524, 461] on button "Save" at bounding box center [1537, 470] width 54 height 19
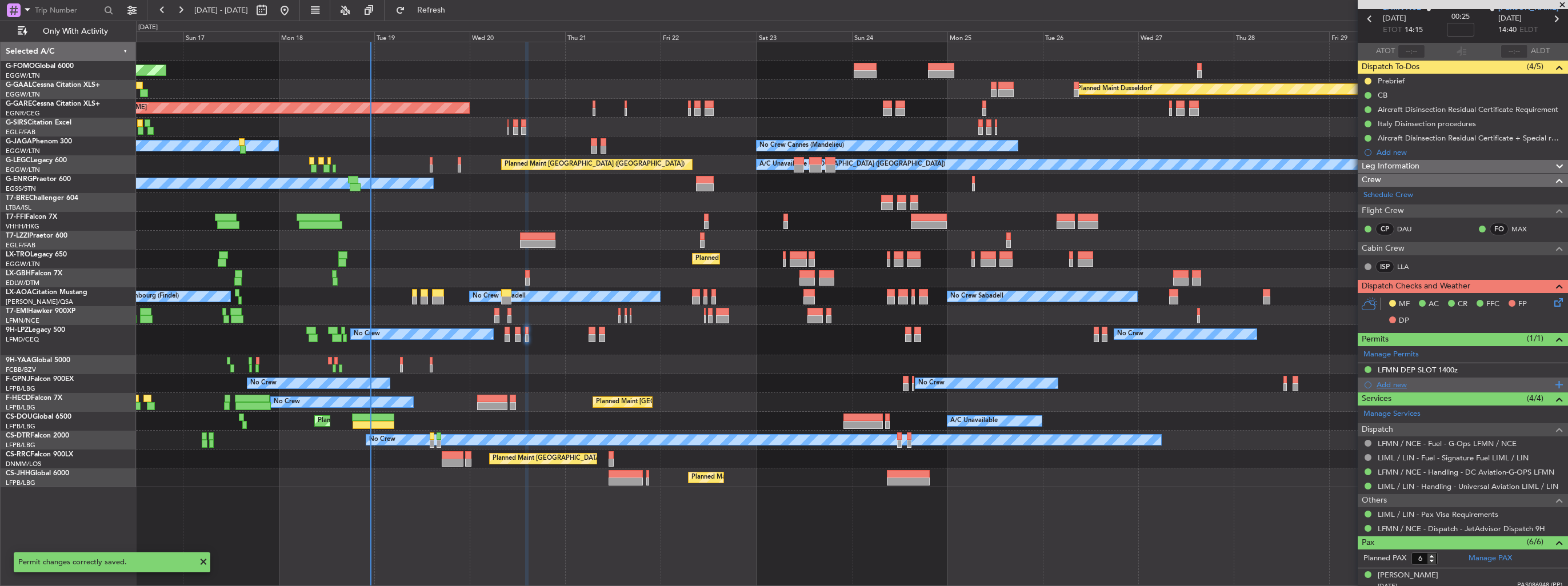
scroll to position [0, 0]
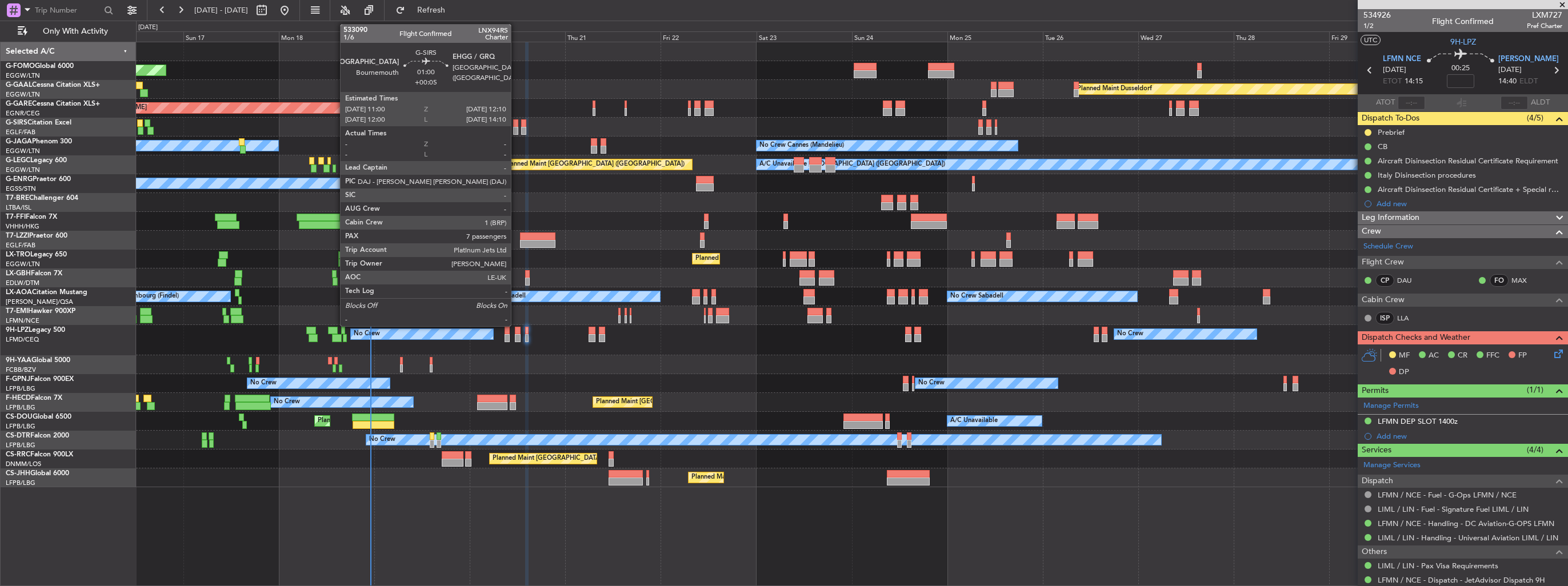
click at [516, 128] on div at bounding box center [516, 131] width 6 height 8
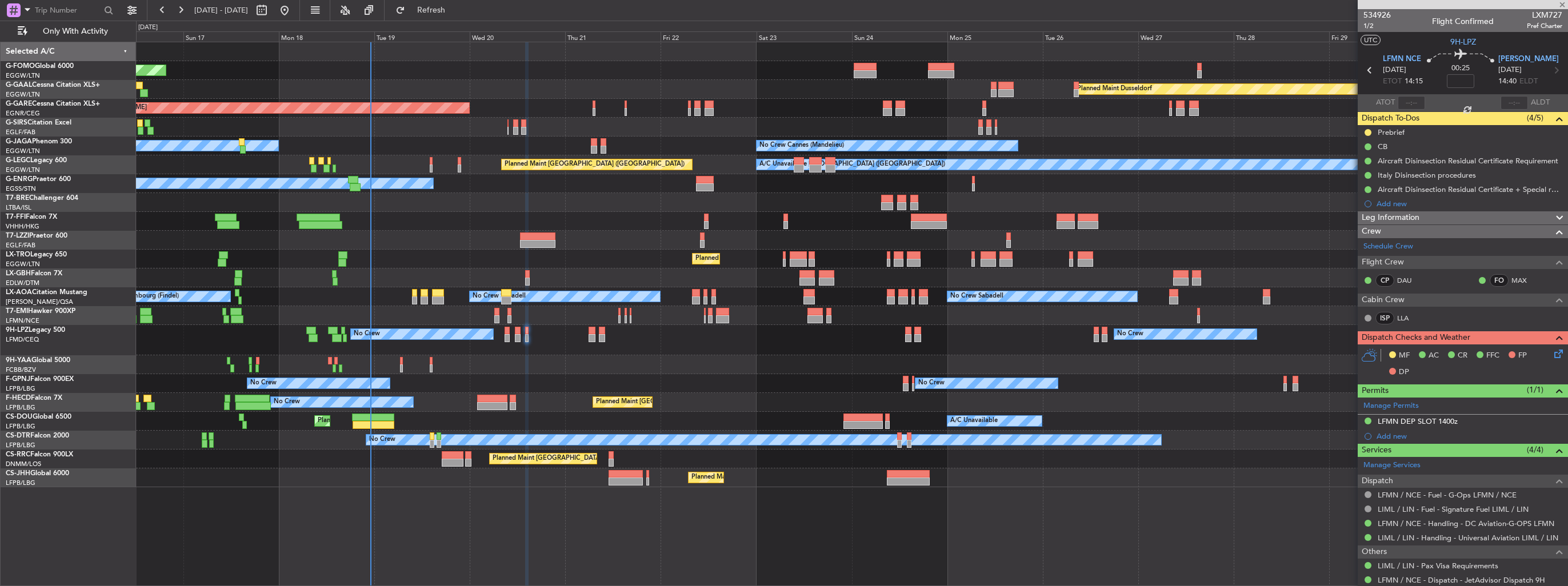
type input "+00:05"
type input "7"
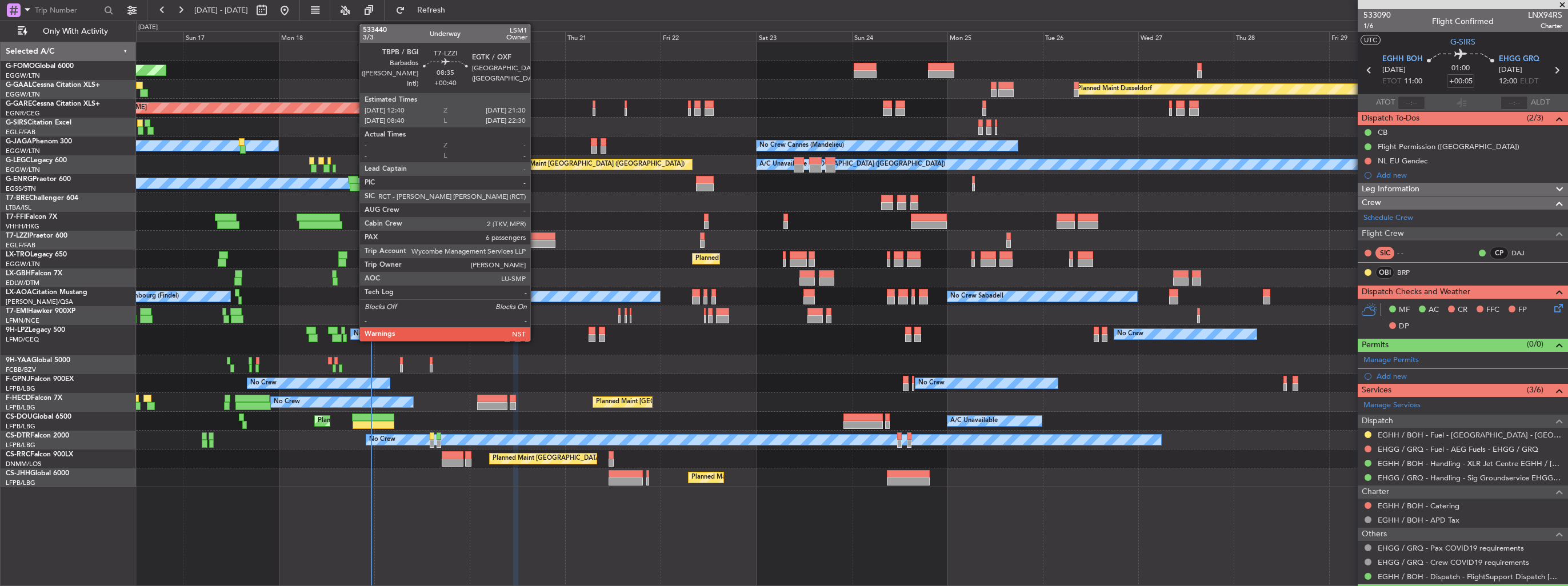
click at [535, 236] on div at bounding box center [537, 236] width 36 height 8
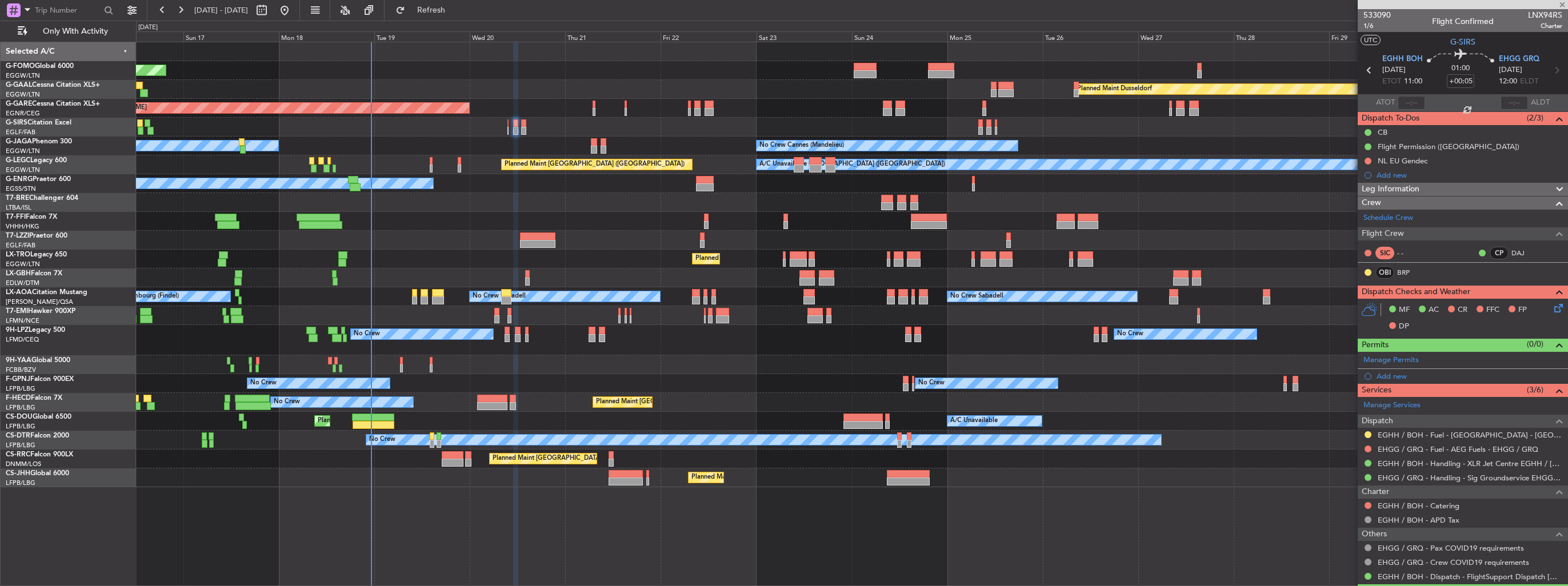
type input "+00:40"
type input "6"
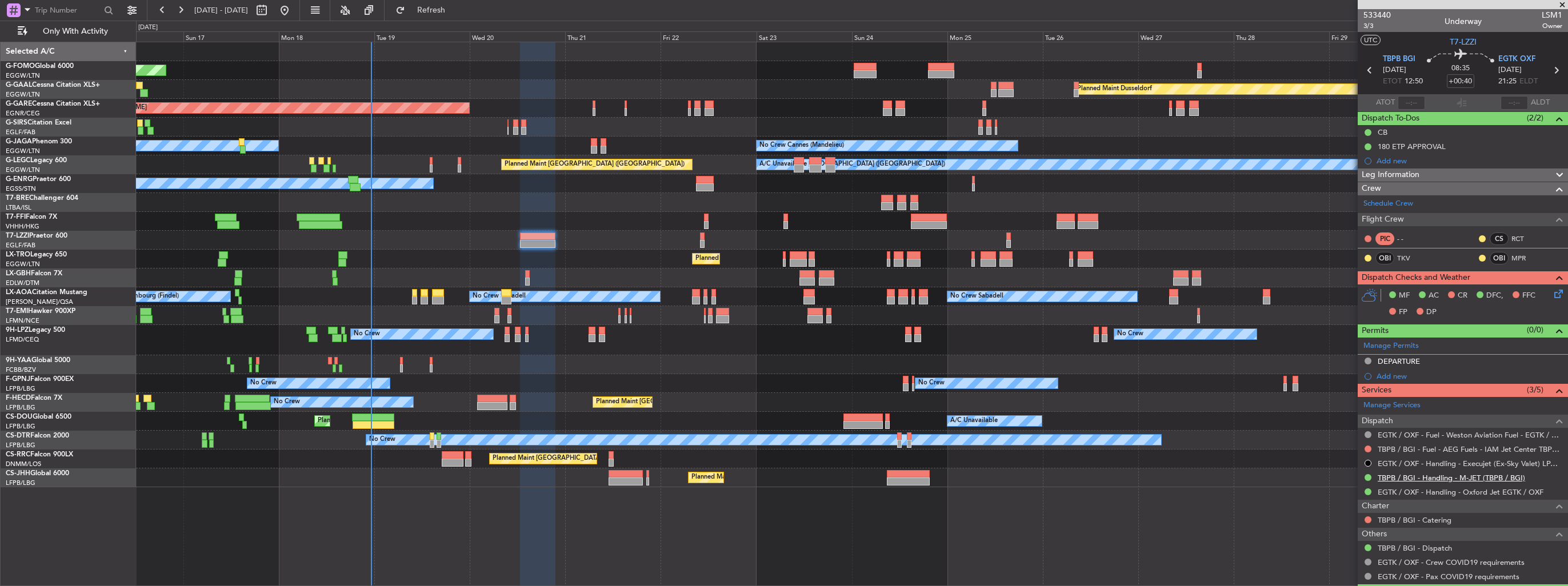
click at [1423, 476] on link "TBPB / BGI - Handling - M-JET (TBPB / BGI)" at bounding box center [1451, 478] width 148 height 9
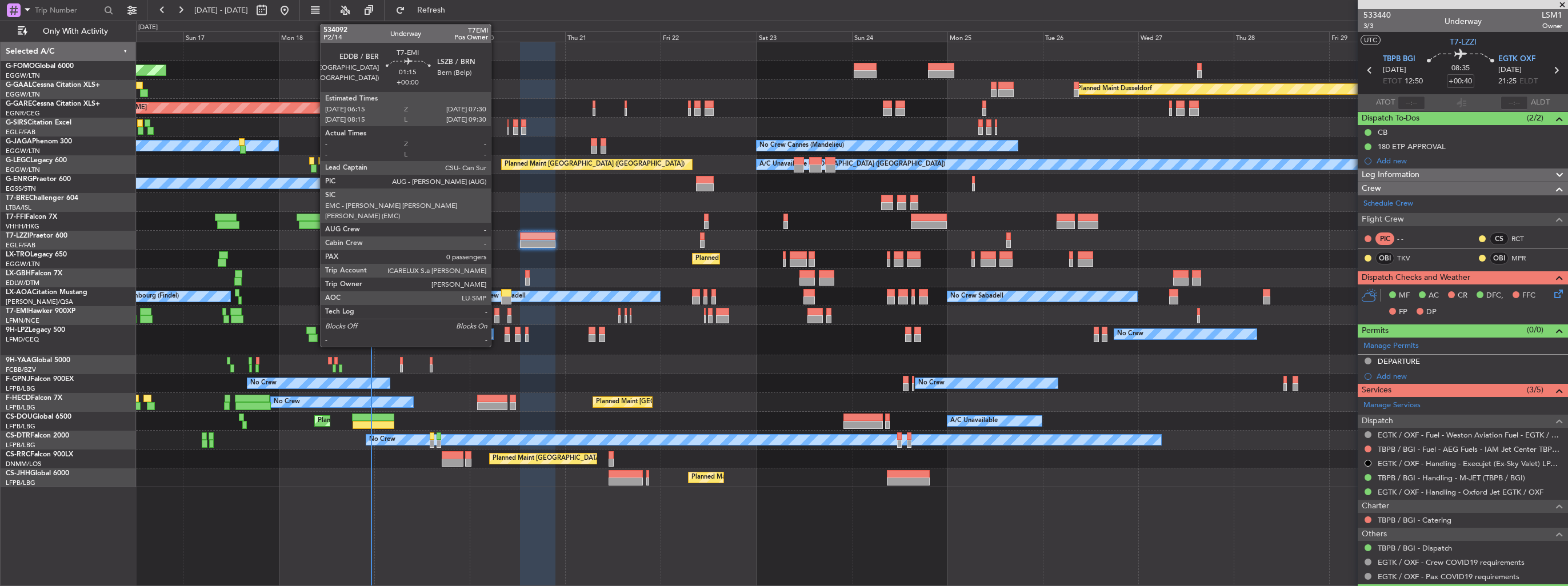
click at [496, 314] on div at bounding box center [497, 312] width 6 height 8
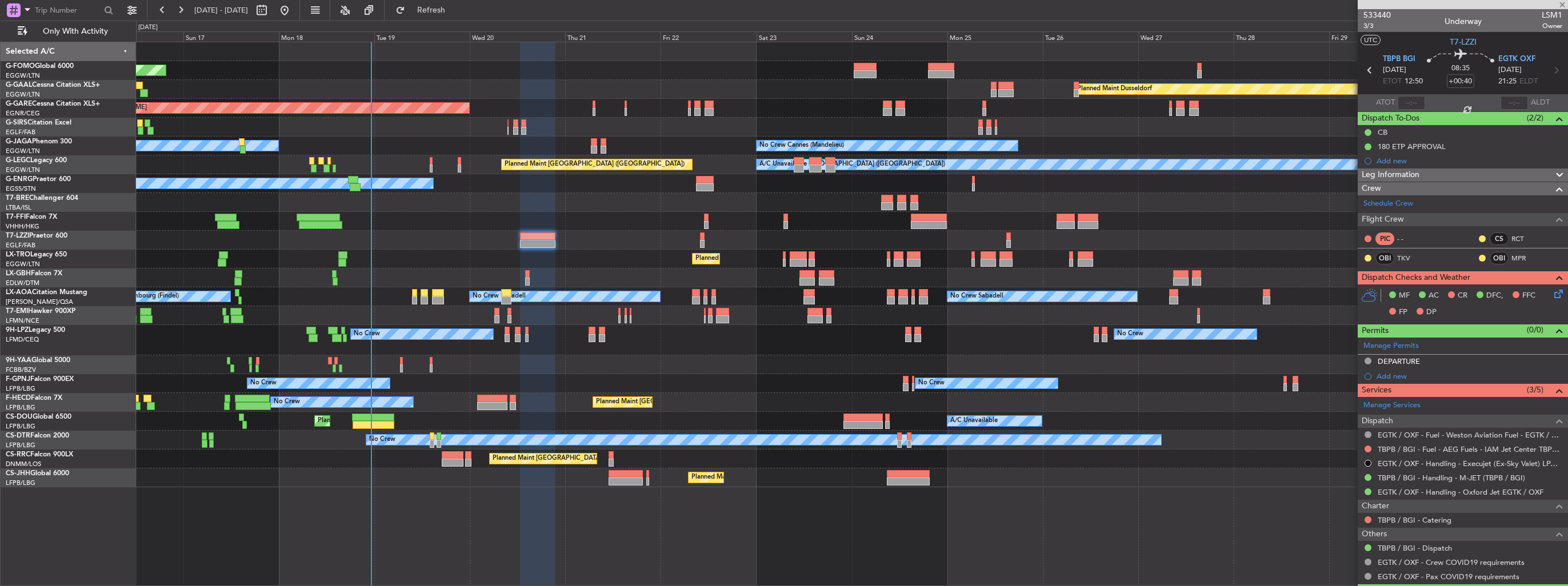
type input "0"
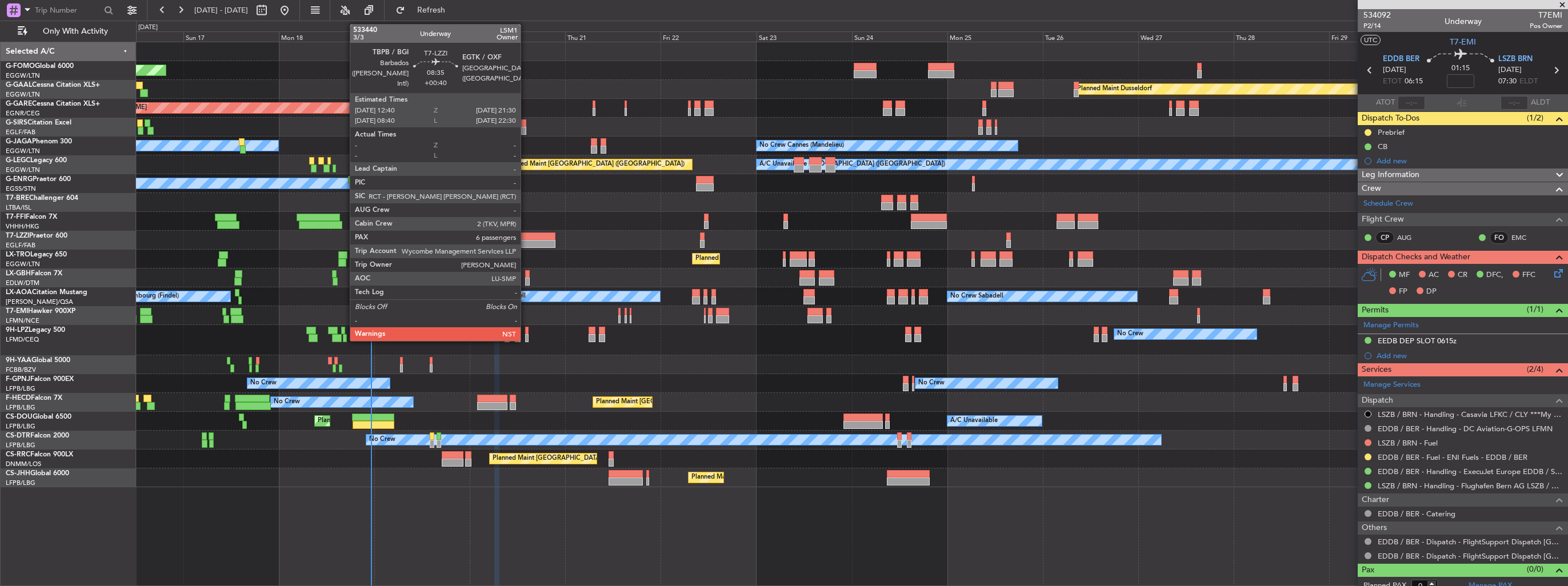
click at [525, 240] on div at bounding box center [537, 244] width 36 height 8
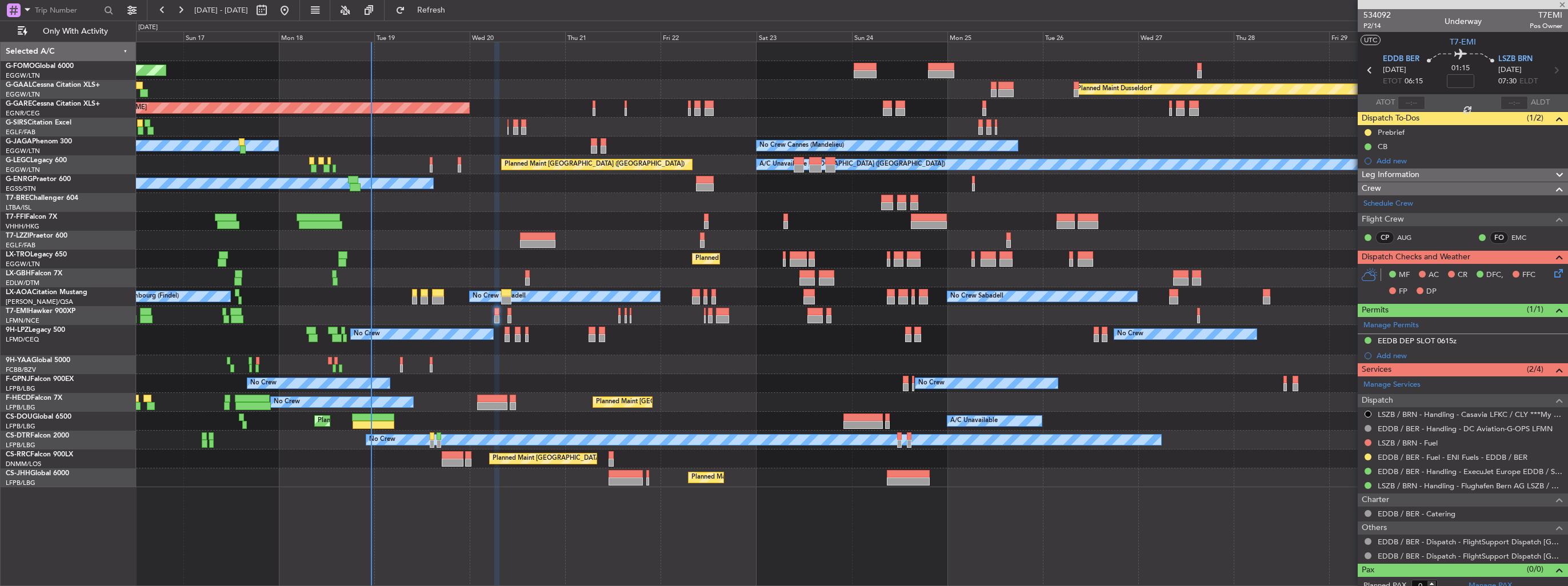
type input "+00:40"
type input "6"
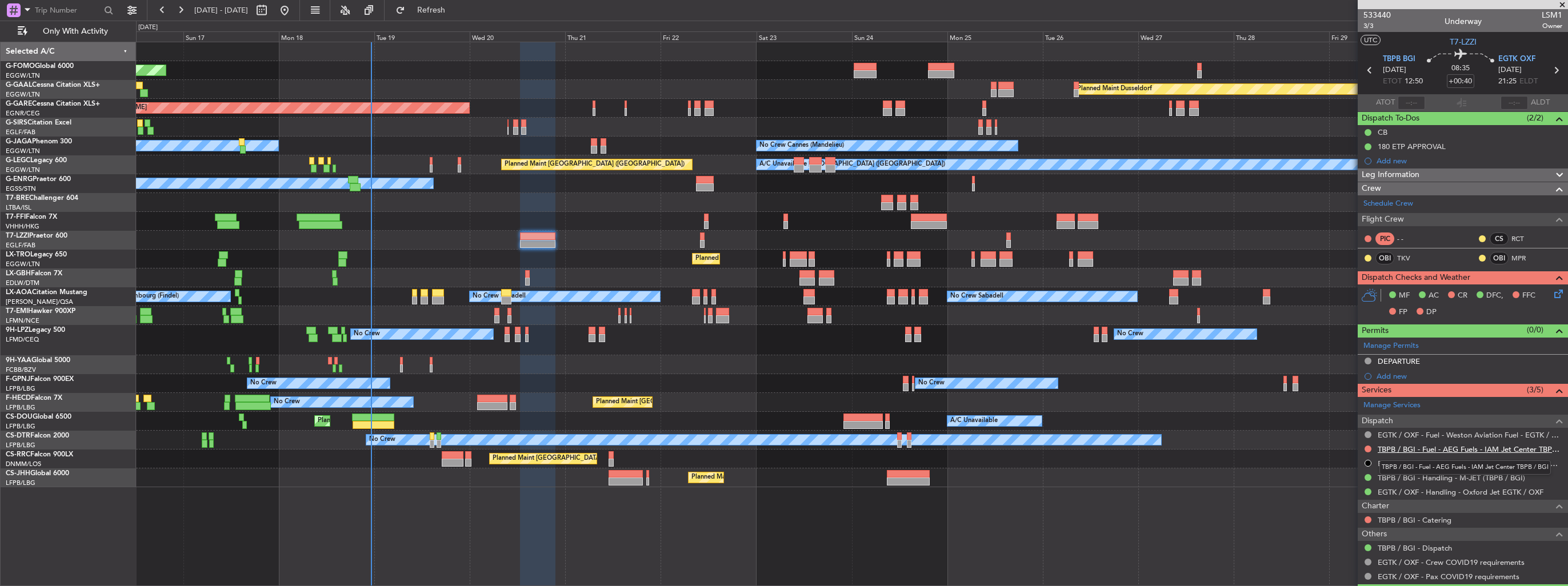
click at [1387, 447] on link "TBPB / BGI - Fuel - AEG Fuels - IAM Jet Center TBPB / BGI" at bounding box center [1469, 450] width 184 height 9
click at [455, 10] on span "Refresh" at bounding box center [431, 10] width 48 height 8
click at [1366, 447] on button at bounding box center [1367, 449] width 7 height 7
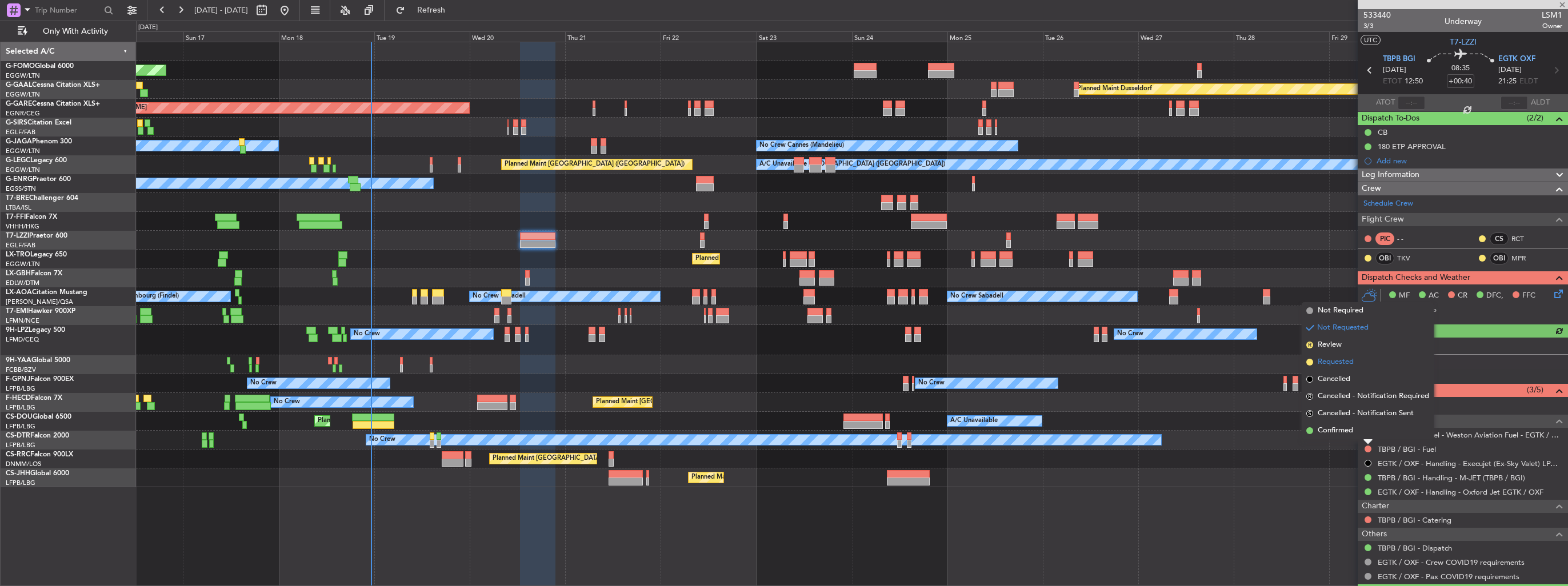
click at [1333, 364] on span "Requested" at bounding box center [1335, 362] width 36 height 11
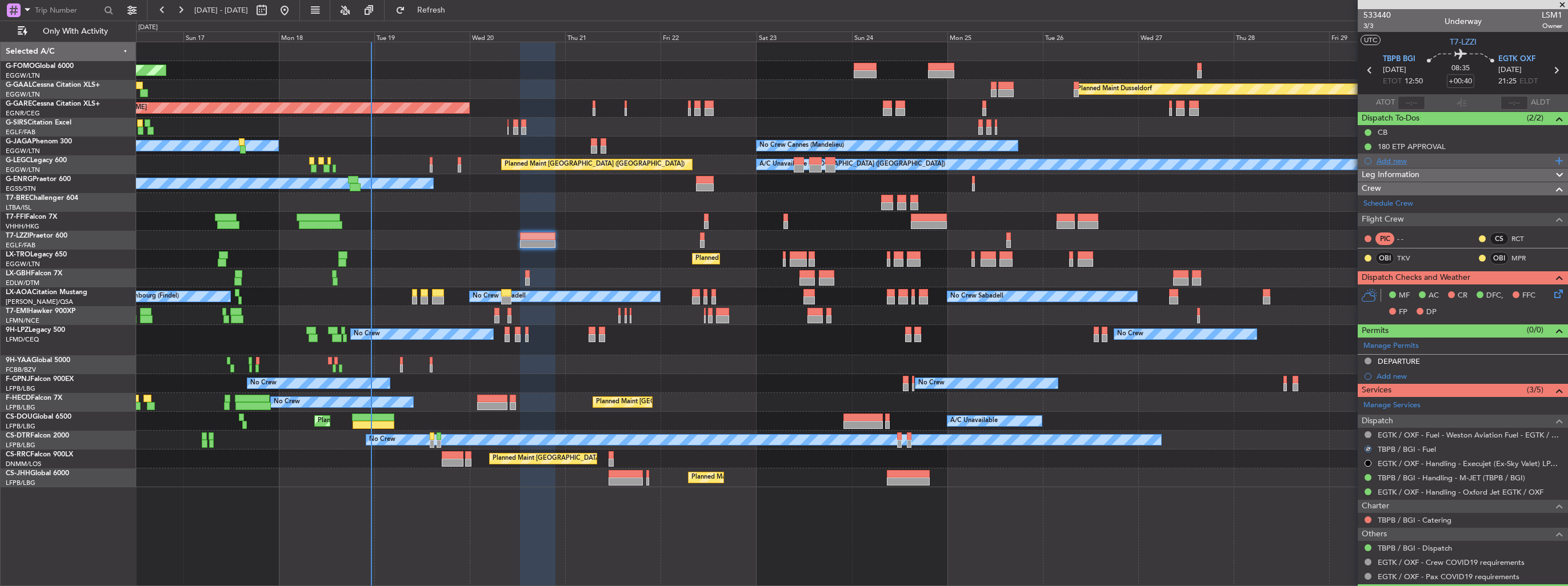
click at [1394, 161] on div "Add new" at bounding box center [1464, 161] width 176 height 9
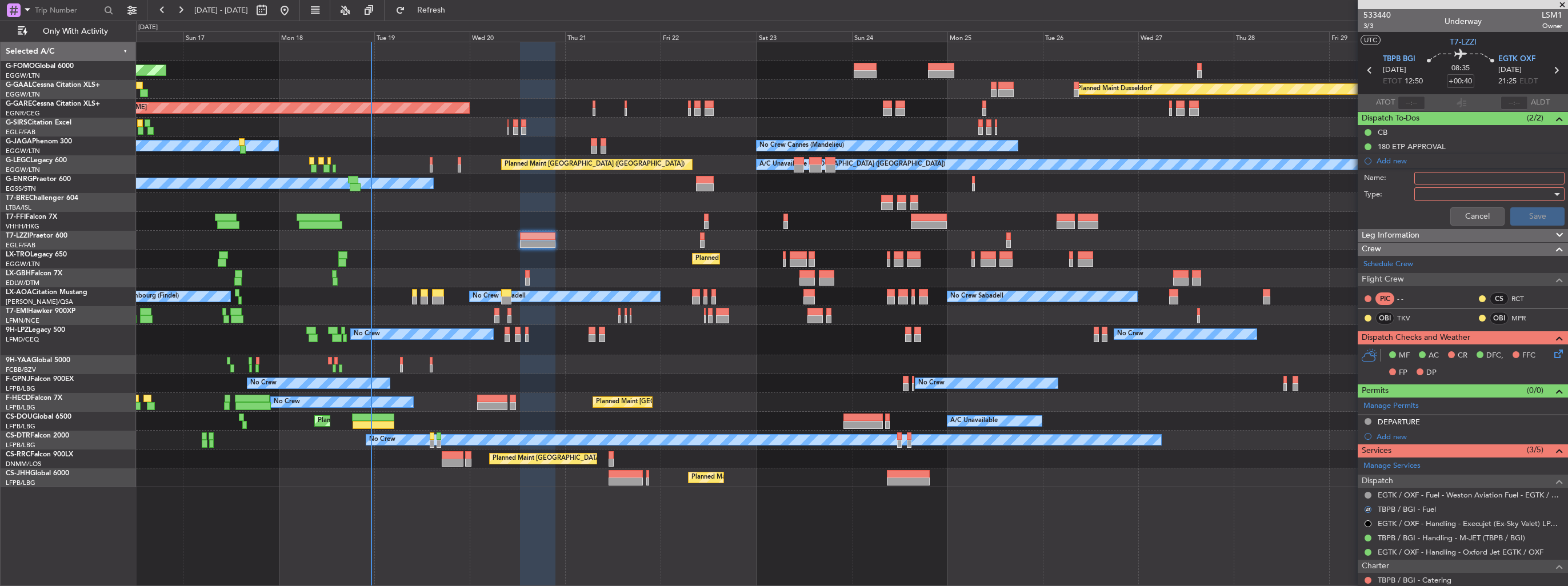
click at [1447, 176] on input "Name:" at bounding box center [1489, 178] width 150 height 12
type input "FUEL IN TBPB VIA HANDLER"
click at [1451, 197] on div at bounding box center [1485, 194] width 133 height 17
click at [1451, 212] on span "Generic" at bounding box center [1483, 217] width 134 height 17
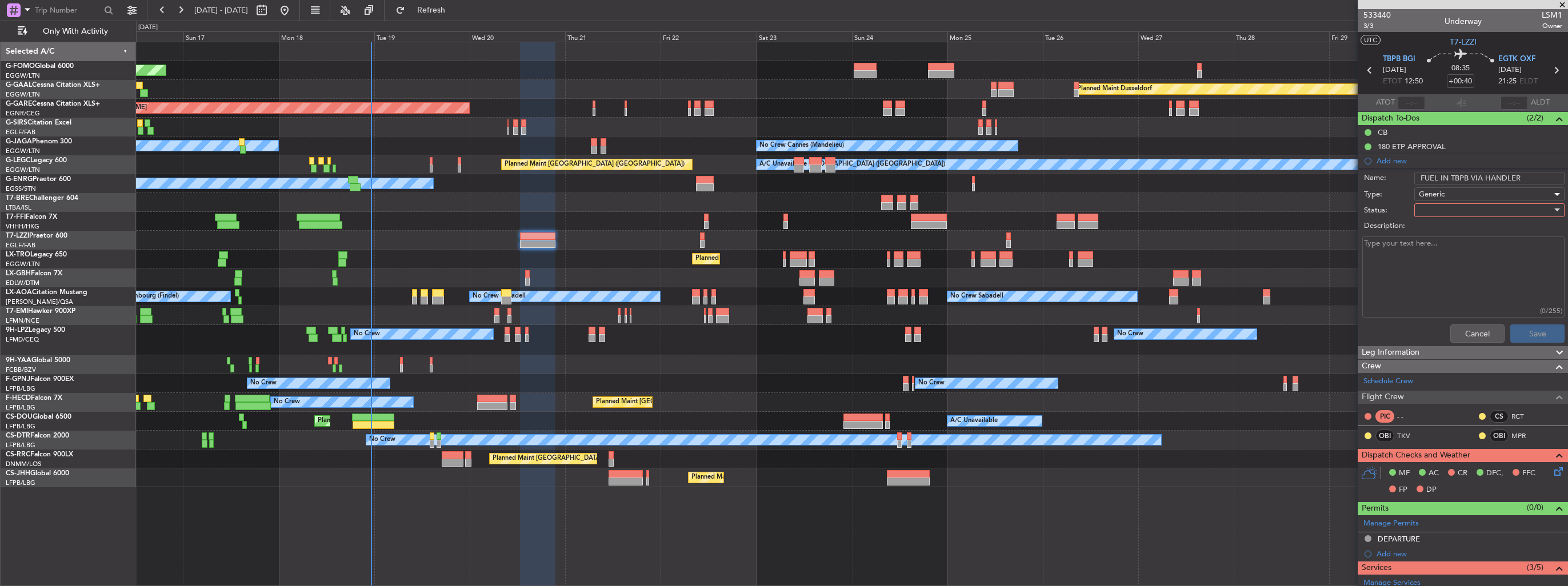
click at [1450, 211] on div at bounding box center [1485, 210] width 133 height 17
click at [1451, 246] on span "In Progress" at bounding box center [1483, 250] width 134 height 17
click at [1518, 331] on button "Save" at bounding box center [1537, 334] width 54 height 19
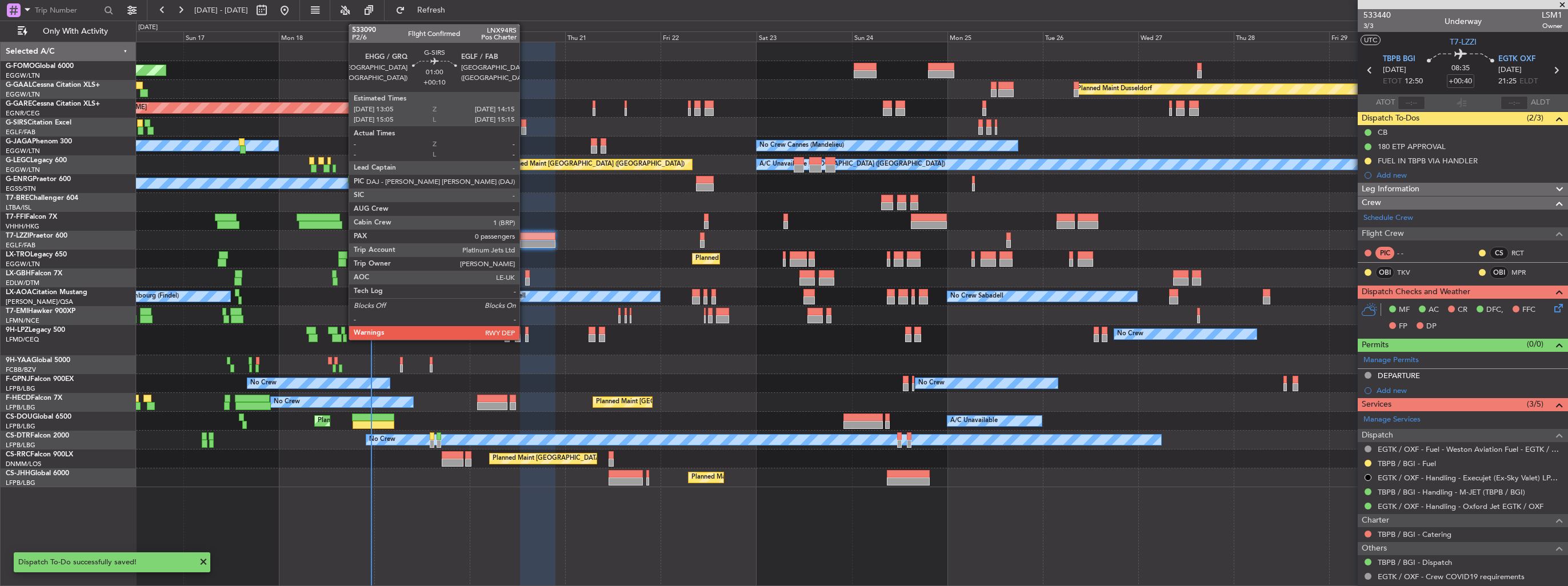
click at [524, 132] on div at bounding box center [524, 131] width 6 height 8
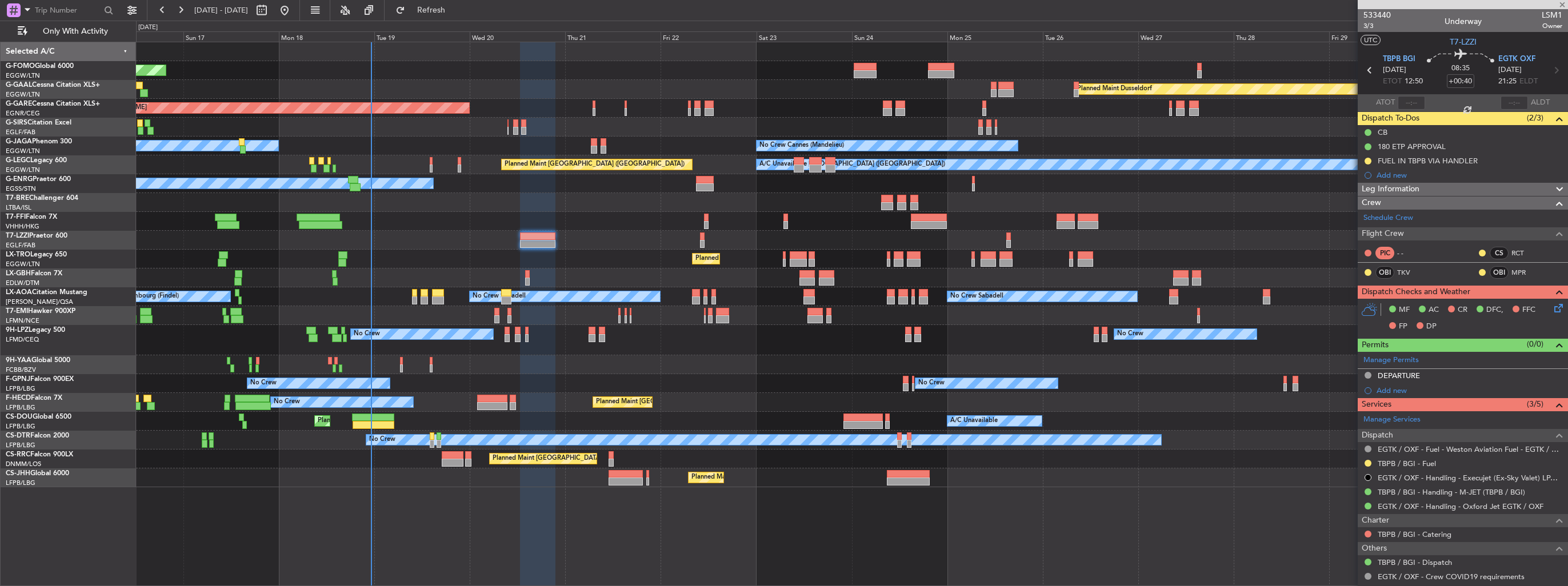
type input "+00:10"
type input "0"
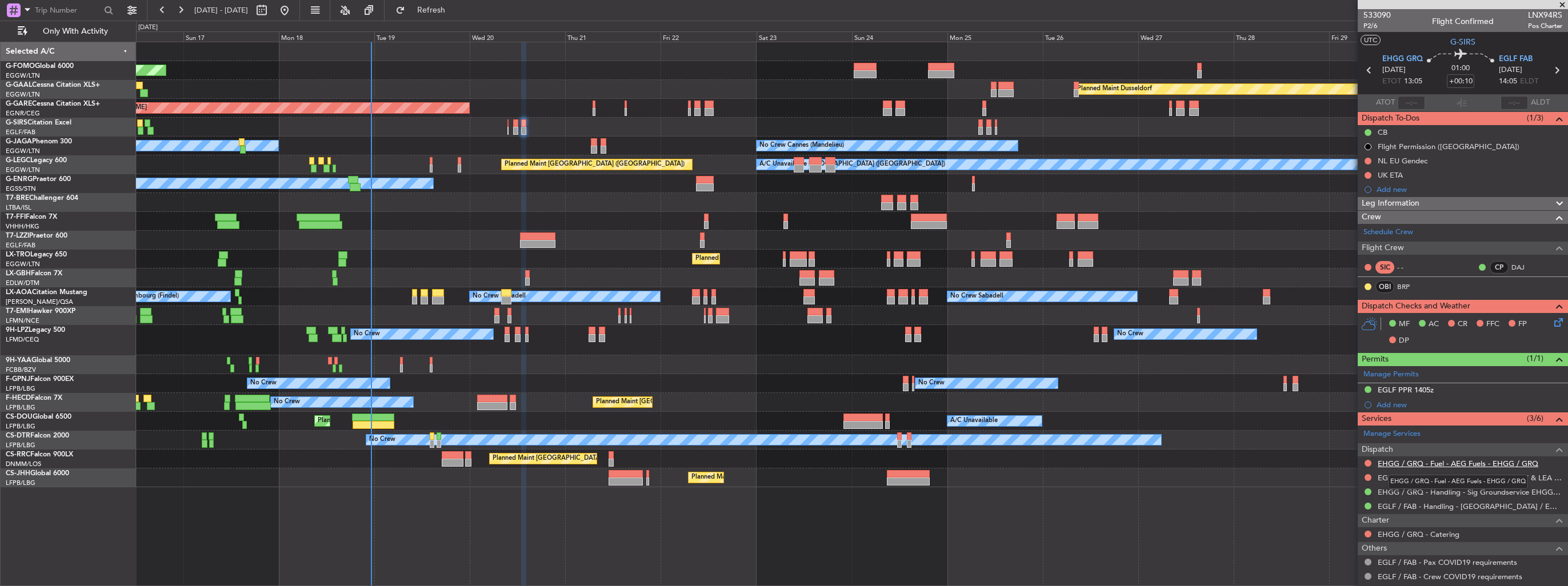
click at [1418, 461] on link "EHGG / GRQ - Fuel - AEG Fuels - EHGG / GRQ" at bounding box center [1458, 464] width 161 height 9
click at [455, 11] on span "Refresh" at bounding box center [431, 10] width 48 height 8
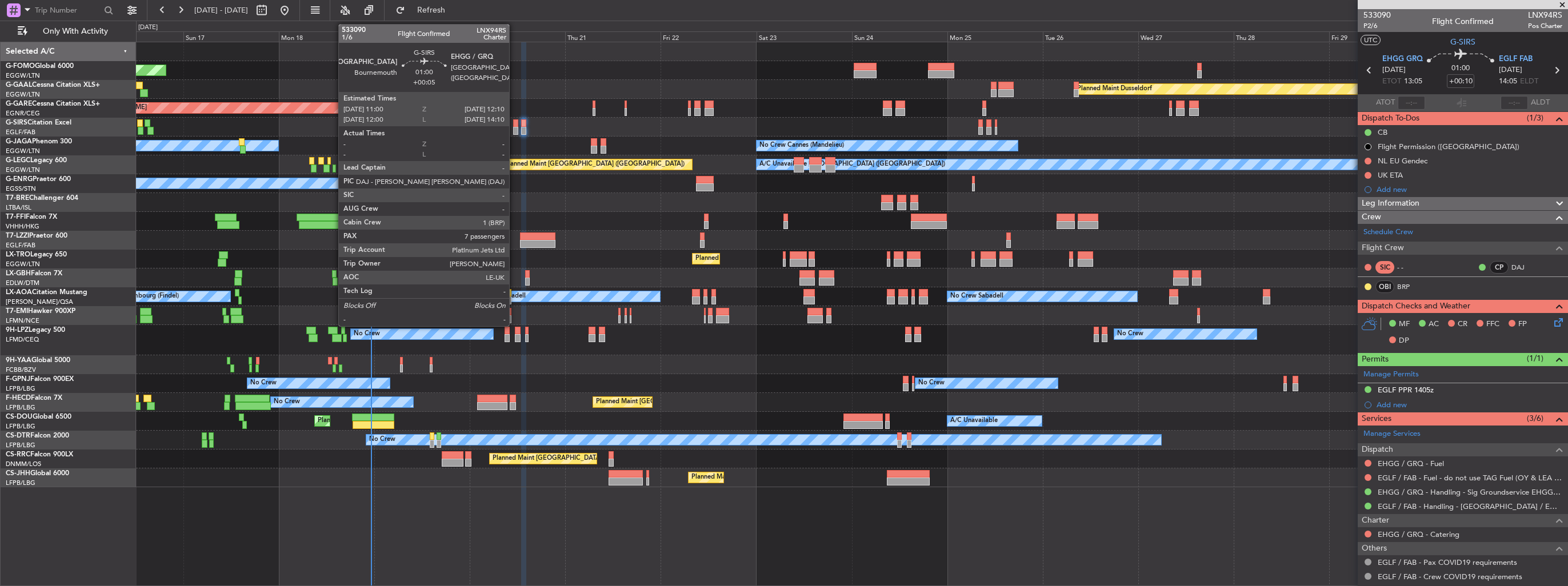
click at [514, 130] on div at bounding box center [516, 131] width 6 height 8
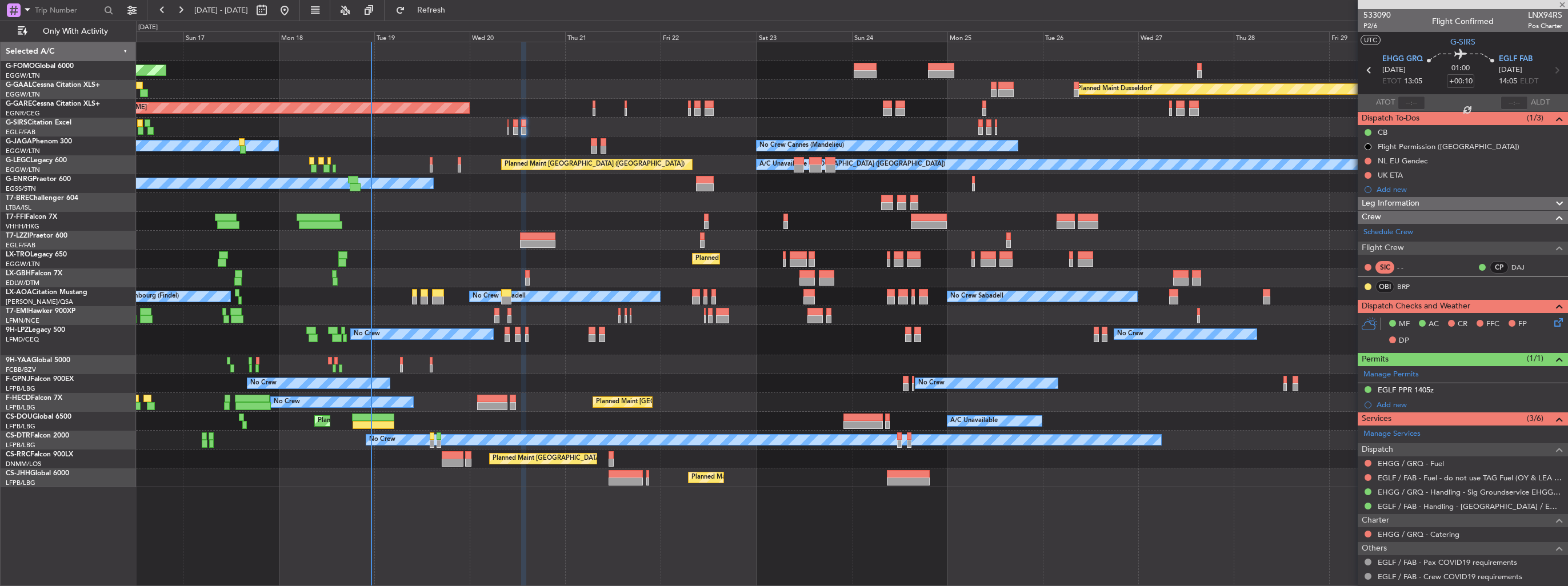
type input "+00:05"
type input "7"
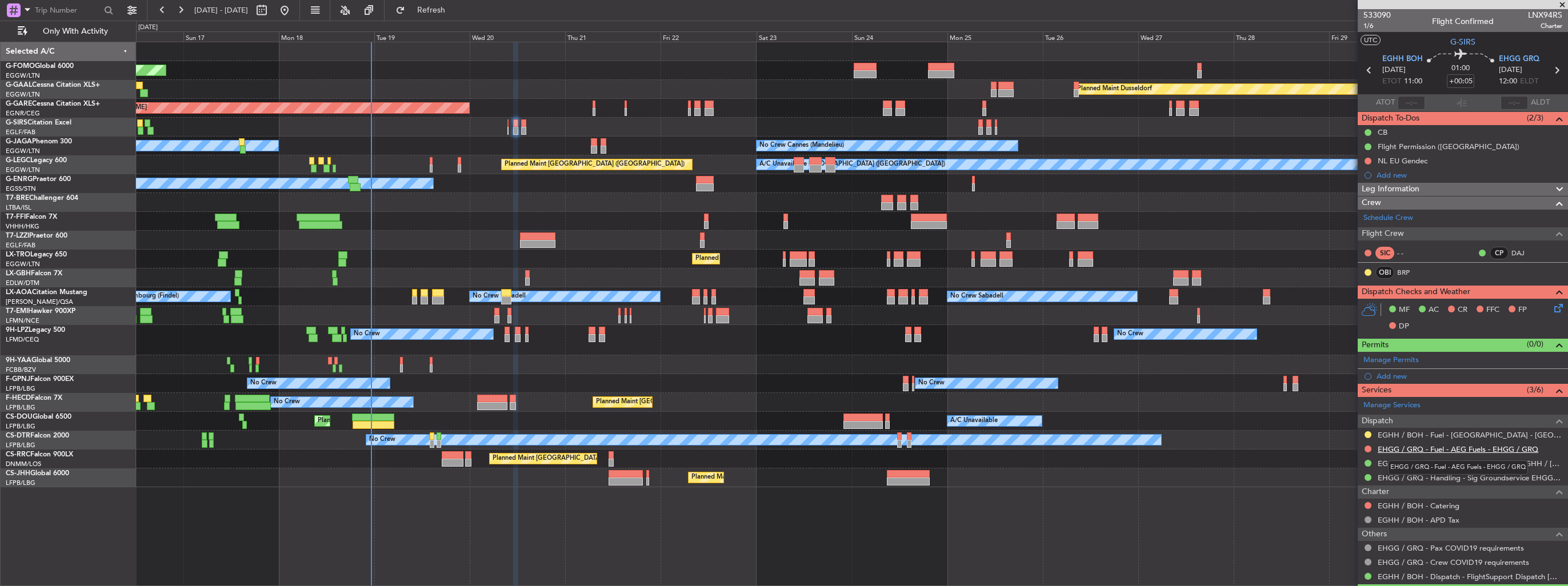
click at [1452, 448] on link "EHGG / GRQ - Fuel - AEG Fuels - EHGG / GRQ" at bounding box center [1458, 450] width 161 height 9
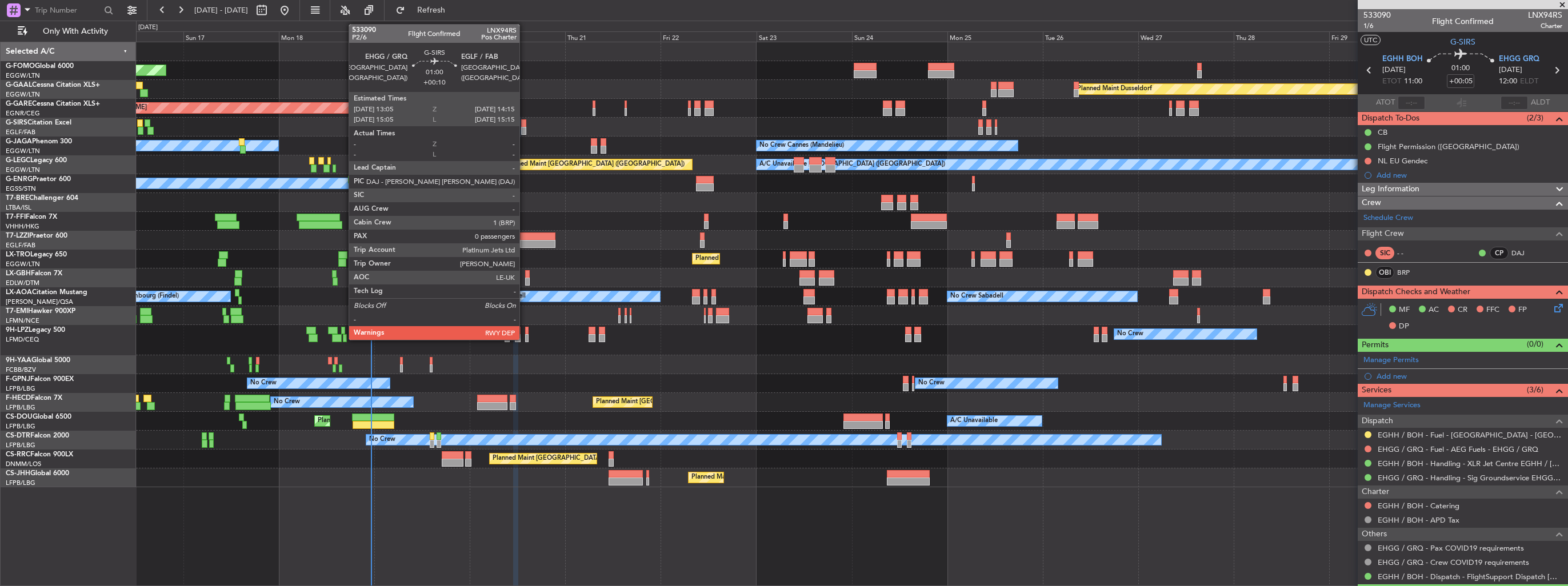
click at [524, 131] on div at bounding box center [524, 131] width 6 height 8
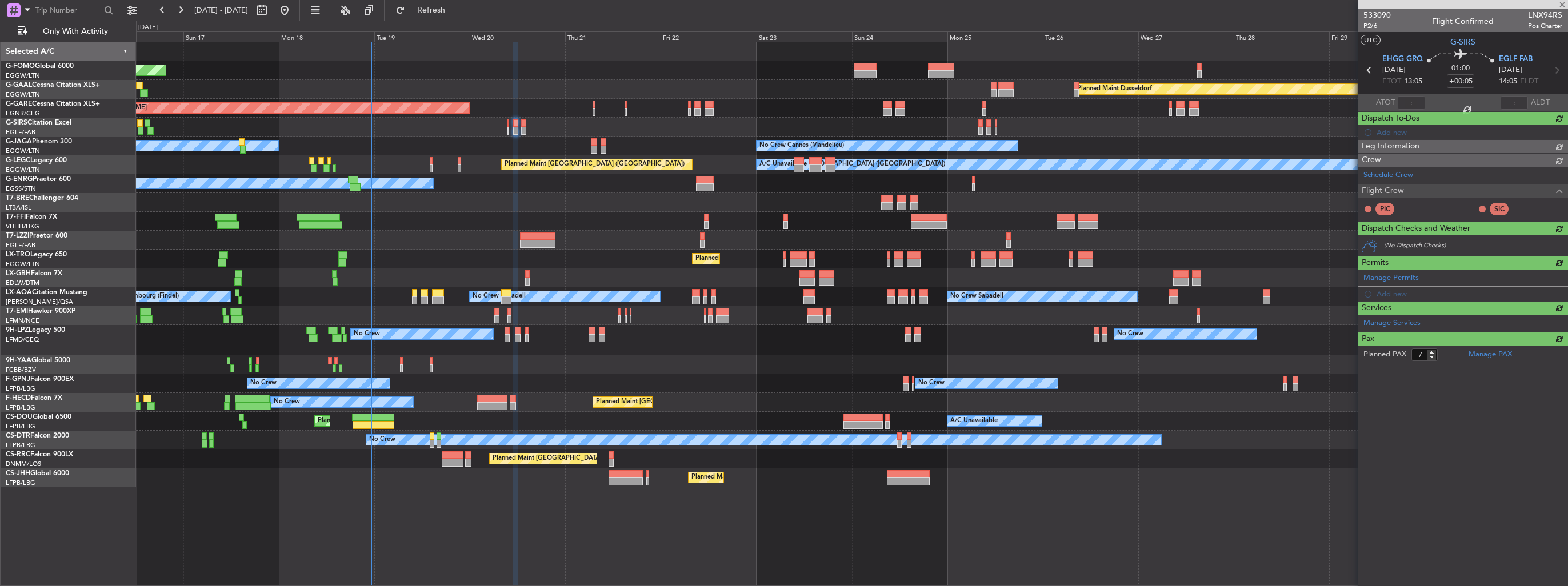
type input "+00:10"
type input "0"
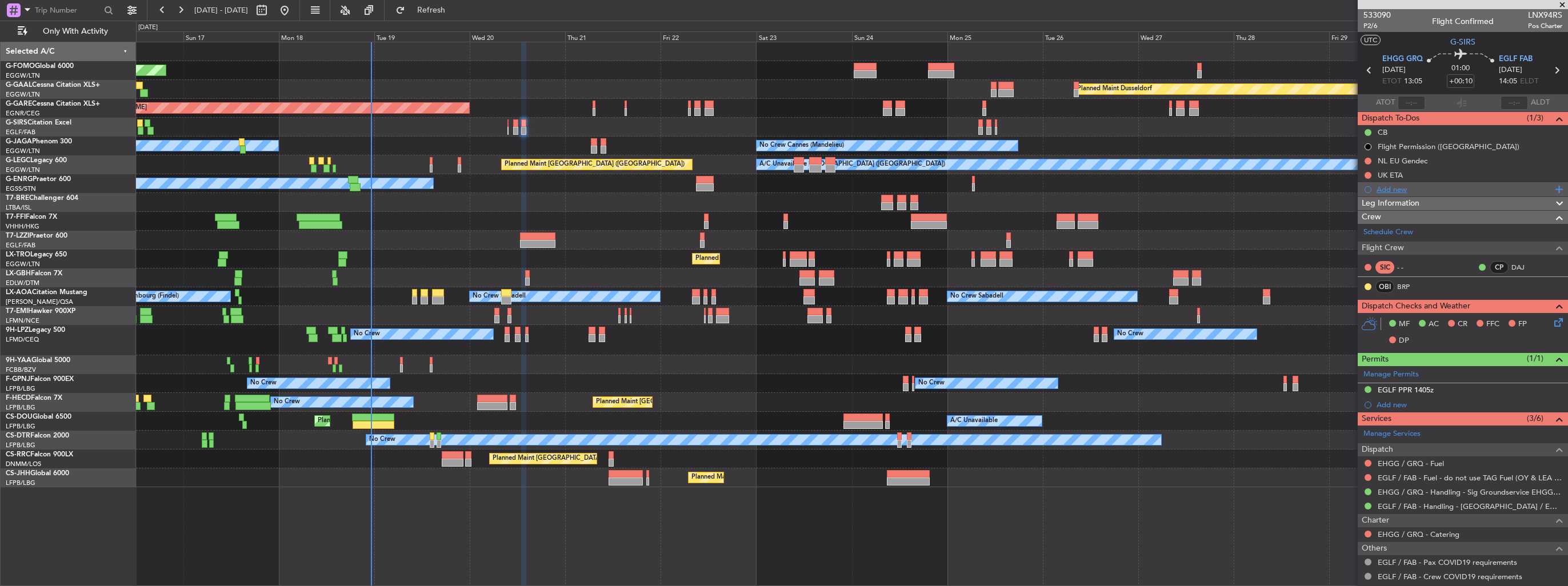
click at [1397, 186] on div "Add new" at bounding box center [1464, 189] width 176 height 9
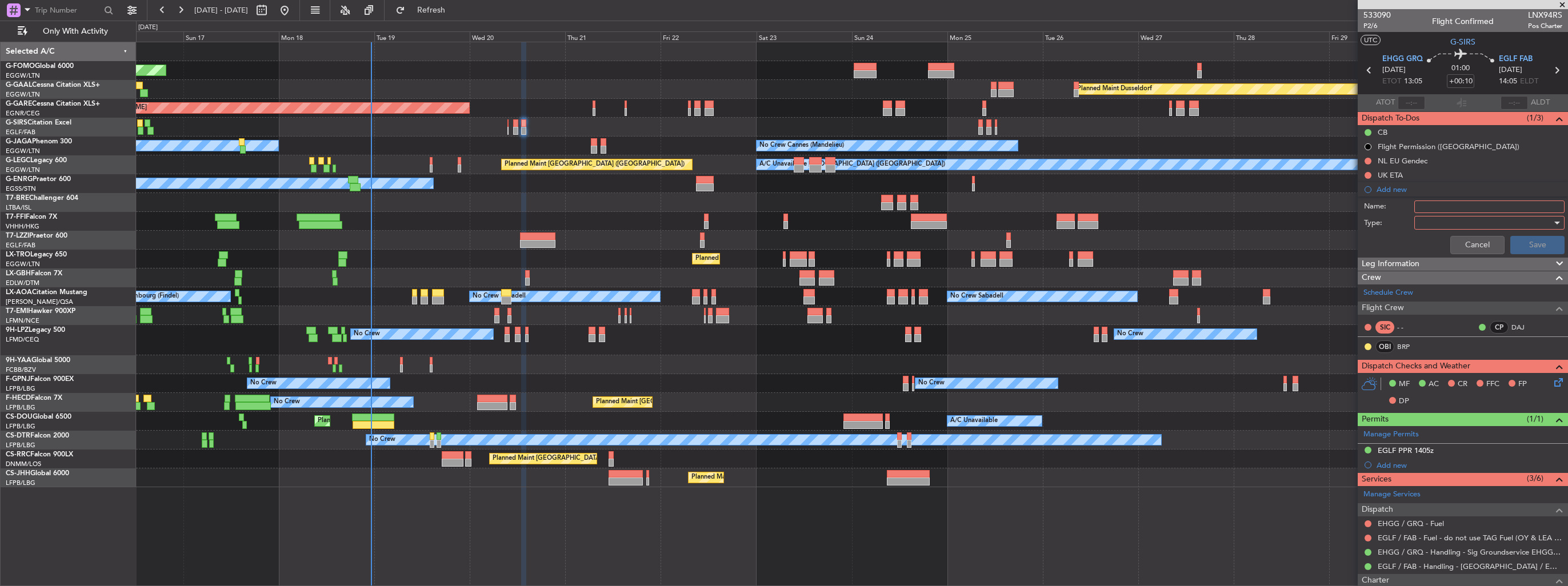
click at [1444, 207] on input "Name:" at bounding box center [1489, 207] width 150 height 12
type input "FUEL IN EHGG VIA HANDLER"
click at [1463, 219] on div at bounding box center [1485, 222] width 133 height 17
click at [1459, 244] on span "Generic" at bounding box center [1483, 245] width 134 height 17
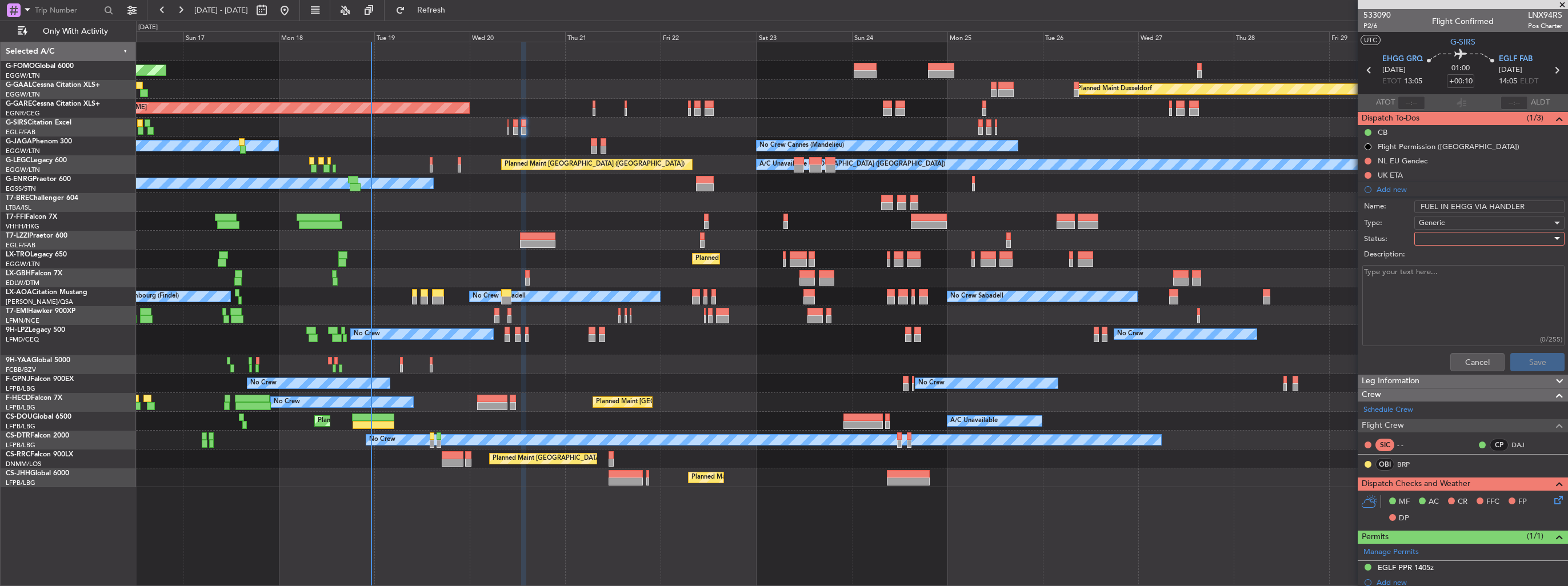
click at [1459, 241] on div at bounding box center [1485, 238] width 133 height 17
click at [1454, 281] on span "In Progress" at bounding box center [1483, 279] width 134 height 17
click at [1528, 363] on button "Save" at bounding box center [1537, 363] width 54 height 19
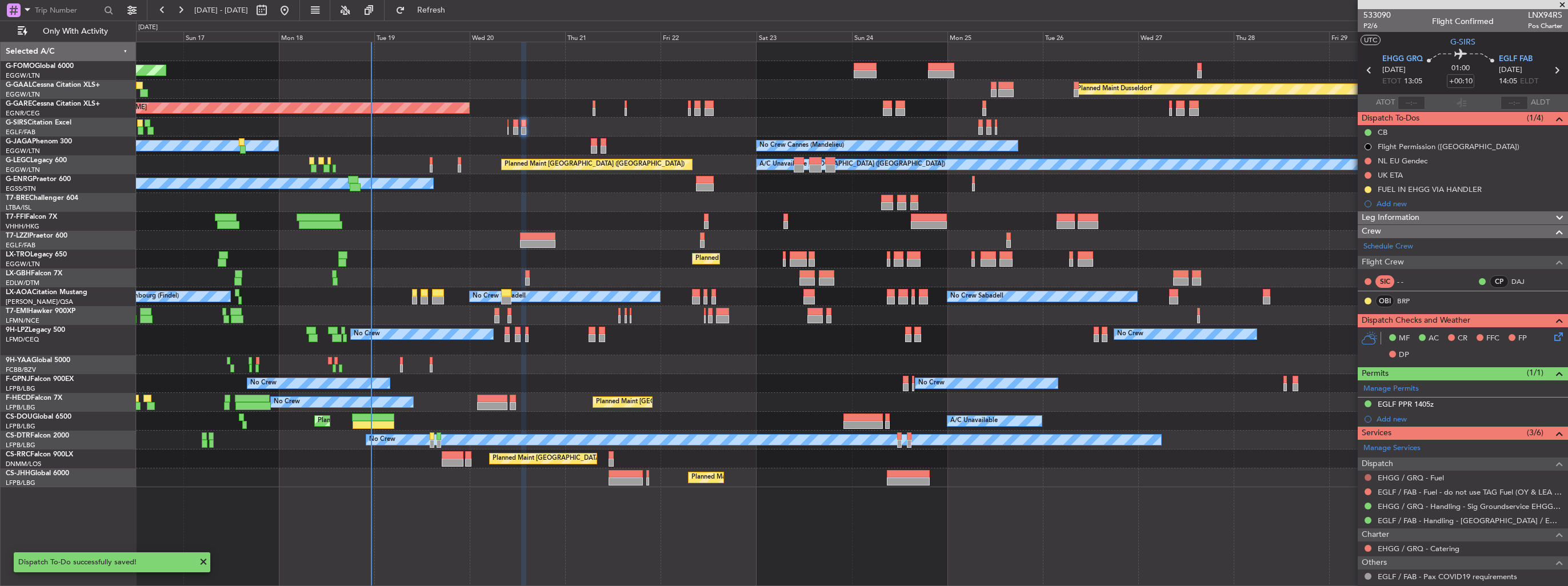
click at [1364, 477] on button at bounding box center [1367, 477] width 7 height 7
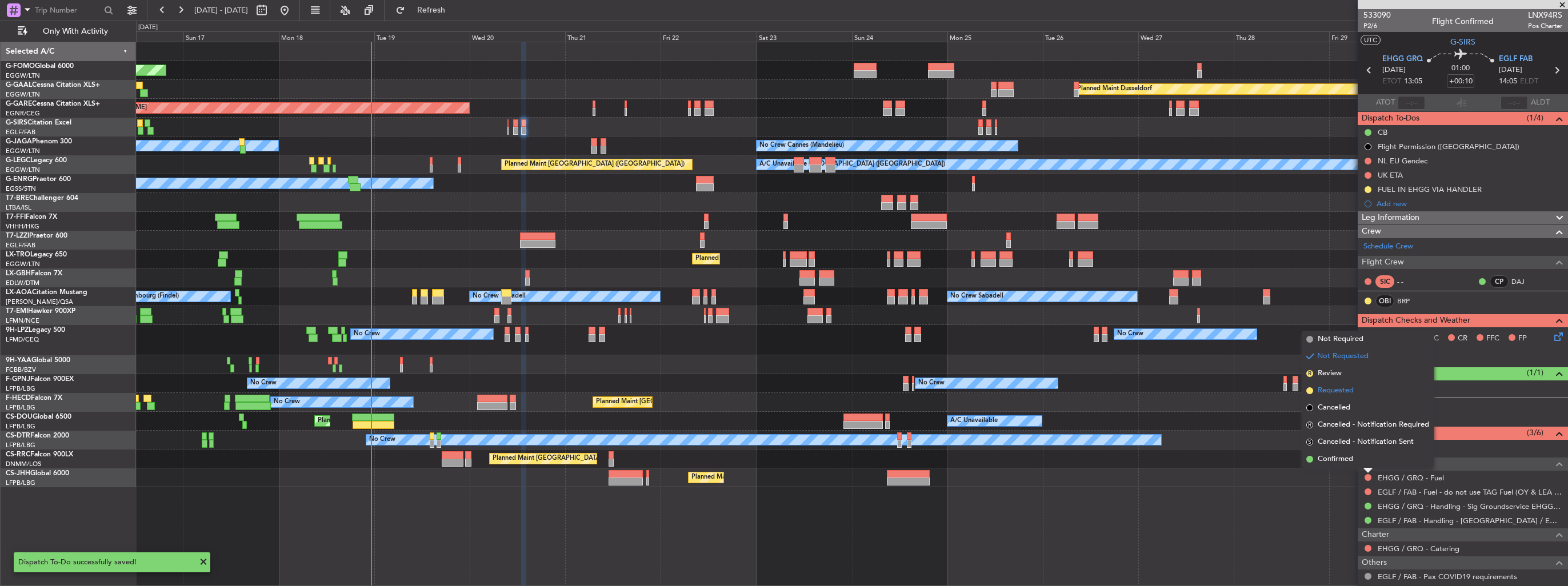
click at [1330, 391] on span "Requested" at bounding box center [1335, 391] width 36 height 11
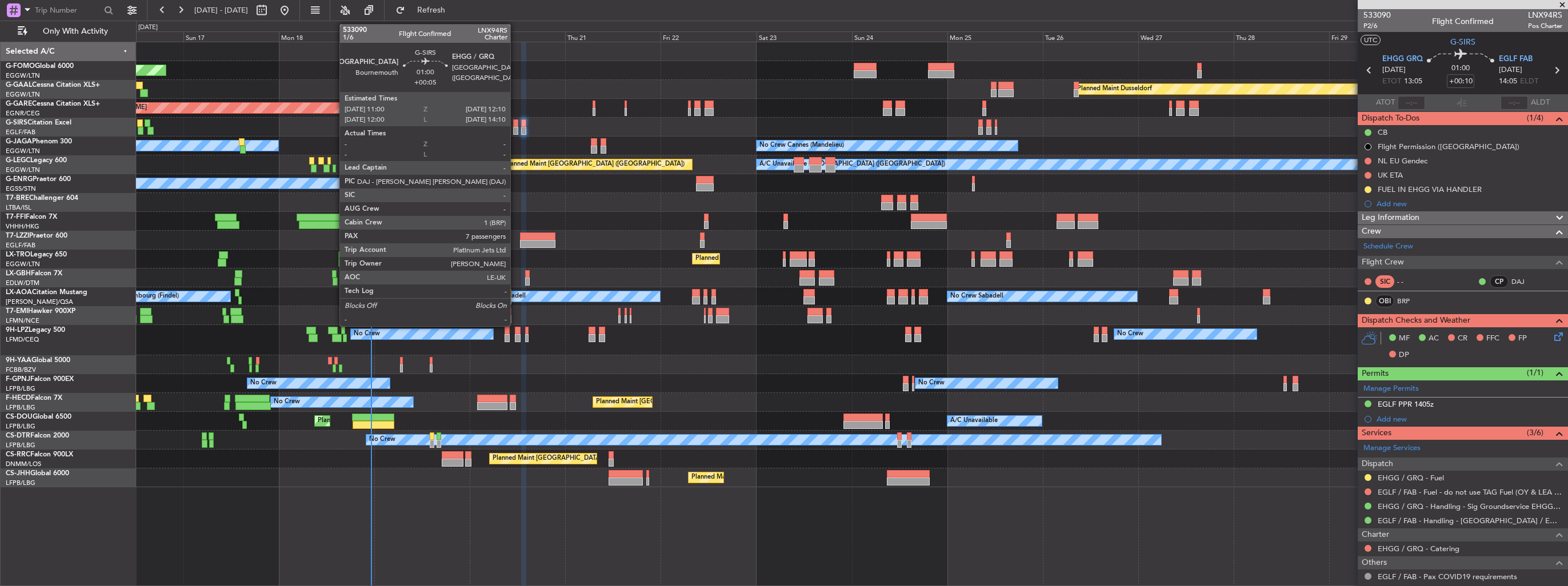
click at [515, 132] on div at bounding box center [516, 131] width 6 height 8
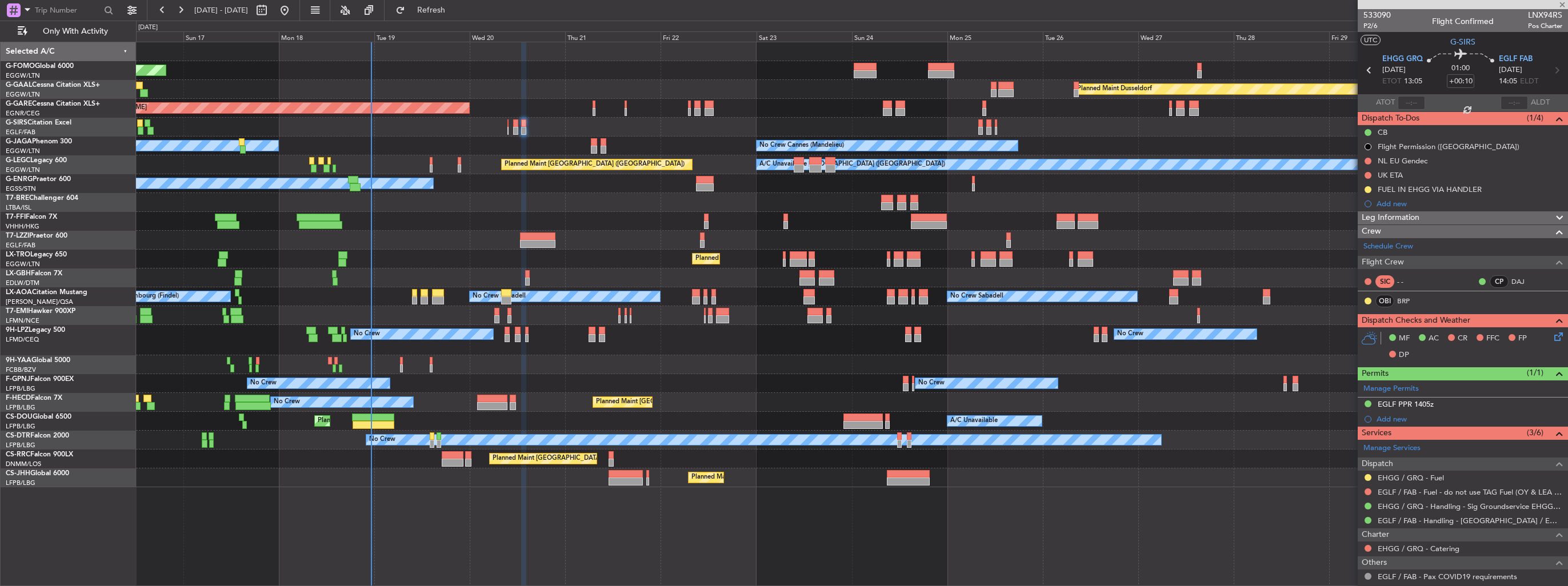
type input "+00:05"
type input "7"
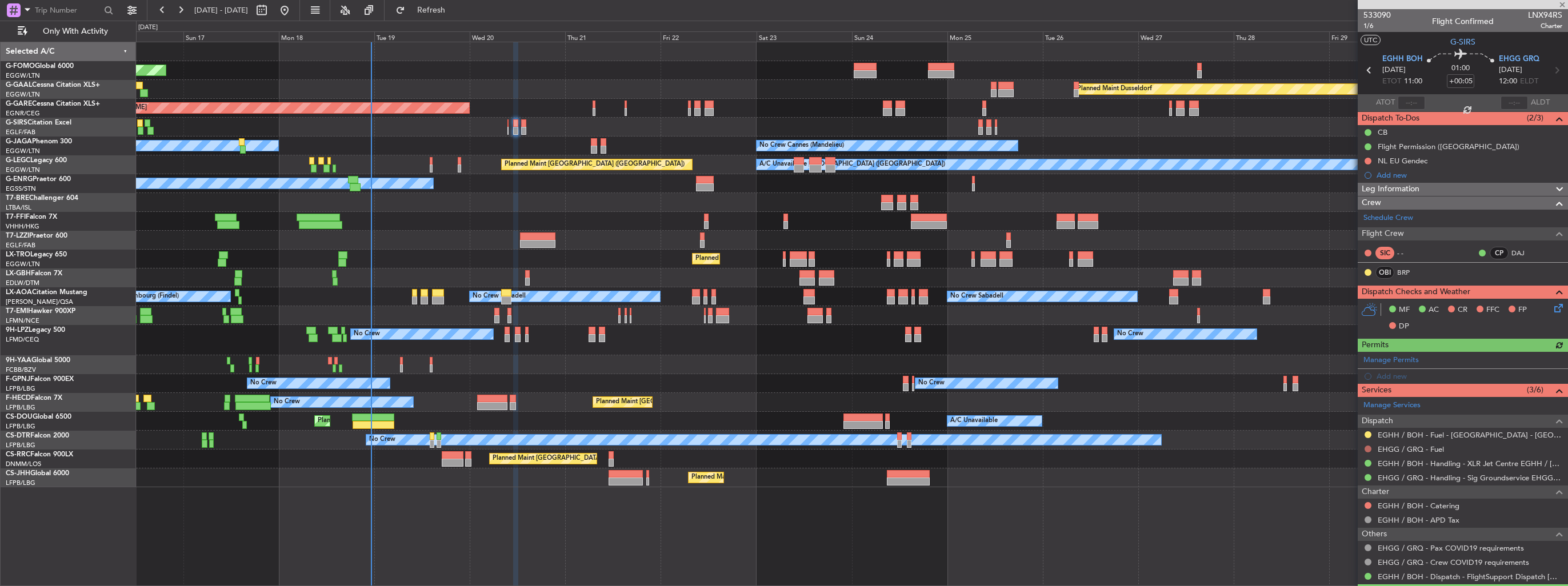
click at [1368, 447] on button at bounding box center [1367, 449] width 7 height 7
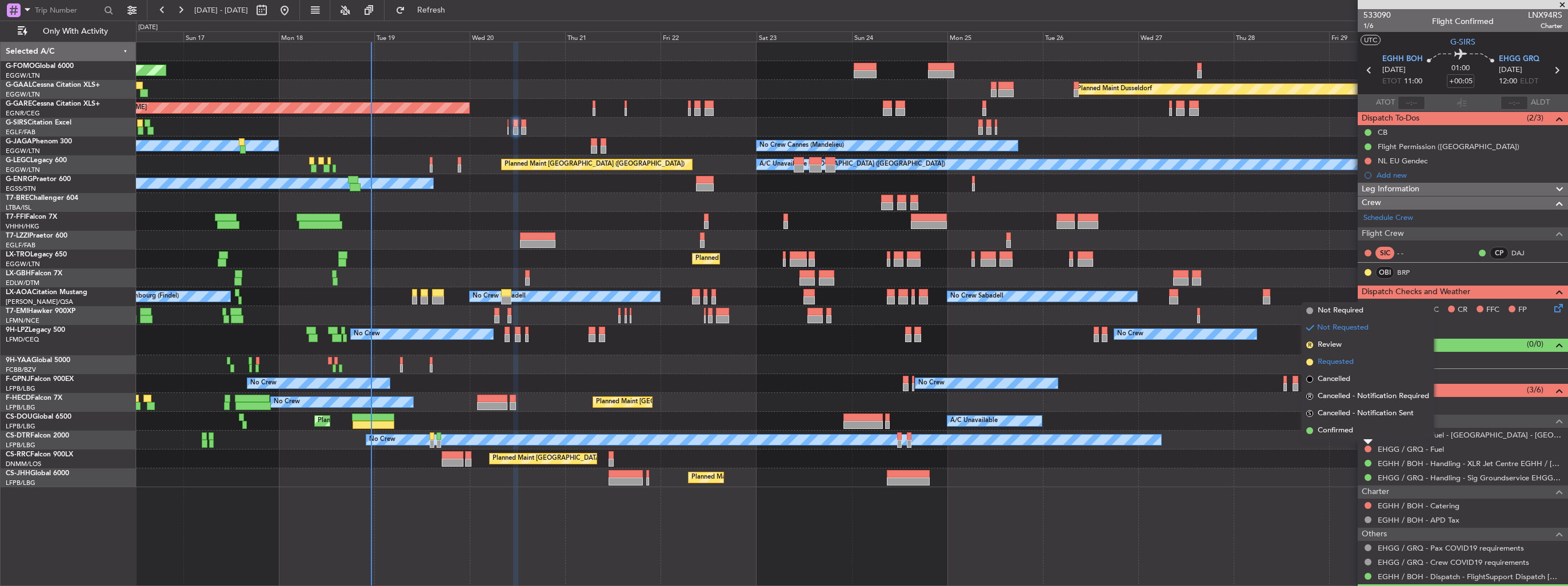
click at [1341, 365] on span "Requested" at bounding box center [1335, 362] width 36 height 11
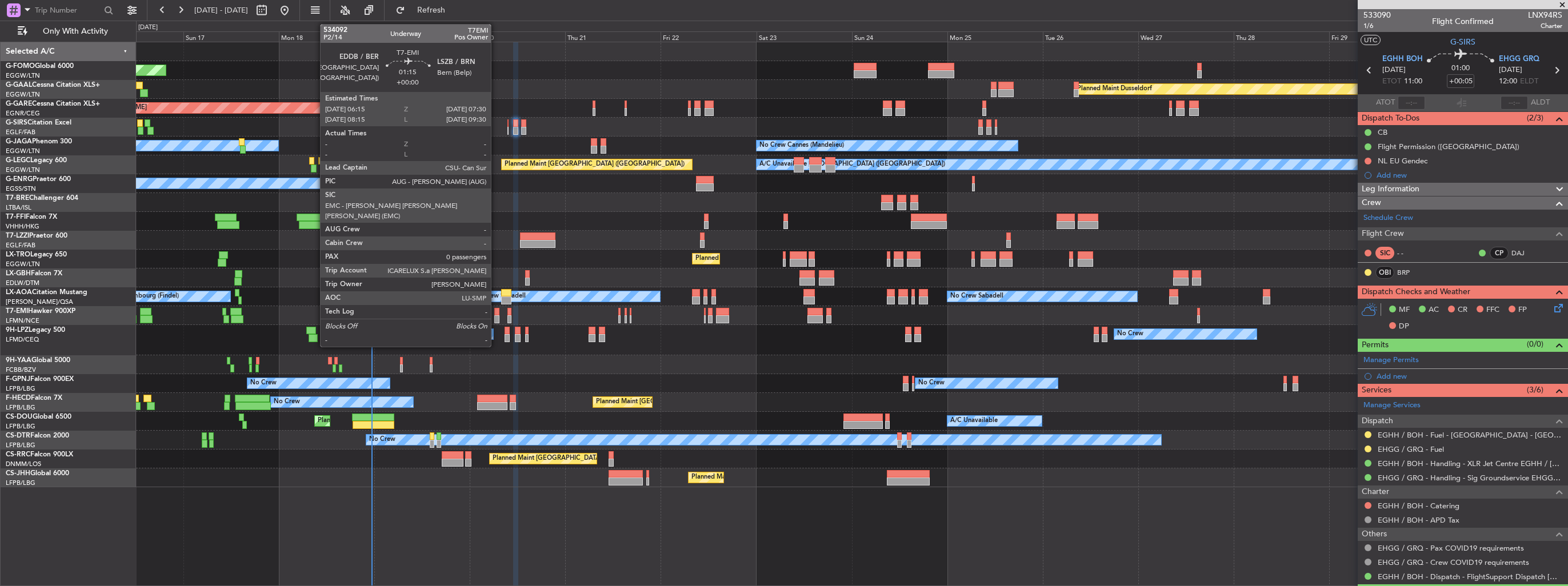
click at [496, 318] on div at bounding box center [497, 319] width 6 height 8
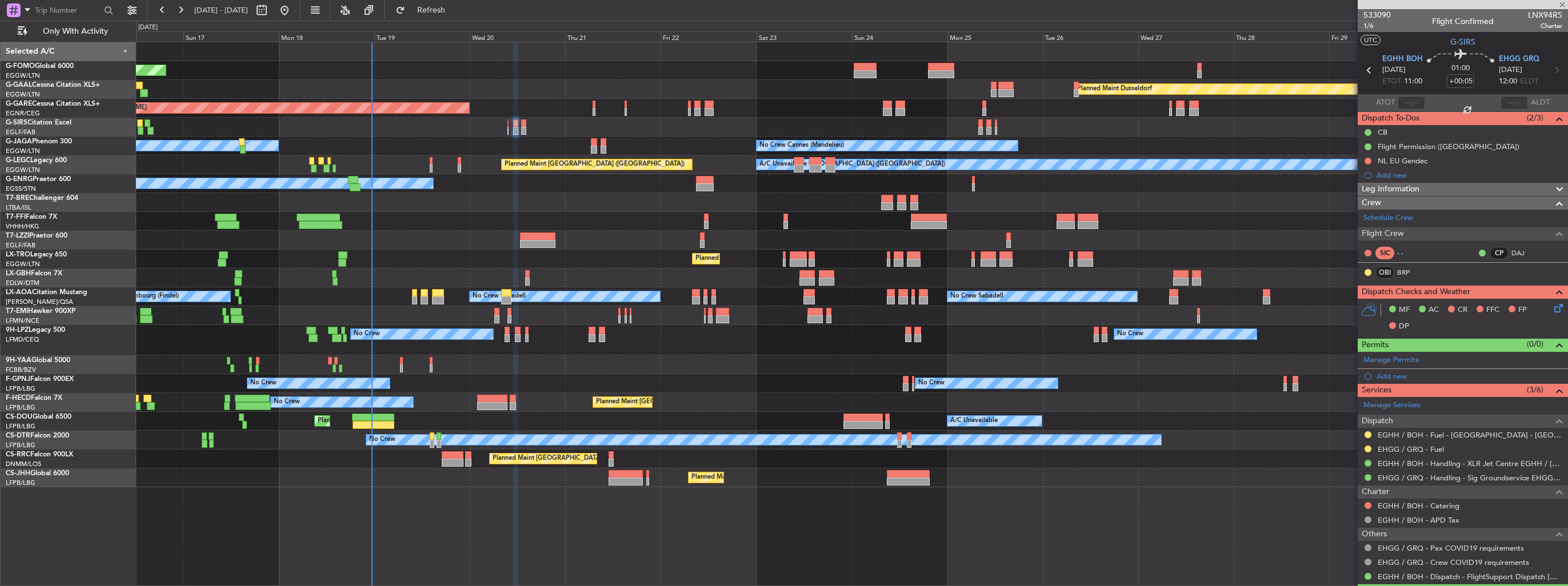
type input "0"
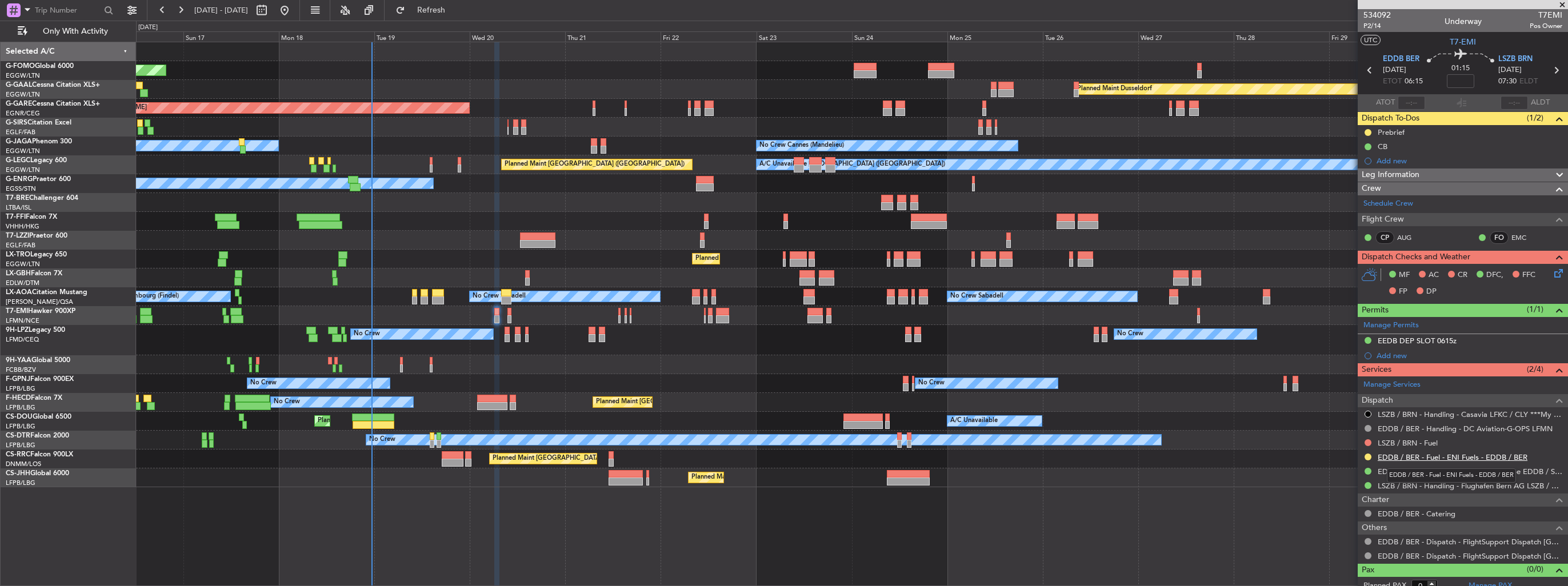
click at [1461, 453] on link "EDDB / BER - Fuel - ENI Fuels - EDDB / BER" at bounding box center [1452, 457] width 150 height 9
click at [455, 13] on span "Refresh" at bounding box center [431, 10] width 48 height 8
click at [1386, 164] on div "Add new" at bounding box center [1469, 161] width 186 height 9
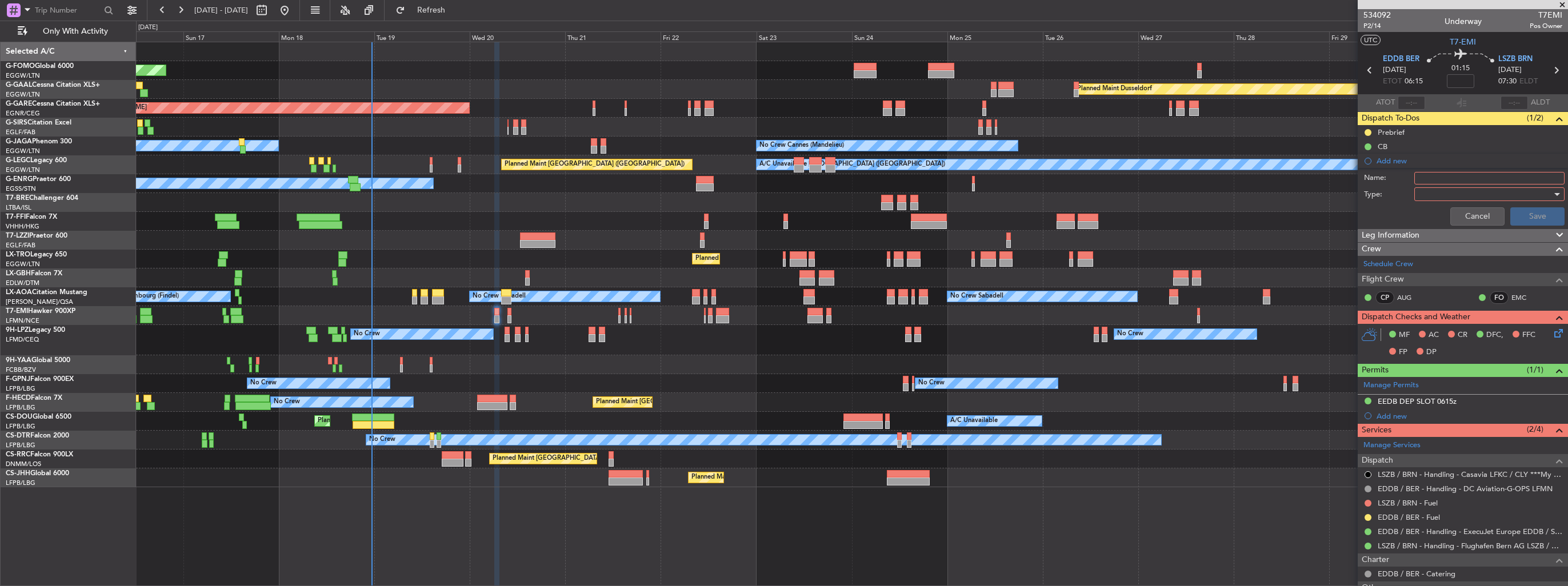
click at [1436, 176] on input "Name:" at bounding box center [1489, 178] width 150 height 12
type input "FUEL IN EDDB VIA HANDLER"
click at [1443, 197] on div at bounding box center [1485, 194] width 133 height 17
click at [1443, 213] on span "Generic" at bounding box center [1483, 217] width 134 height 17
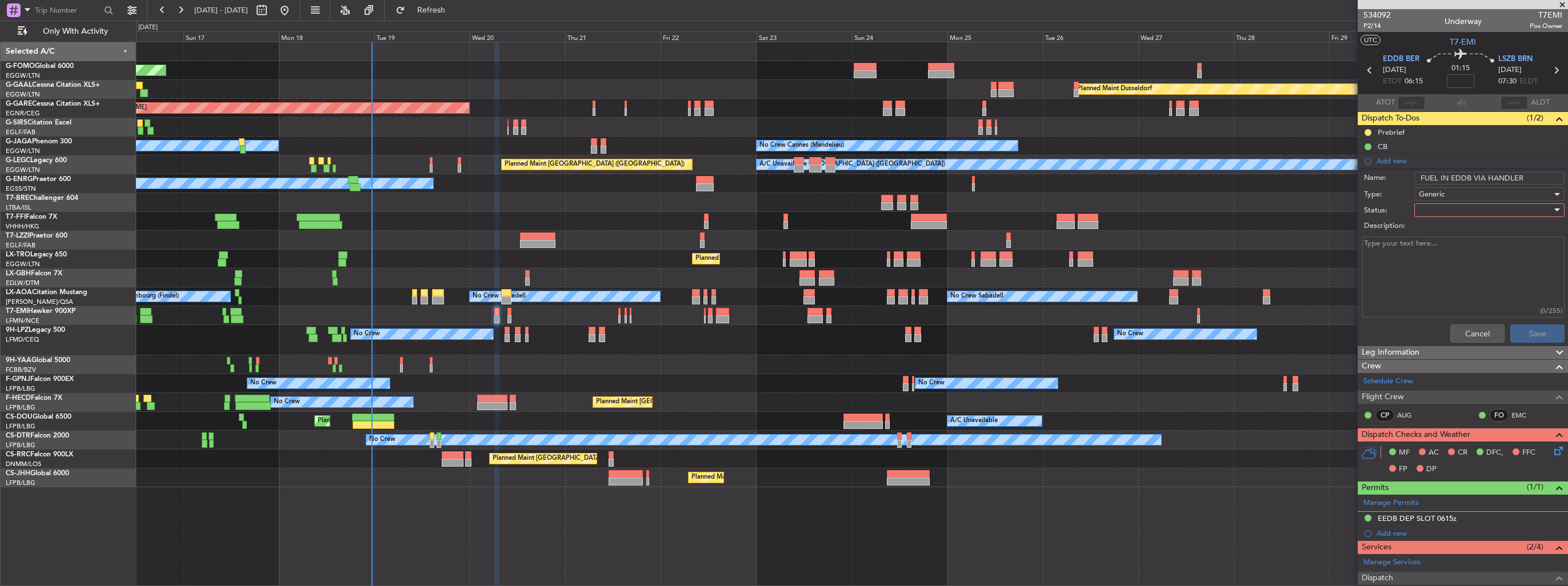
click at [1443, 213] on div at bounding box center [1485, 210] width 133 height 17
click at [1435, 247] on span "In Progress" at bounding box center [1483, 250] width 134 height 17
click at [1534, 329] on button "Save" at bounding box center [1537, 334] width 54 height 19
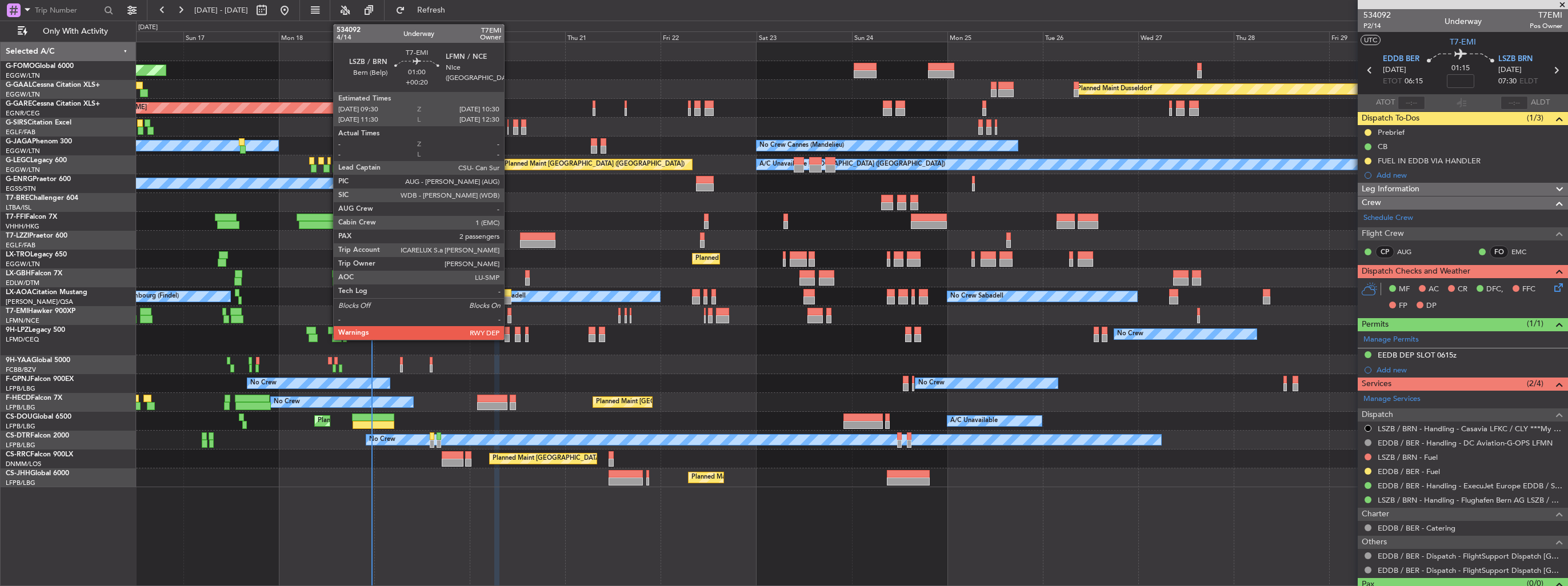
click at [509, 317] on div at bounding box center [509, 319] width 4 height 8
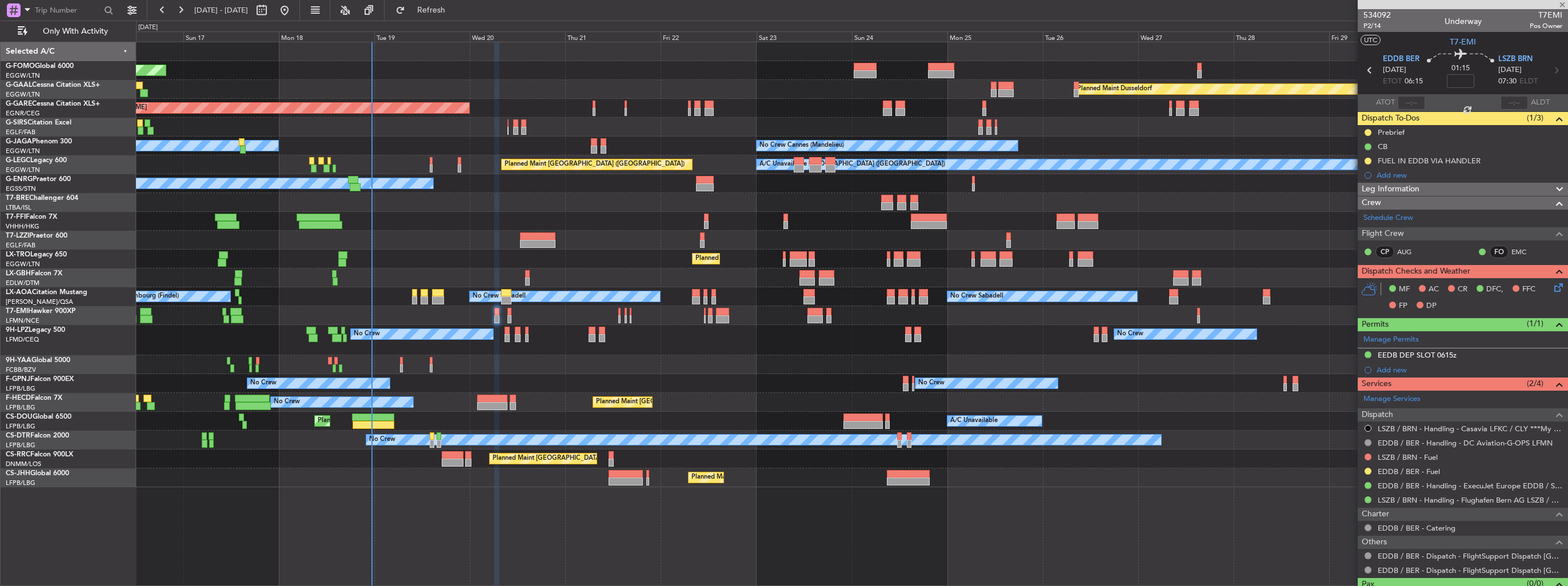
type input "+00:20"
type input "2"
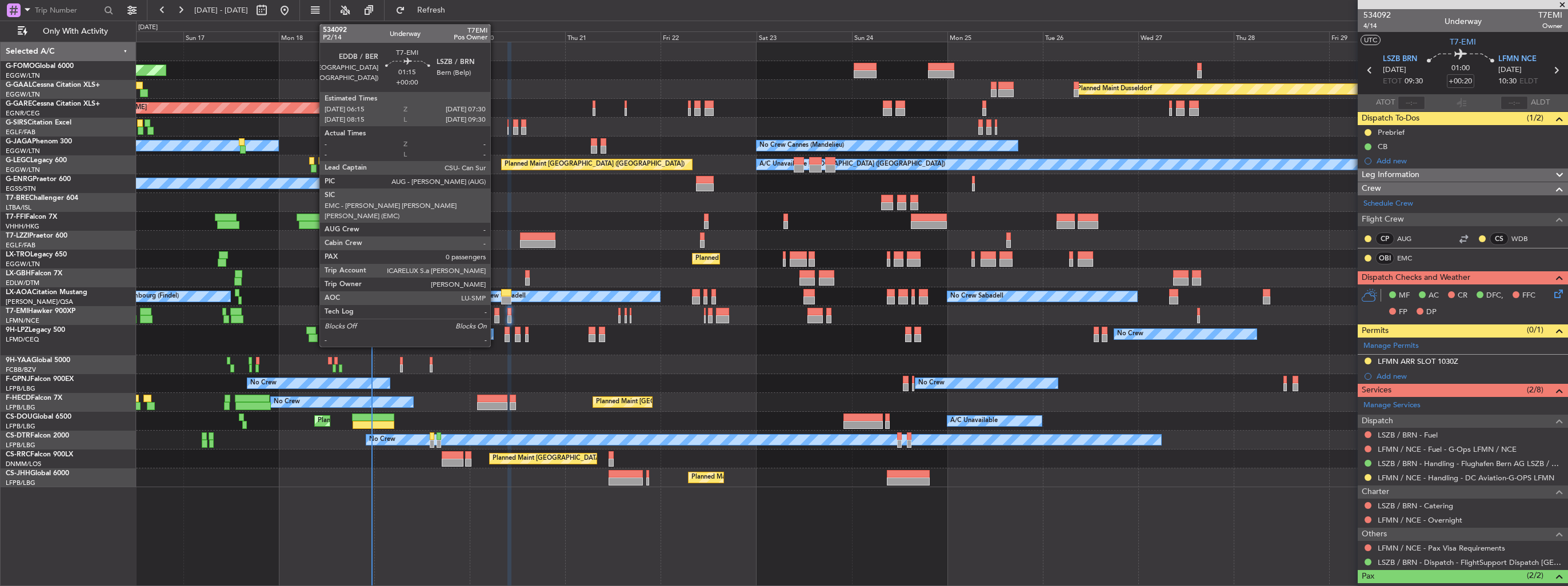
click at [495, 315] on div at bounding box center [497, 319] width 6 height 8
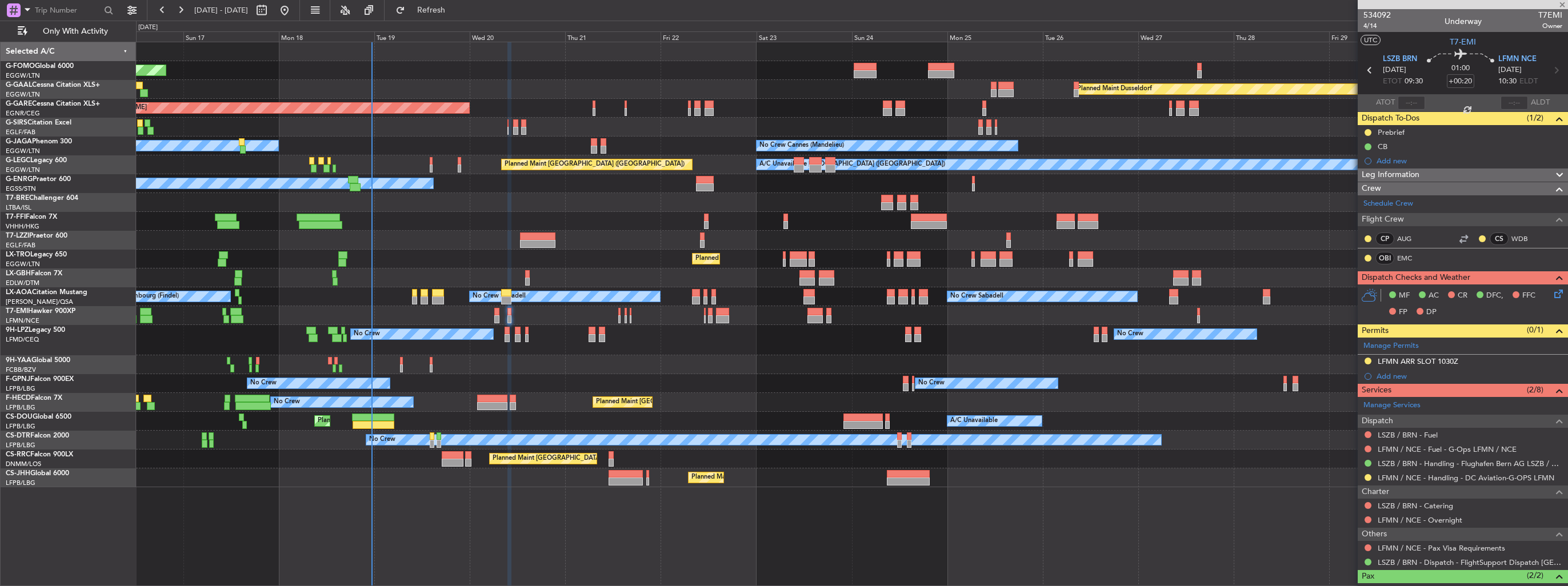
type input "0"
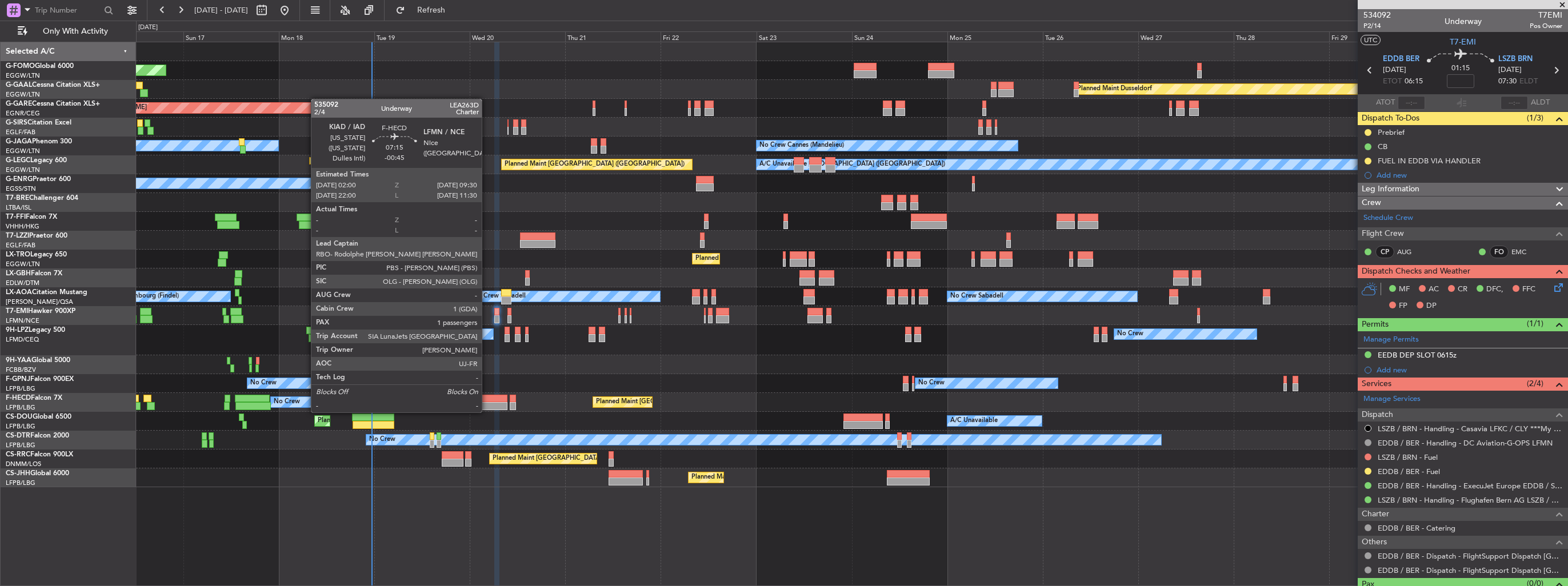
click at [487, 401] on div at bounding box center [492, 398] width 30 height 8
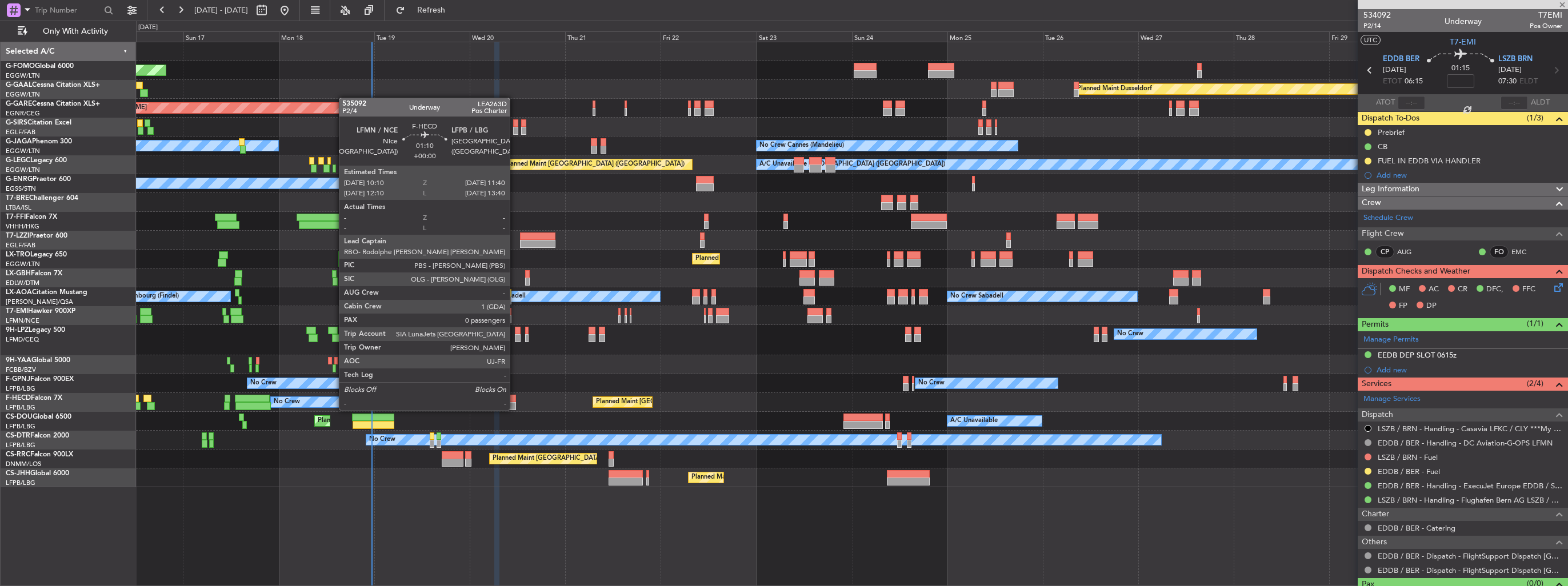
type input "-00:45"
type input "1"
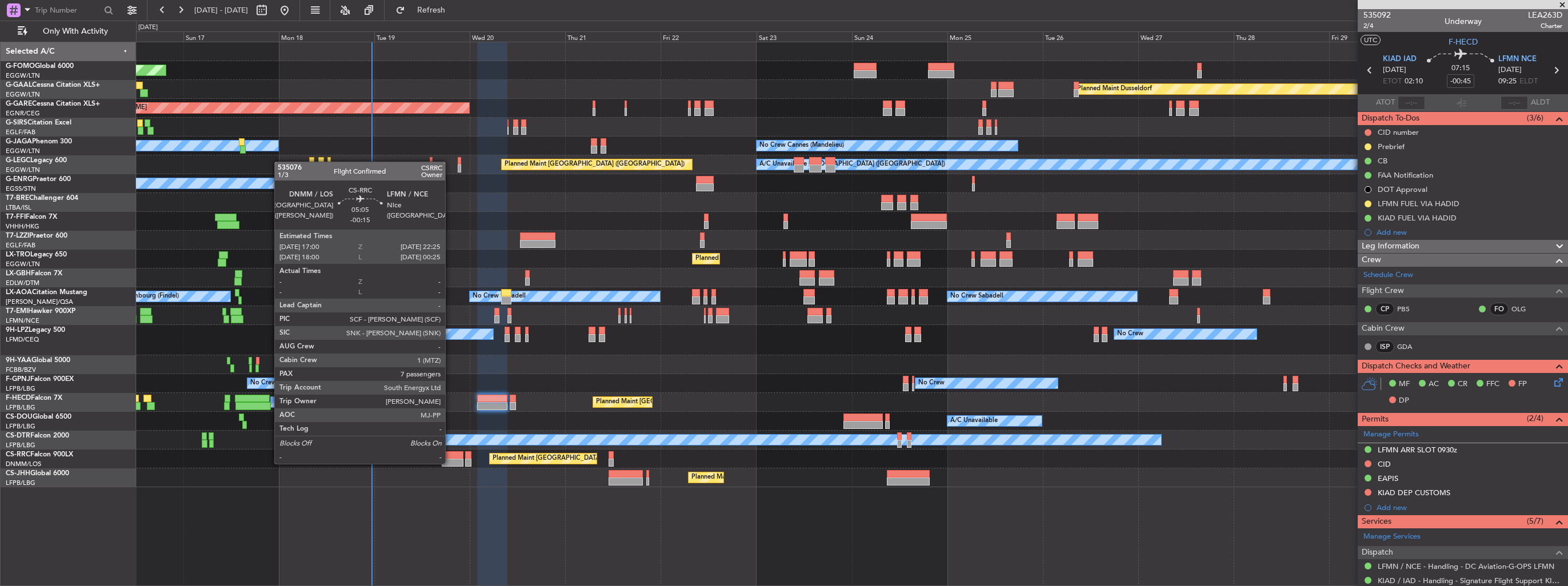
click at [450, 463] on div at bounding box center [452, 463] width 21 height 8
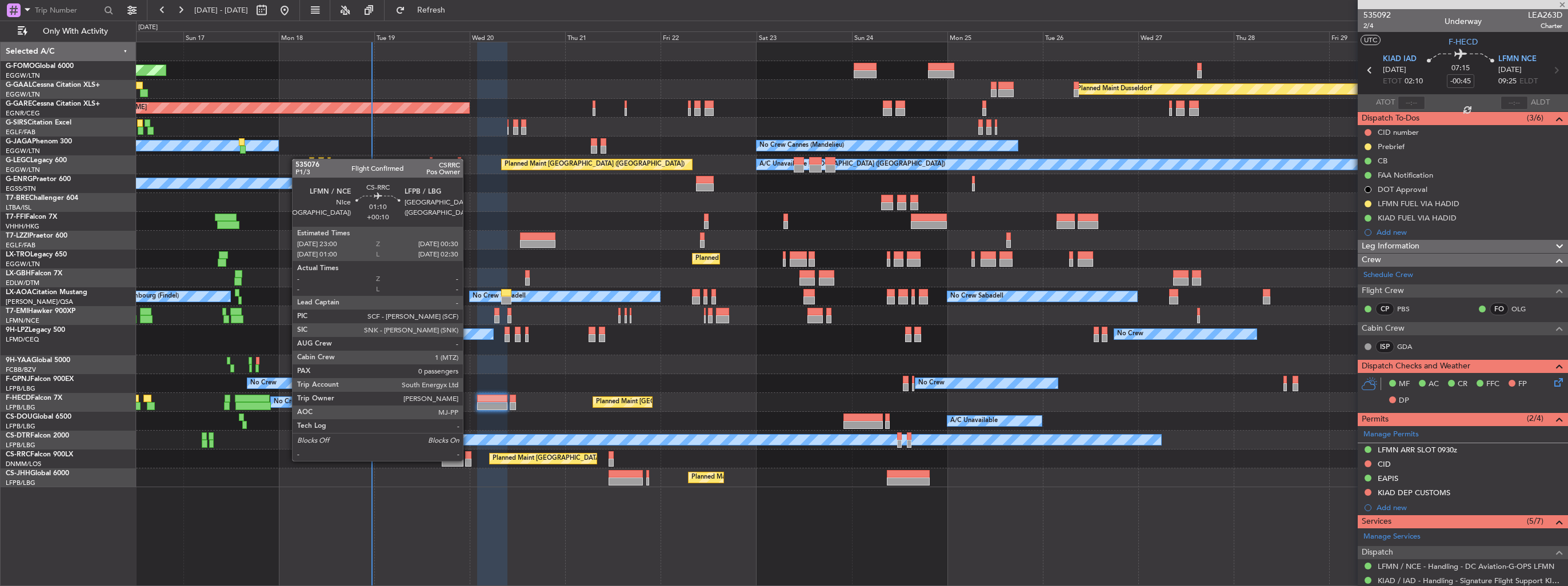
type input "-00:15"
type input "7"
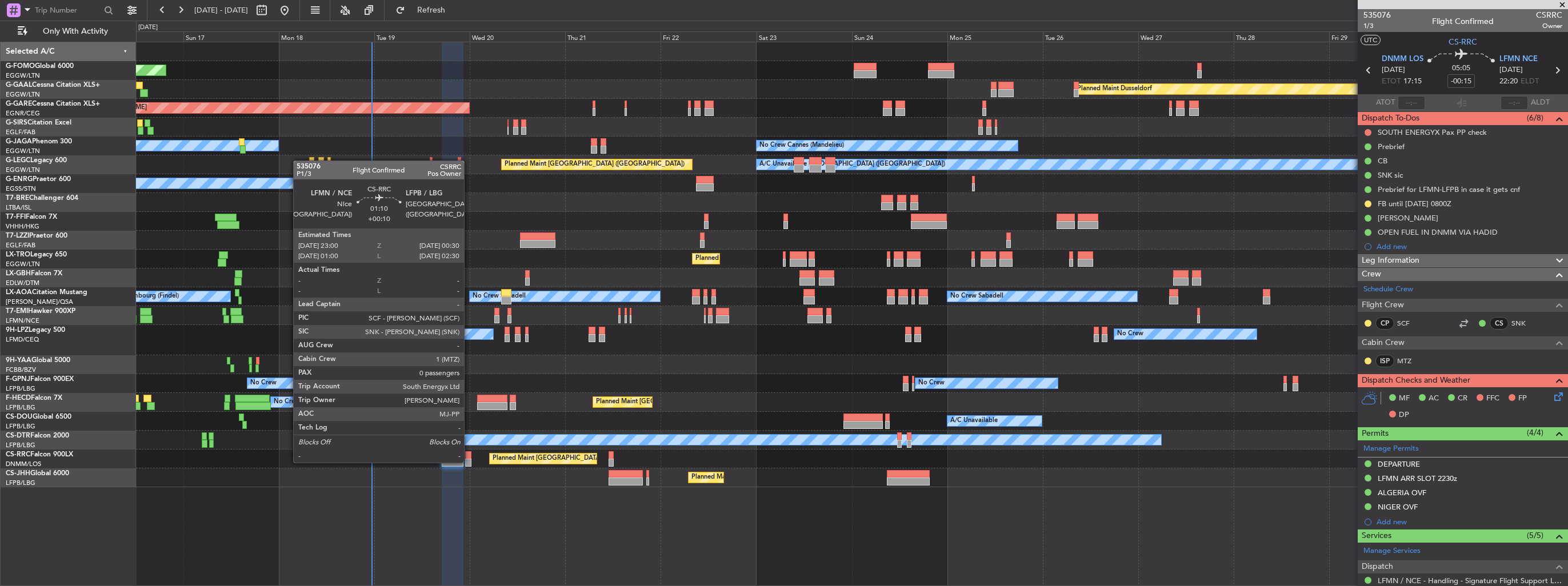
click at [469, 462] on div at bounding box center [468, 463] width 7 height 8
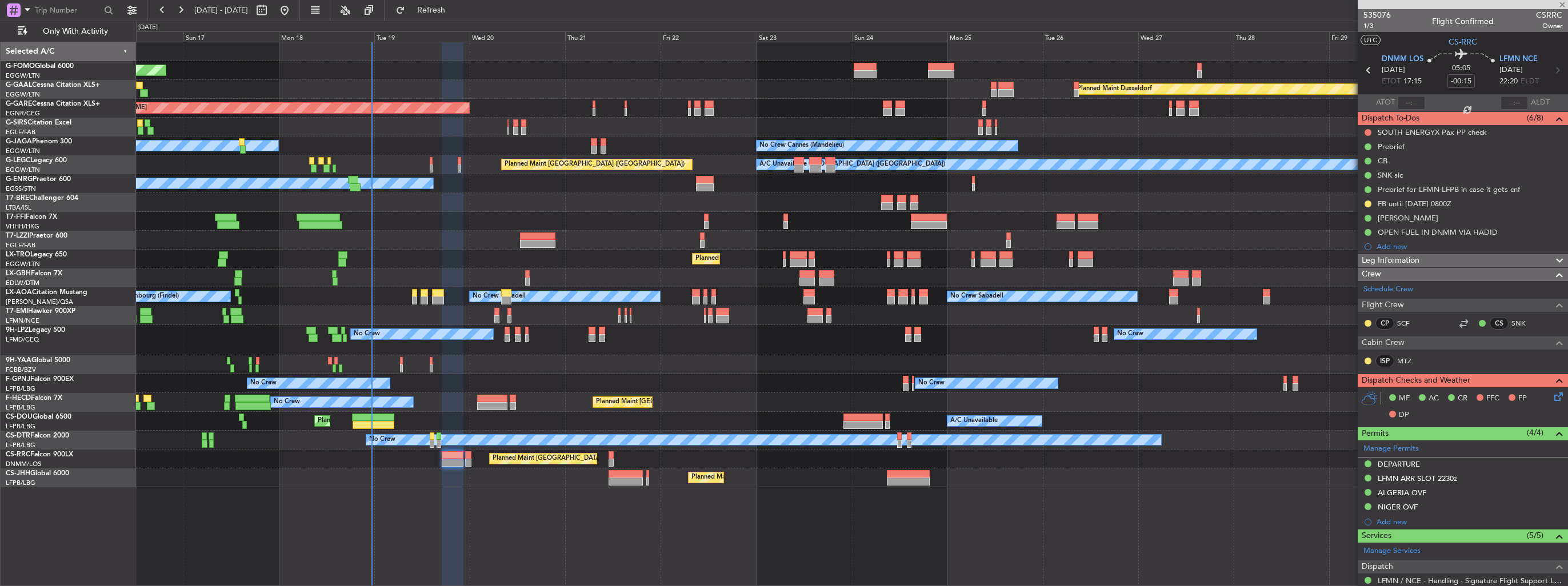
type input "+00:10"
type input "0"
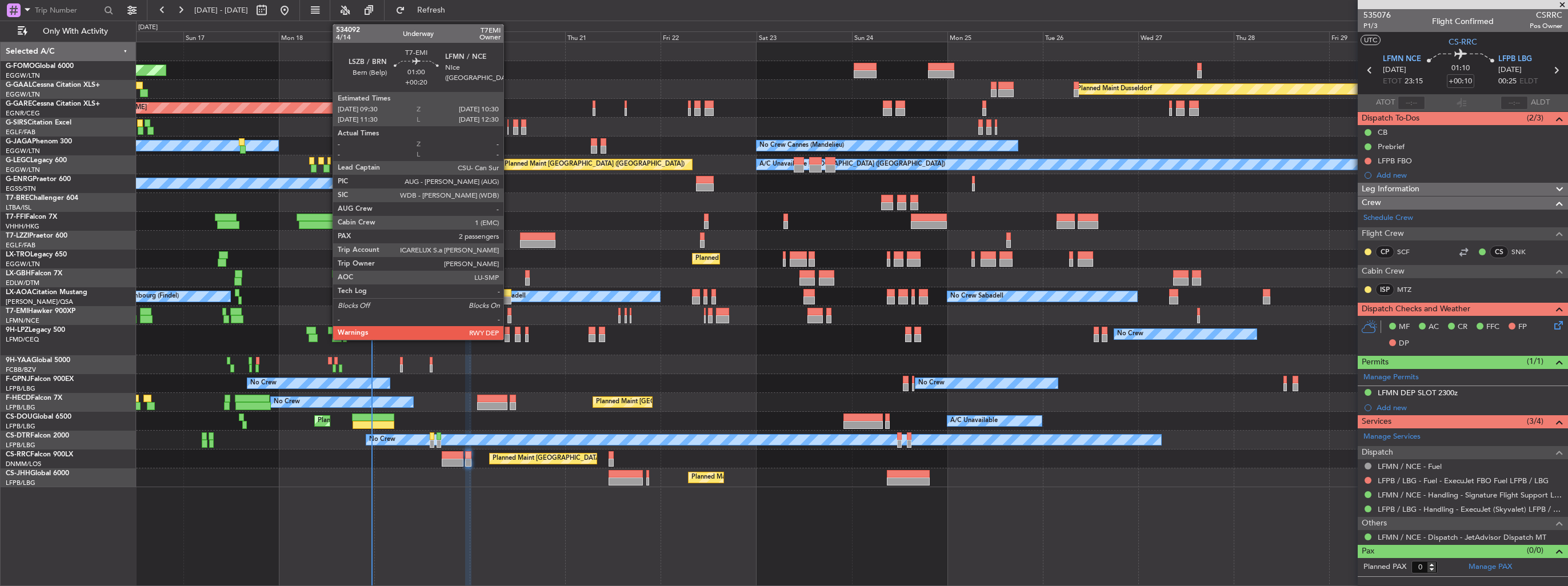
click at [508, 315] on div at bounding box center [509, 319] width 4 height 8
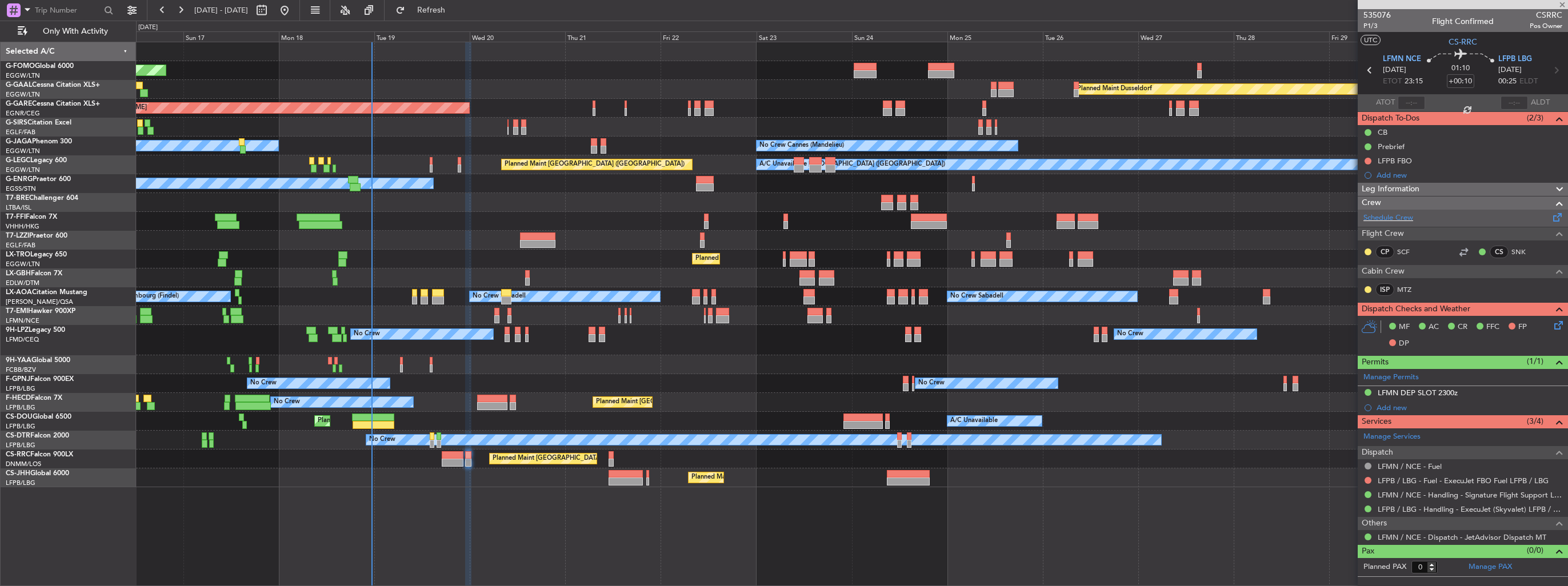
type input "+00:20"
type input "2"
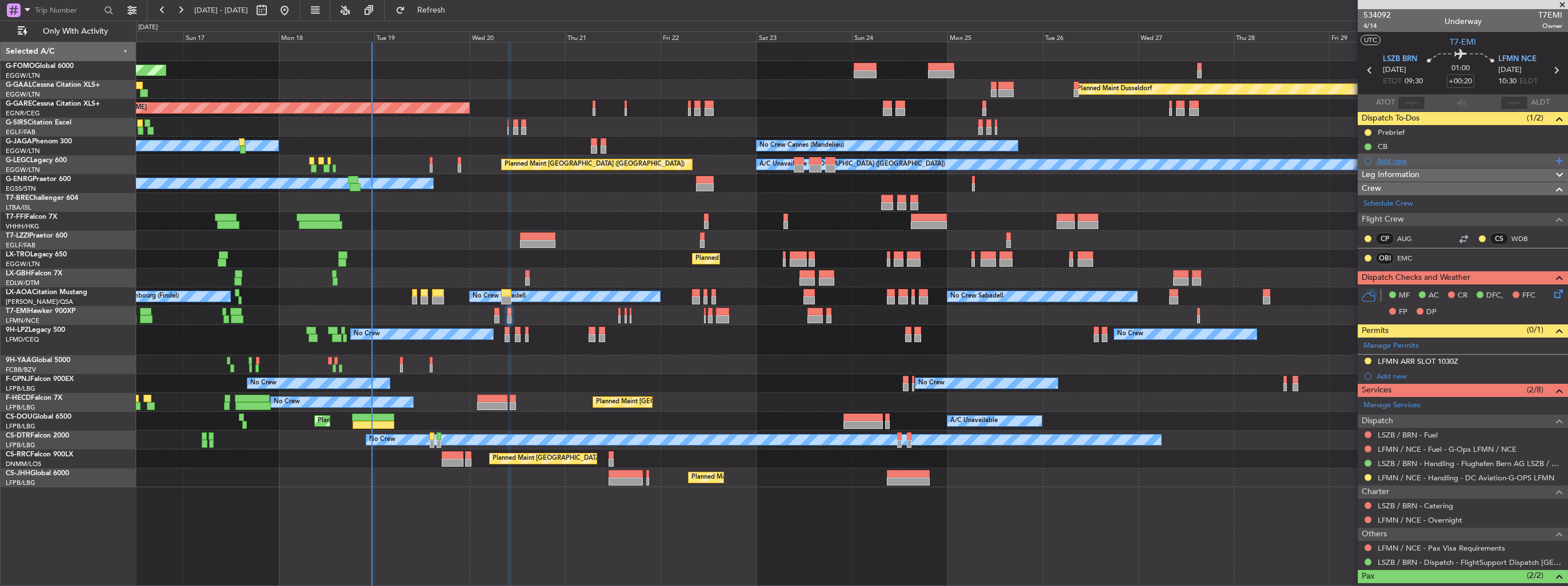
click at [1394, 159] on div "Add new" at bounding box center [1464, 161] width 176 height 9
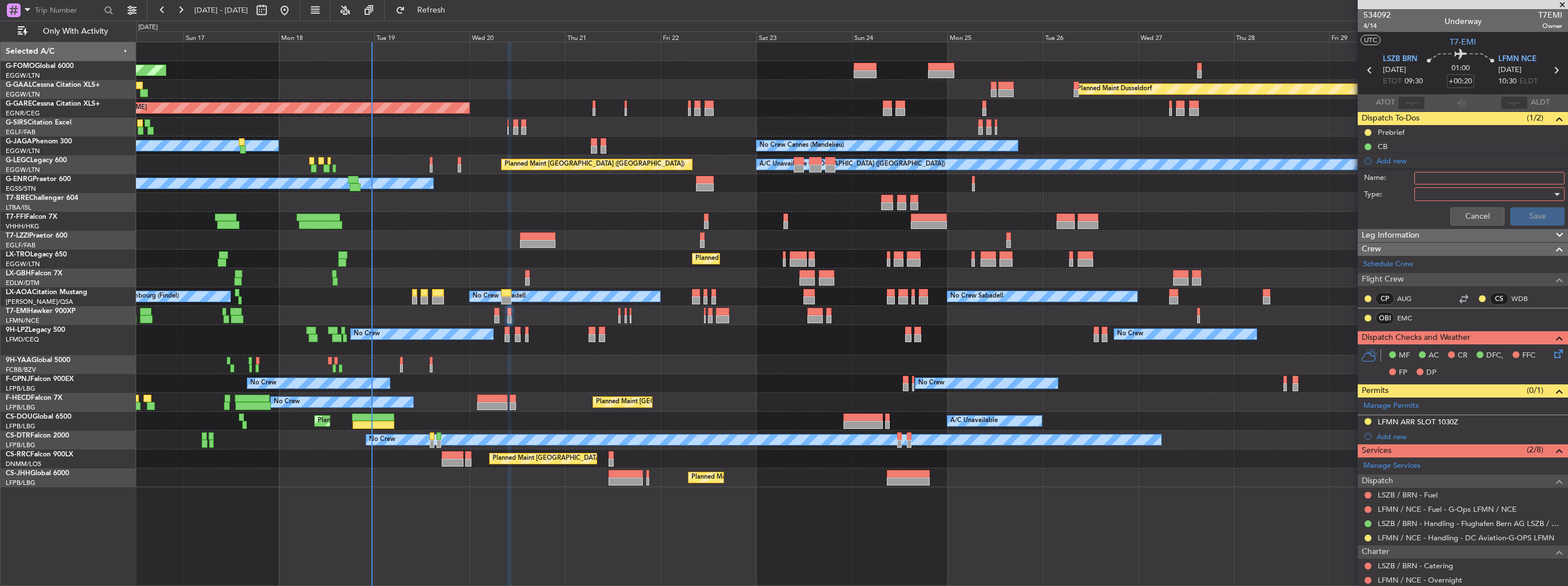
click at [1418, 179] on input "Name:" at bounding box center [1489, 178] width 150 height 12
type input "FUEL IN LSZB VIA HANDLER"
click at [1420, 190] on div at bounding box center [1485, 194] width 133 height 17
click at [1426, 209] on span "Generic" at bounding box center [1483, 217] width 134 height 17
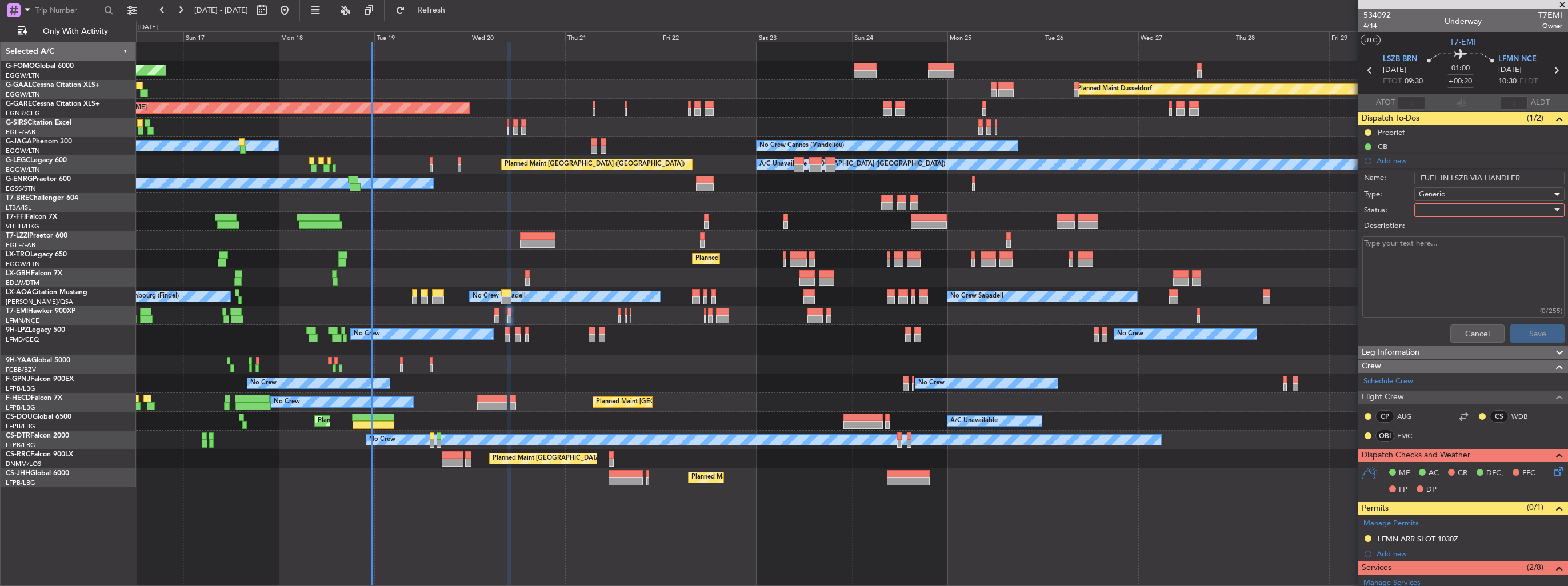
click at [1426, 209] on div at bounding box center [1485, 210] width 133 height 17
click at [1430, 250] on span "In Progress" at bounding box center [1483, 250] width 134 height 17
click at [1510, 332] on button "Save" at bounding box center [1537, 334] width 54 height 19
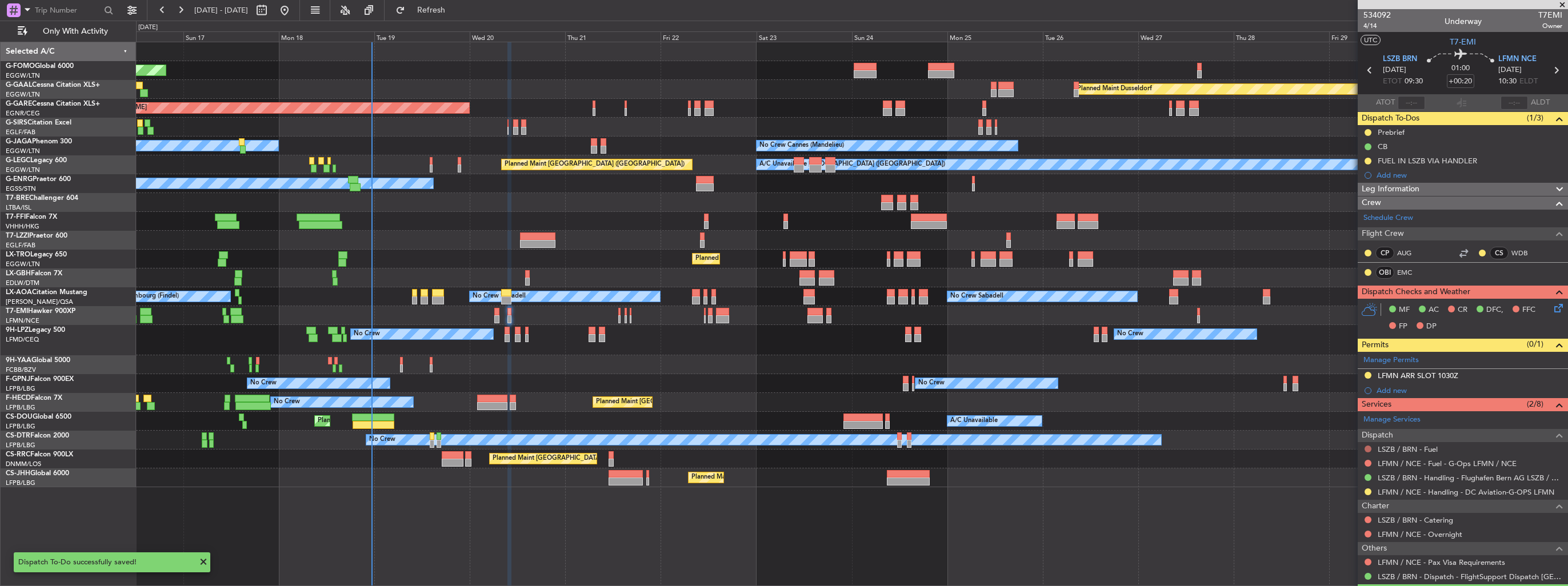
click at [1366, 450] on button at bounding box center [1367, 449] width 7 height 7
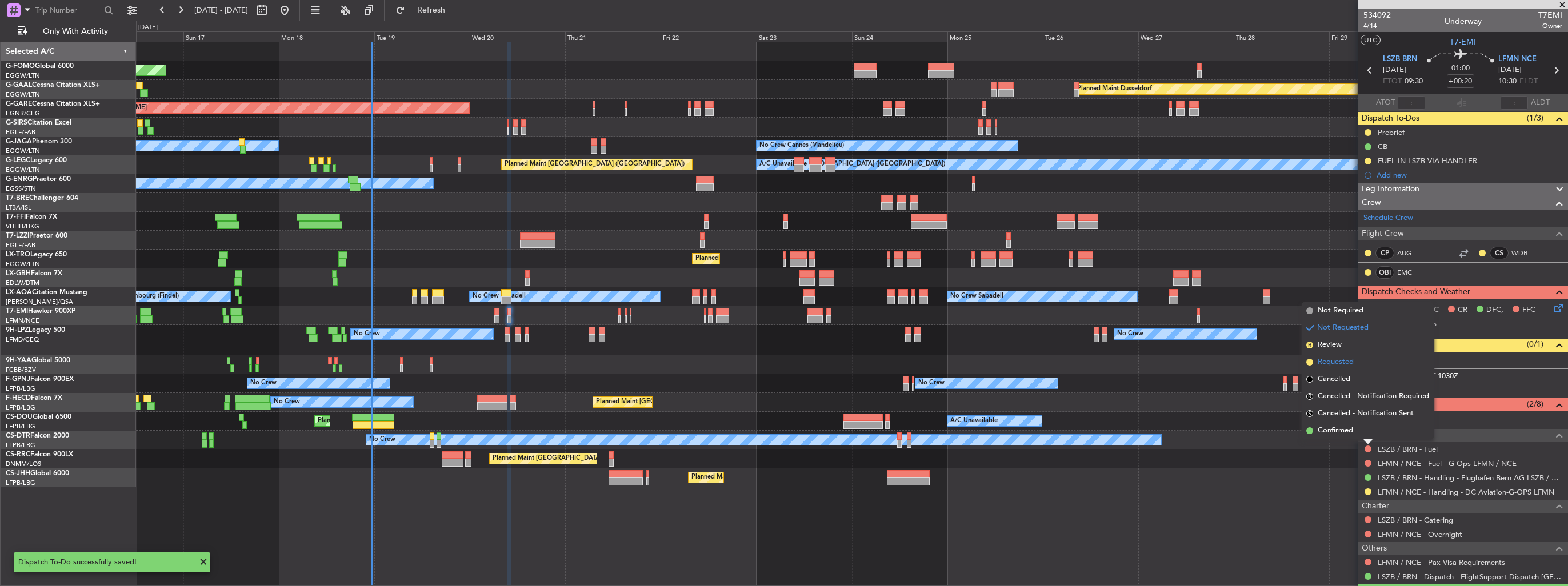
click at [1330, 363] on span "Requested" at bounding box center [1335, 362] width 36 height 11
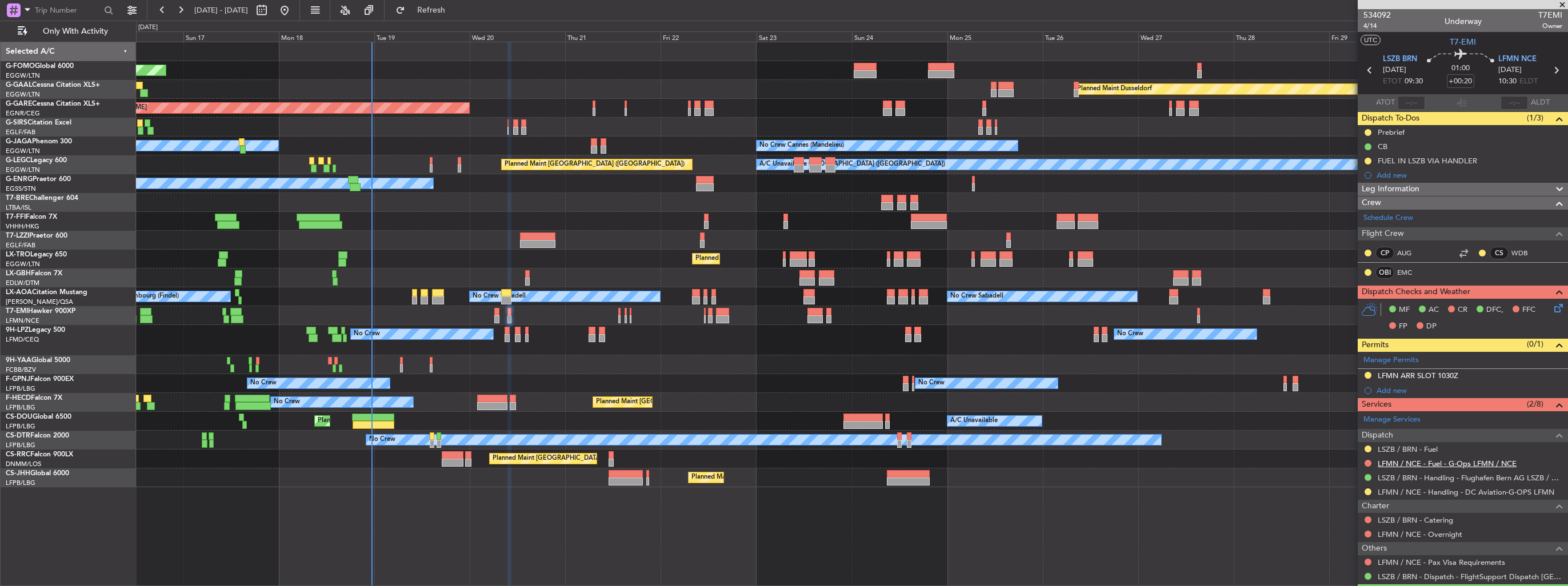
click at [1448, 464] on link "LFMN / NCE - Fuel - G-Ops LFMN / NCE" at bounding box center [1447, 464] width 139 height 9
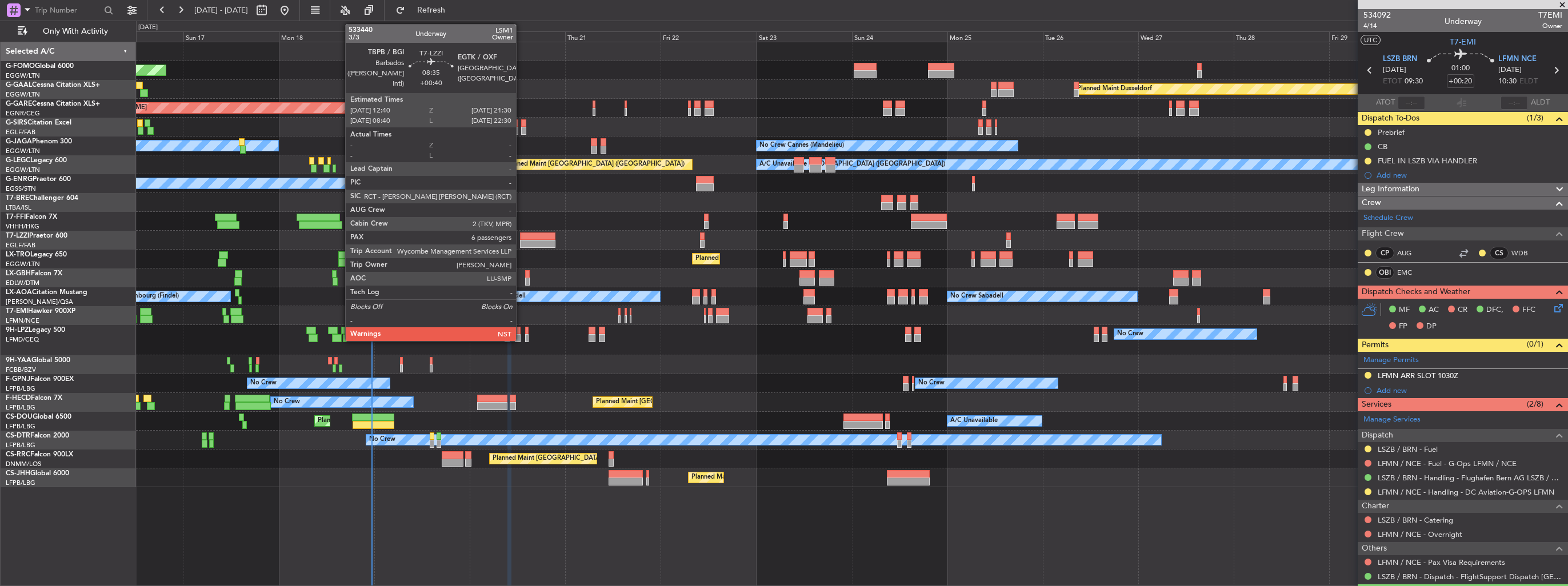
click at [521, 240] on div at bounding box center [537, 244] width 36 height 8
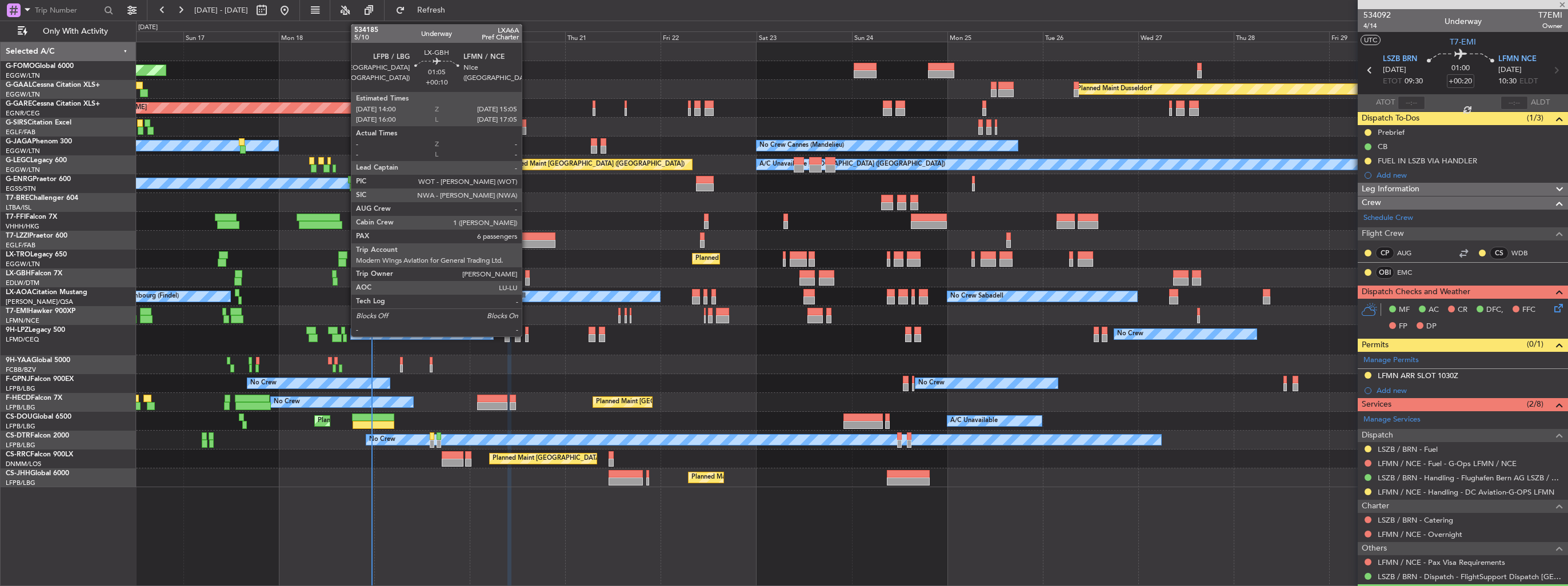
type input "+00:40"
type input "6"
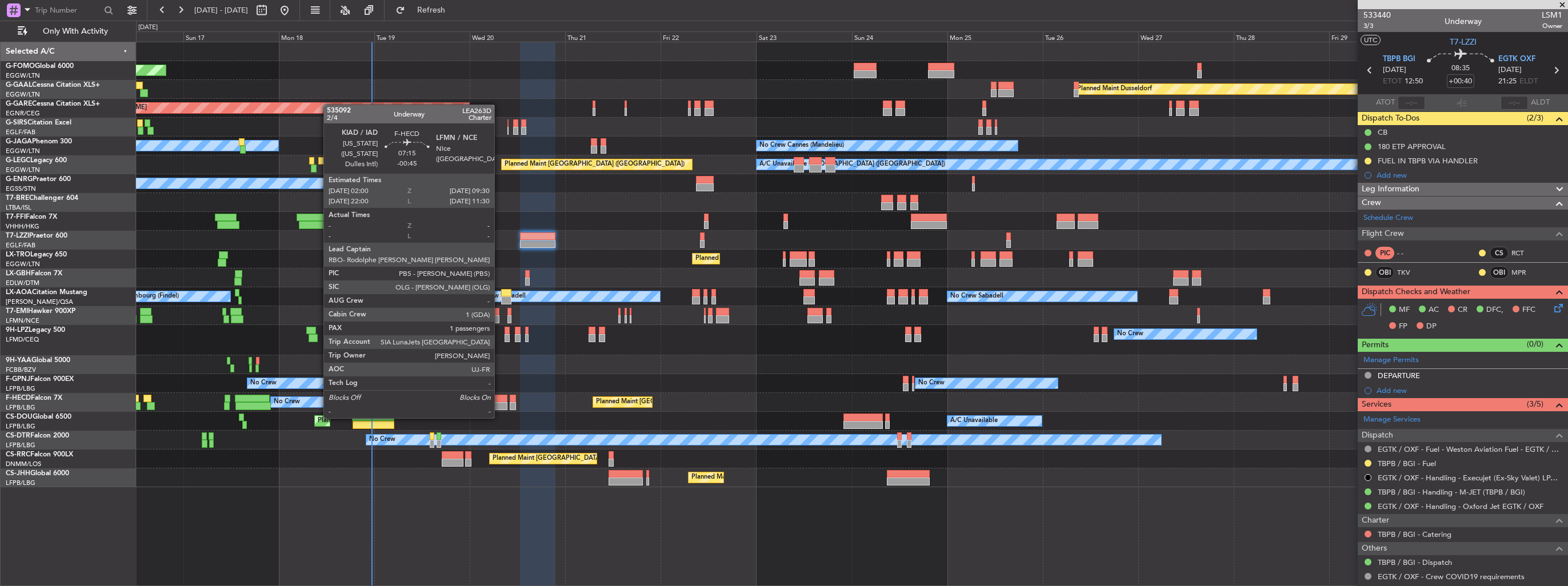
click at [499, 407] on div at bounding box center [492, 406] width 30 height 8
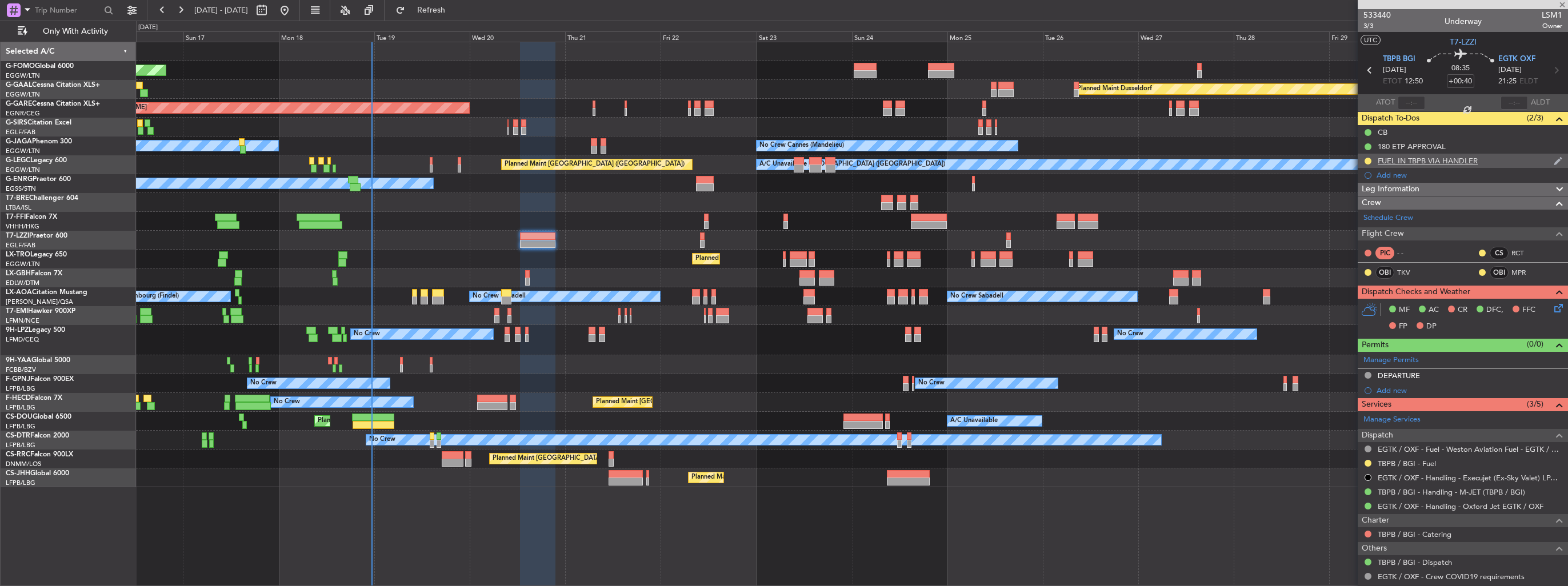
type input "-00:45"
type input "1"
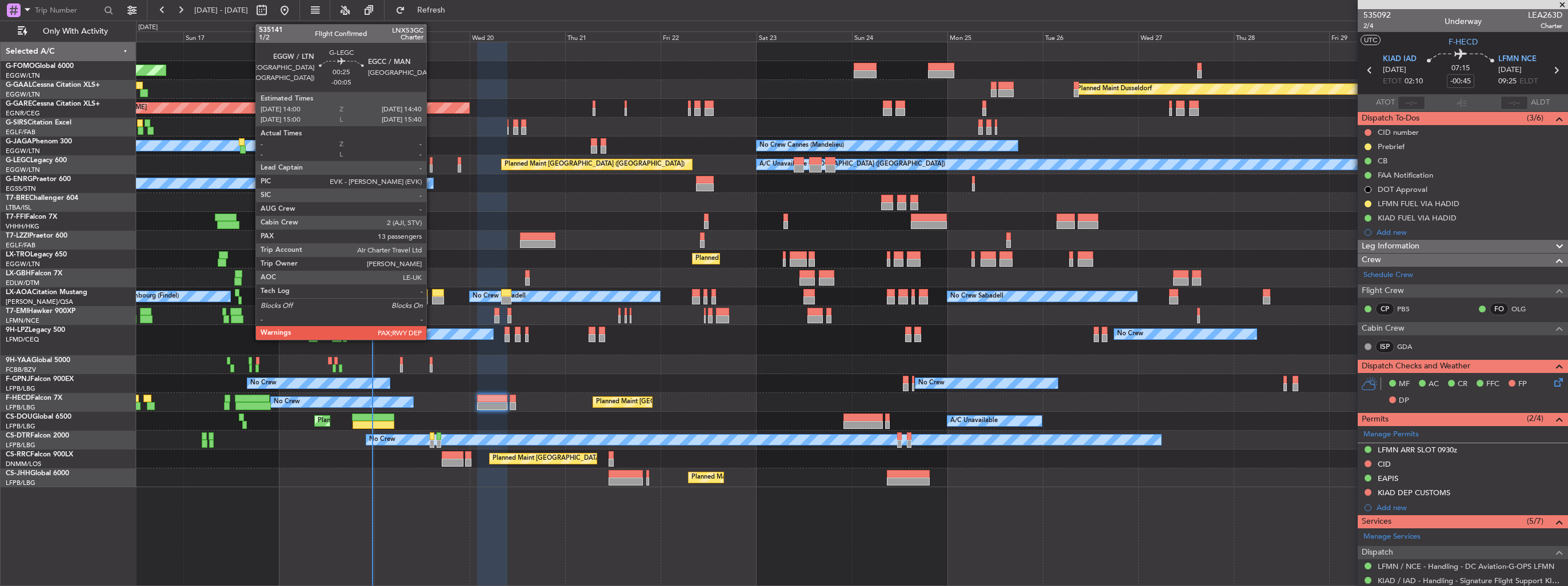
click at [431, 165] on div at bounding box center [431, 168] width 3 height 8
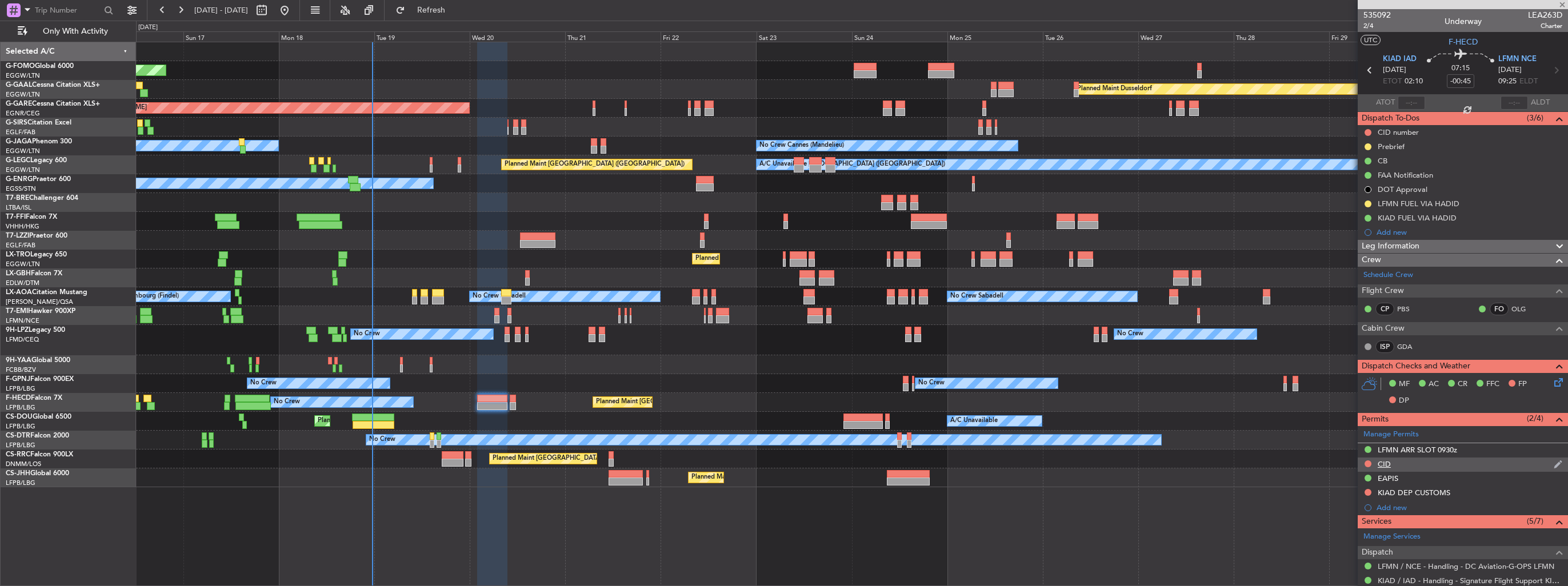
type input "-00:05"
type input "13"
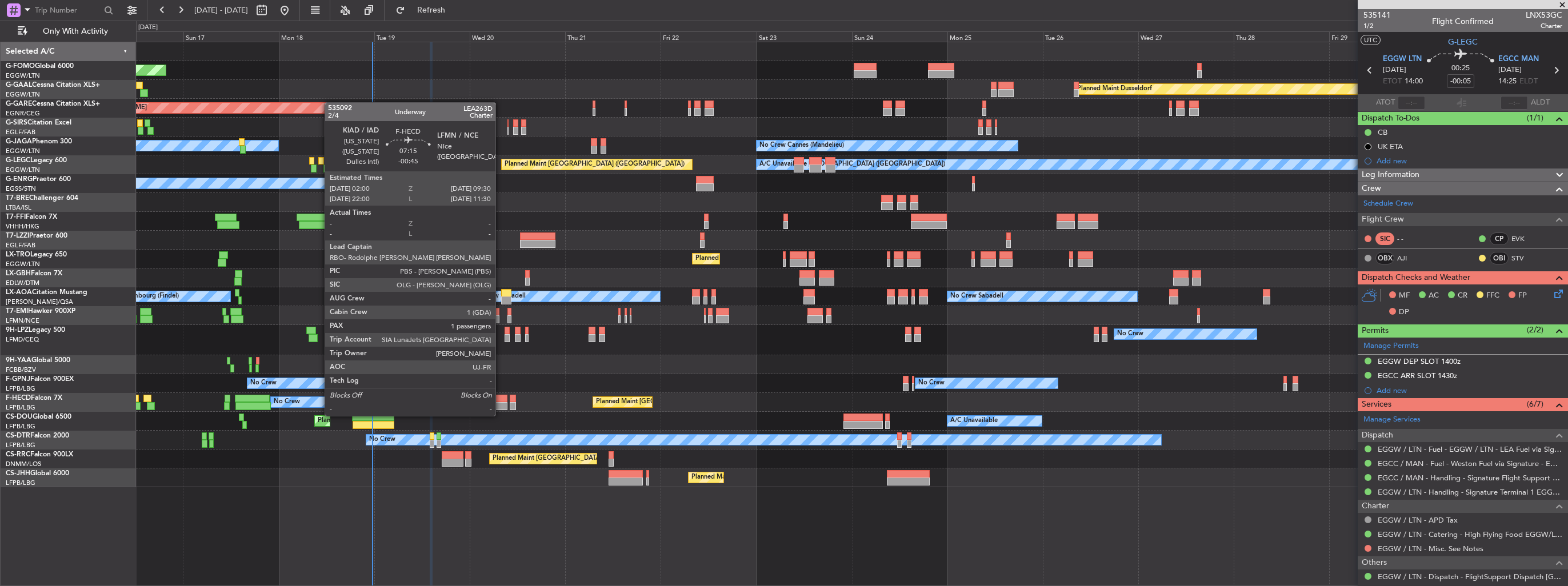
click at [501, 405] on div at bounding box center [492, 406] width 30 height 8
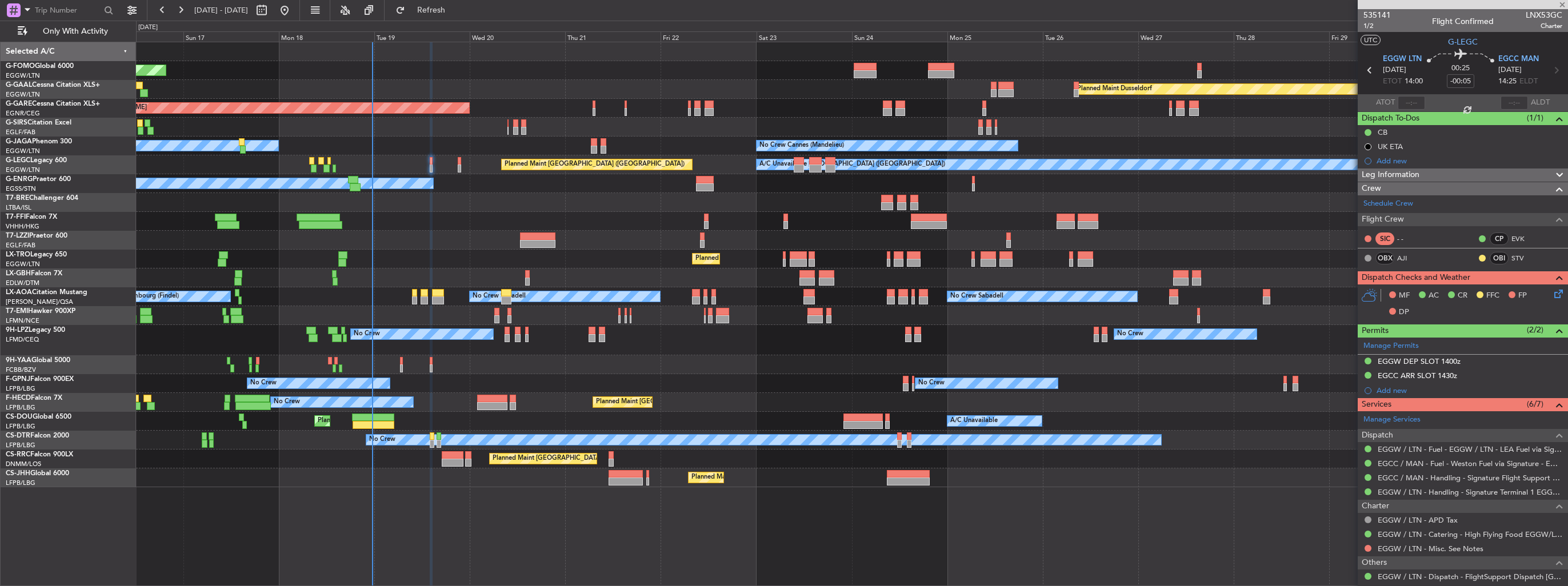
type input "-00:45"
type input "1"
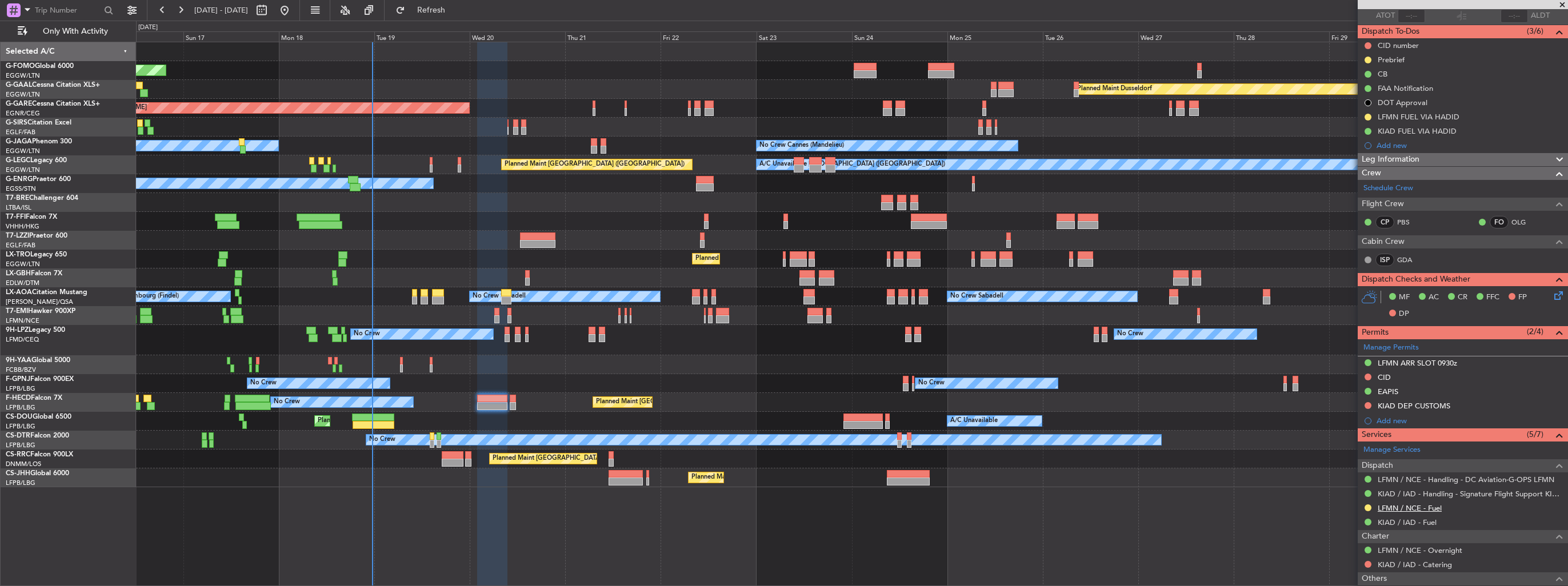
scroll to position [170, 0]
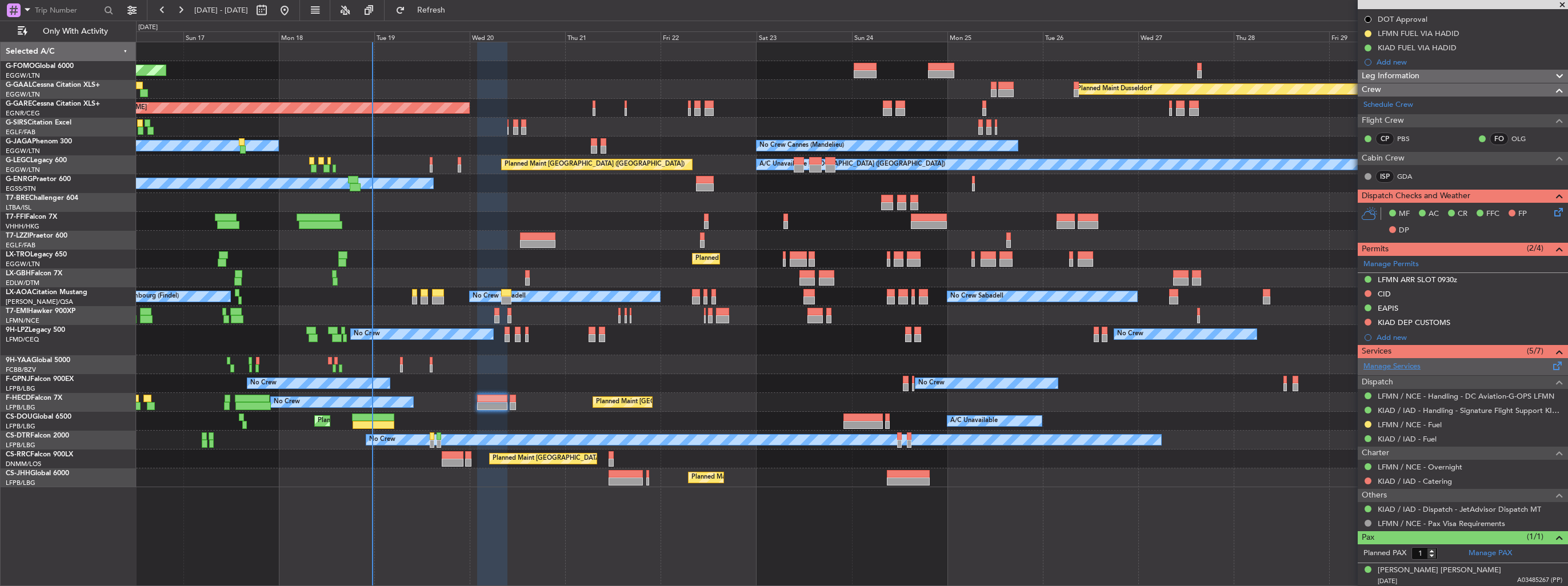
click at [1407, 364] on link "Manage Services" at bounding box center [1391, 366] width 57 height 11
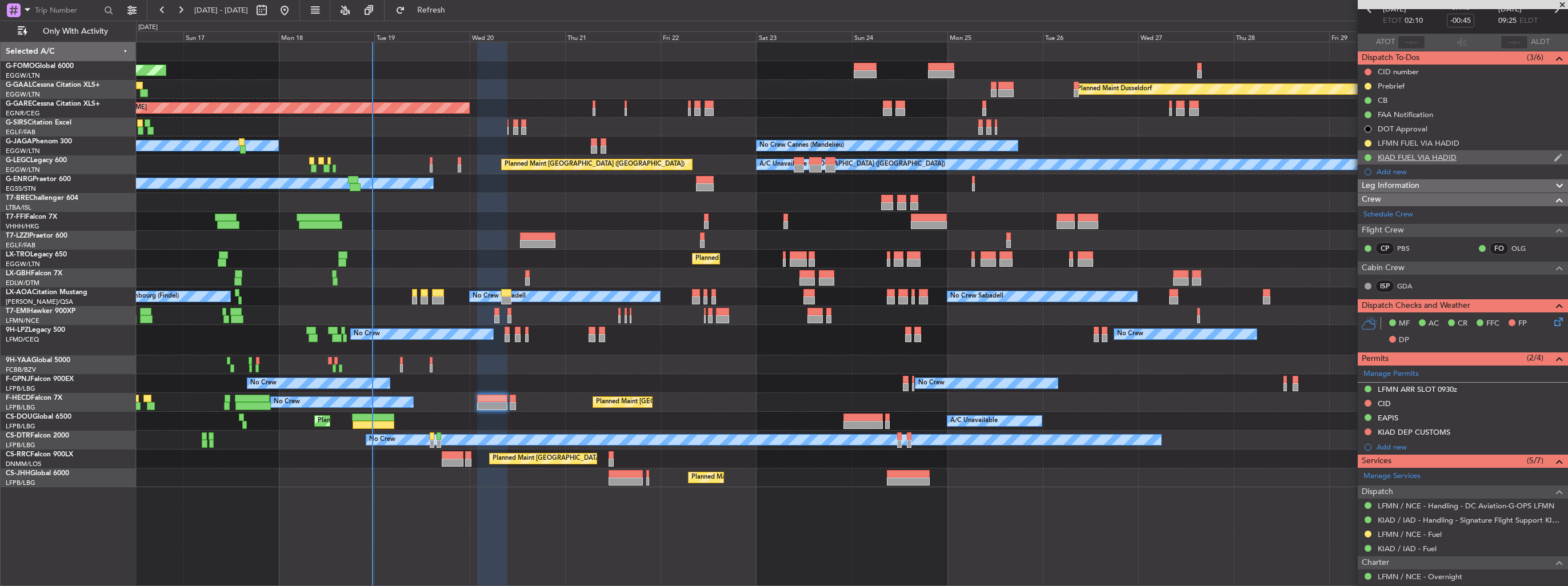
scroll to position [0, 0]
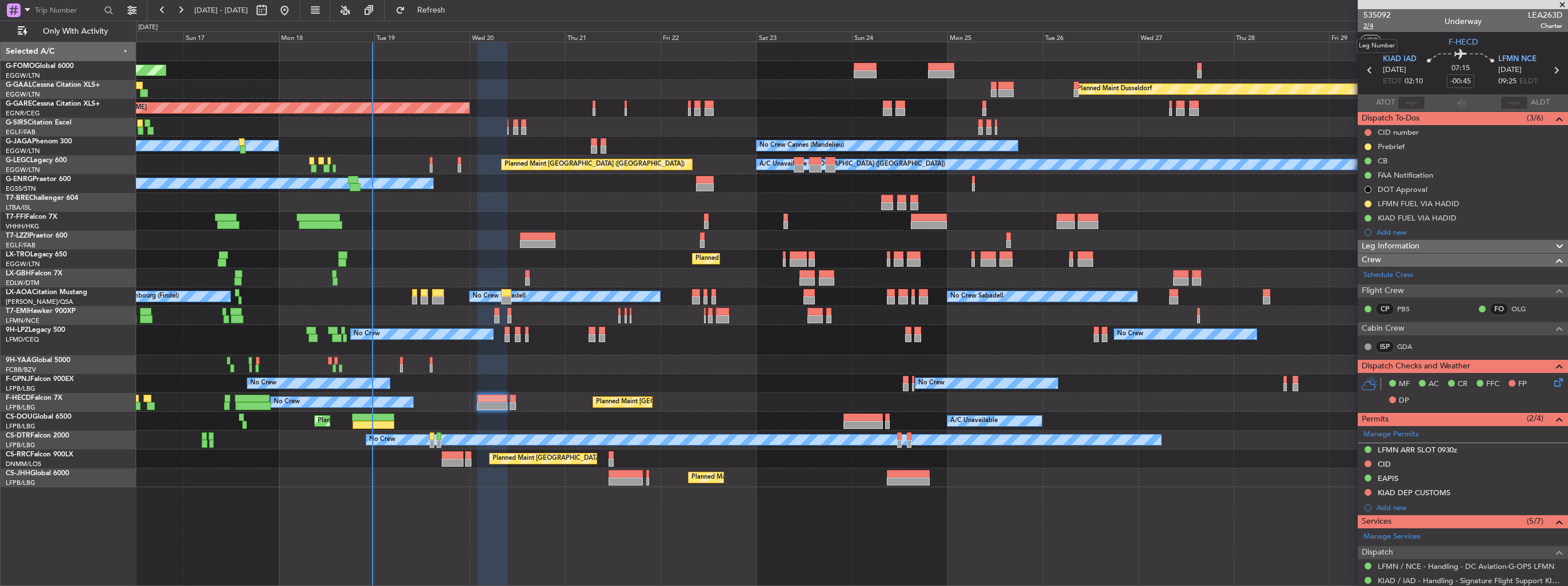
click at [1368, 23] on span "2/4" at bounding box center [1376, 26] width 27 height 9
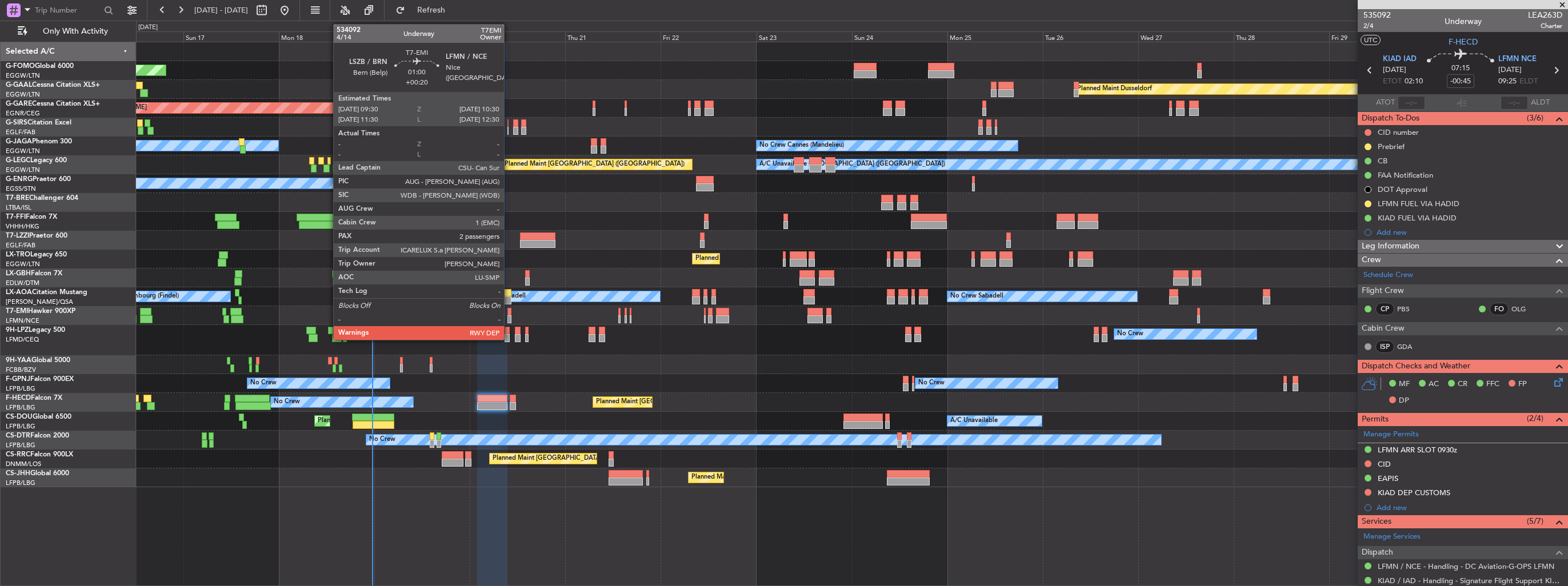
click at [509, 314] on div at bounding box center [509, 312] width 4 height 8
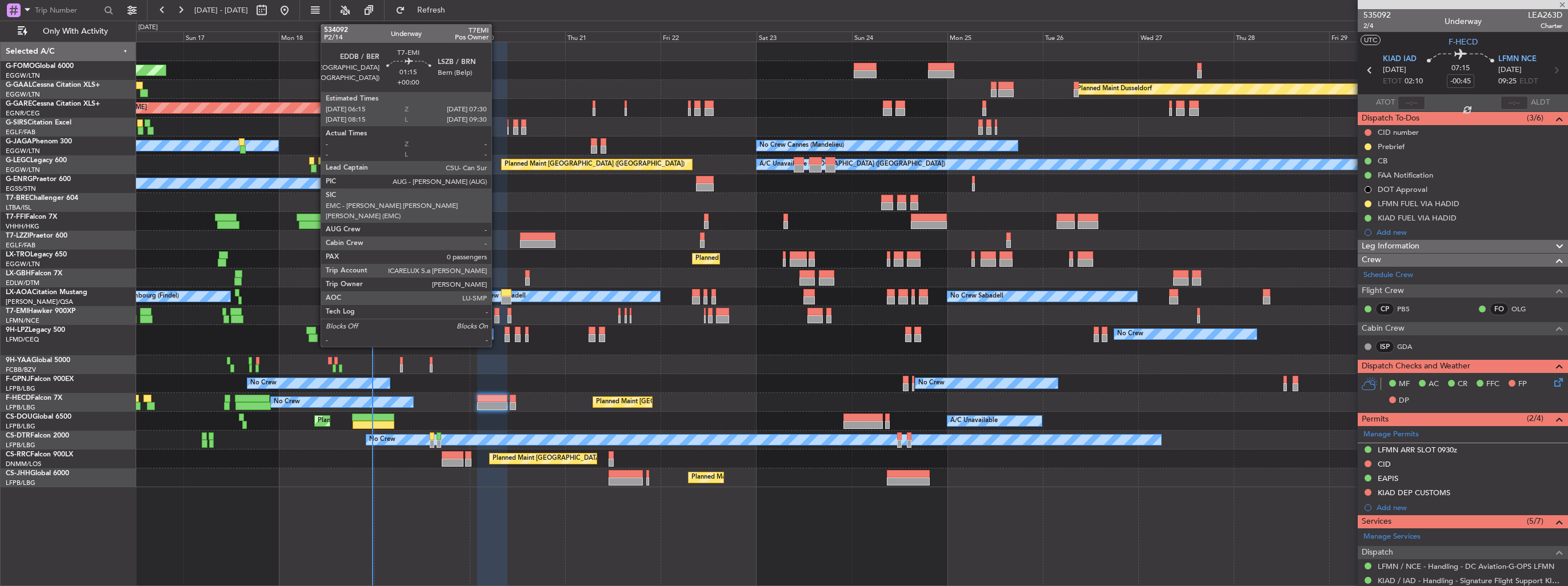
type input "+00:20"
type input "2"
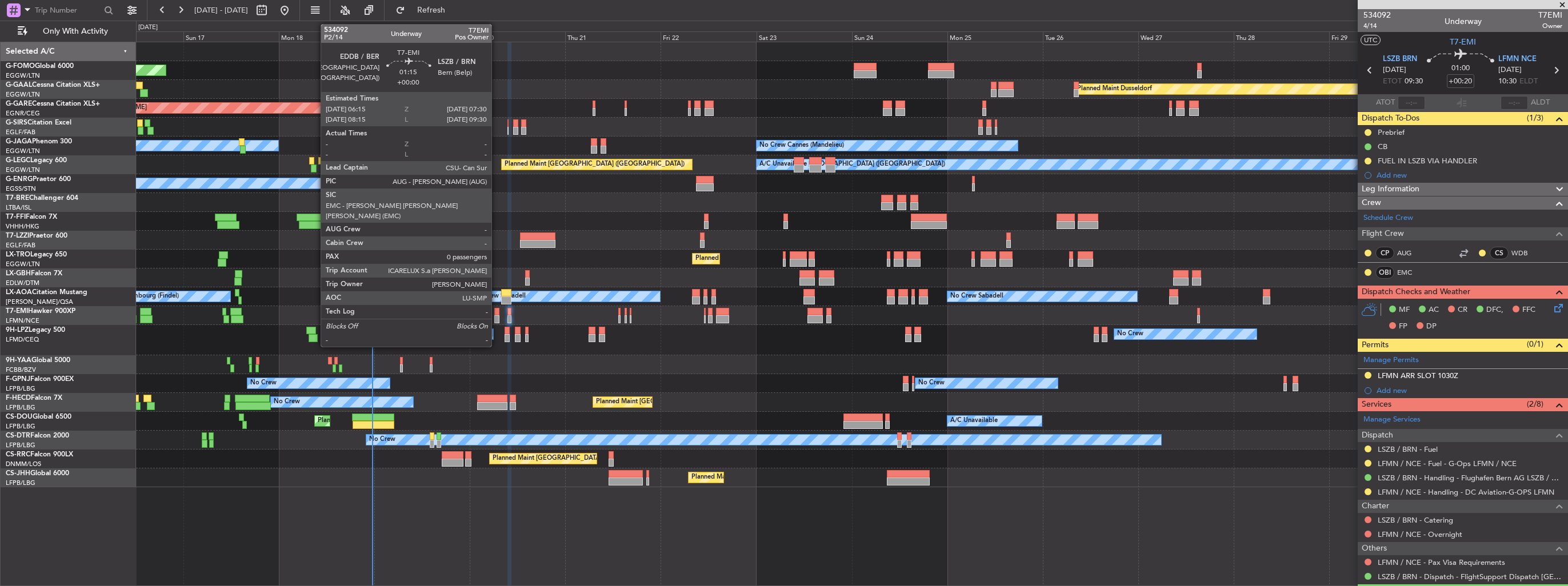
click at [496, 314] on div at bounding box center [497, 312] width 6 height 8
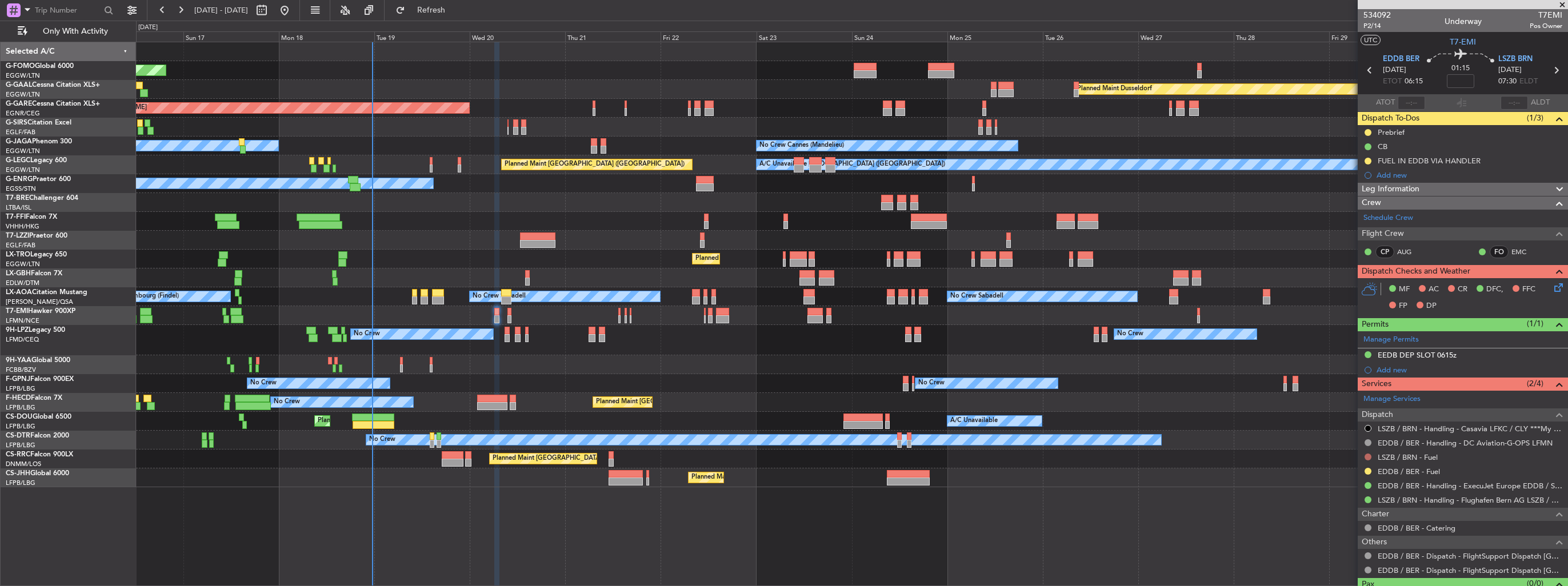
click at [1366, 454] on button at bounding box center [1367, 456] width 7 height 7
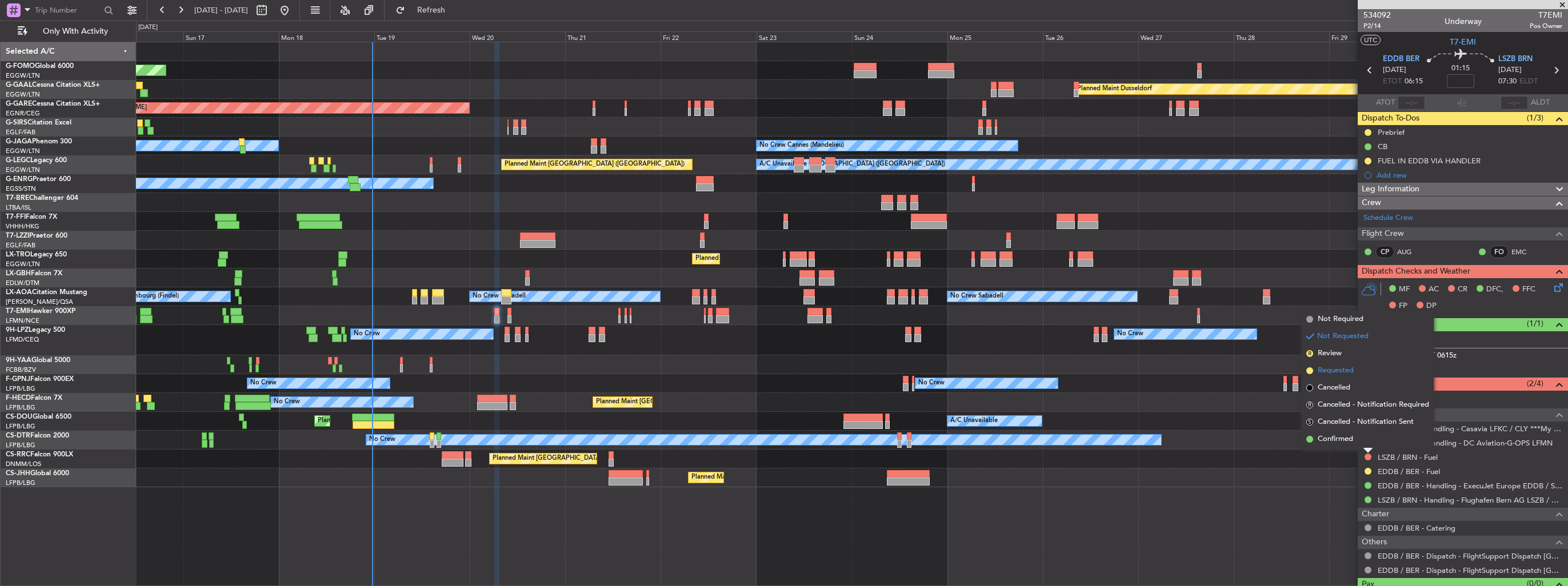
click at [1344, 370] on span "Requested" at bounding box center [1335, 371] width 36 height 11
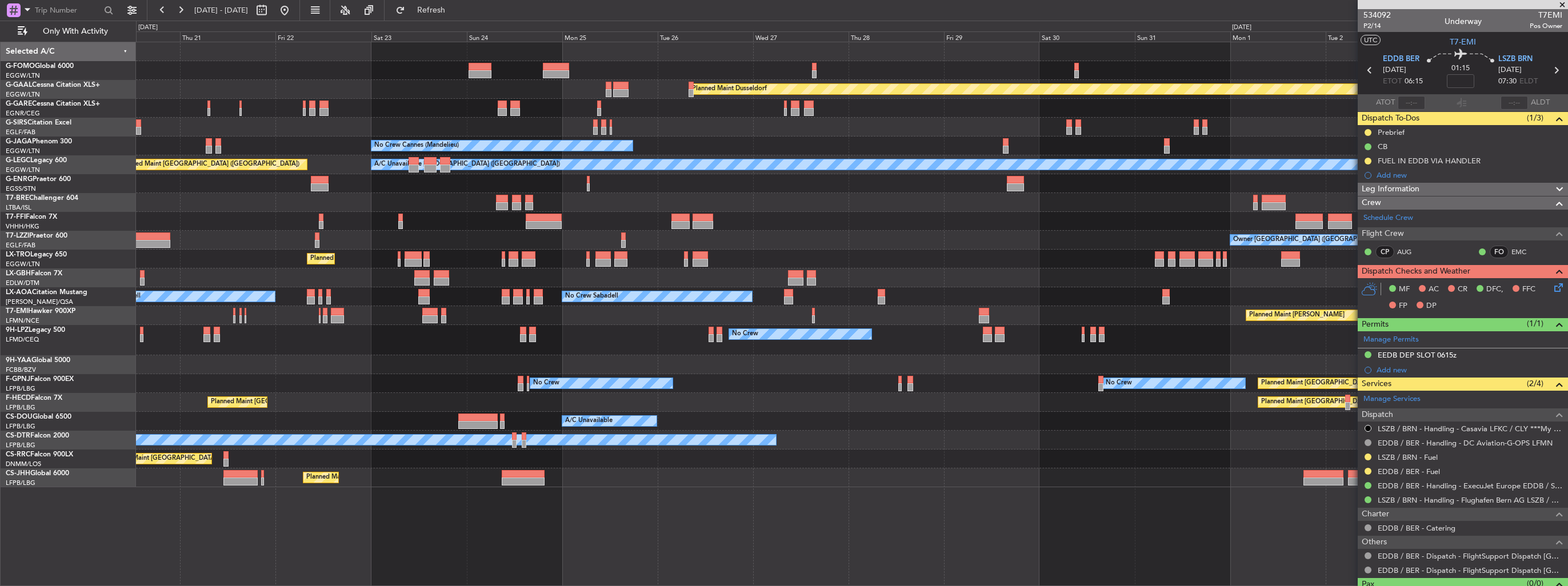
click at [853, 77] on div "Planned Maint Windsor Locks ([PERSON_NAME] Intl)" at bounding box center [851, 70] width 1431 height 19
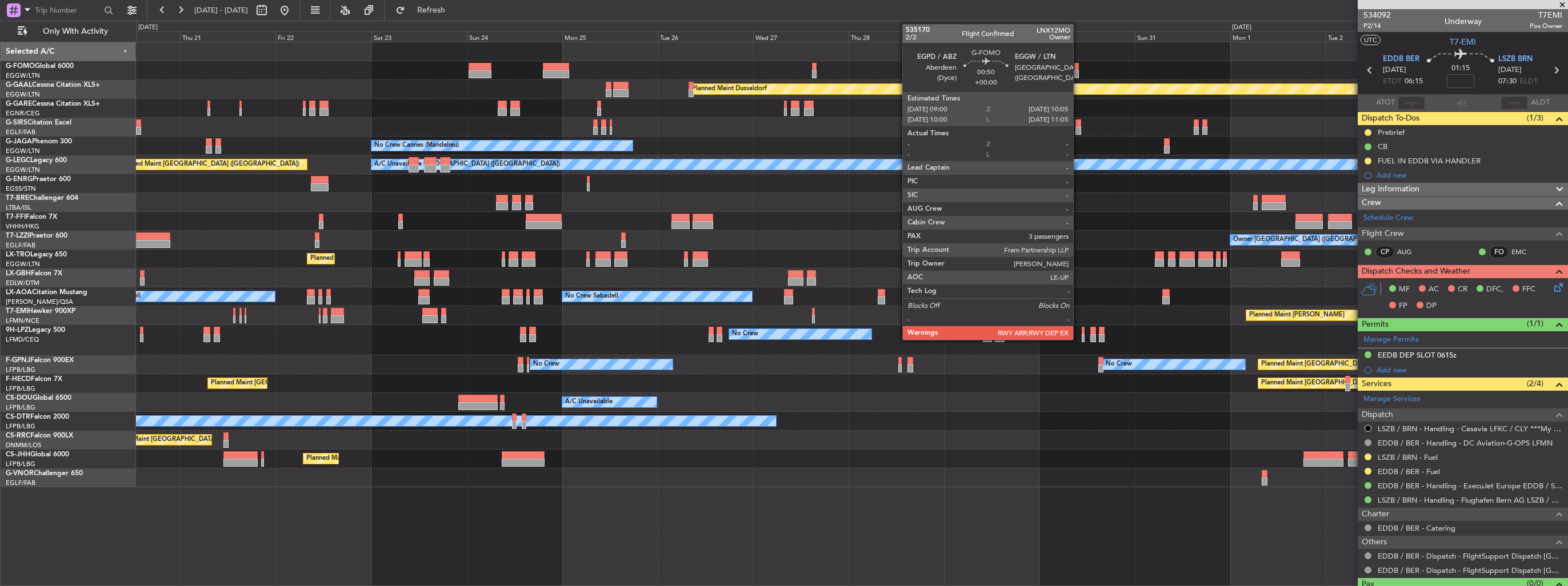
click at [1078, 67] on div at bounding box center [1076, 66] width 5 height 8
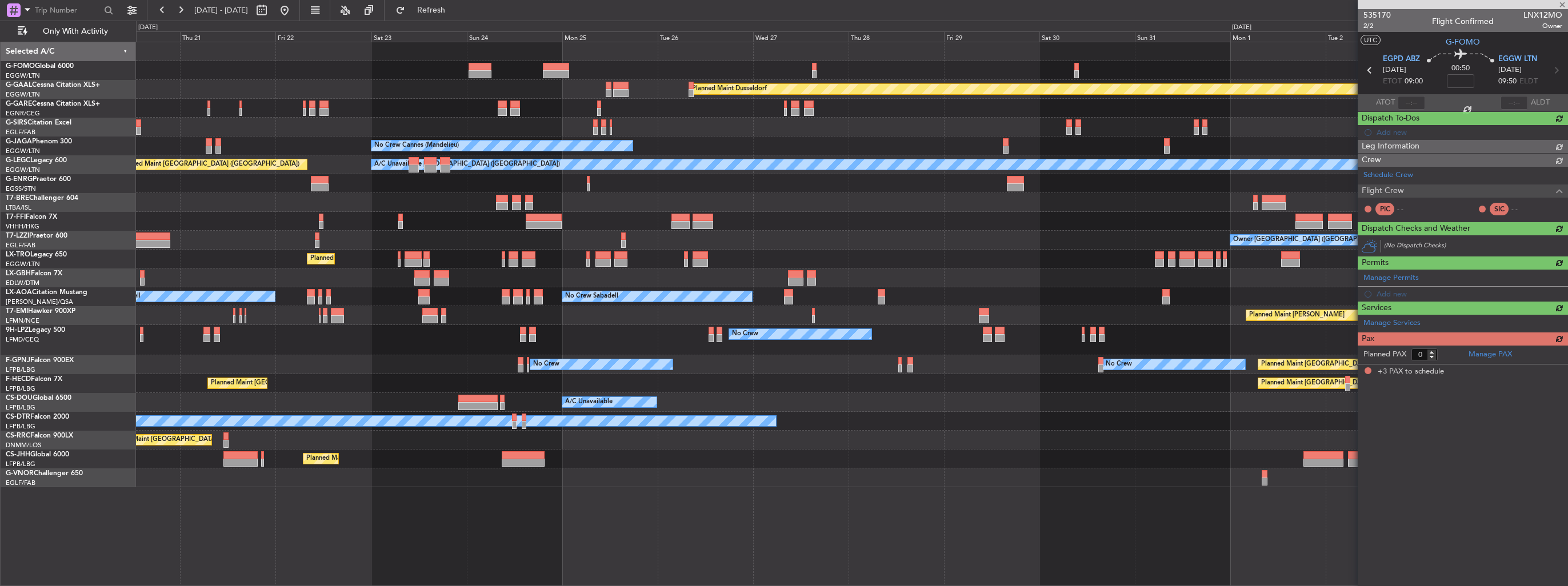
type input "3"
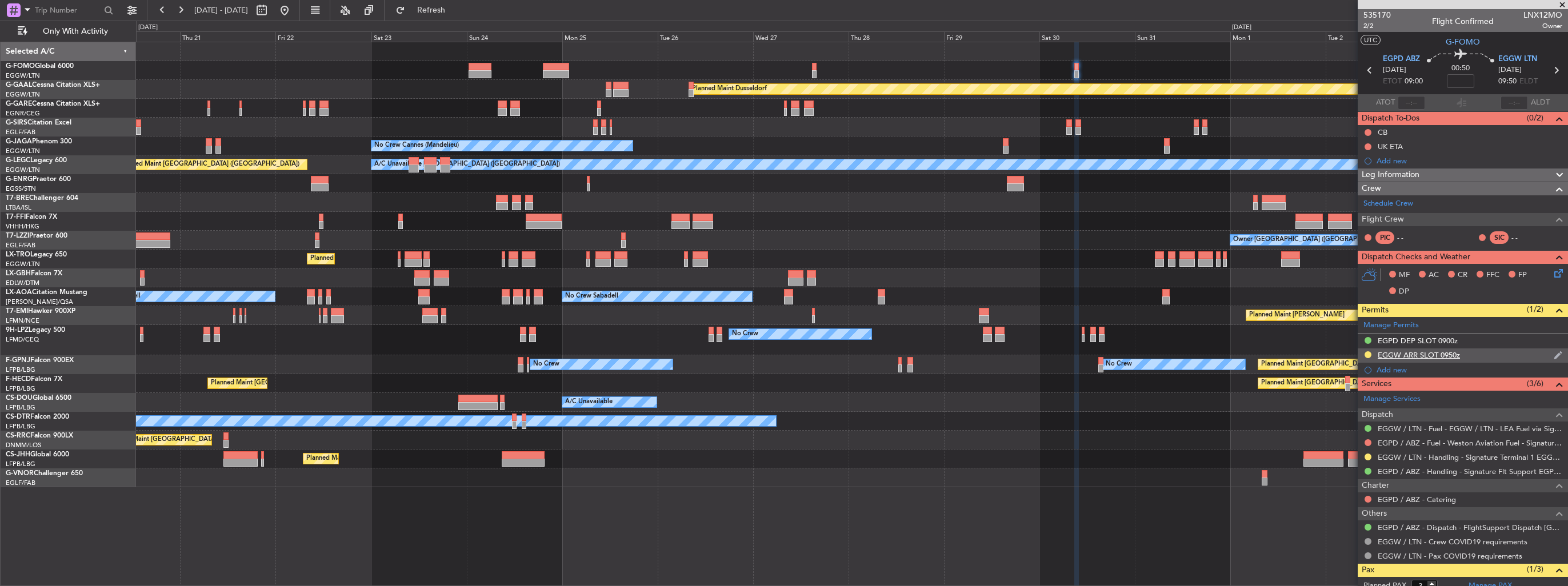
click at [1553, 352] on img at bounding box center [1557, 355] width 8 height 10
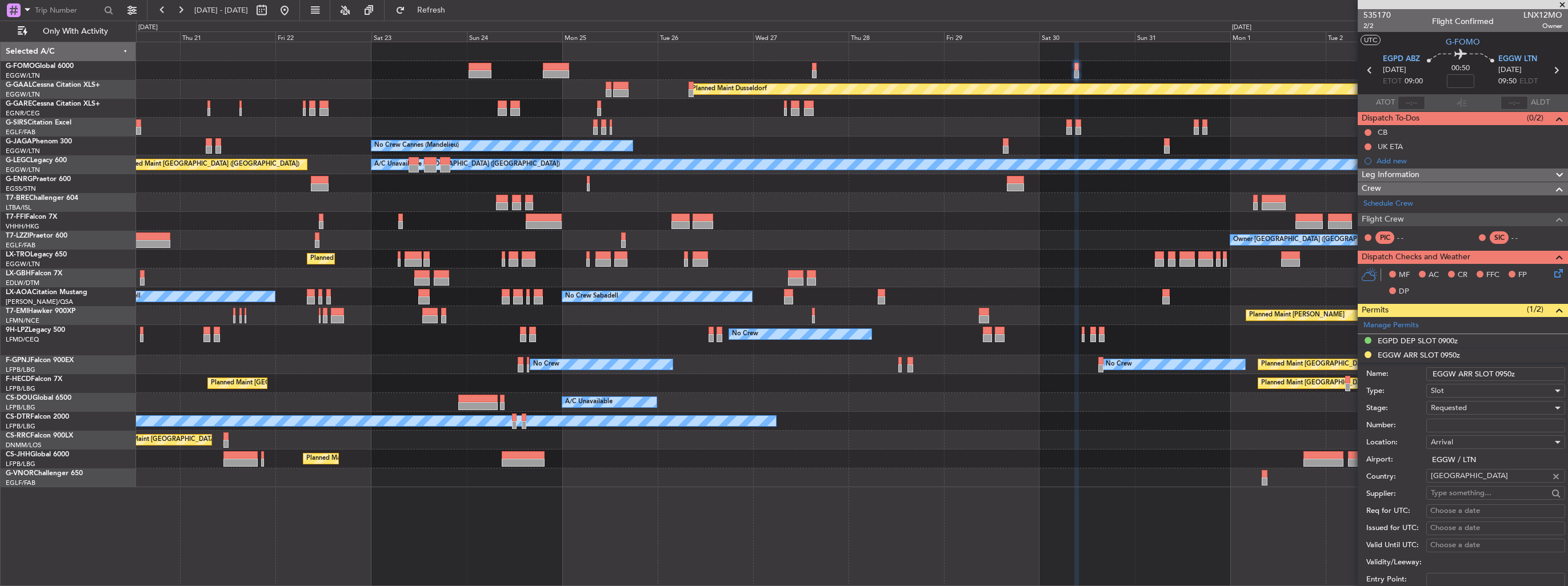
drag, startPoint x: 1524, startPoint y: 373, endPoint x: 1496, endPoint y: 375, distance: 28.1
click at [1496, 375] on input "EGGW ARR SLOT 0950z" at bounding box center [1495, 374] width 139 height 14
type input "EGGW ARR SLOT 1005z"
click at [1487, 410] on div "Requested" at bounding box center [1491, 407] width 121 height 17
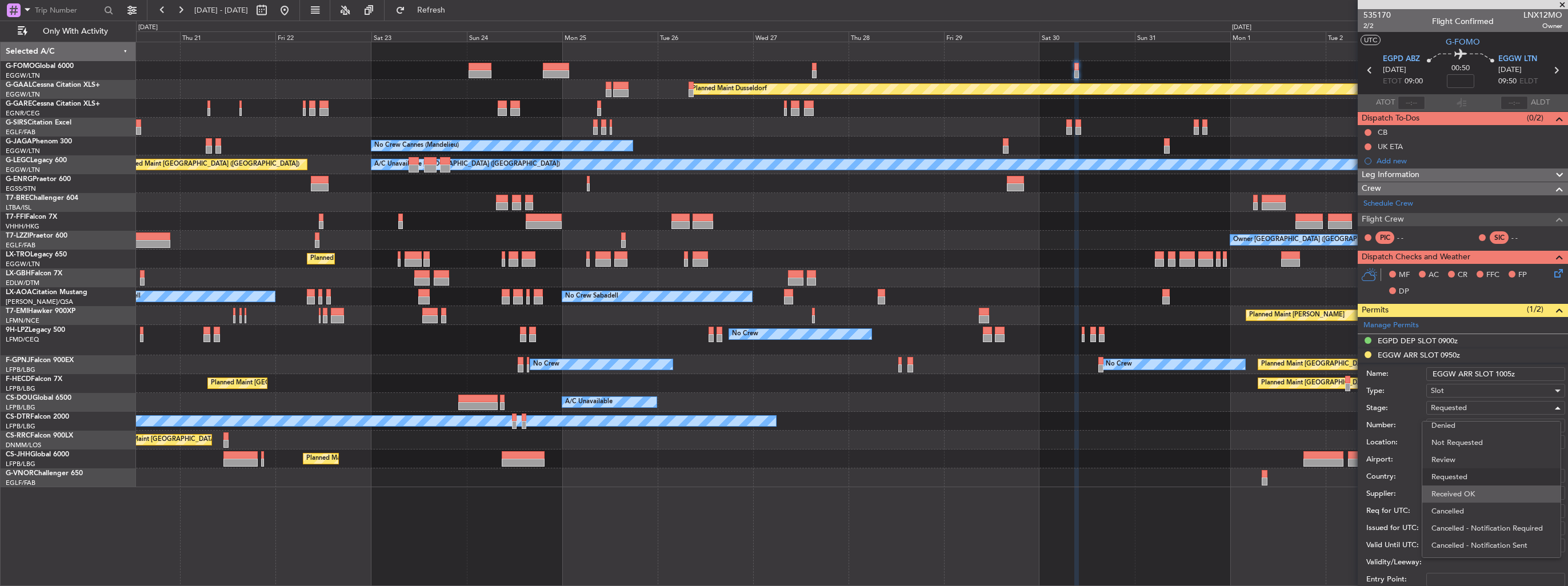
click at [1481, 488] on span "Received OK" at bounding box center [1490, 494] width 120 height 17
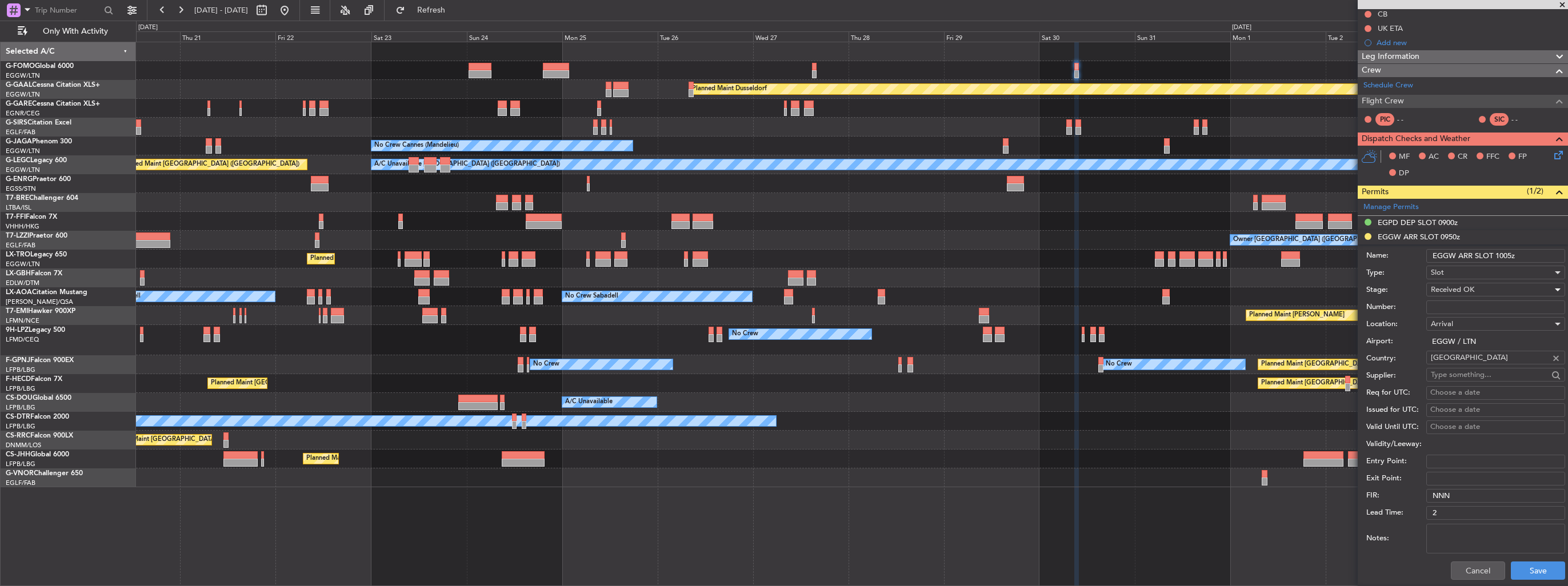
scroll to position [171, 0]
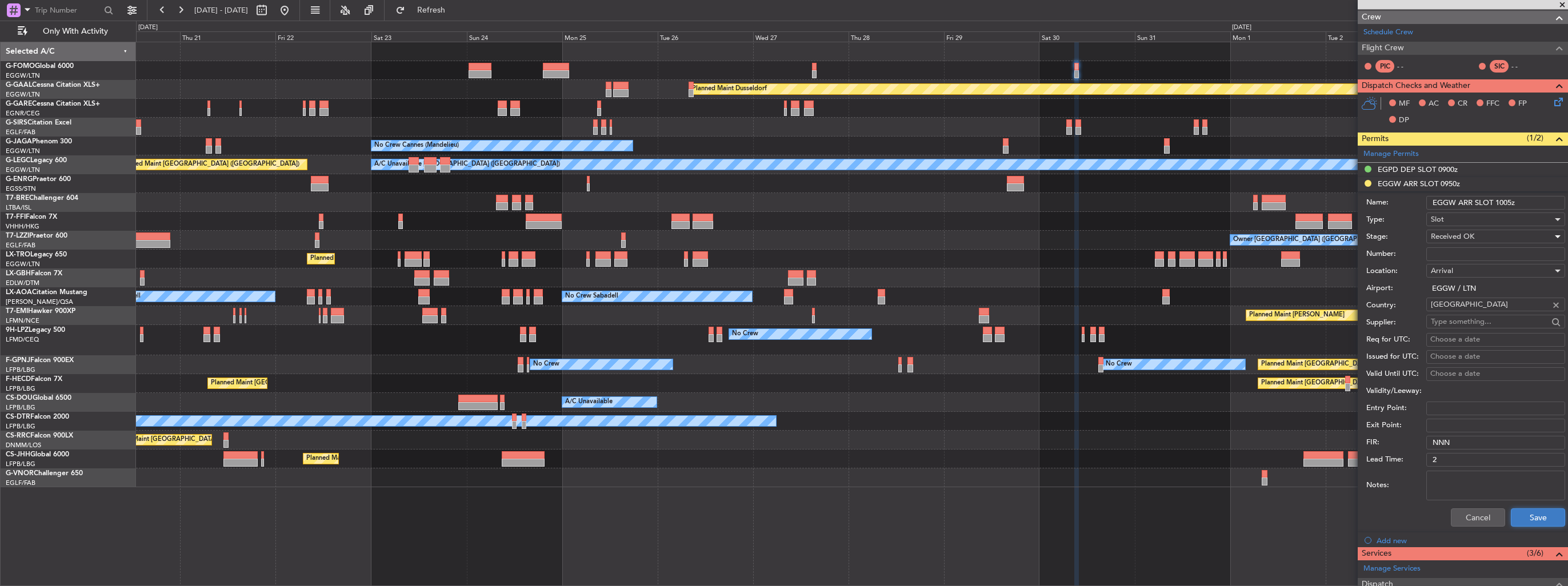
click at [1529, 517] on button "Save" at bounding box center [1537, 518] width 54 height 19
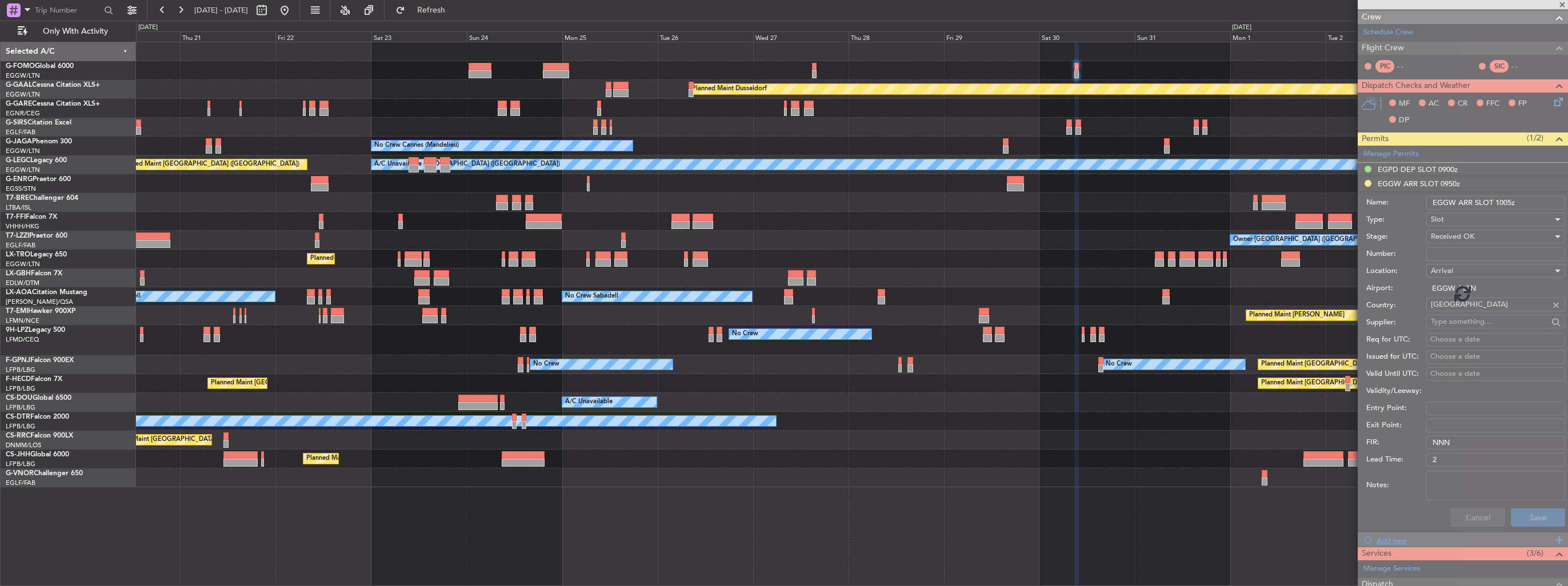
scroll to position [80, 0]
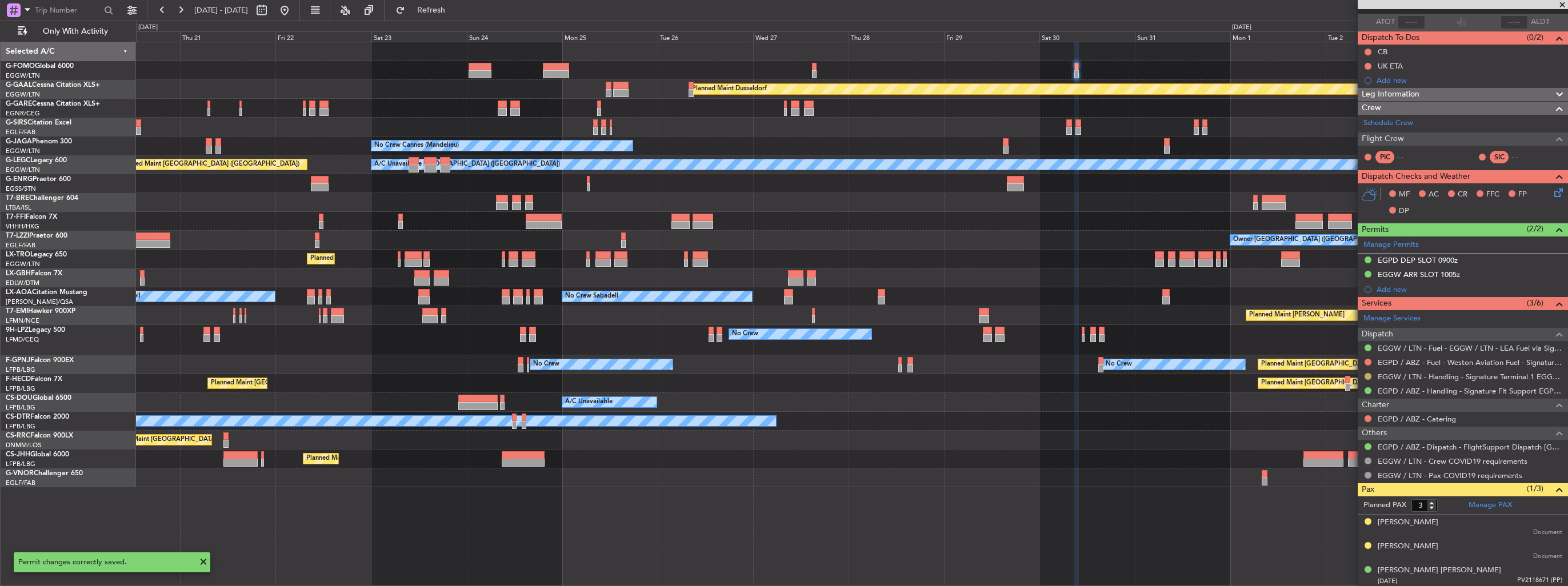
click at [1369, 376] on button at bounding box center [1367, 376] width 7 height 7
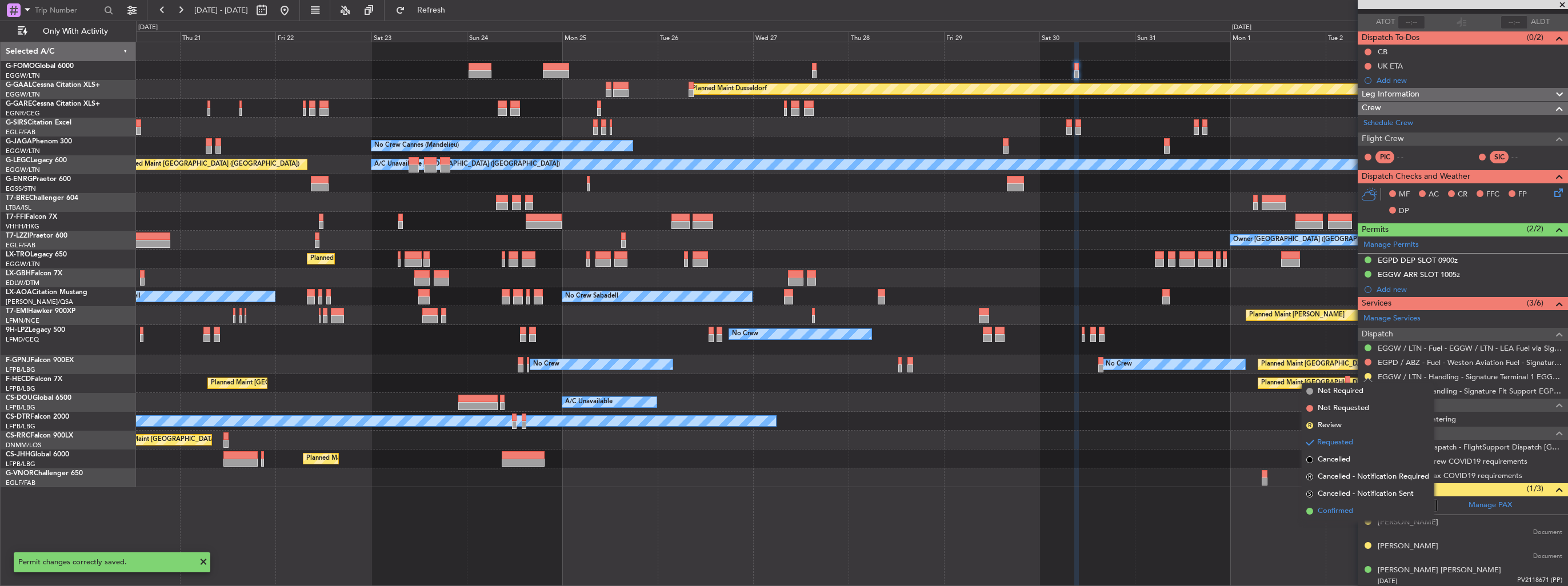
click at [1333, 505] on li "Confirmed" at bounding box center [1367, 511] width 132 height 17
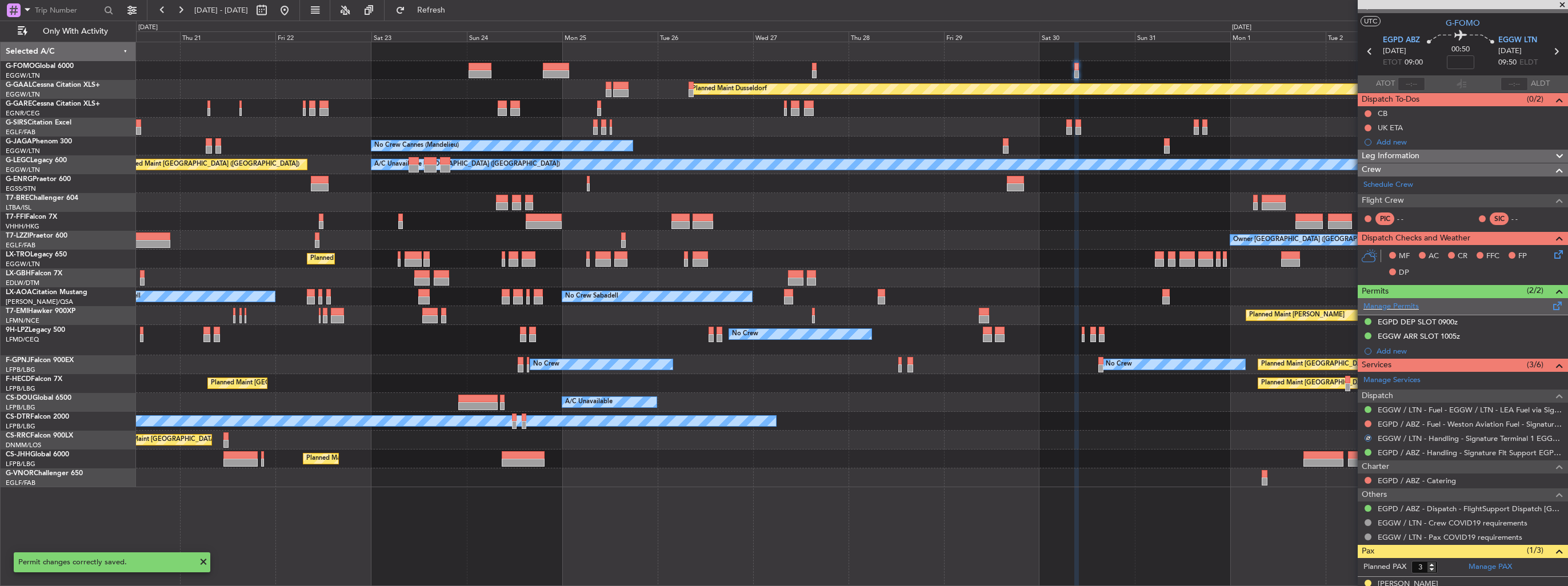
scroll to position [0, 0]
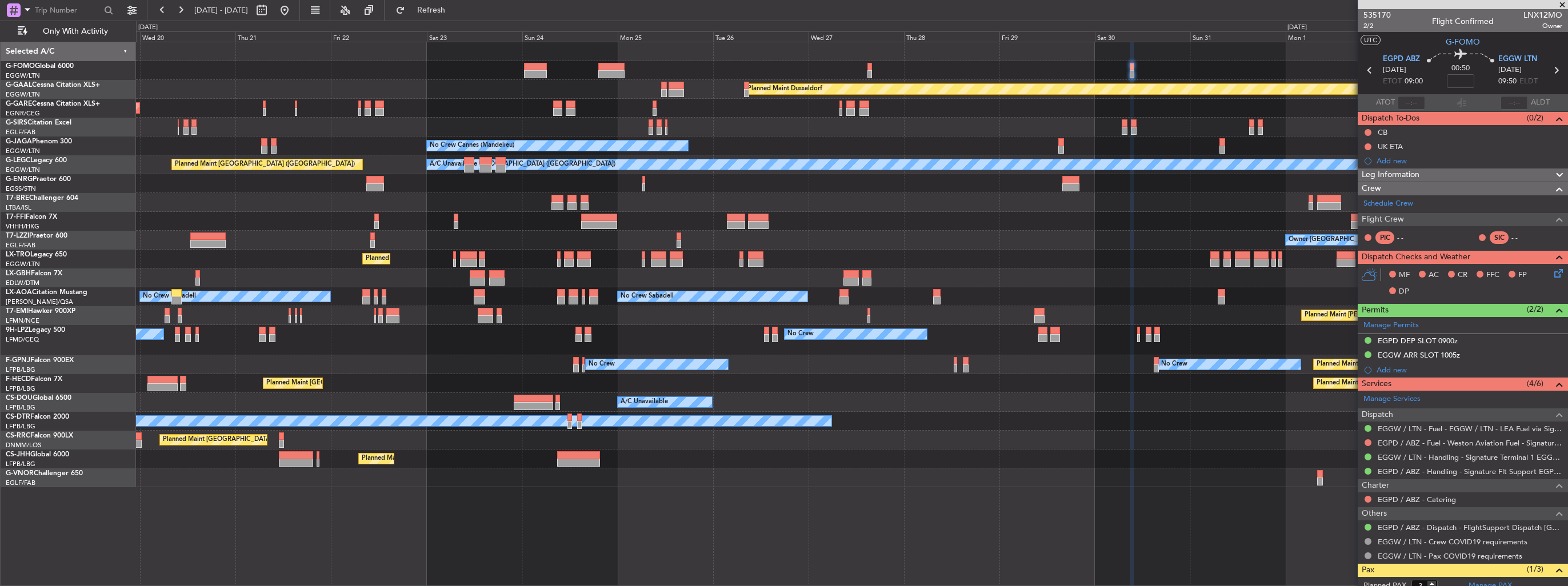
click at [296, 242] on div "Owner [GEOGRAPHIC_DATA] ([GEOGRAPHIC_DATA])" at bounding box center [851, 240] width 1431 height 19
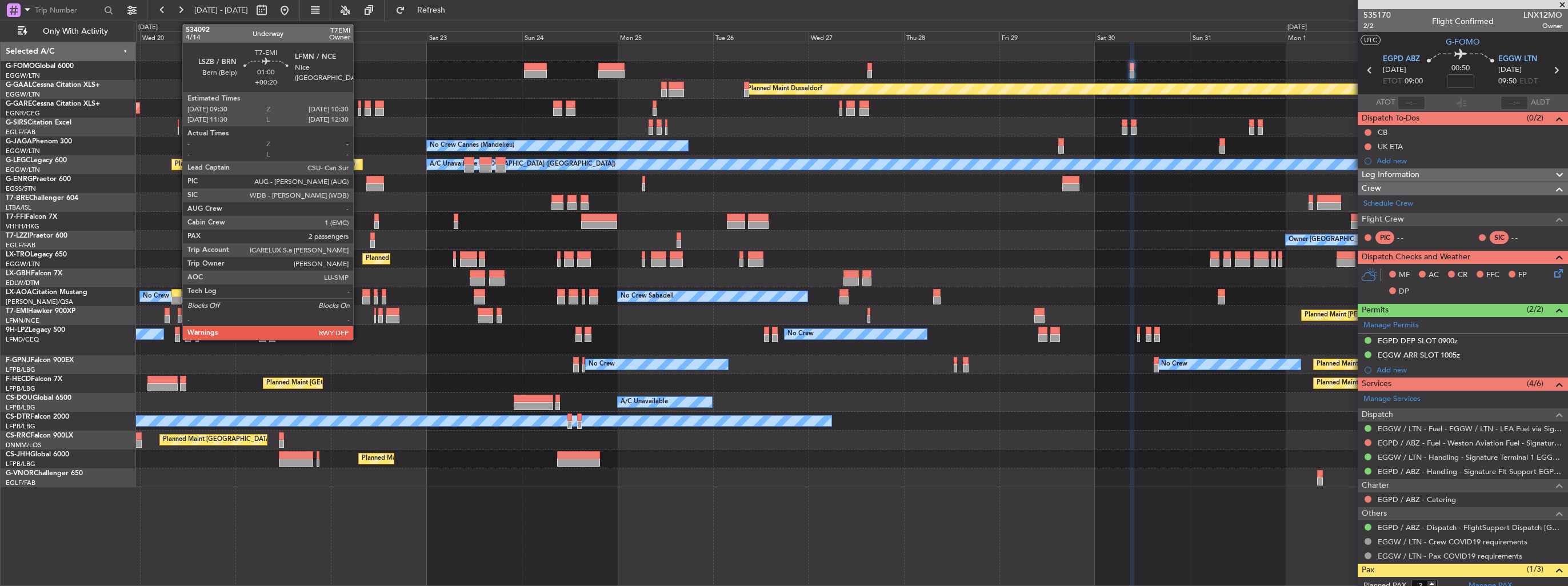
click at [178, 317] on div at bounding box center [179, 319] width 4 height 8
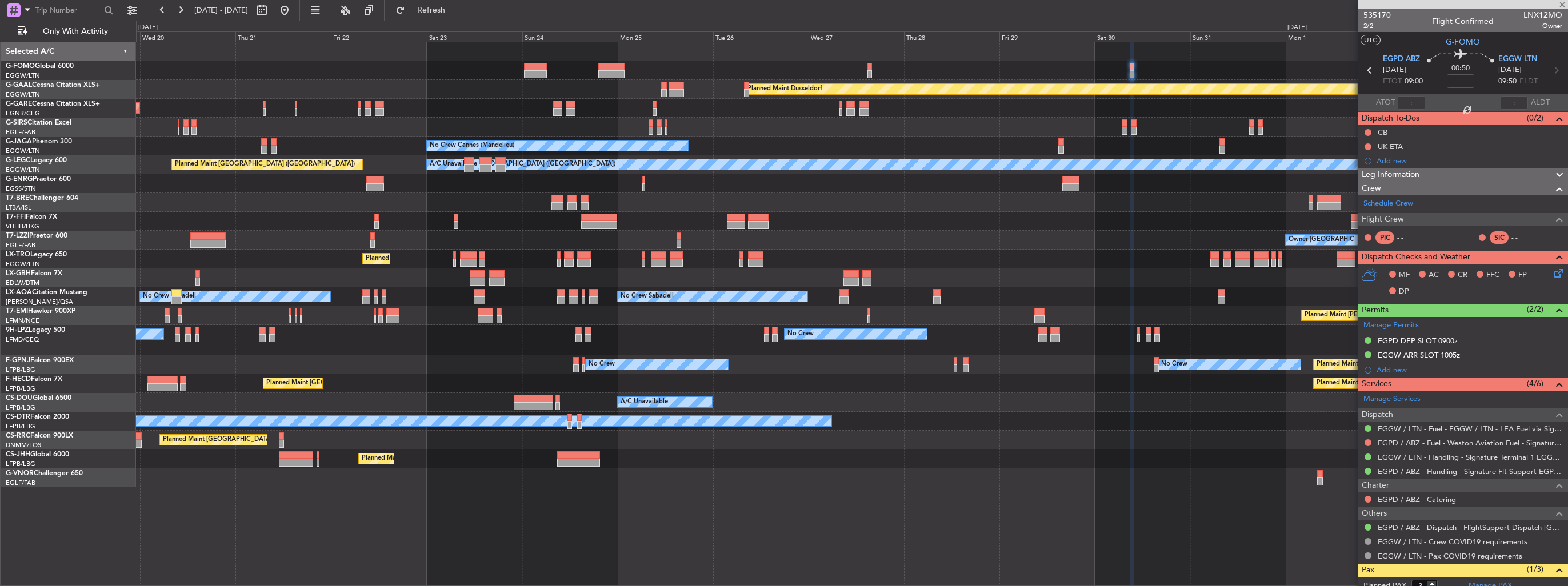
type input "+00:20"
type input "2"
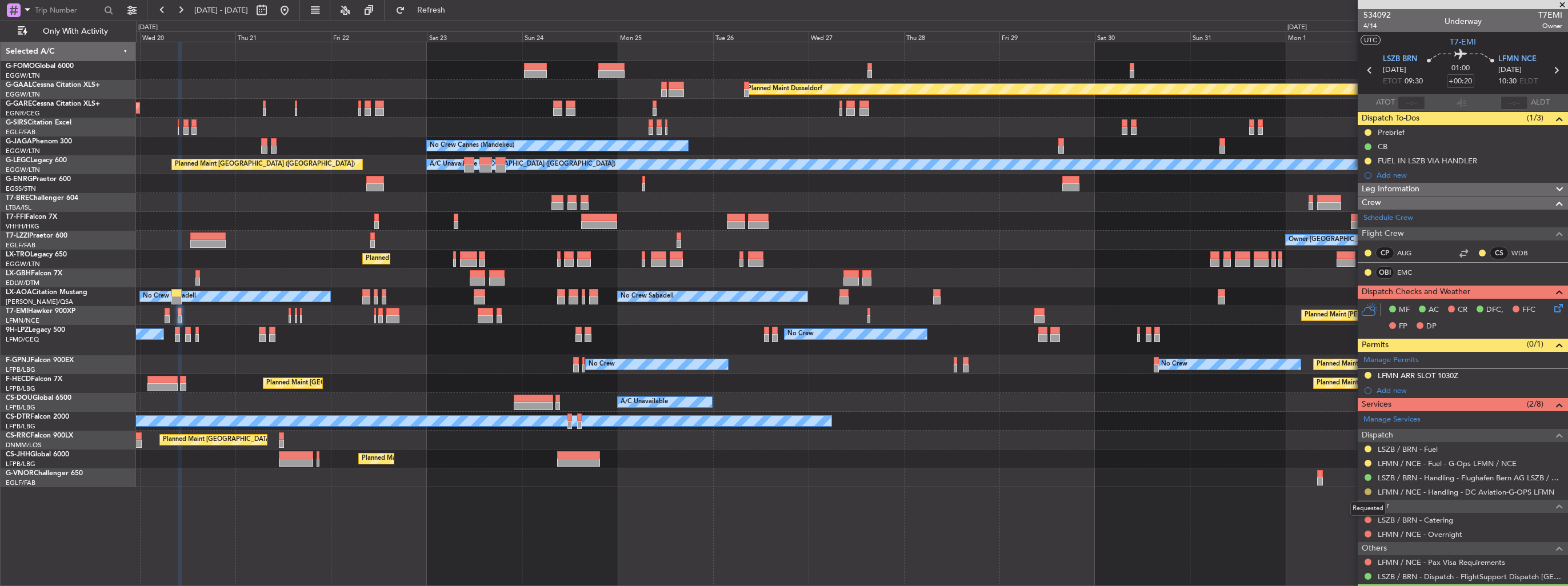
click at [1366, 489] on button at bounding box center [1367, 492] width 7 height 7
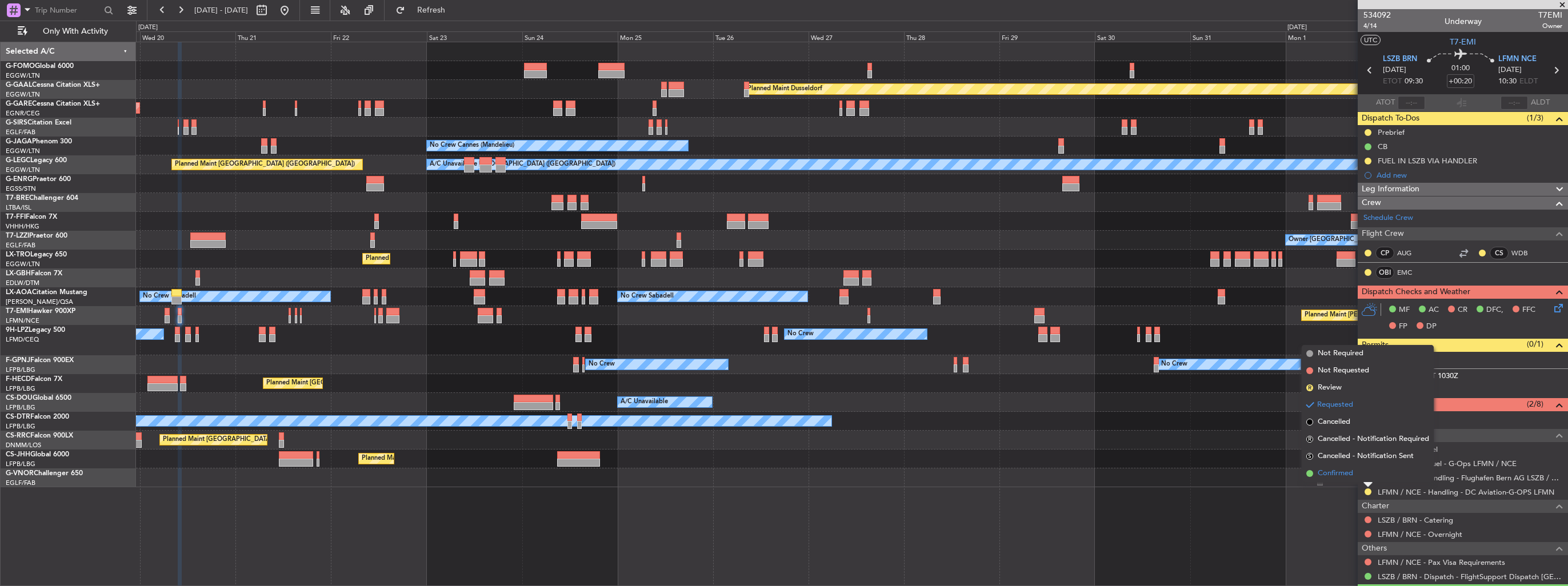
click at [1322, 473] on span "Confirmed" at bounding box center [1335, 474] width 36 height 11
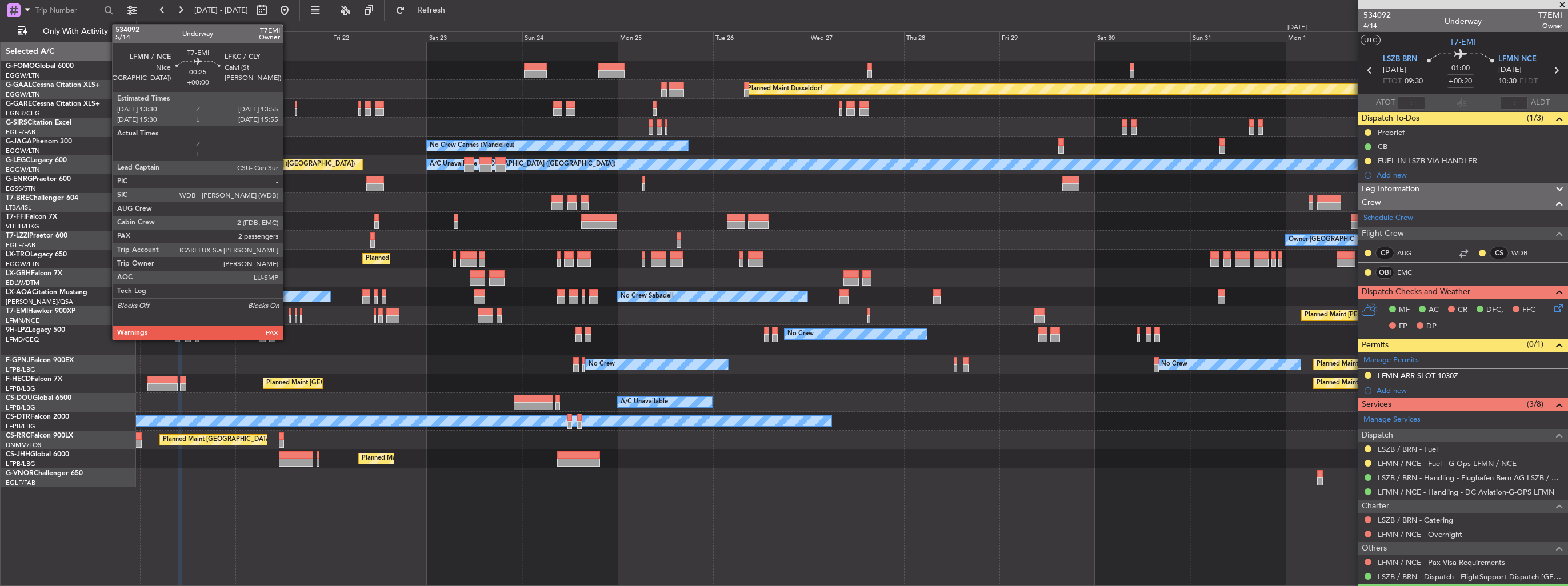
click at [289, 317] on div at bounding box center [290, 319] width 2 height 8
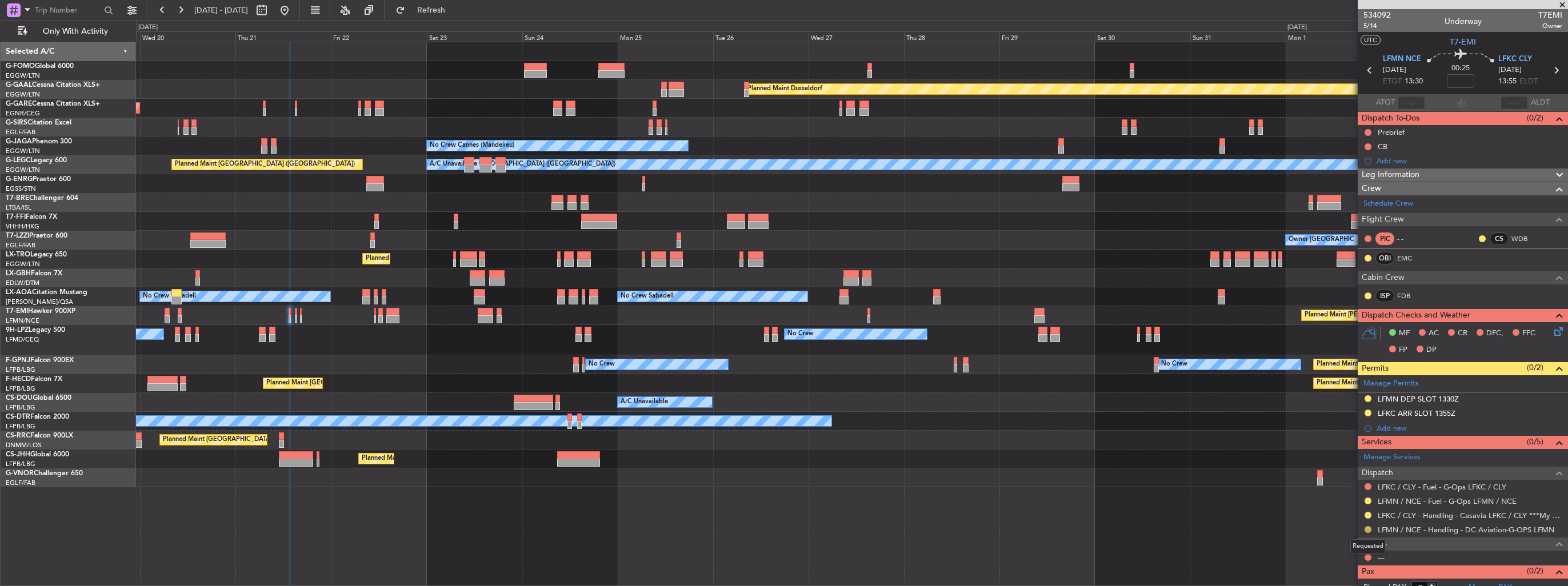
click at [1365, 527] on button at bounding box center [1367, 529] width 7 height 7
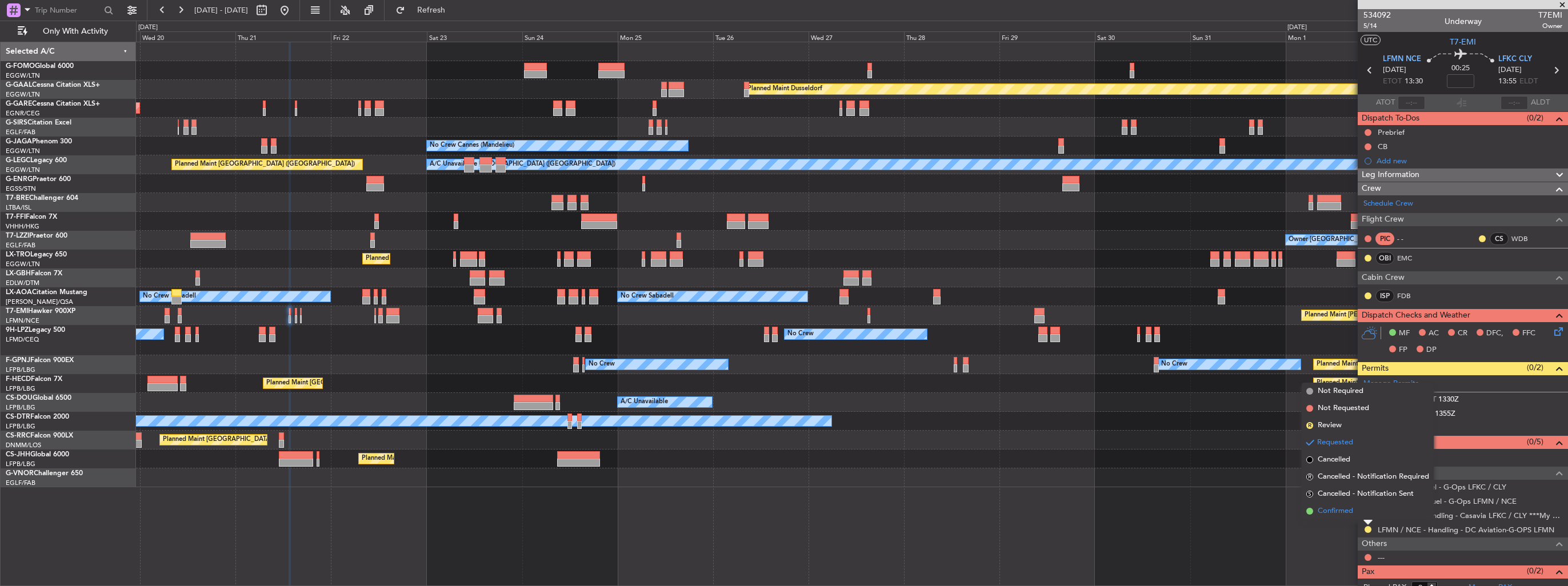
click at [1346, 511] on span "Confirmed" at bounding box center [1335, 511] width 36 height 11
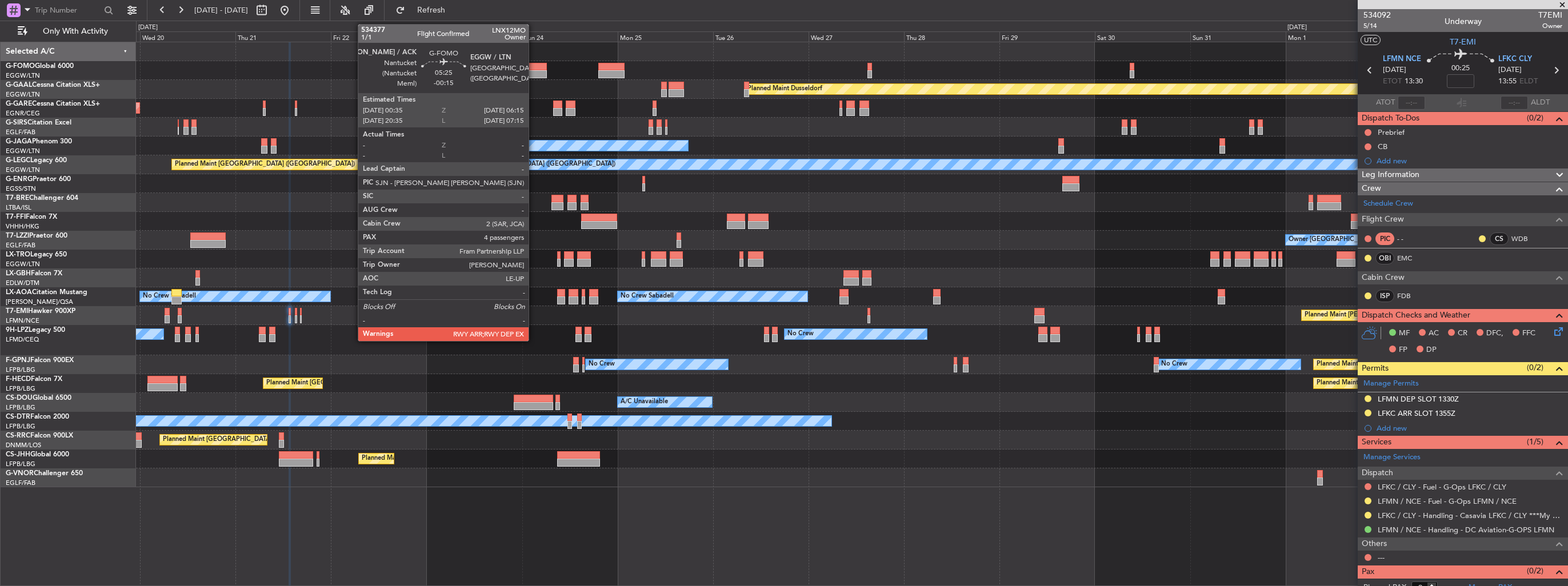
click at [534, 70] on div at bounding box center [535, 74] width 22 height 8
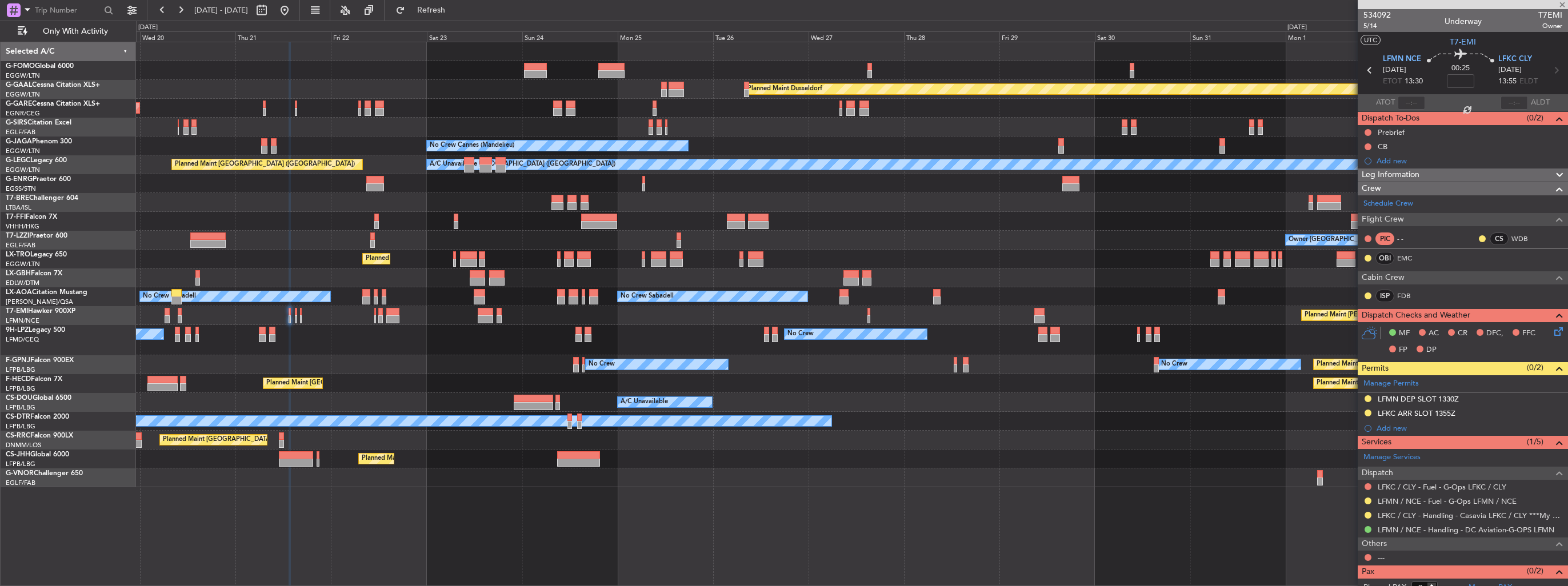
type input "-00:15"
type input "4"
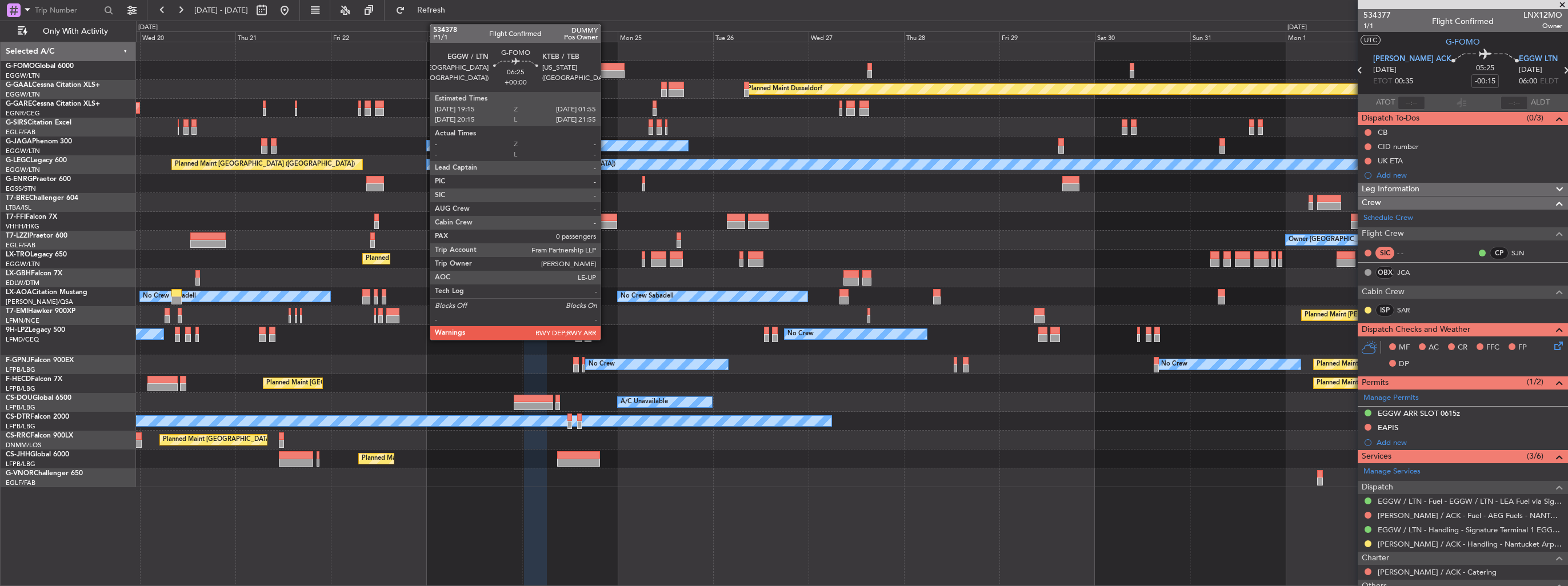
click at [606, 72] on div at bounding box center [611, 74] width 27 height 8
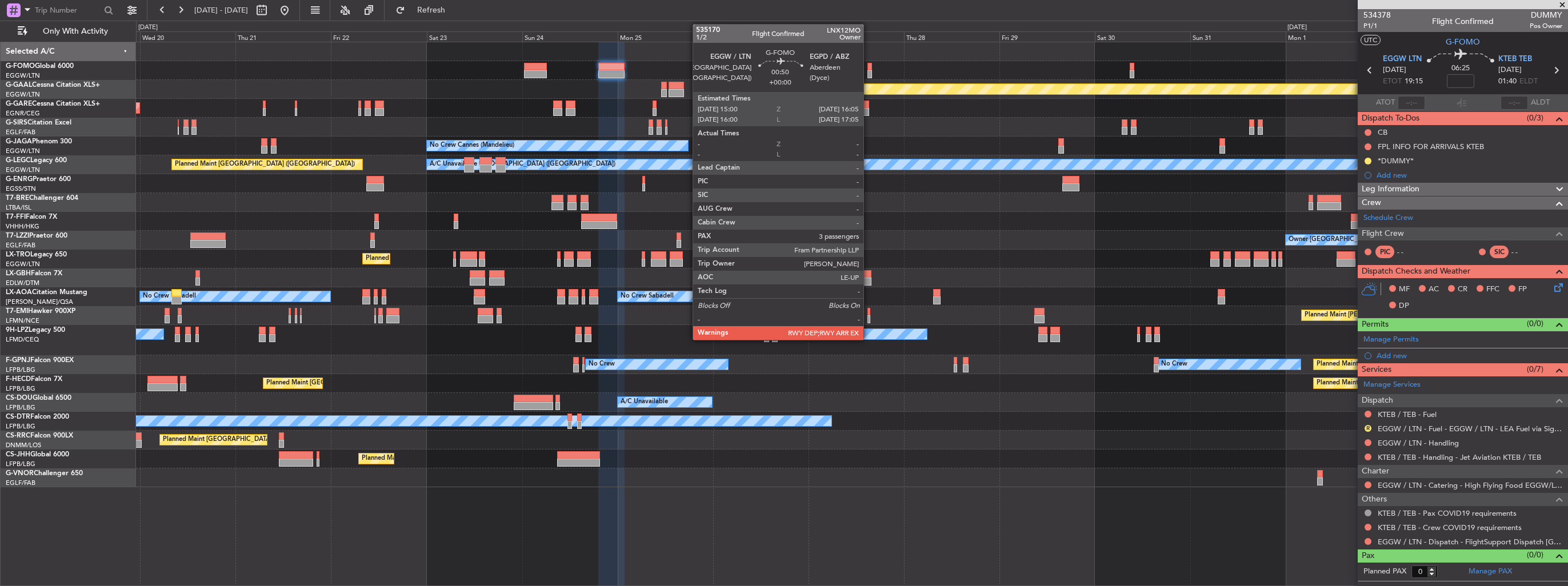
click at [868, 70] on div at bounding box center [869, 74] width 5 height 8
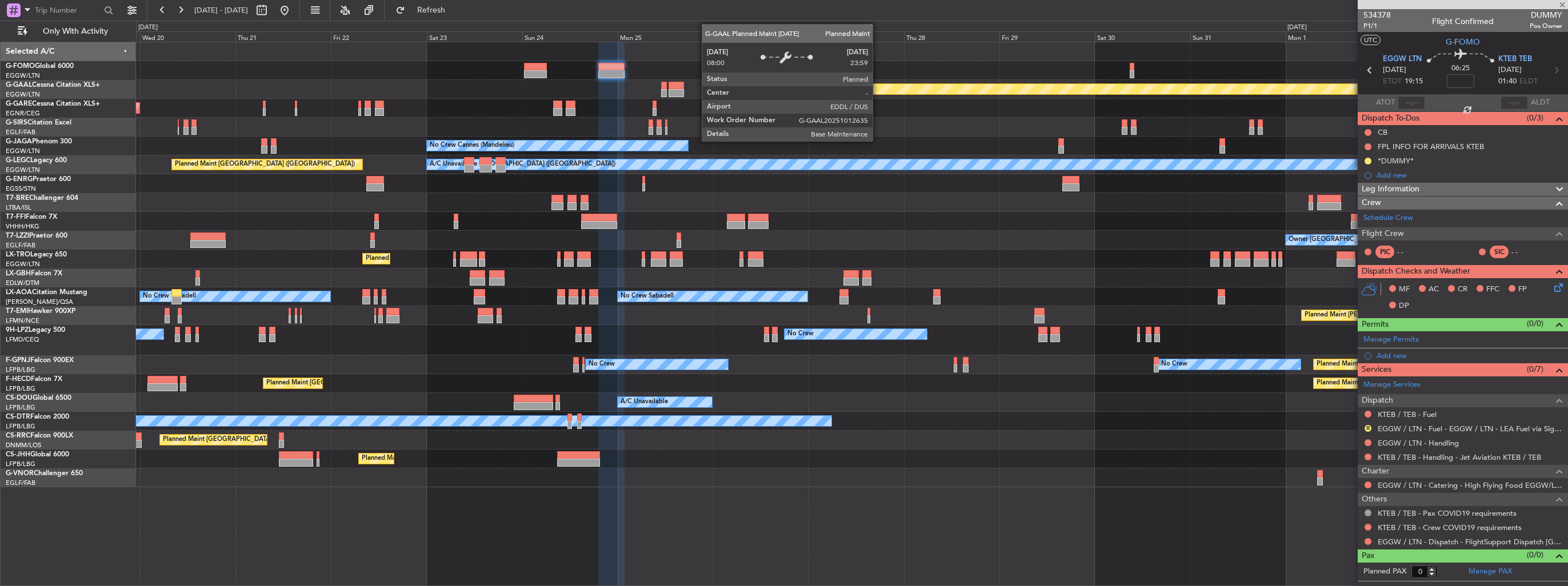
type input "3"
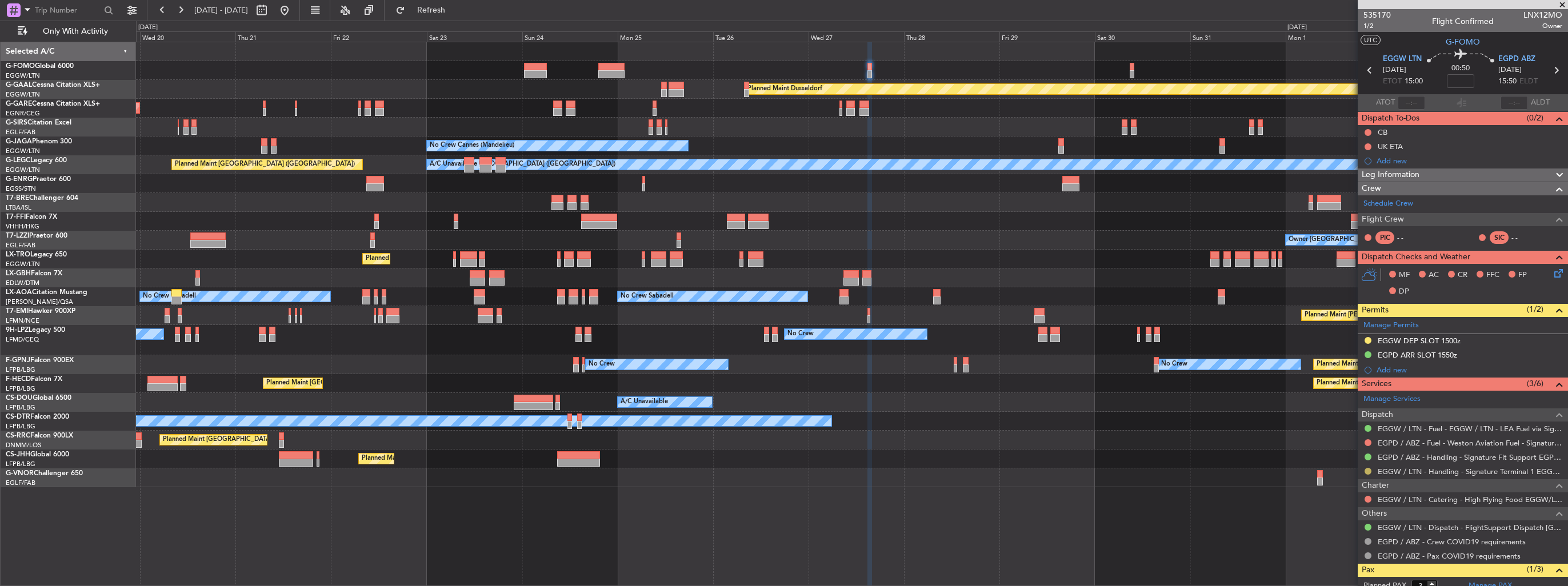
click at [1367, 472] on button at bounding box center [1367, 471] width 7 height 7
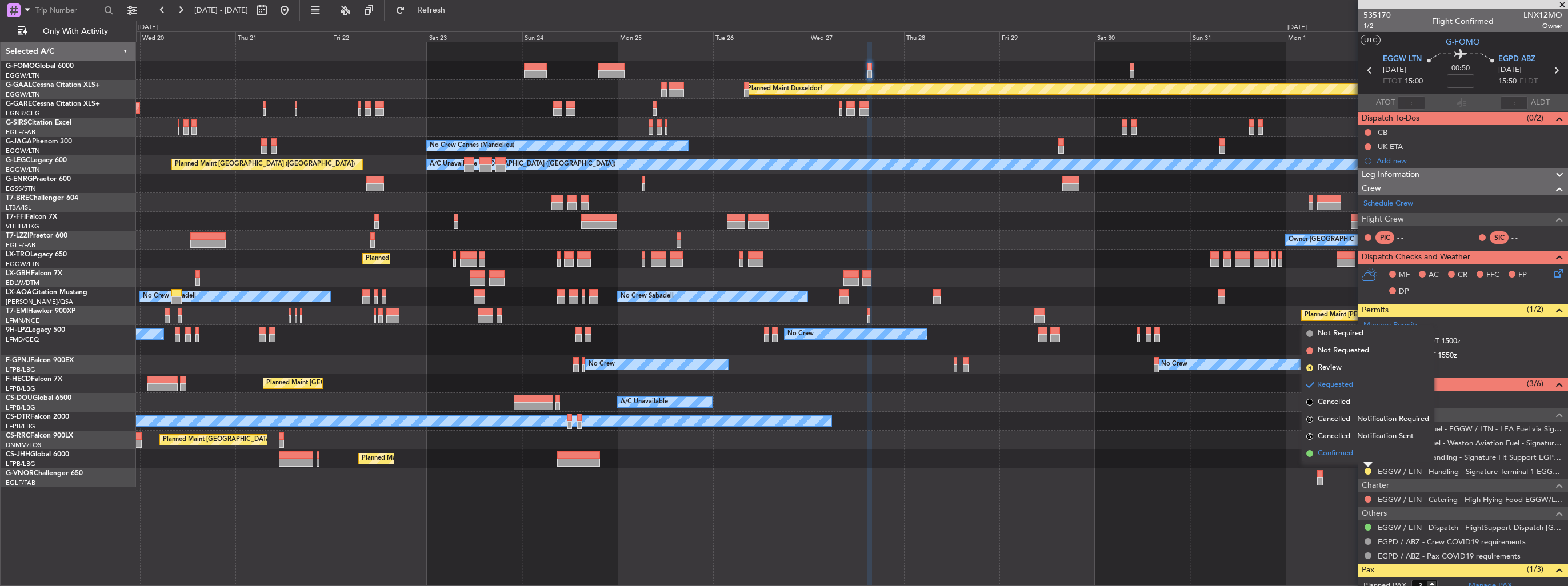
click at [1333, 456] on span "Confirmed" at bounding box center [1335, 453] width 36 height 11
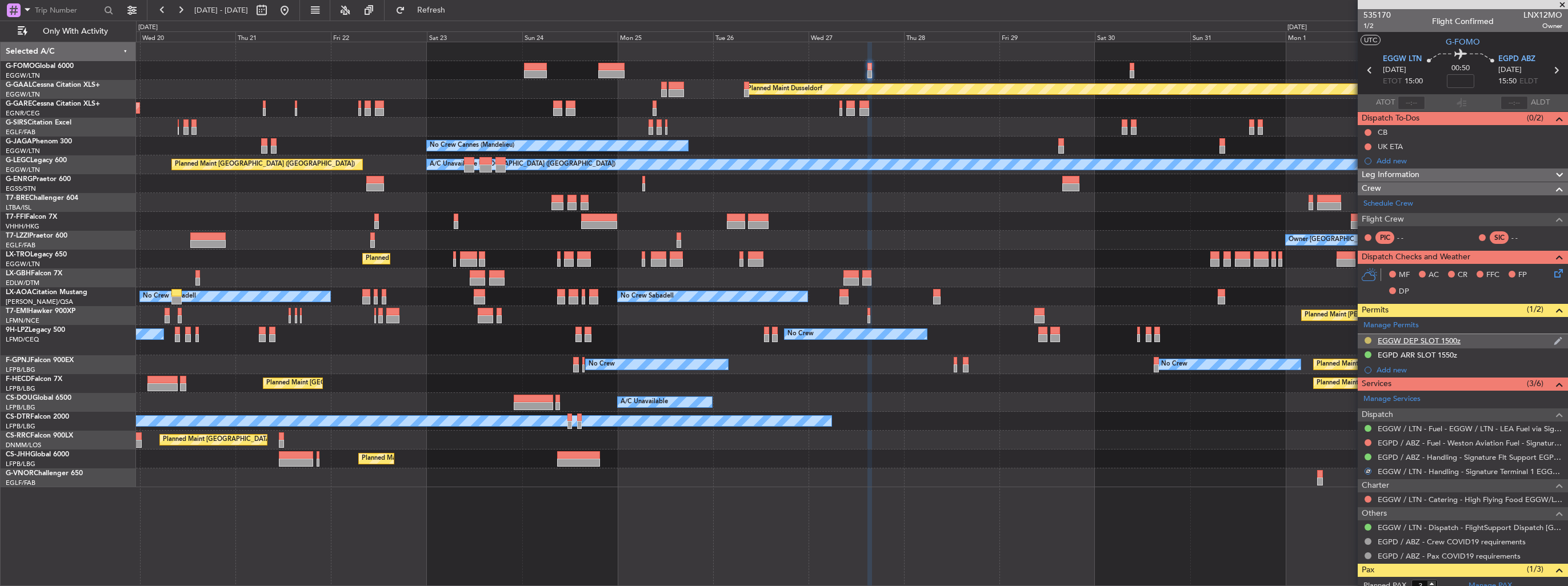
click at [1366, 340] on button at bounding box center [1367, 340] width 7 height 7
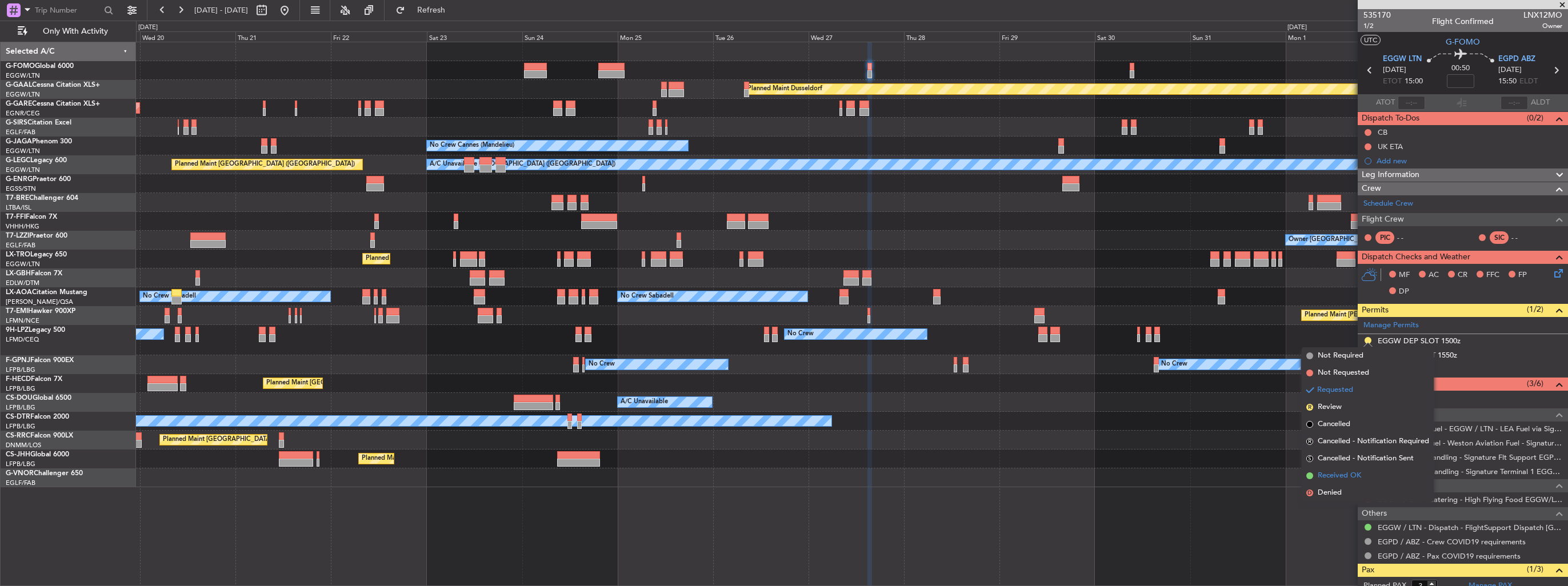
click at [1347, 476] on span "Received OK" at bounding box center [1339, 476] width 43 height 11
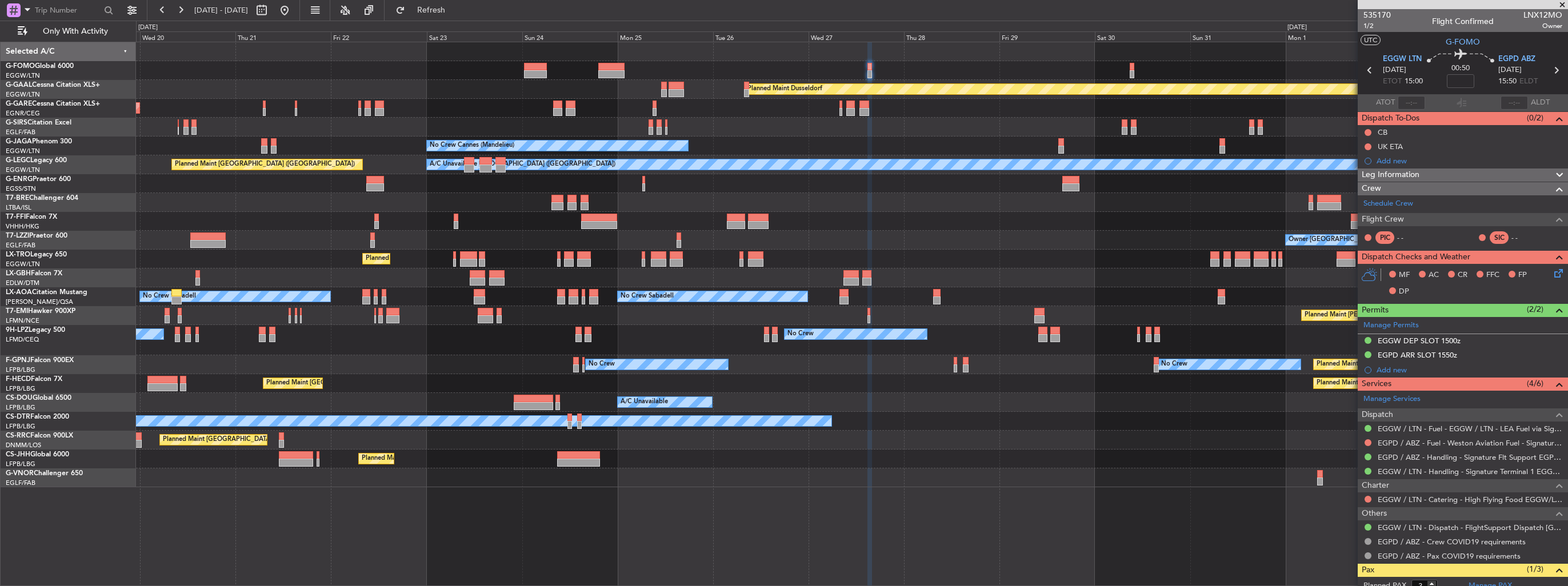
click at [324, 480] on div "Planned Maint Windsor Locks (Bradley Intl) Planned Maint Dusseldorf Unplanned M…" at bounding box center [784, 303] width 1568 height 565
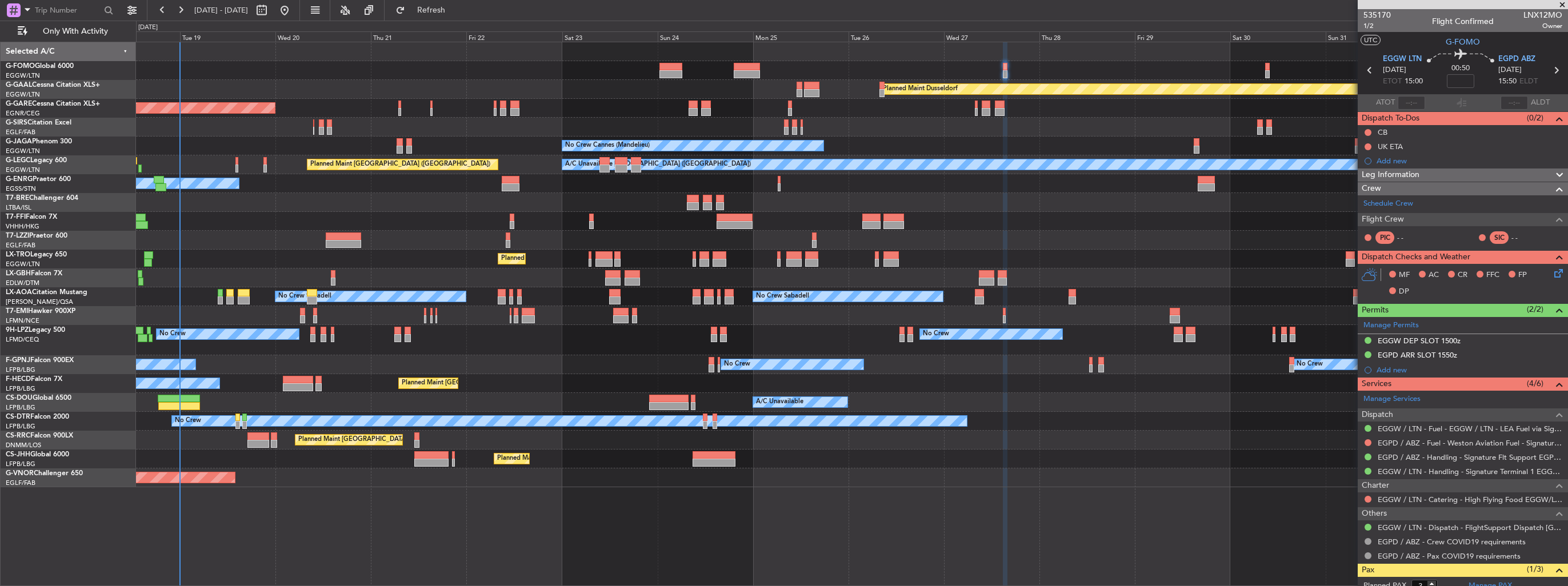
click at [438, 468] on div "Planned Maint Windsor Locks (Bradley Intl) Planned Maint Dusseldorf Unplanned M…" at bounding box center [851, 264] width 1431 height 445
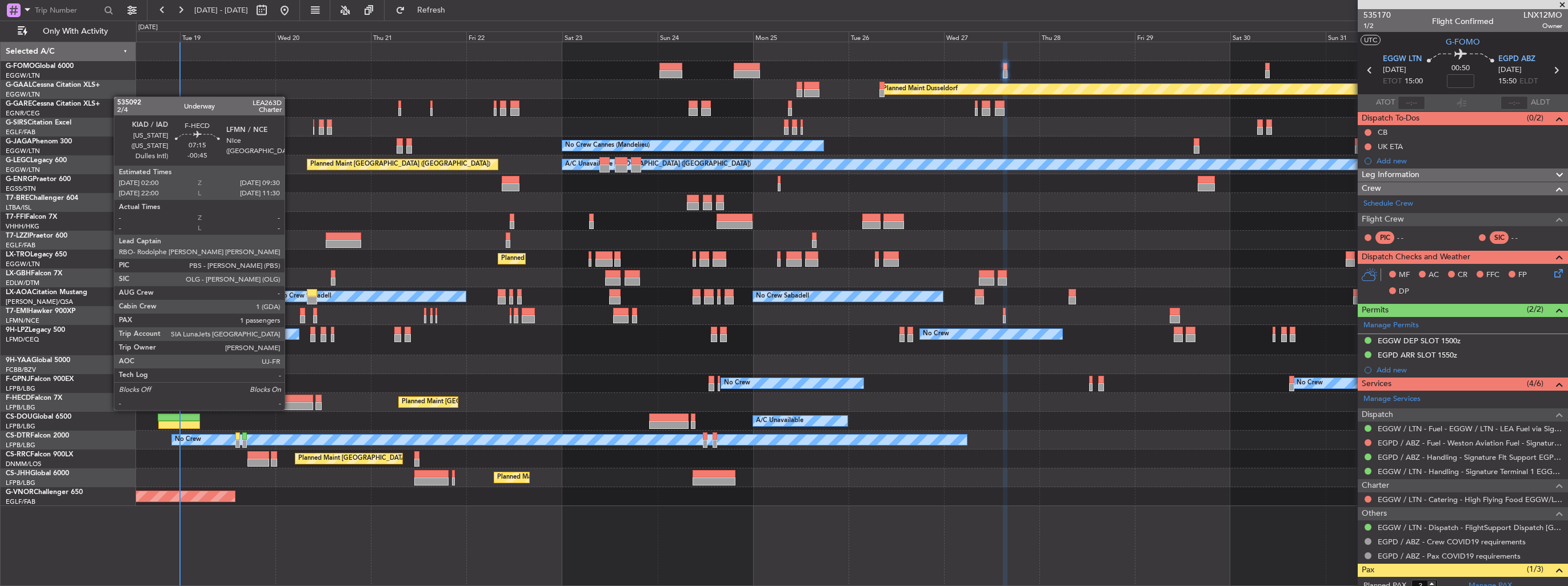
click at [290, 399] on div at bounding box center [298, 398] width 30 height 8
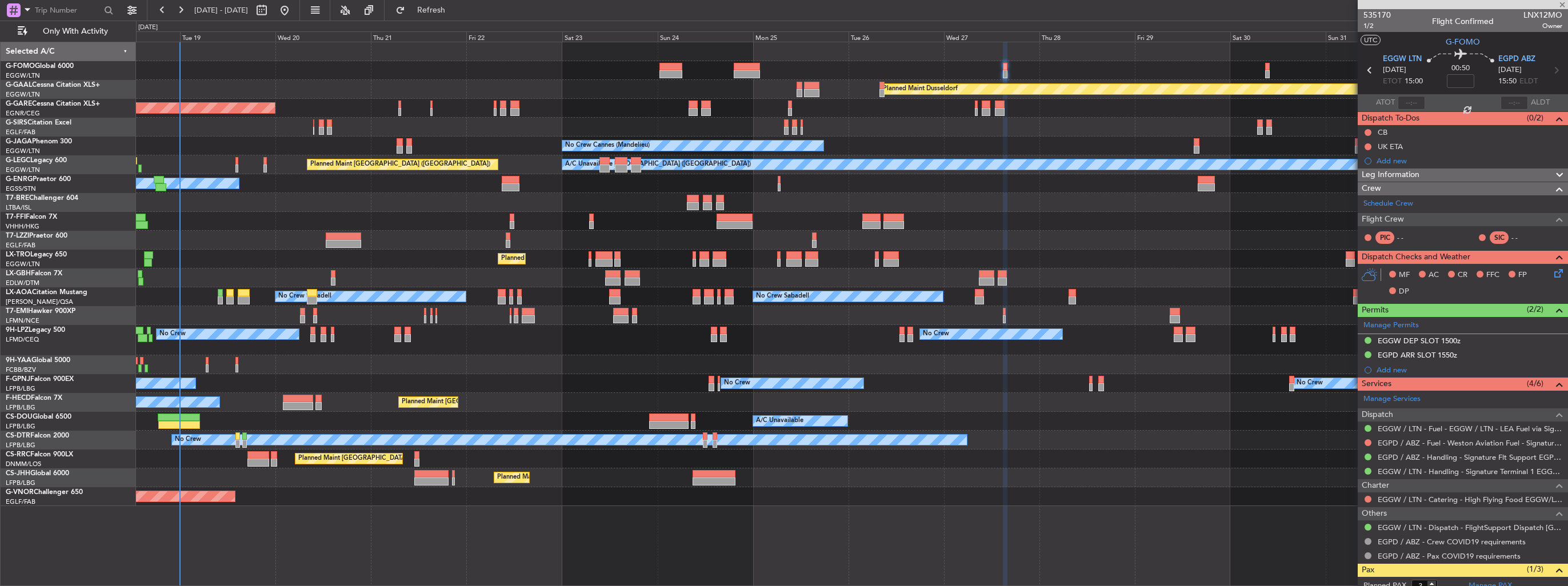
type input "-00:45"
type input "1"
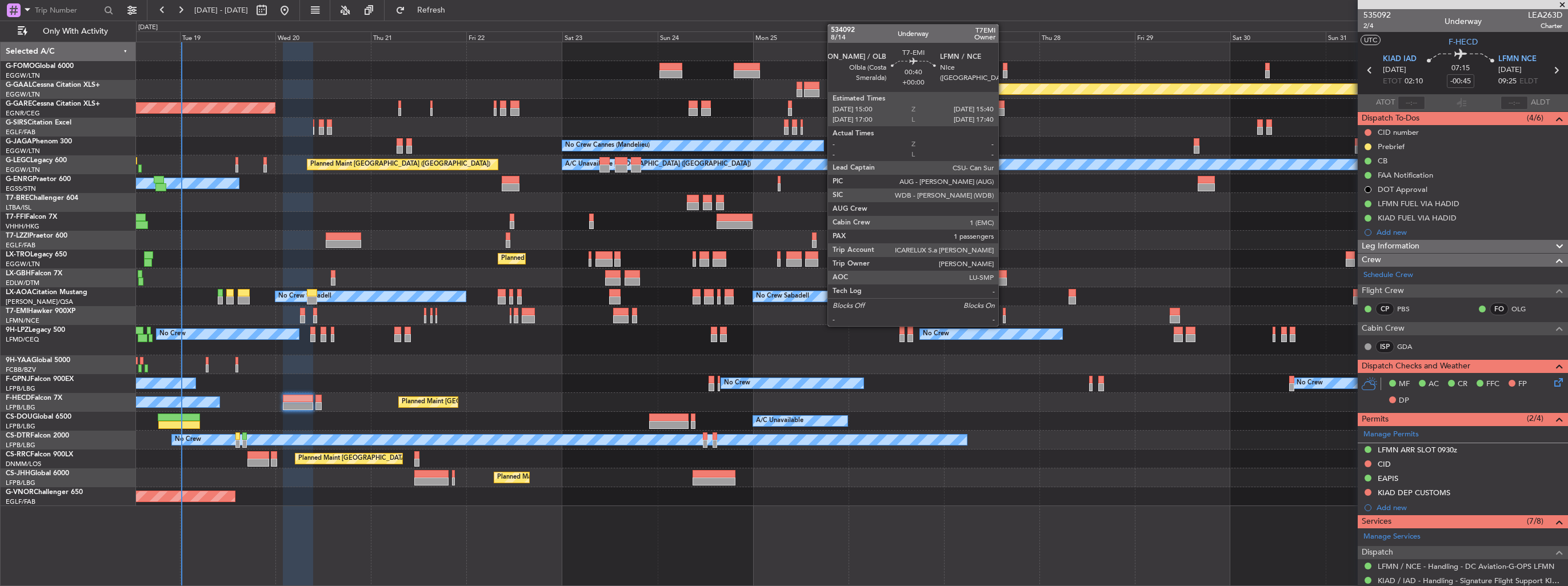
click at [1004, 314] on div at bounding box center [1004, 312] width 3 height 8
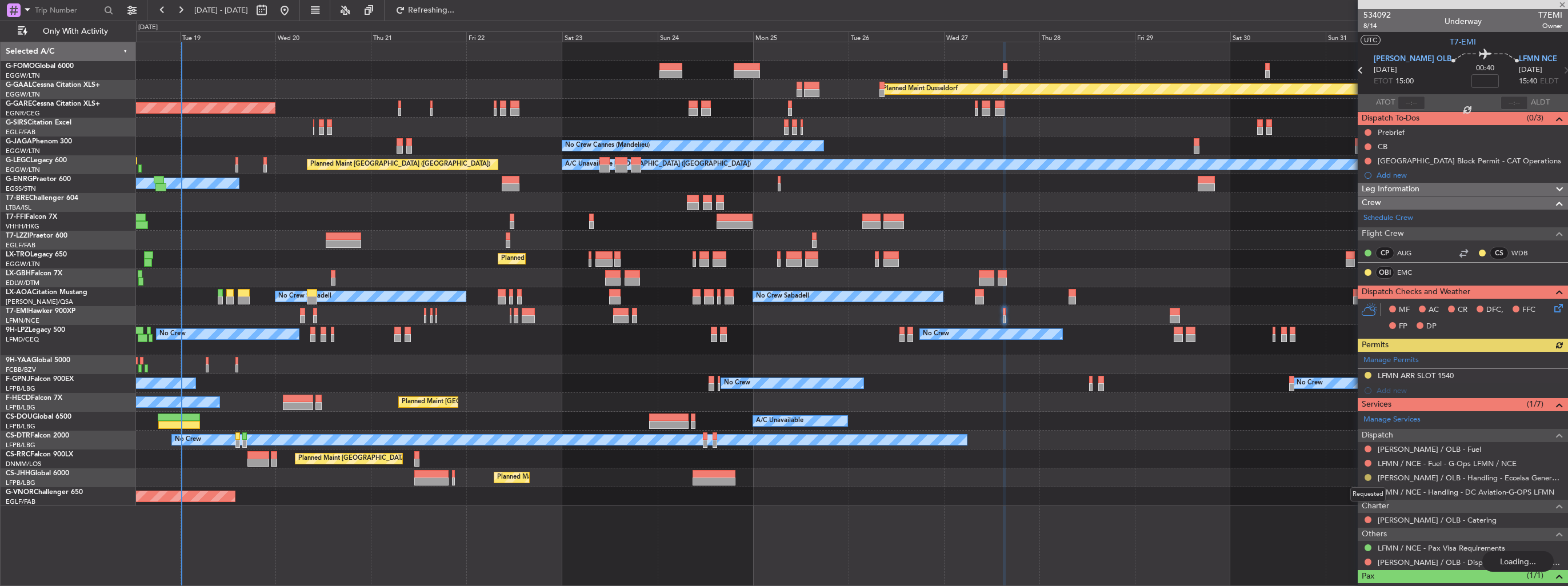
click at [1368, 474] on button at bounding box center [1367, 477] width 7 height 7
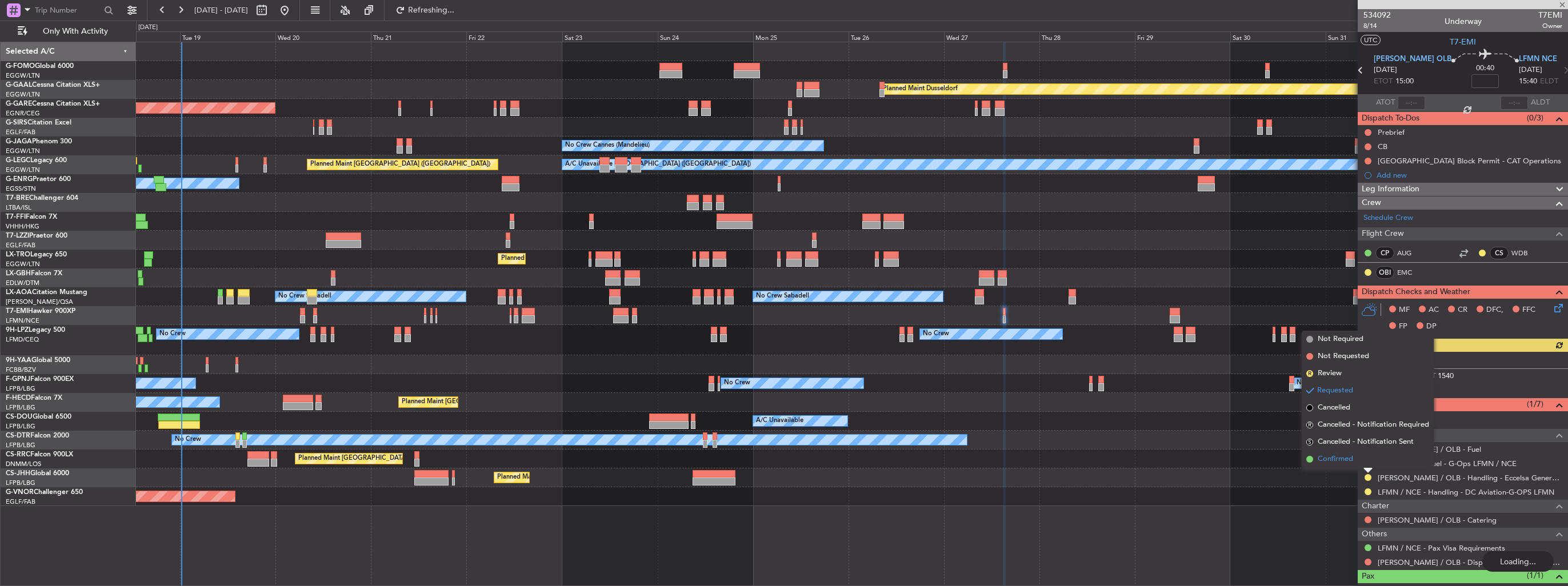
click at [1353, 463] on li "Confirmed" at bounding box center [1367, 459] width 132 height 17
